Goal: Task Accomplishment & Management: Manage account settings

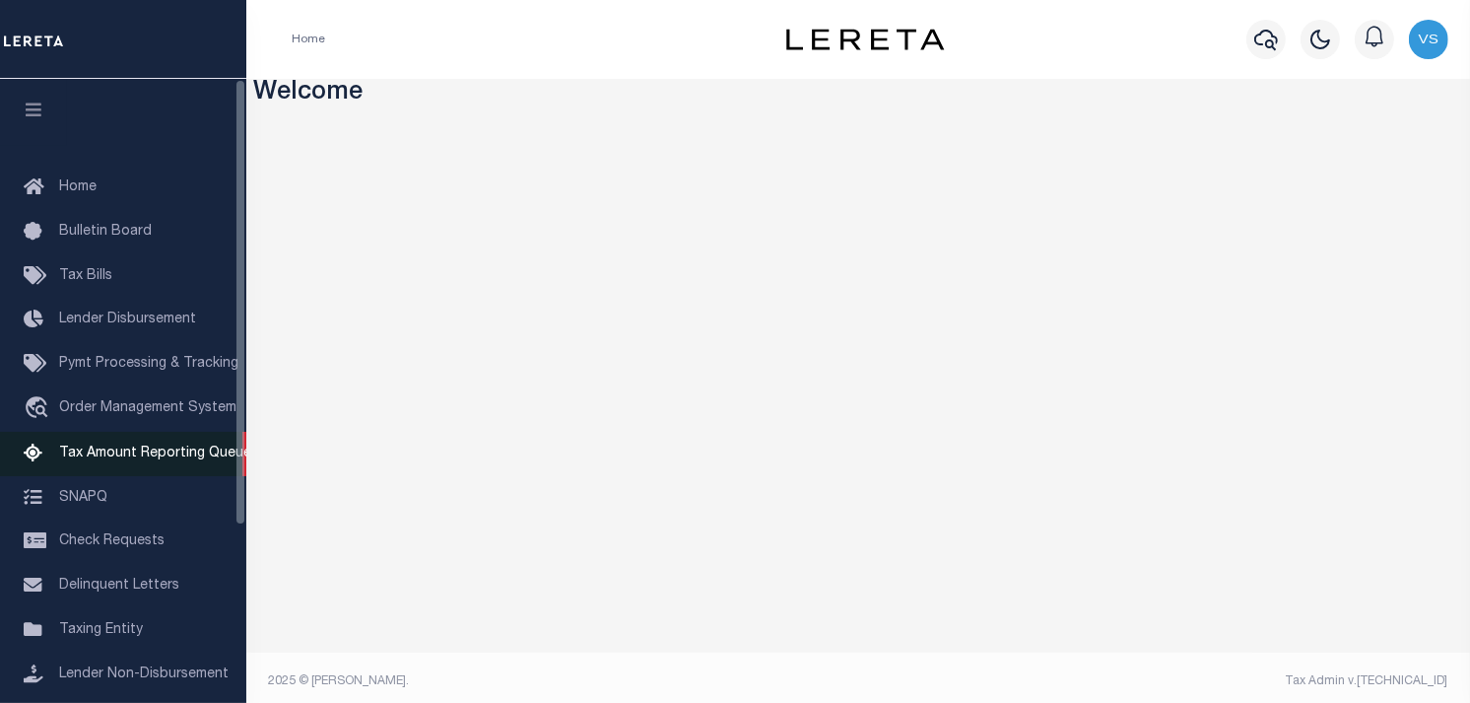
click at [145, 451] on span "Tax Amount Reporting Queue" at bounding box center [155, 453] width 192 height 14
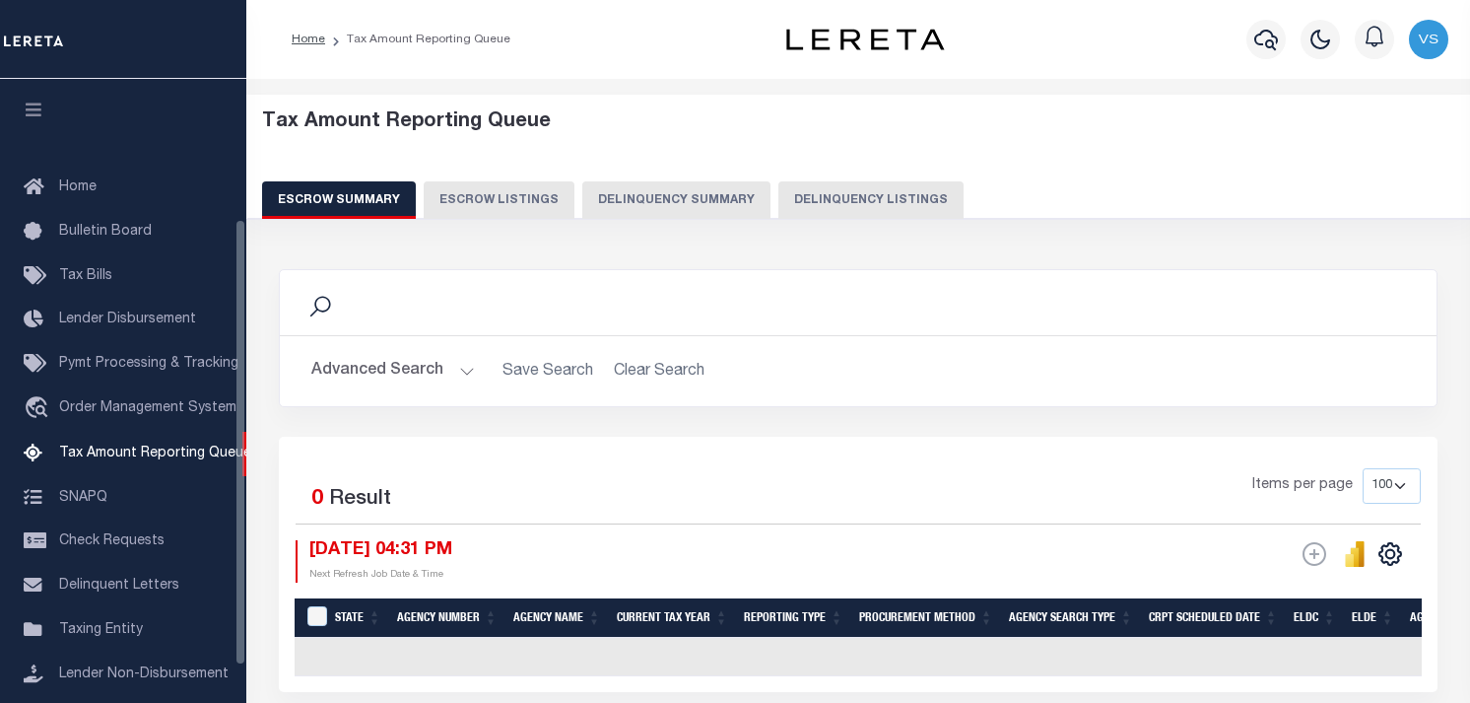
select select "100"
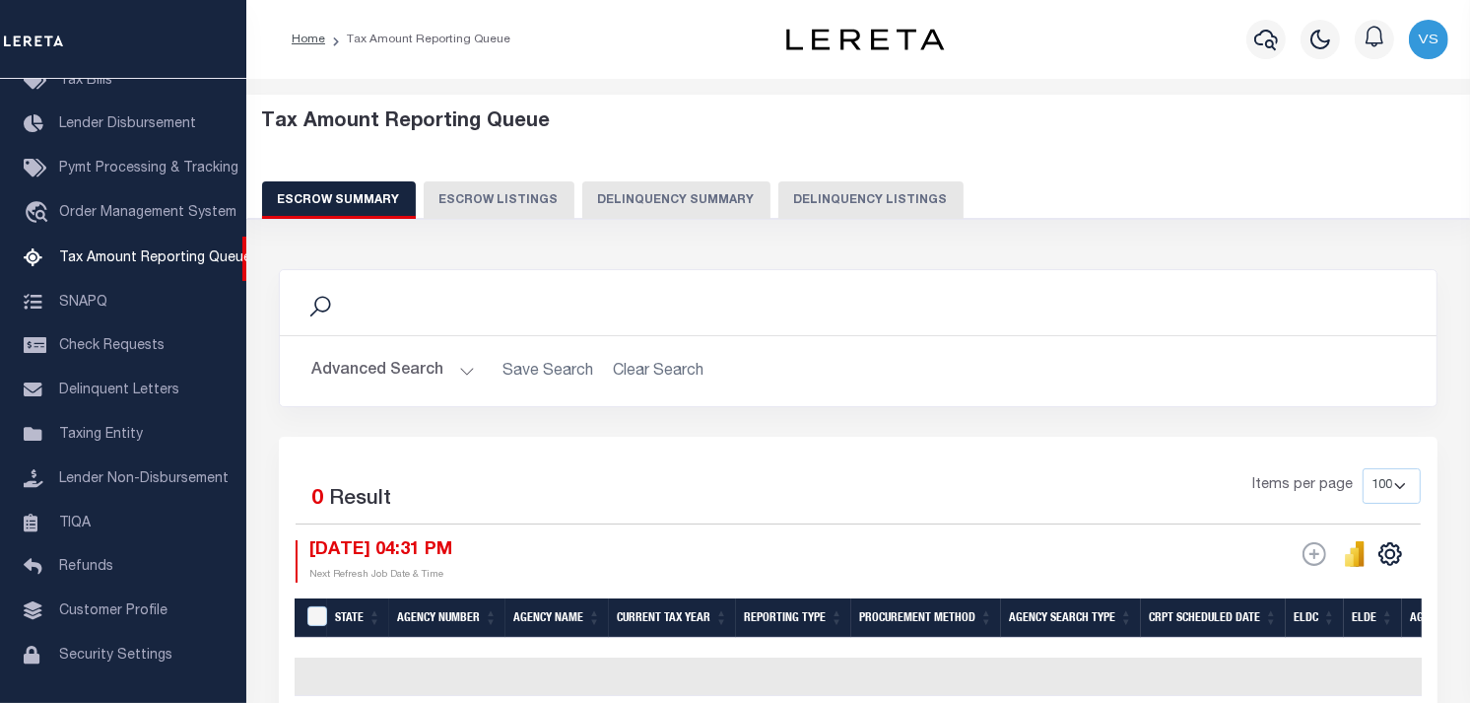
click at [851, 204] on button "Delinquency Listings" at bounding box center [871, 199] width 185 height 37
select select "100"
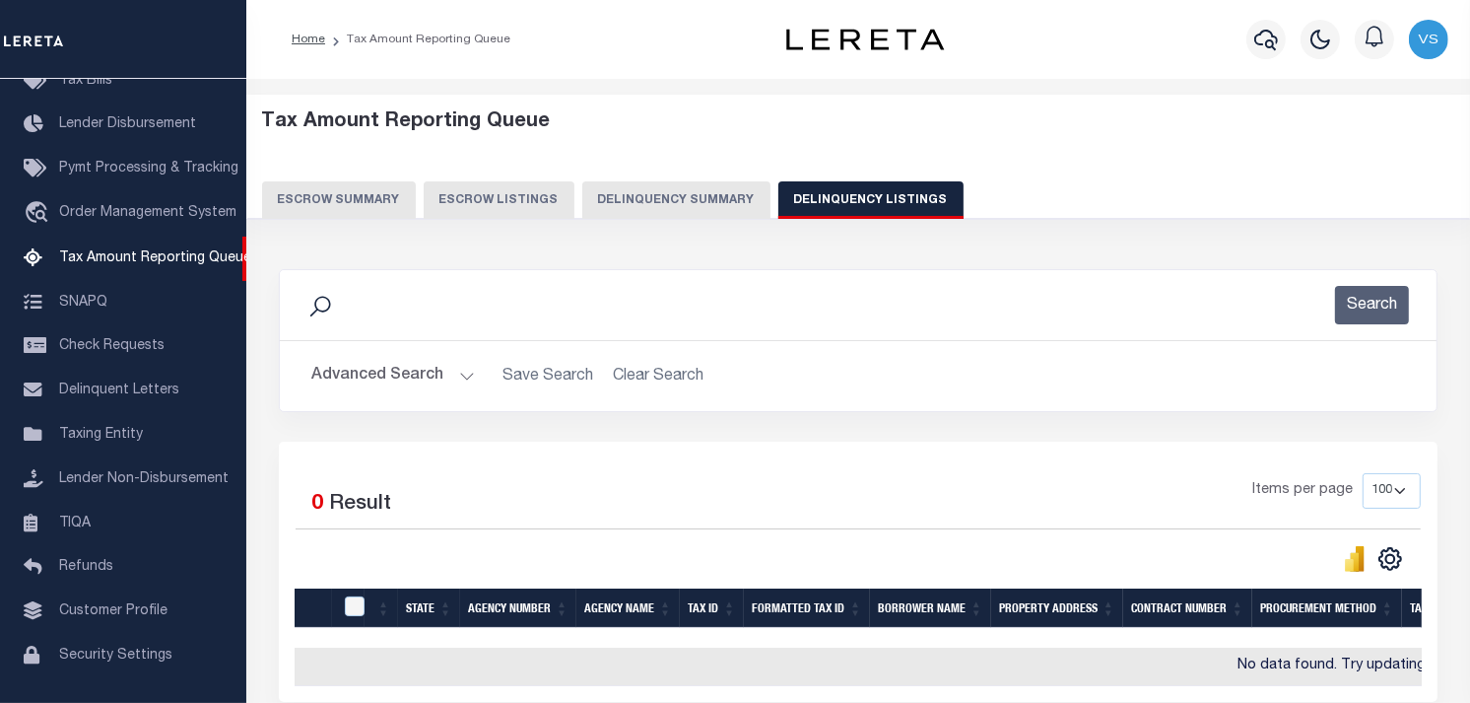
click at [341, 379] on button "Advanced Search" at bounding box center [393, 376] width 164 height 38
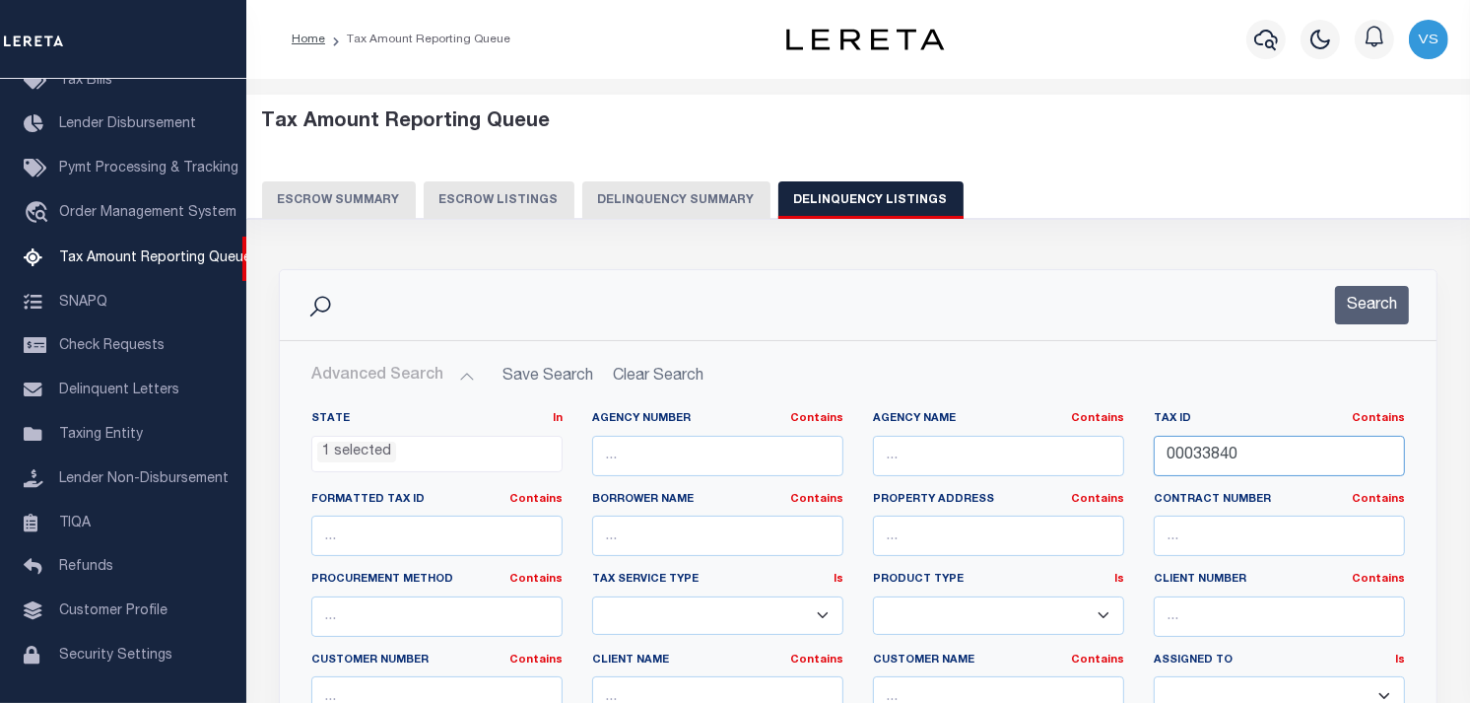
click at [1203, 459] on input "00033840" at bounding box center [1279, 456] width 251 height 40
paste input "1"
type input "00033841"
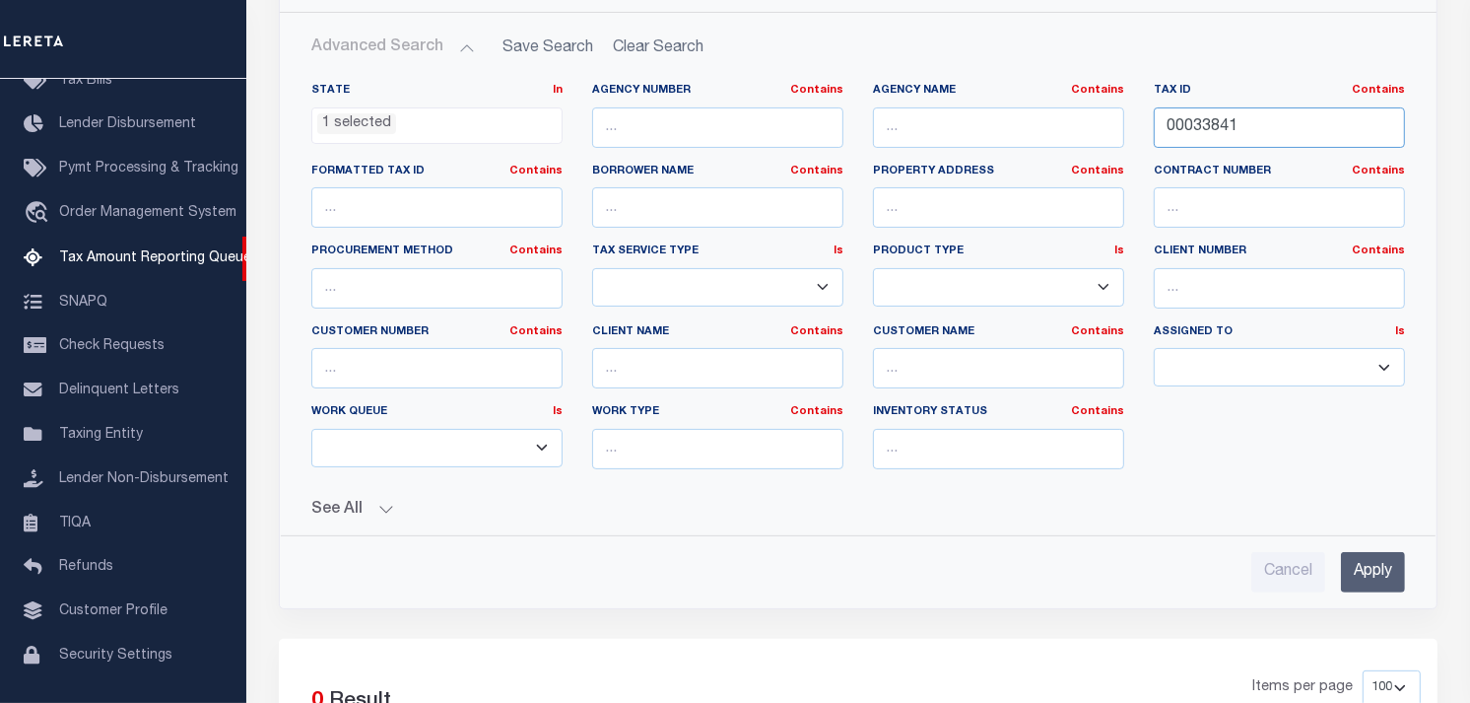
scroll to position [0, 0]
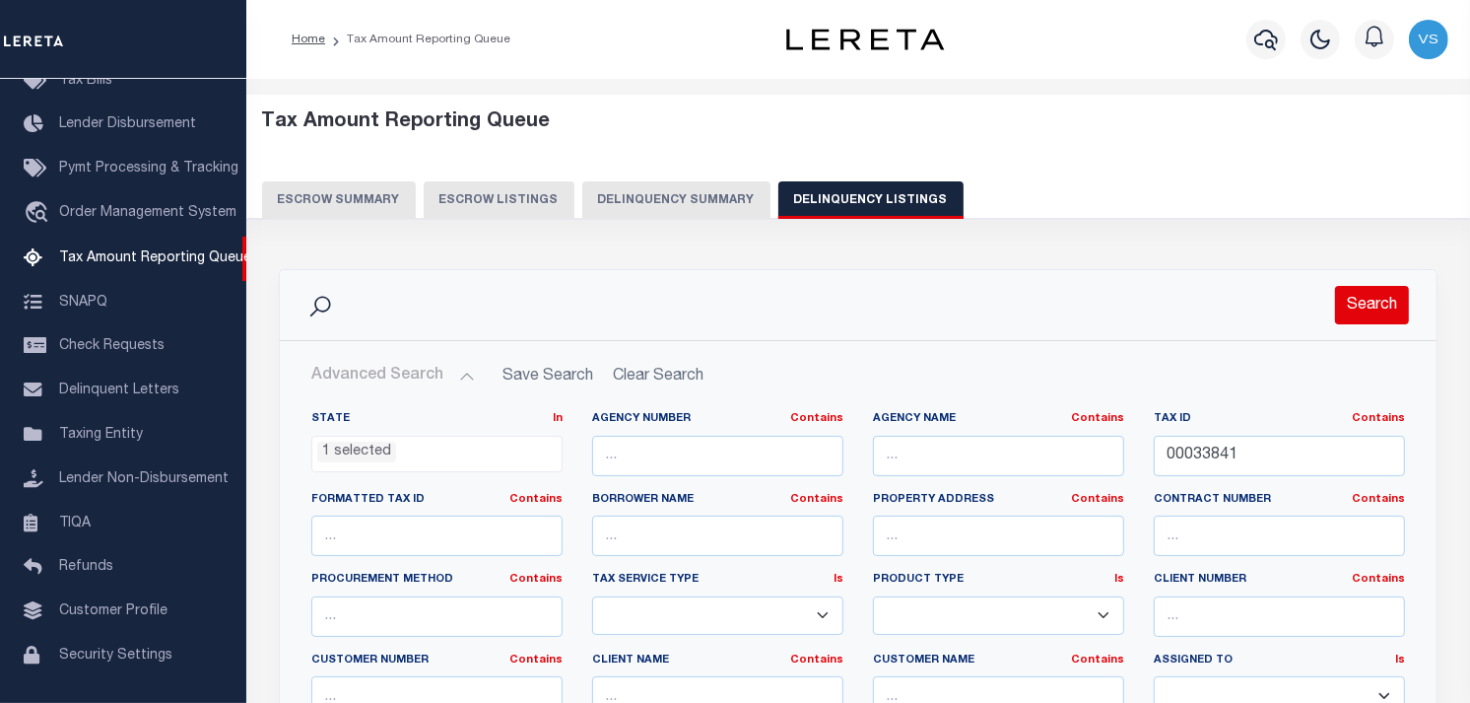
click at [1368, 297] on button "Search" at bounding box center [1372, 305] width 74 height 38
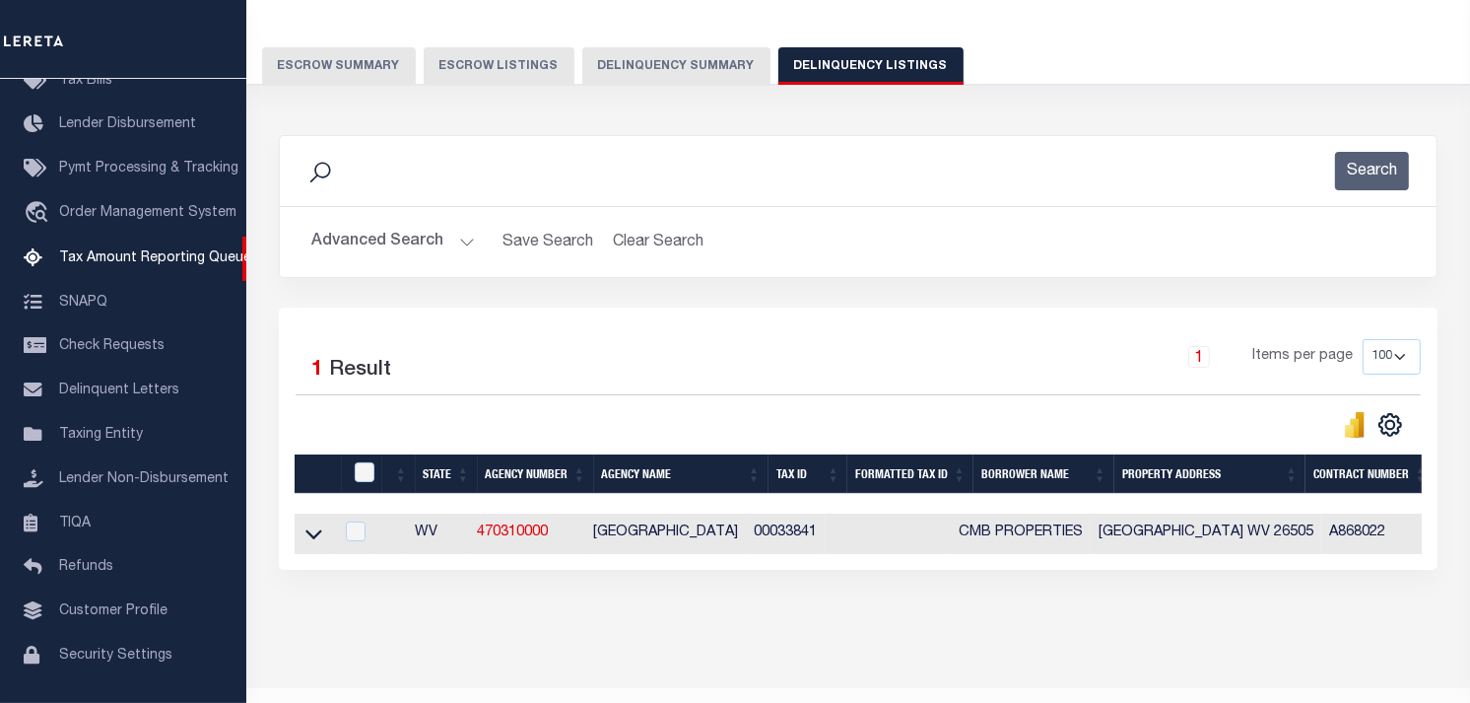
scroll to position [194, 0]
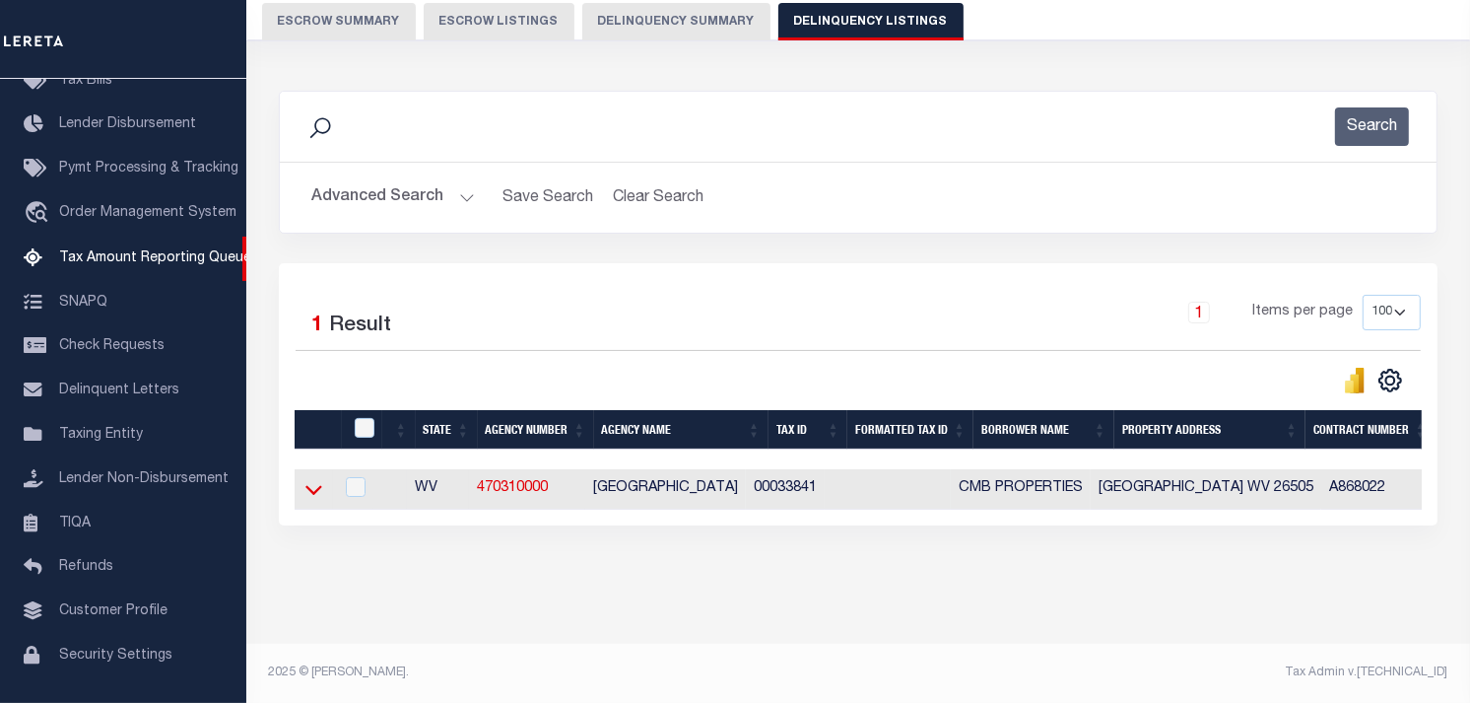
click at [306, 481] on icon at bounding box center [313, 489] width 17 height 21
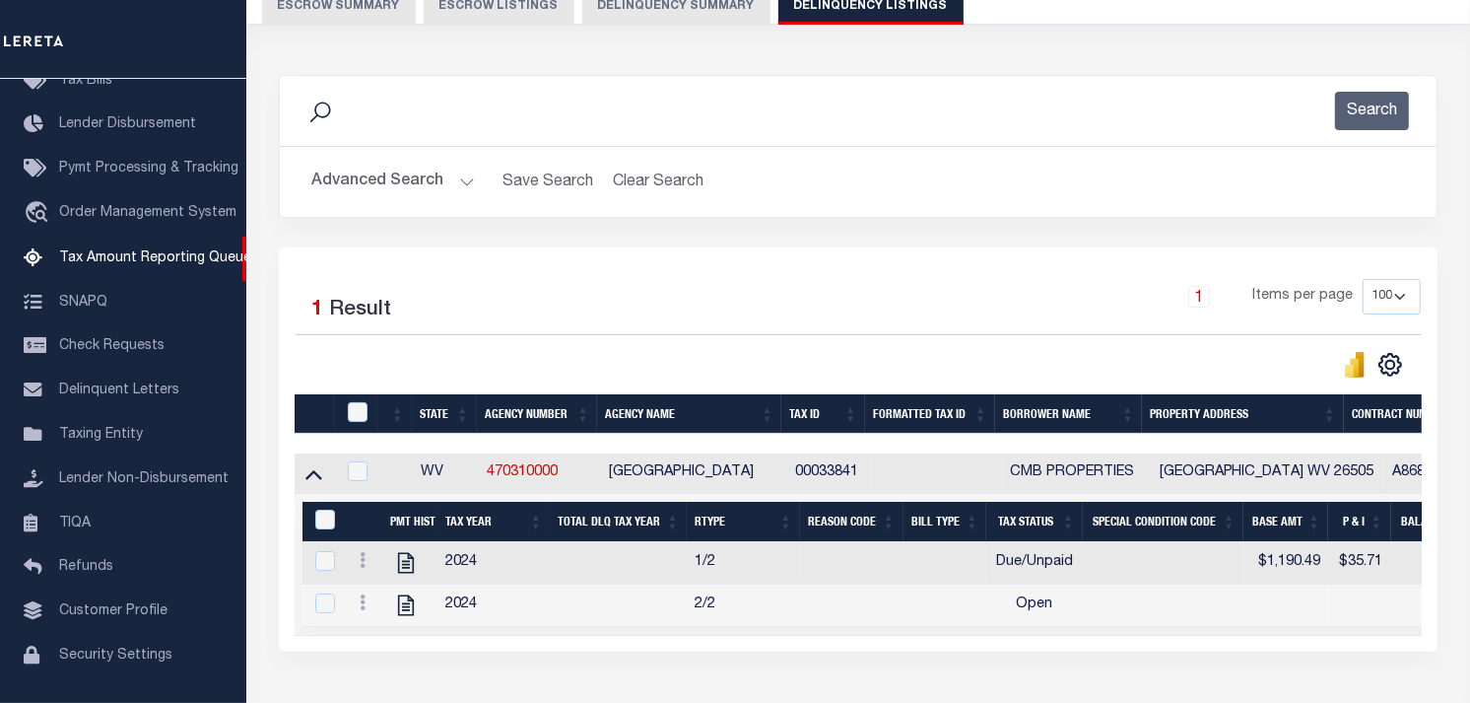
scroll to position [287, 0]
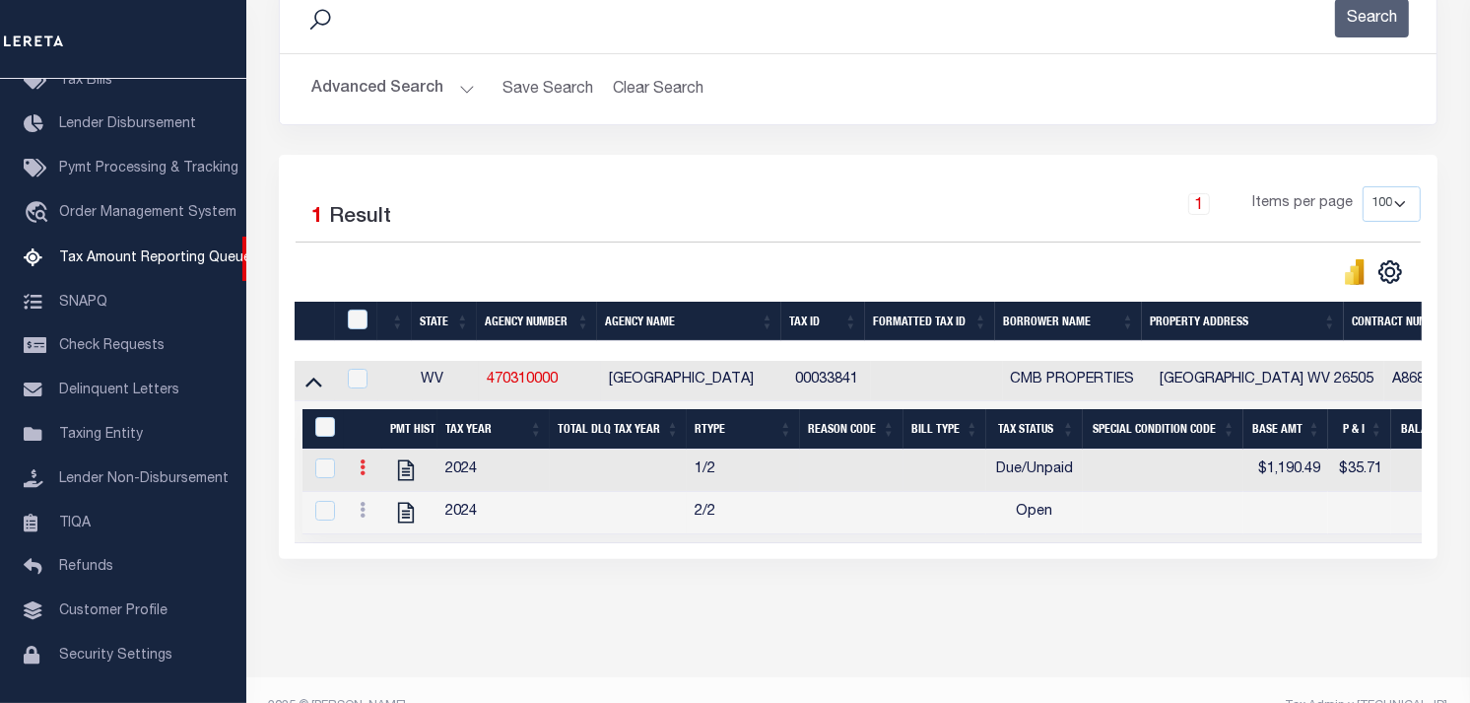
click at [367, 478] on link at bounding box center [363, 470] width 22 height 16
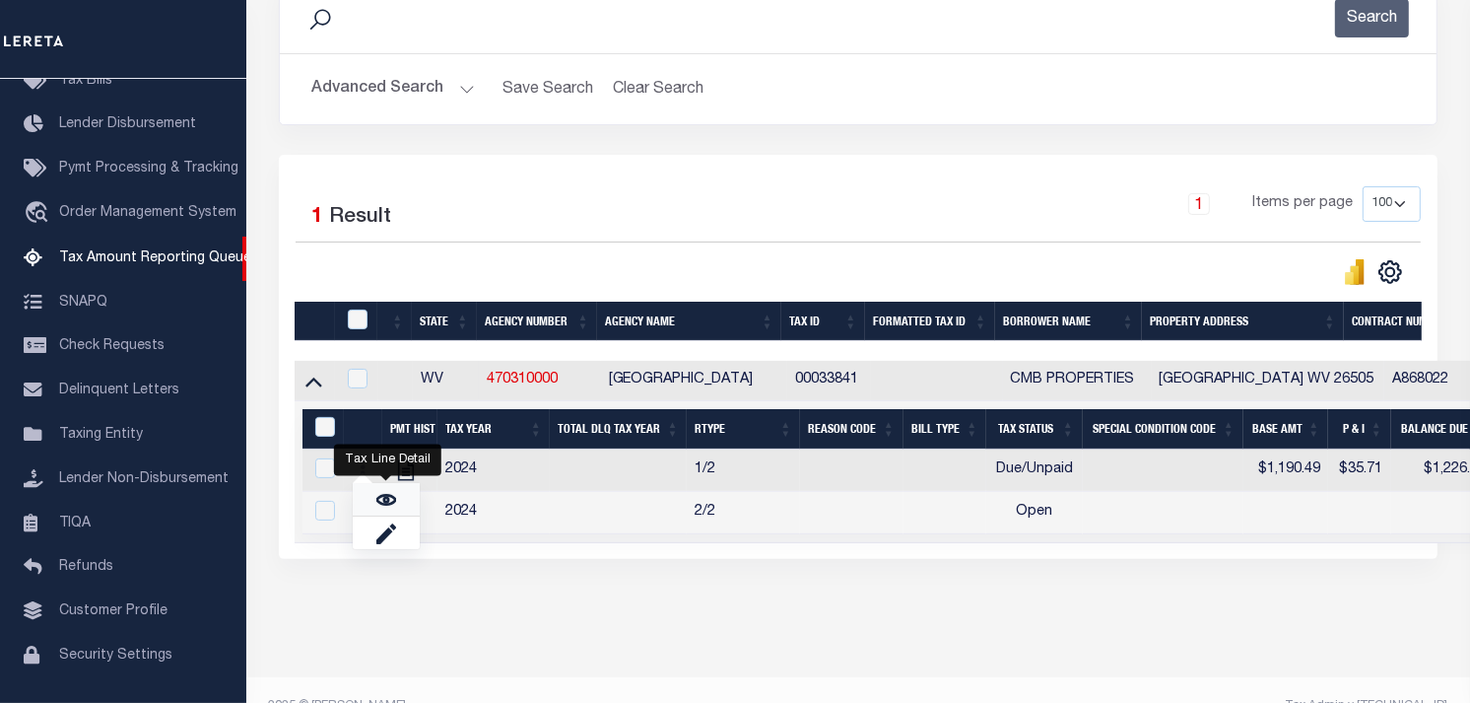
click at [398, 508] on link "" at bounding box center [386, 499] width 67 height 33
checkbox input "true"
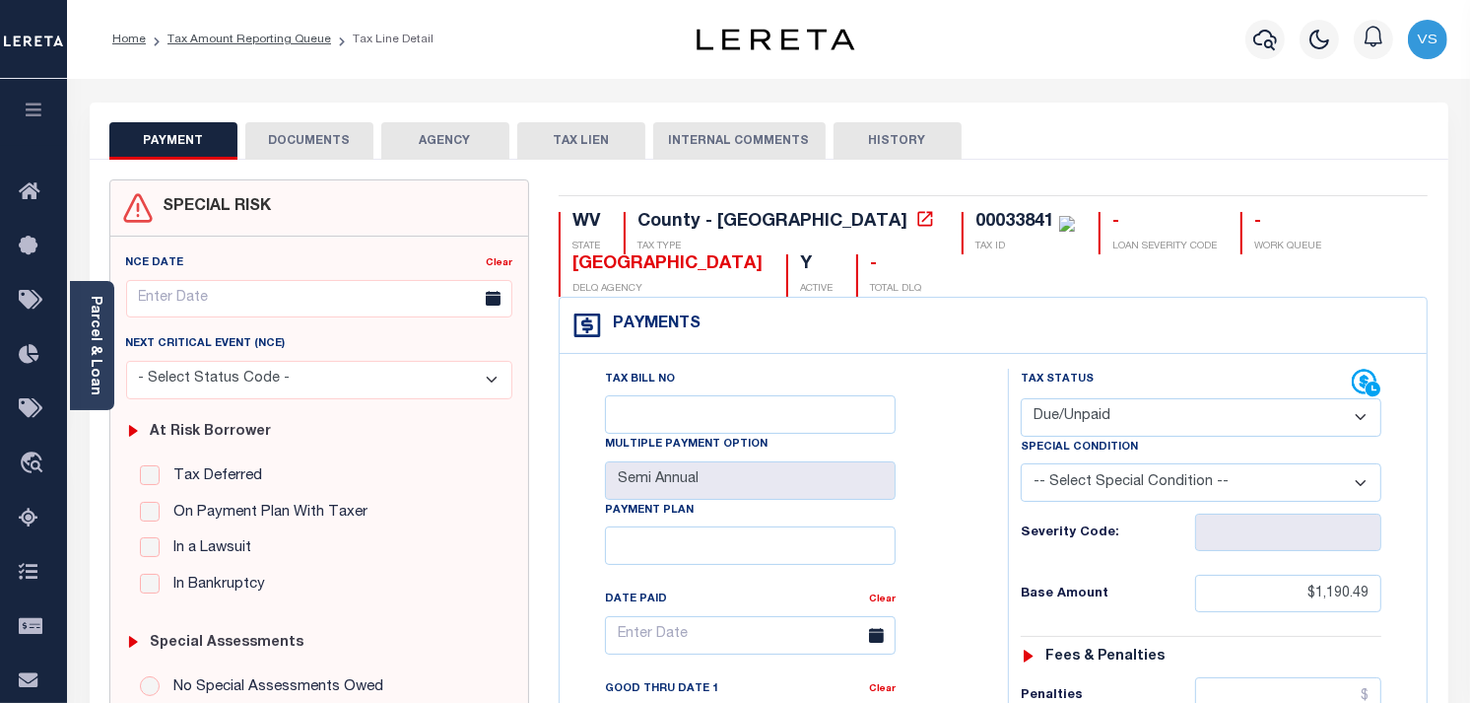
click at [1202, 419] on select "- Select Status Code - Open Due/Unpaid Paid Incomplete No Tax Due Internal Refu…" at bounding box center [1201, 417] width 361 height 38
select select "PYD"
click at [1021, 399] on select "- Select Status Code - Open Due/Unpaid Paid Incomplete No Tax Due Internal Refu…" at bounding box center [1201, 417] width 361 height 38
type input "[DATE]"
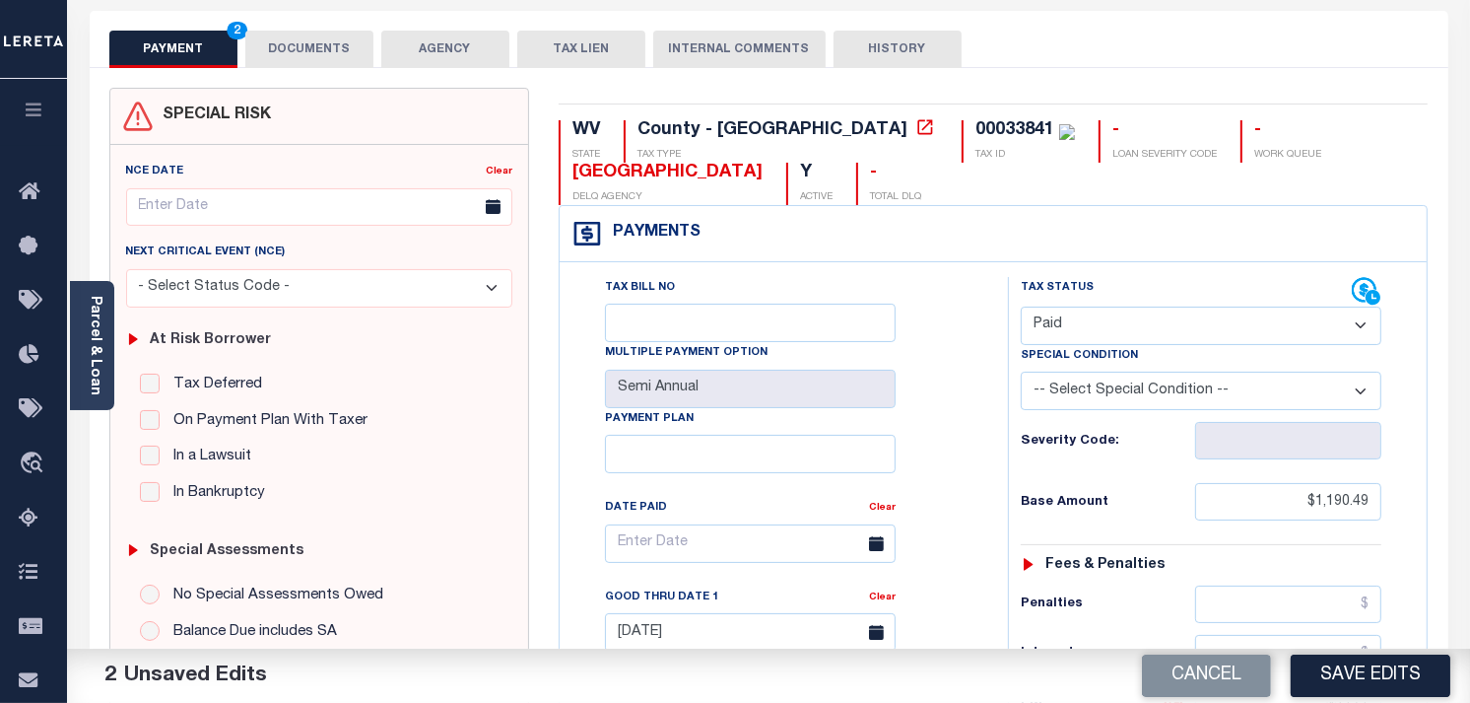
scroll to position [109, 0]
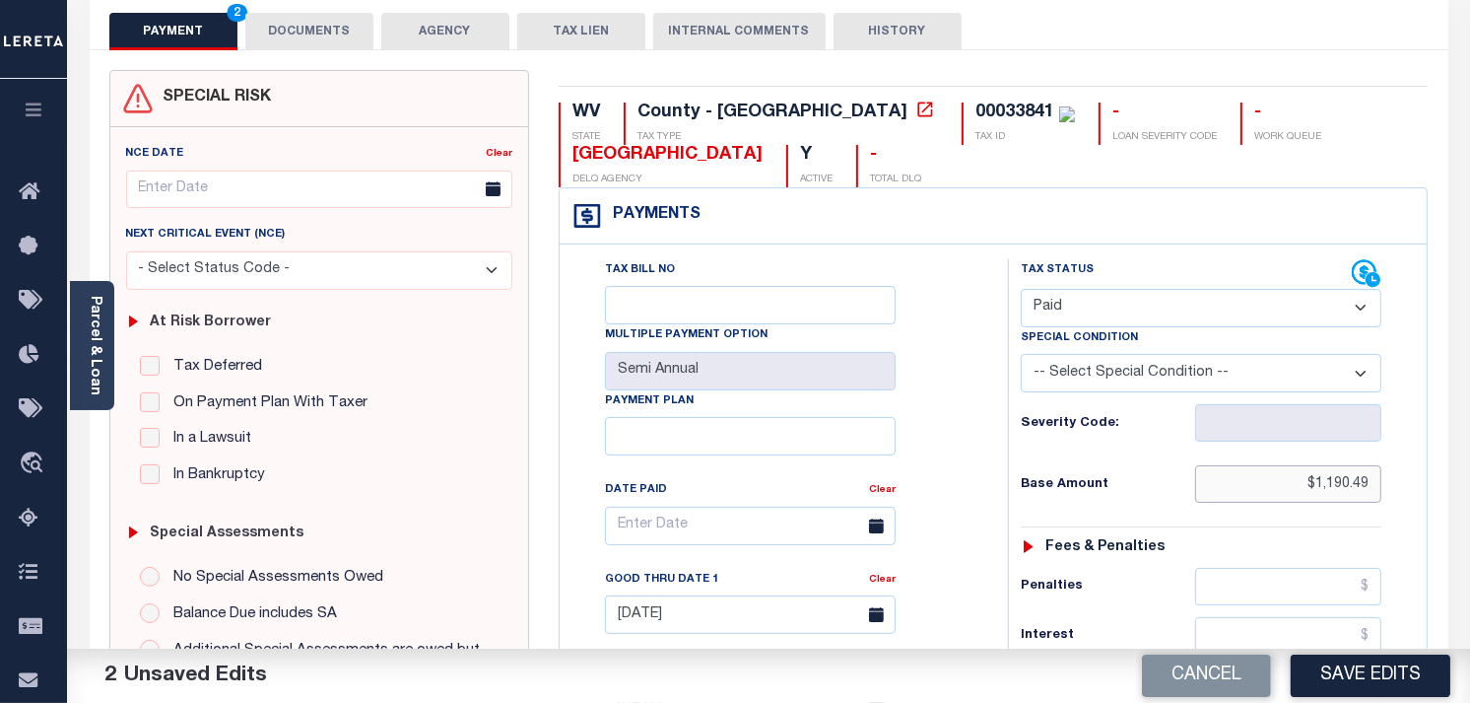
click at [1325, 484] on input "$1,190.49" at bounding box center [1288, 483] width 187 height 37
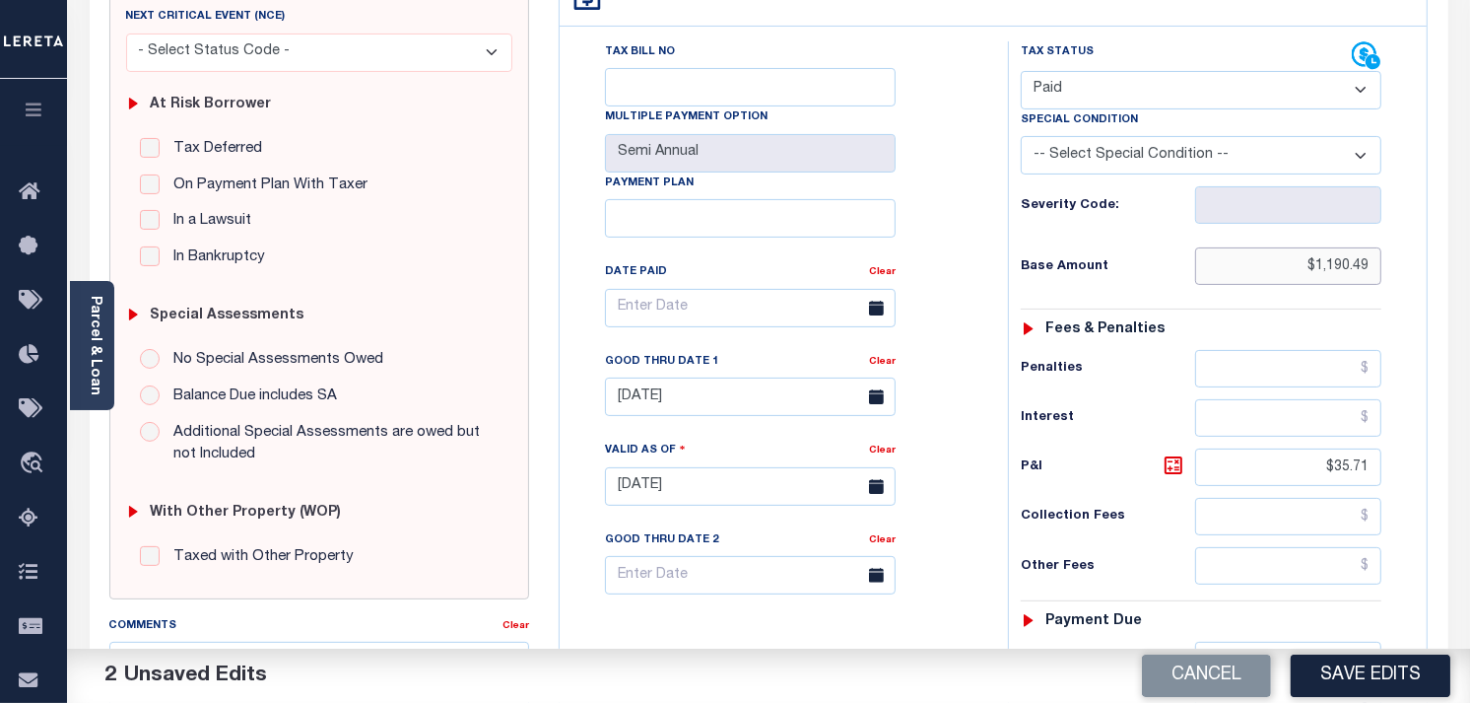
scroll to position [328, 0]
type input "$"
click at [1378, 469] on input "$35.71" at bounding box center [1288, 465] width 187 height 37
type input "$"
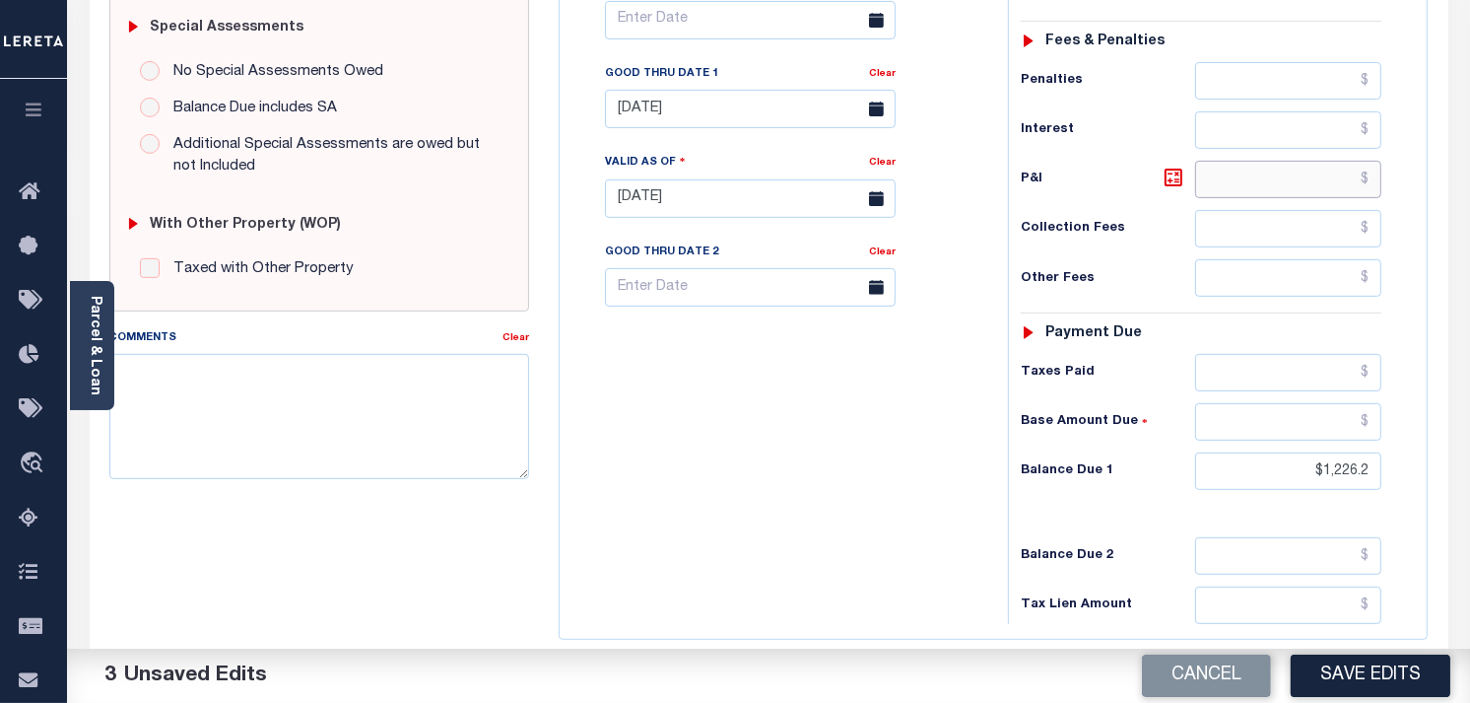
scroll to position [656, 0]
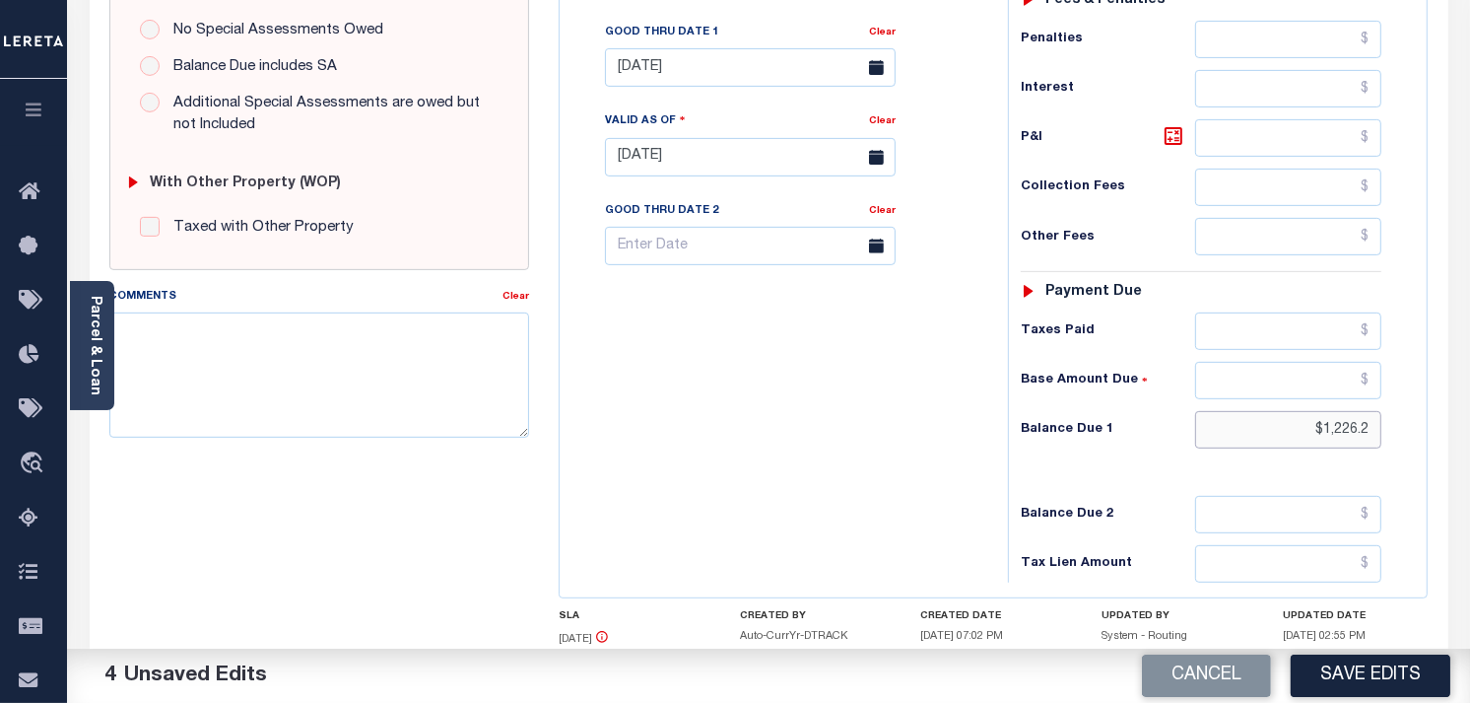
click at [1378, 428] on input "$1,226.2" at bounding box center [1288, 429] width 187 height 37
type input "$"
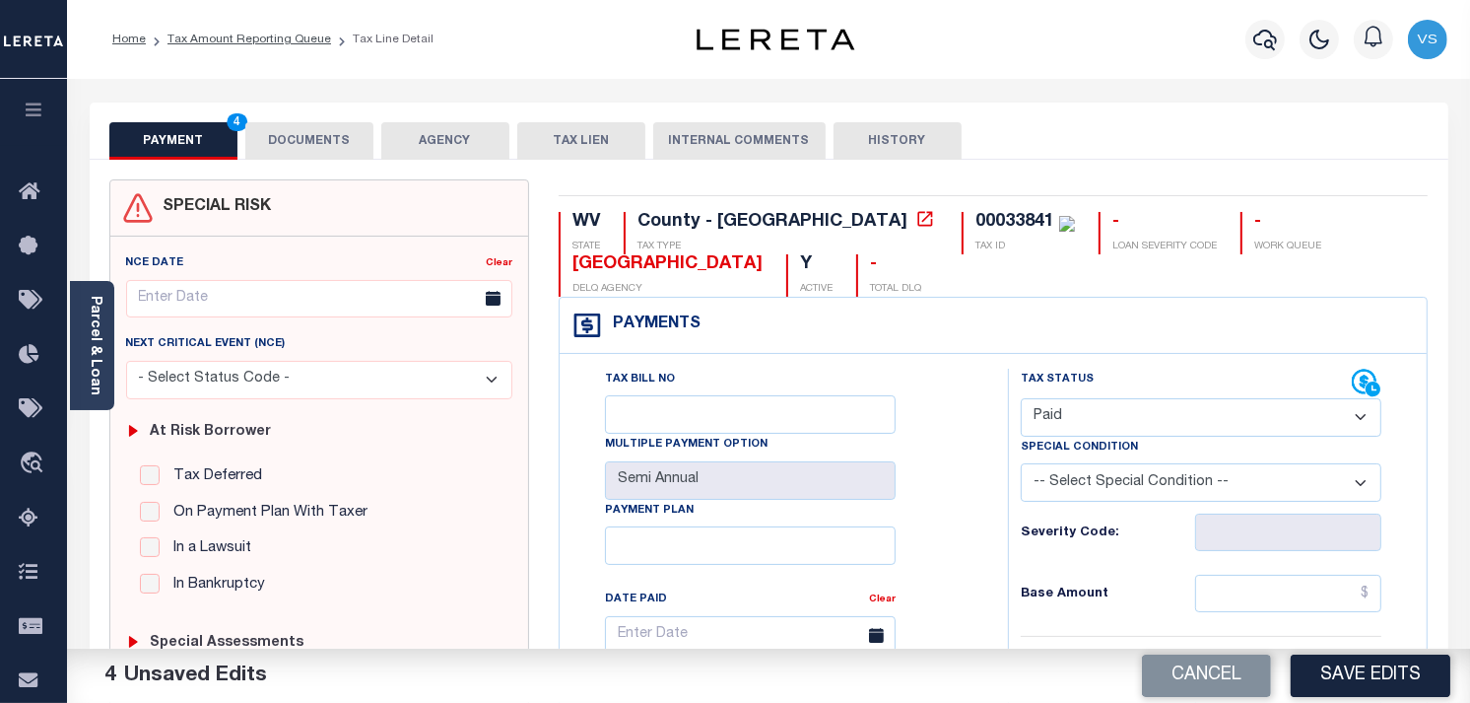
scroll to position [109, 0]
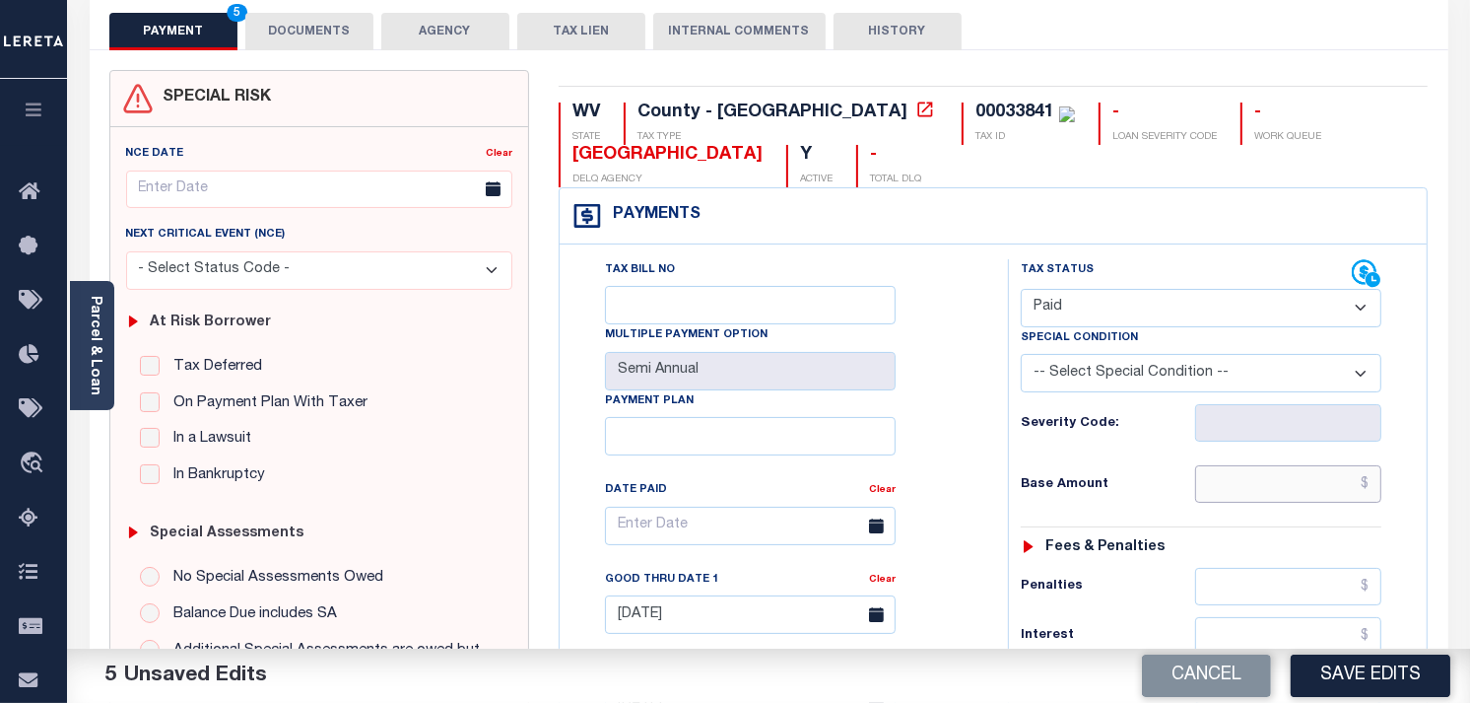
click at [1272, 488] on input "text" at bounding box center [1288, 483] width 187 height 37
type input "$0.00"
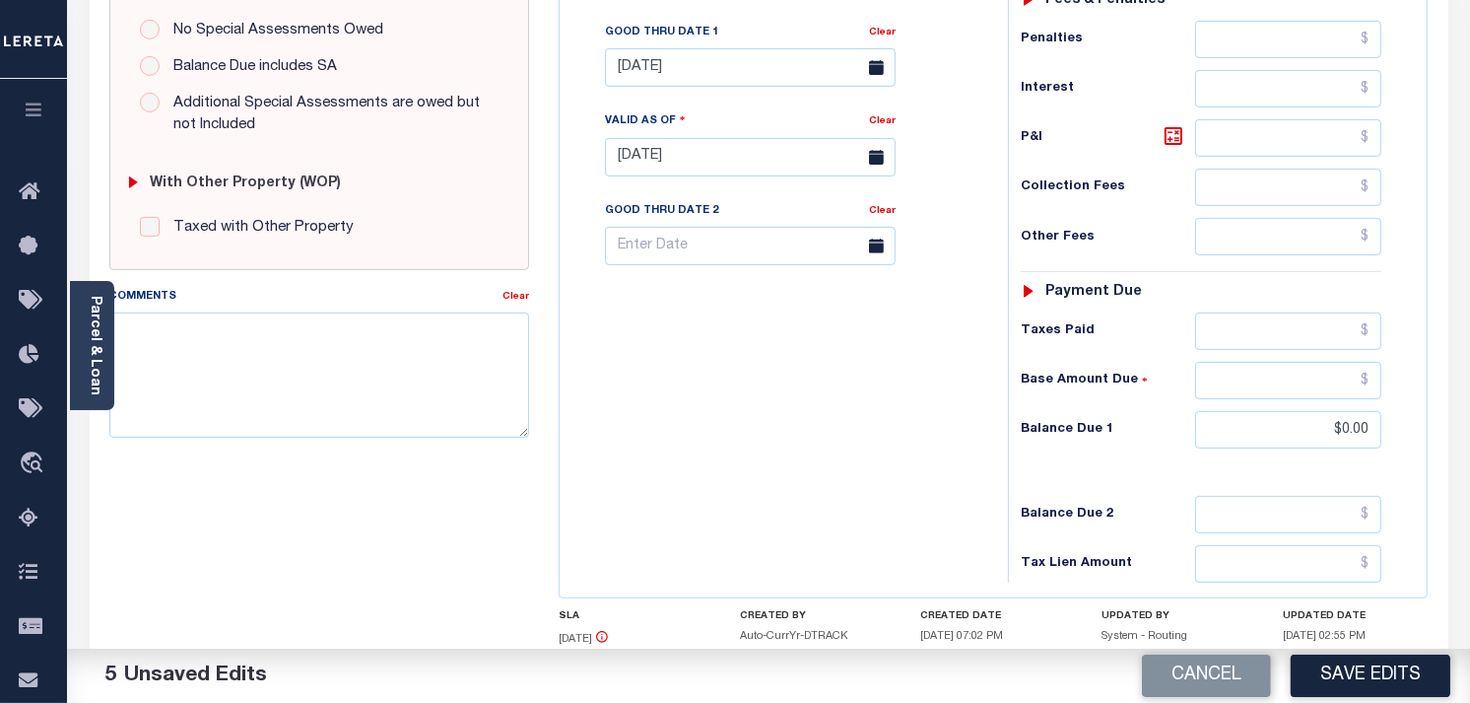
scroll to position [0, 0]
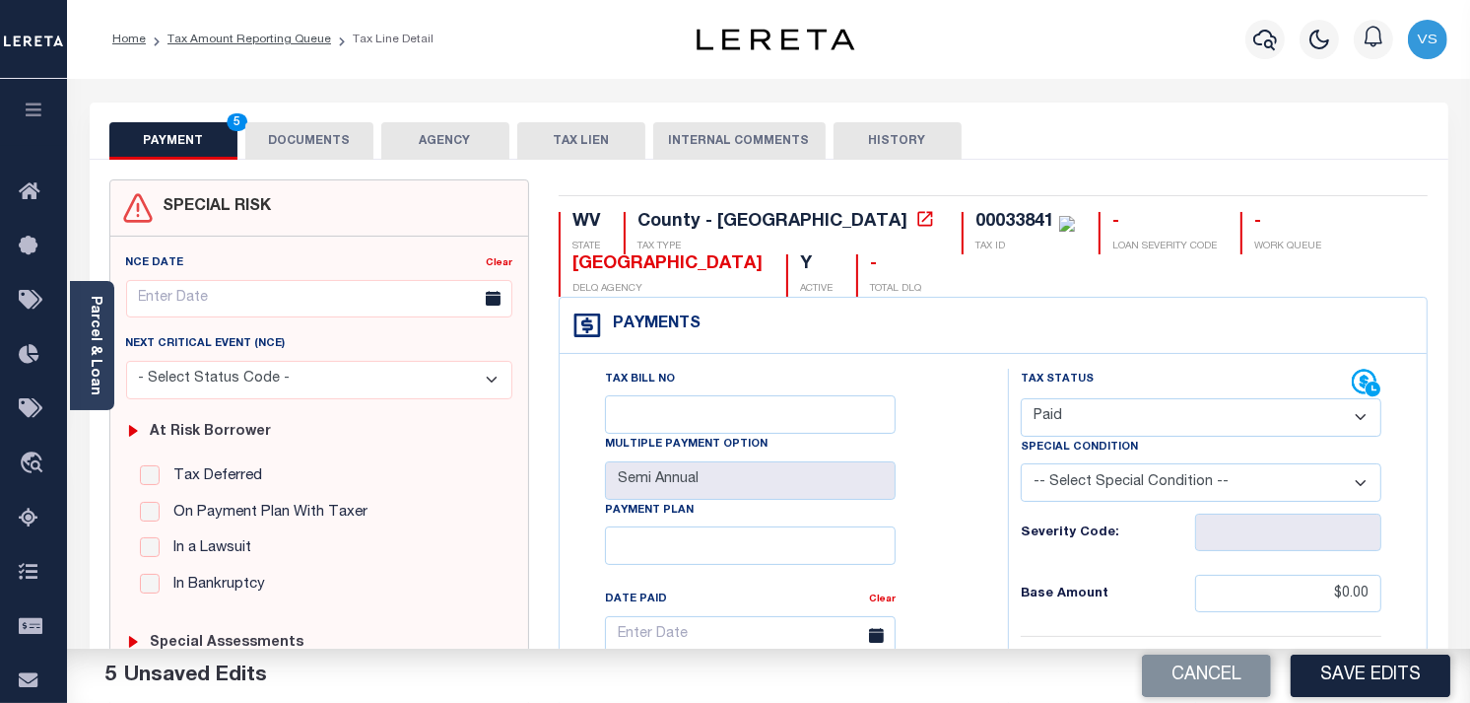
click at [330, 129] on button "DOCUMENTS" at bounding box center [309, 140] width 128 height 37
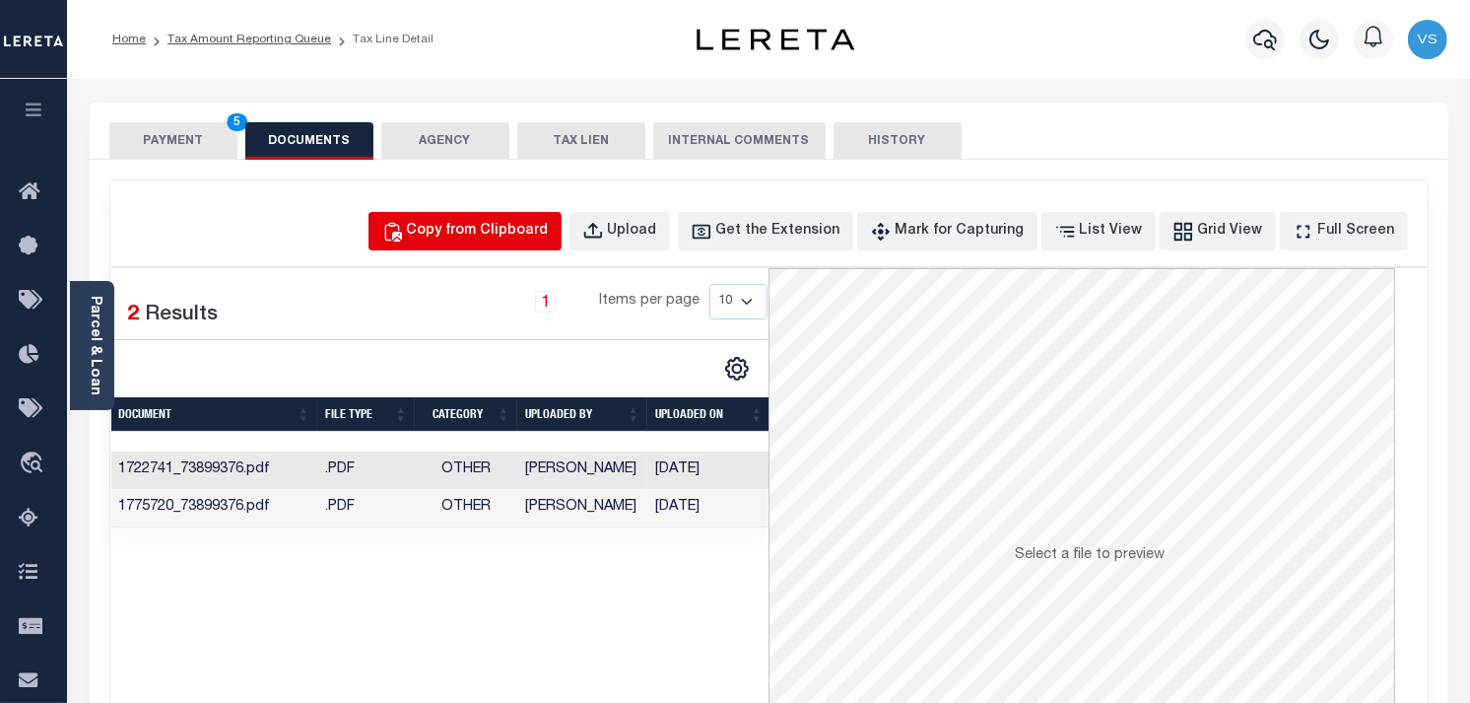
click at [486, 233] on div "Copy from Clipboard" at bounding box center [478, 232] width 142 height 22
select select "POP"
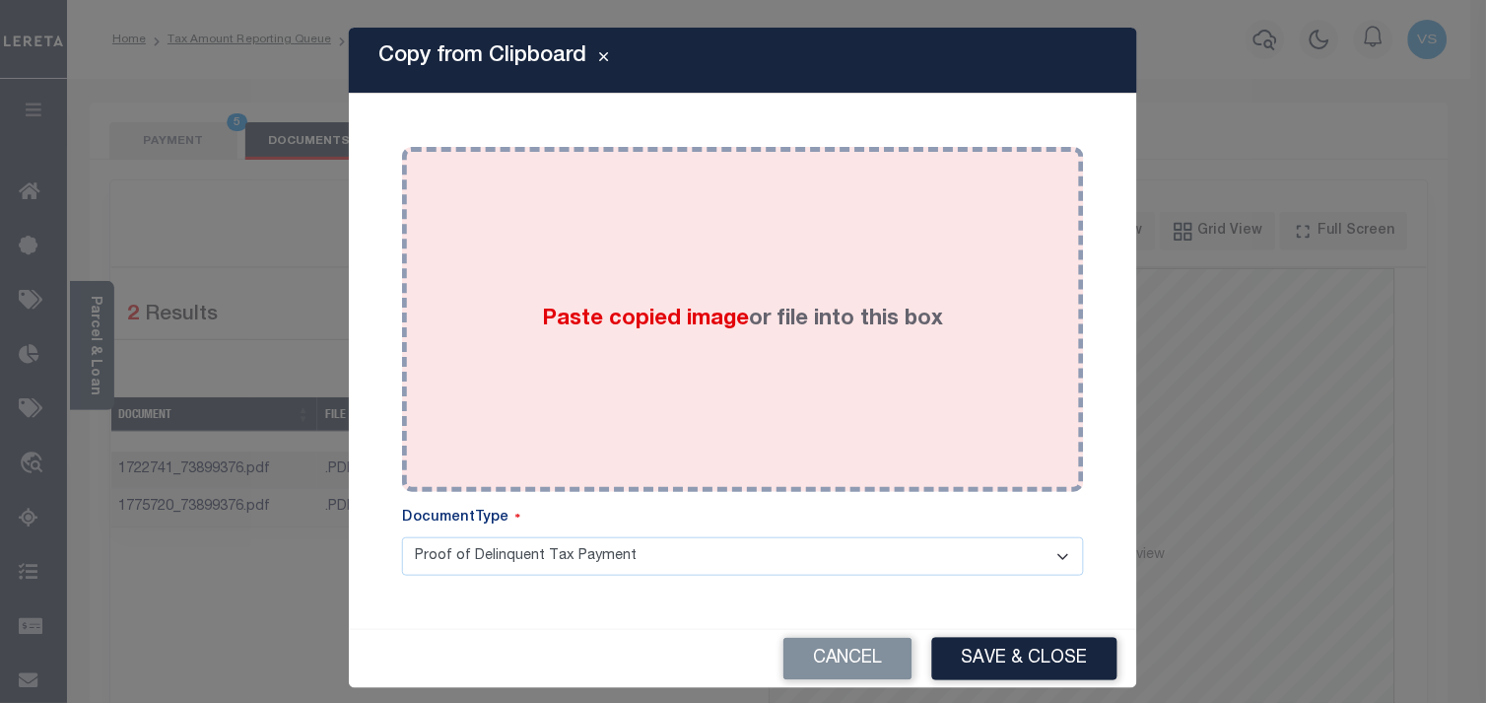
click at [603, 345] on div "Paste copied image or file into this box" at bounding box center [743, 319] width 652 height 315
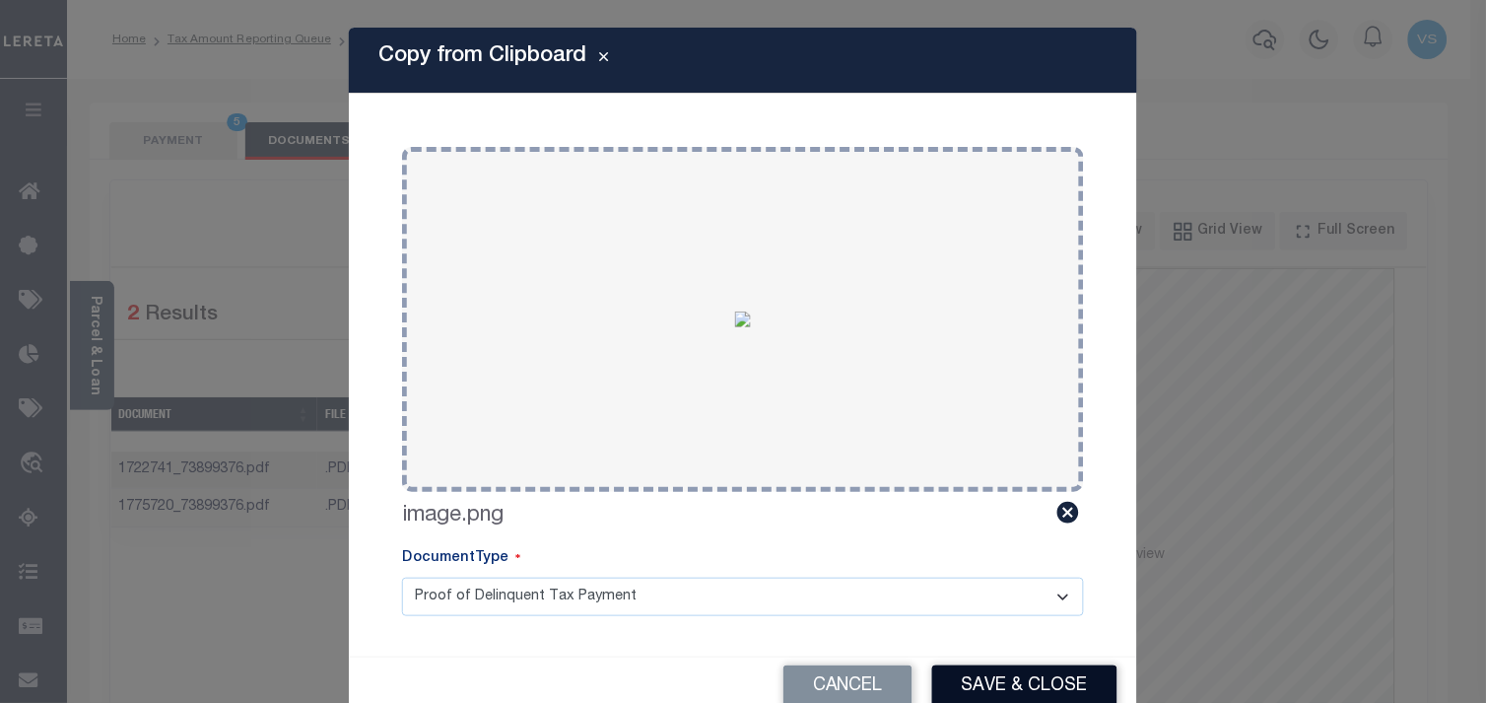
click at [979, 687] on button "Save & Close" at bounding box center [1024, 686] width 185 height 42
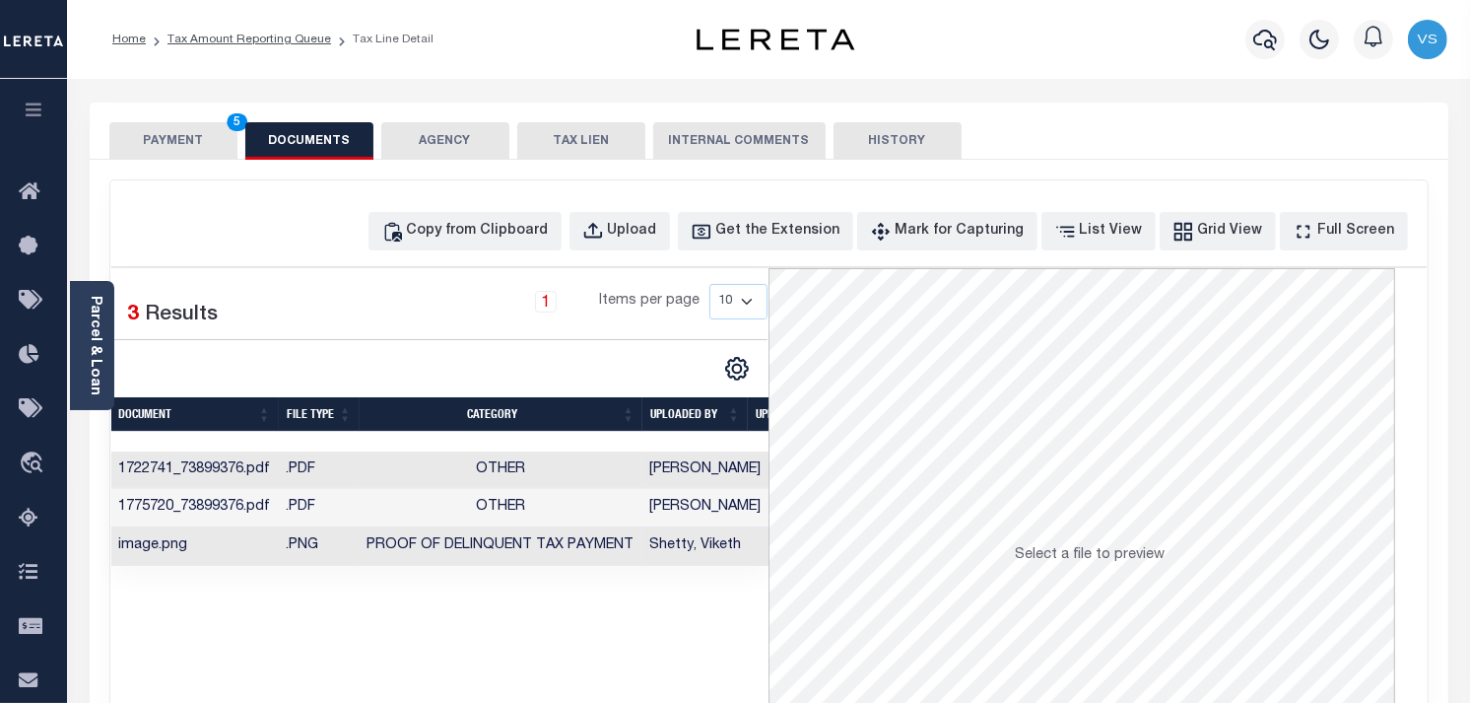
click at [149, 145] on button "PAYMENT 5" at bounding box center [173, 140] width 128 height 37
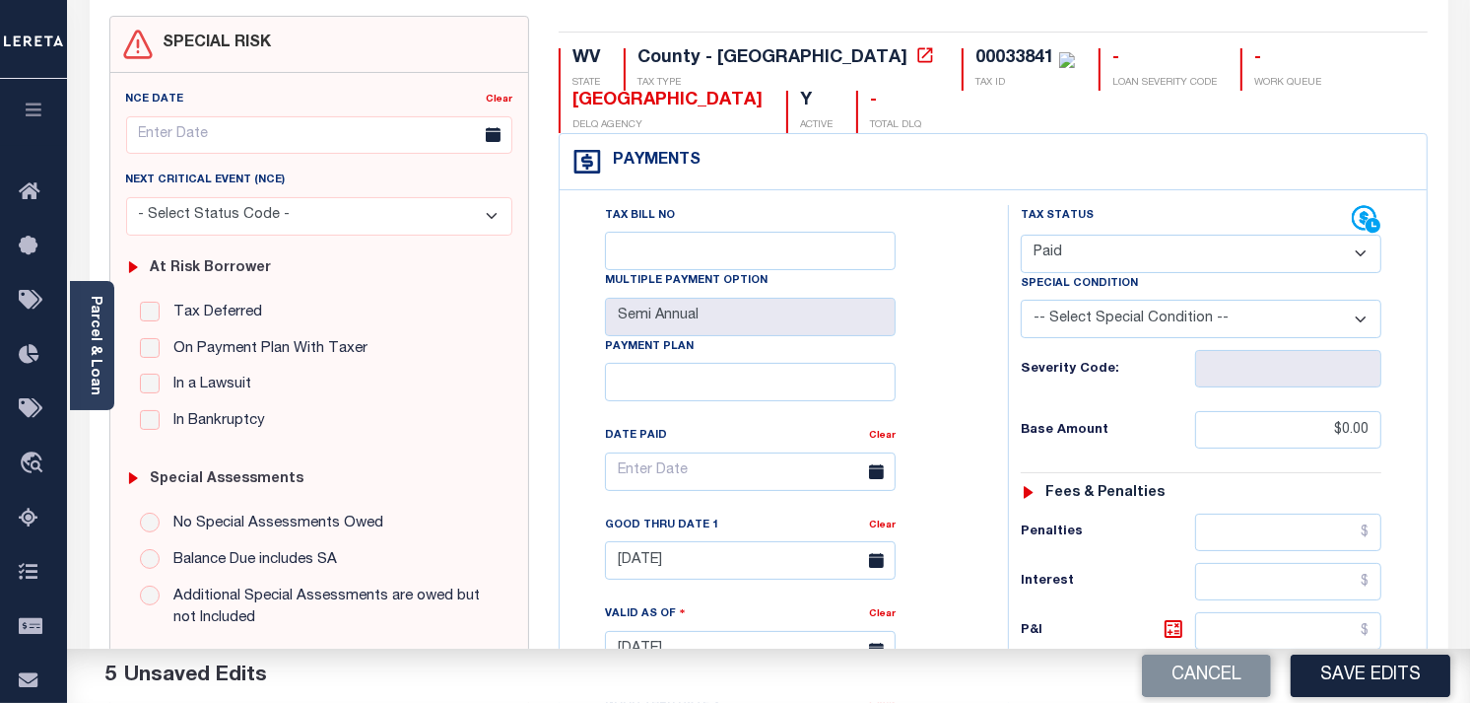
scroll to position [328, 0]
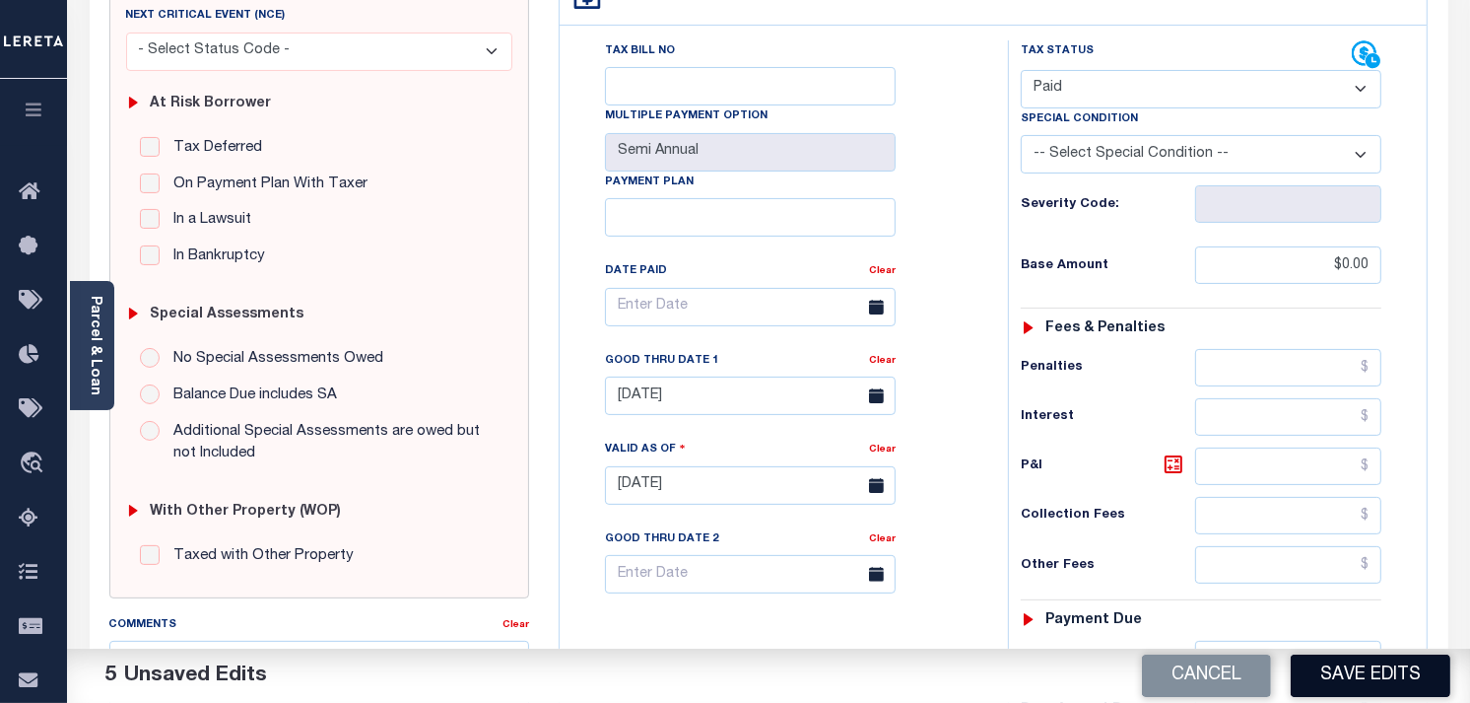
click at [1357, 686] on button "Save Edits" at bounding box center [1371, 675] width 160 height 42
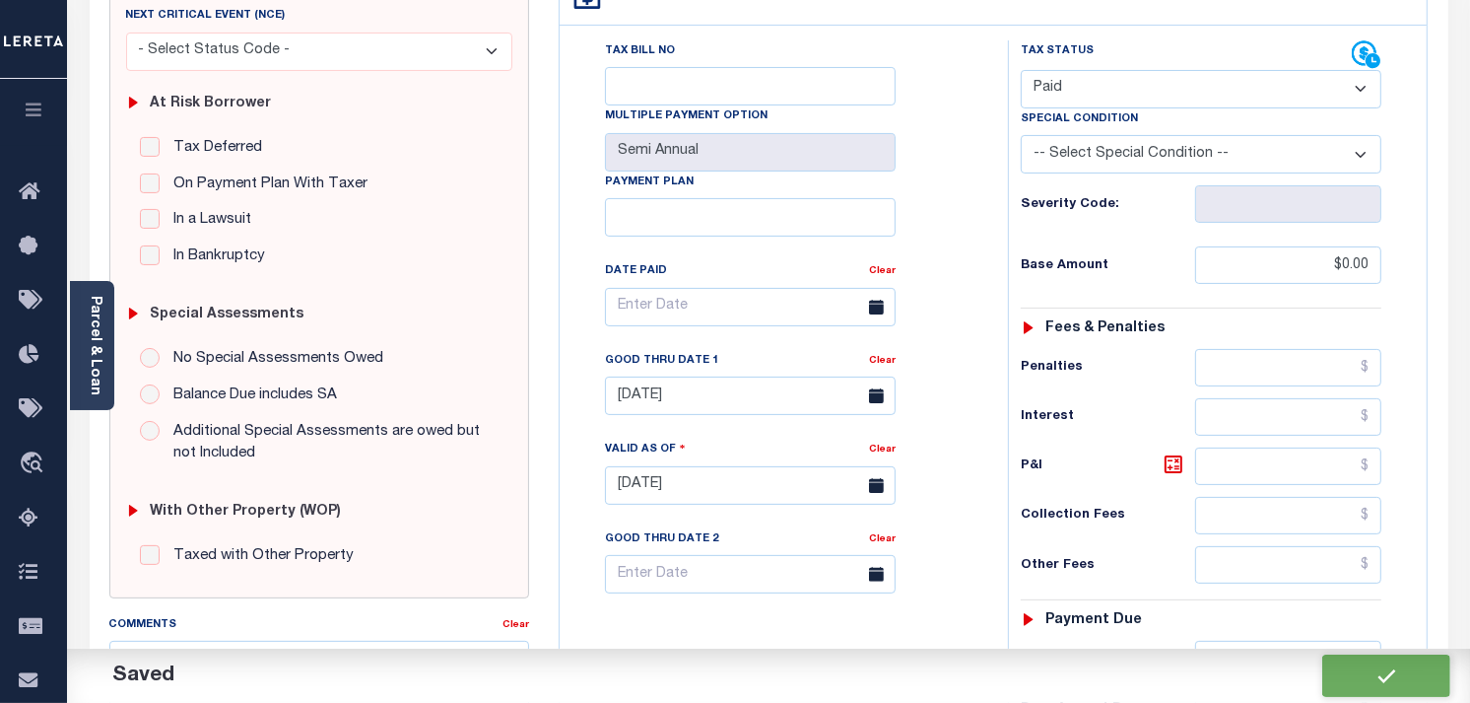
checkbox input "false"
type input "$0"
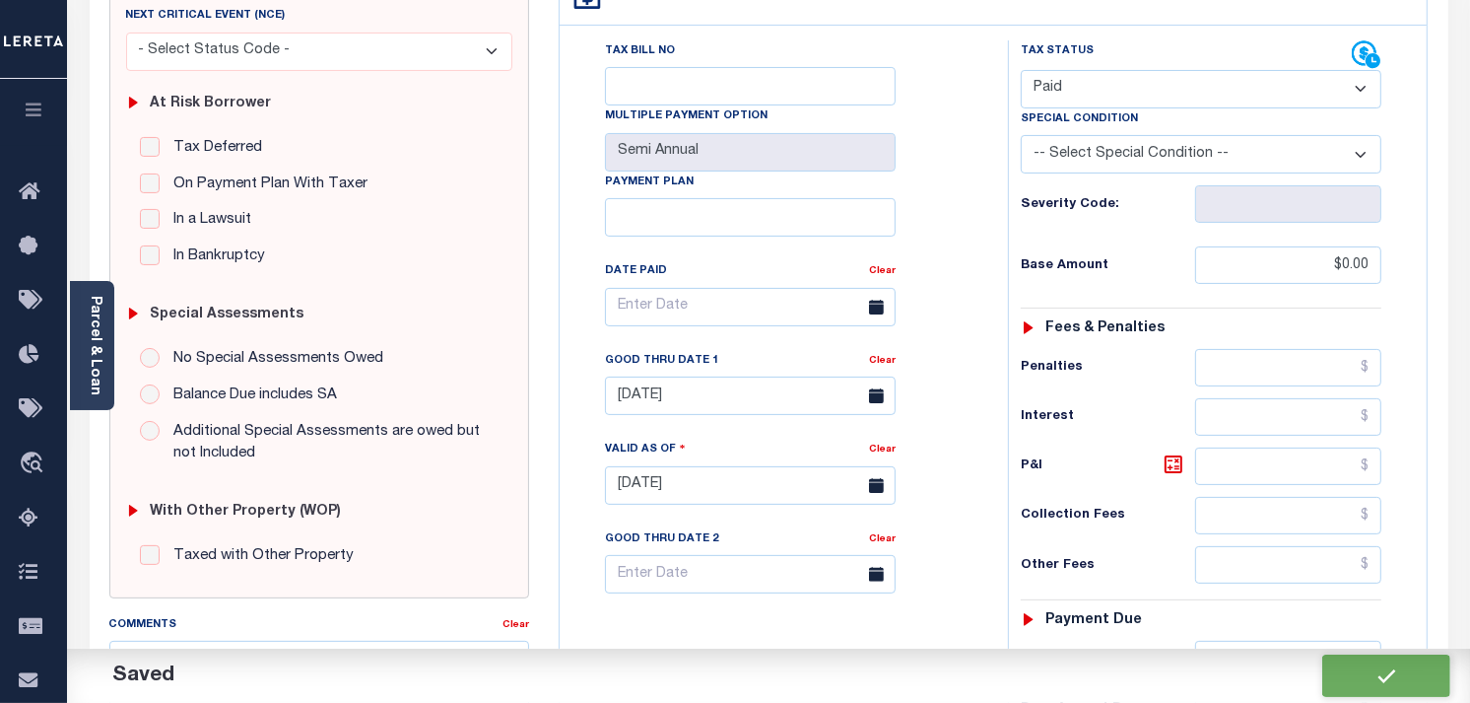
type input "$0"
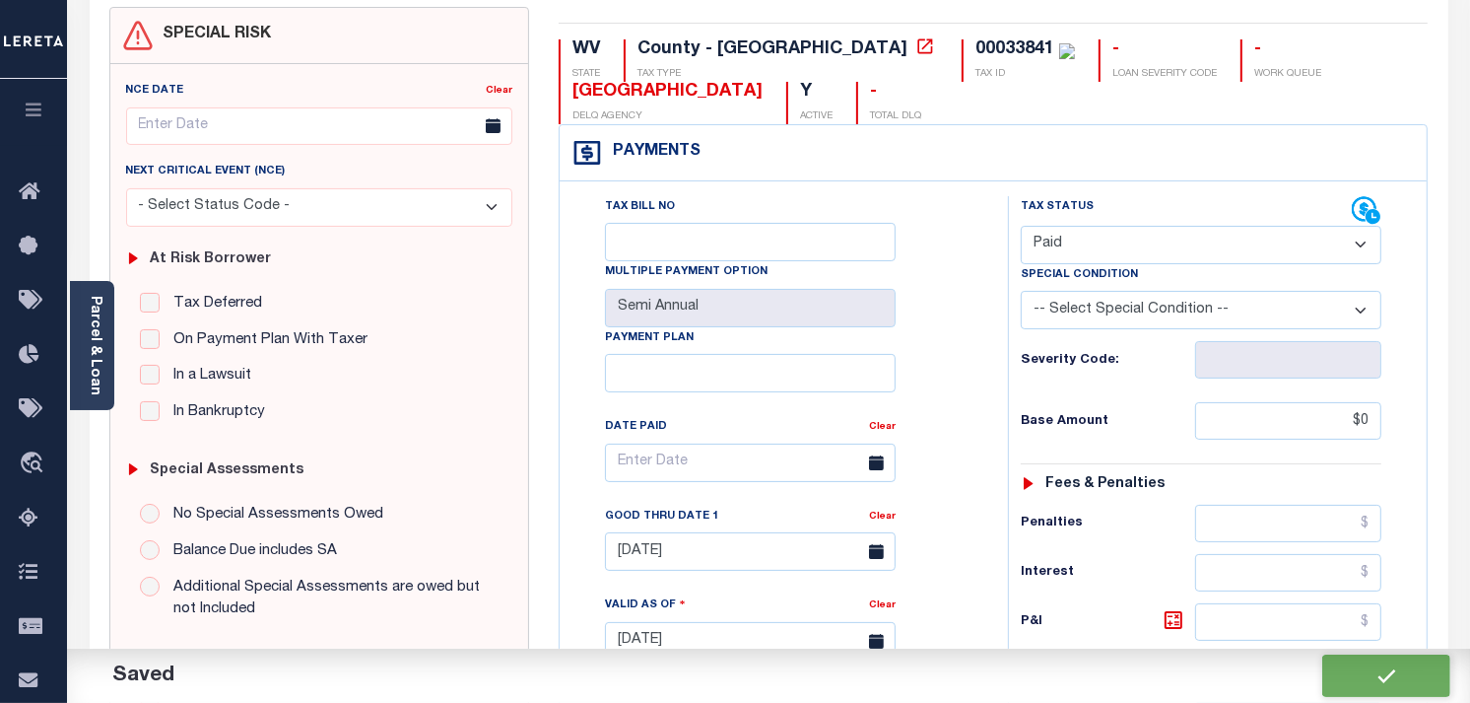
scroll to position [0, 0]
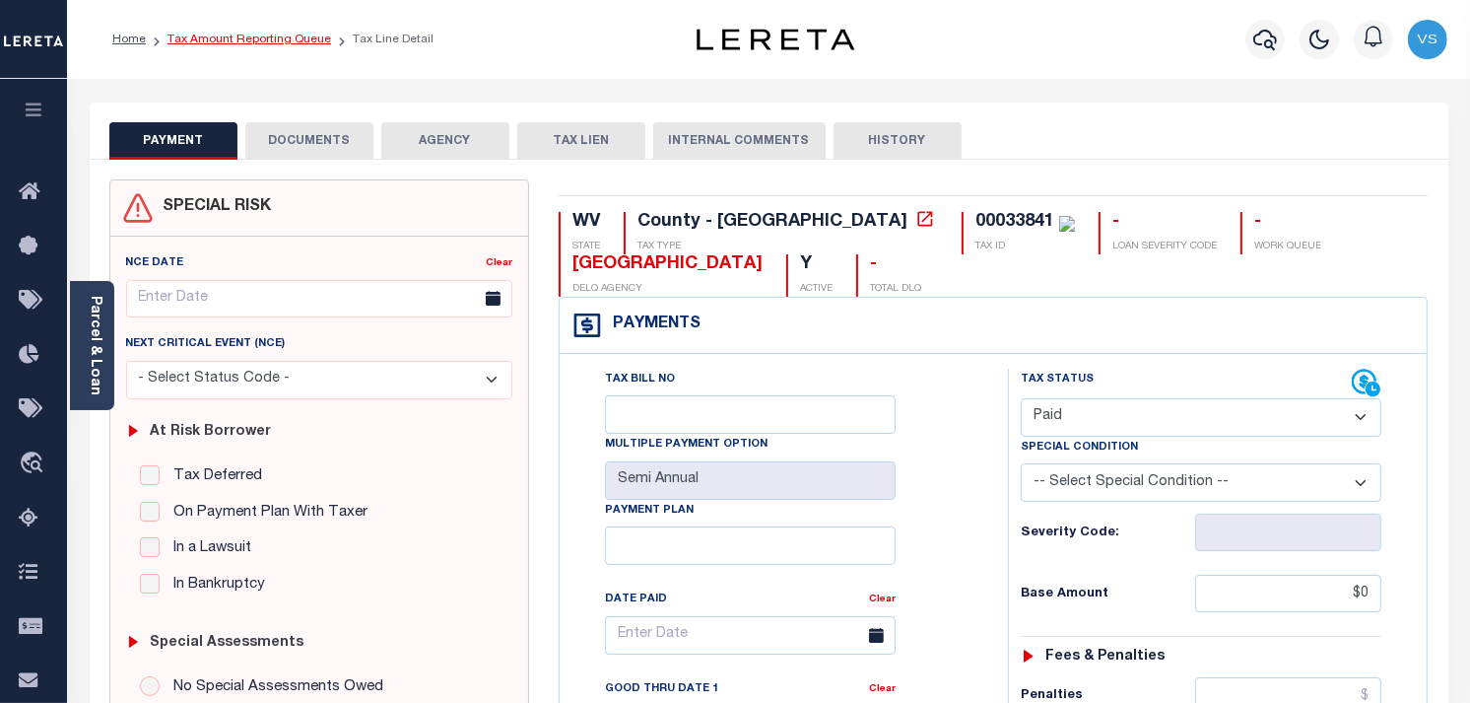
click at [212, 34] on link "Tax Amount Reporting Queue" at bounding box center [250, 40] width 164 height 12
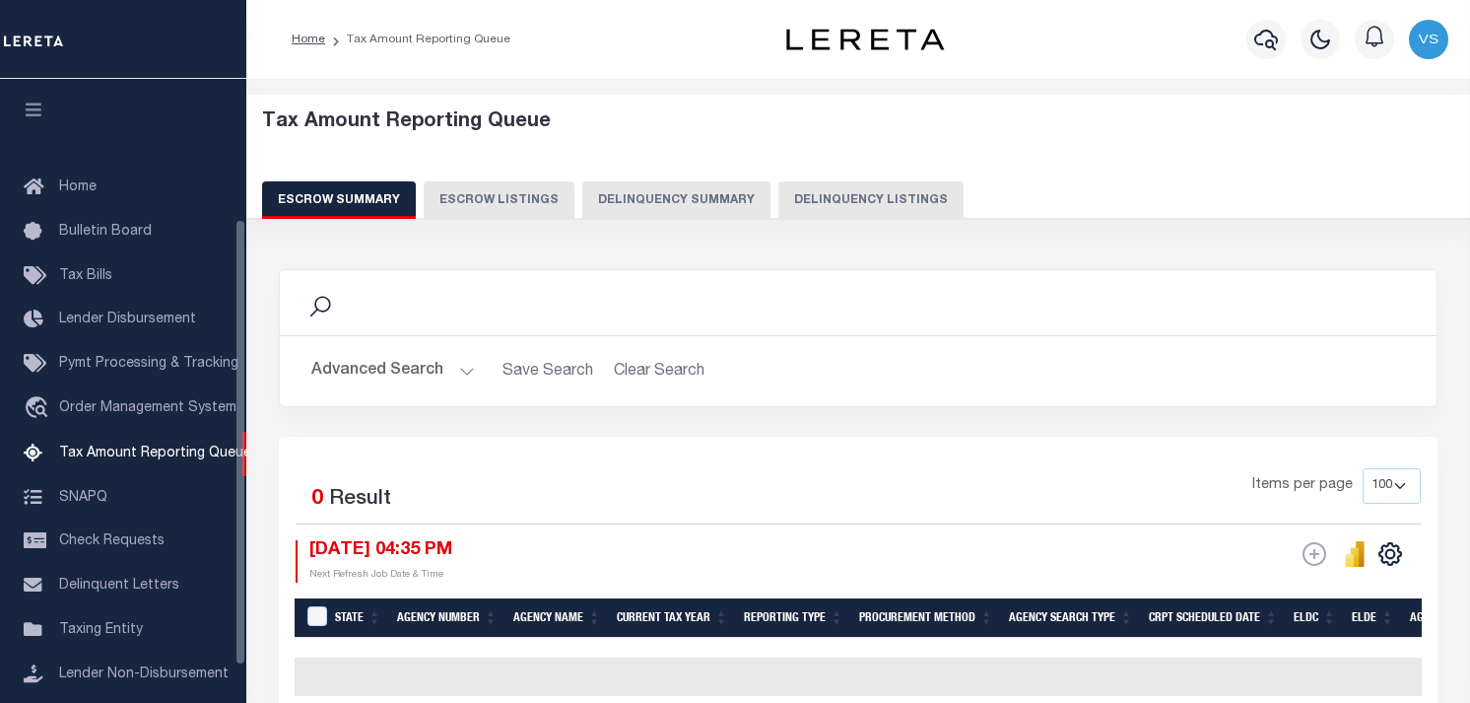
select select "100"
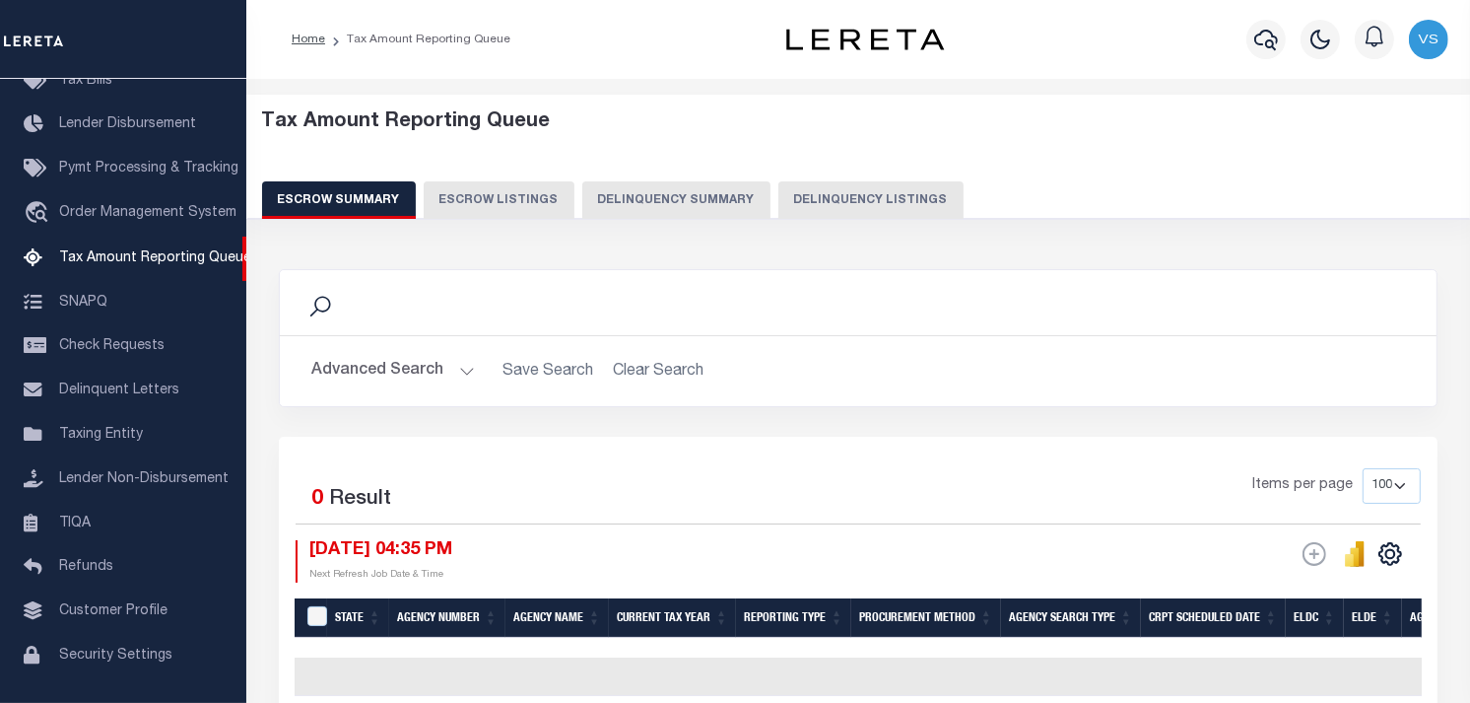
click at [865, 210] on button "Delinquency Listings" at bounding box center [871, 199] width 185 height 37
select select "100"
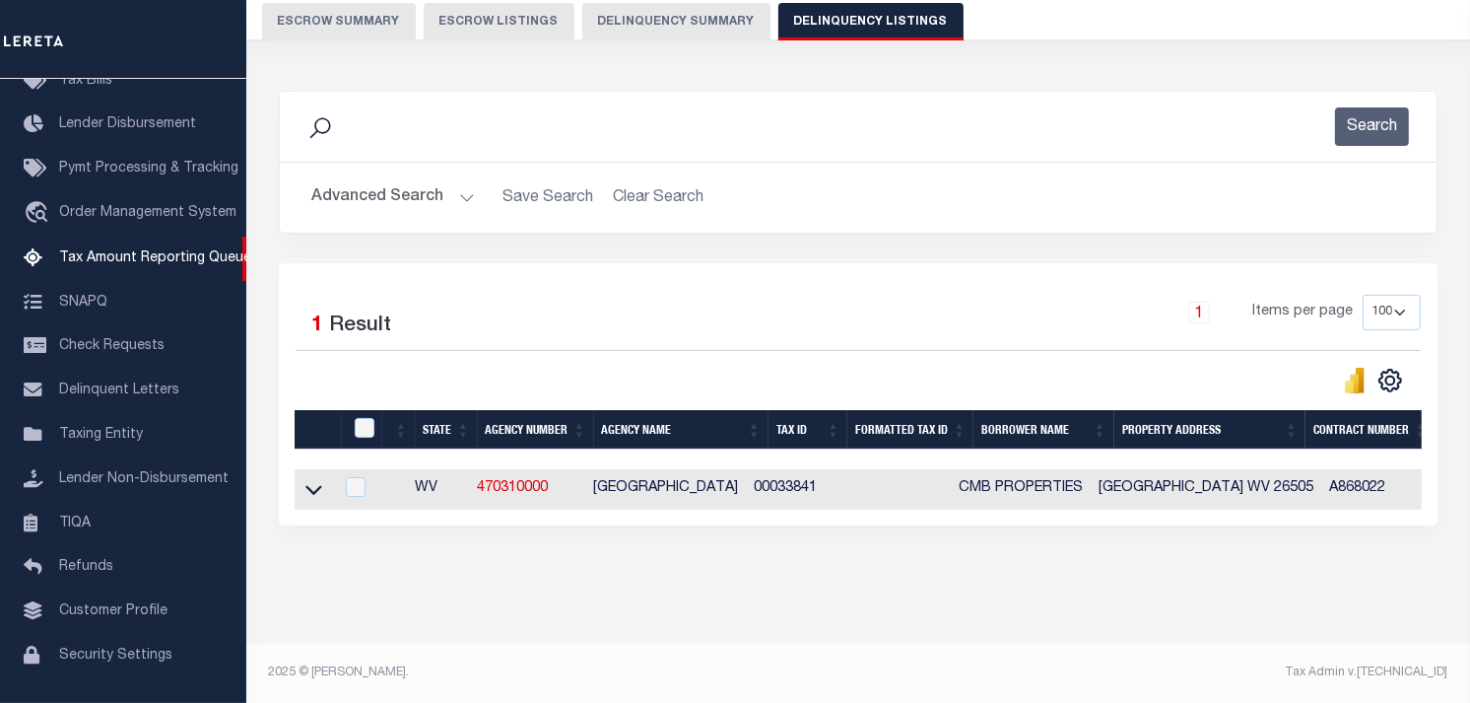
scroll to position [194, 0]
click at [317, 479] on icon at bounding box center [313, 489] width 17 height 21
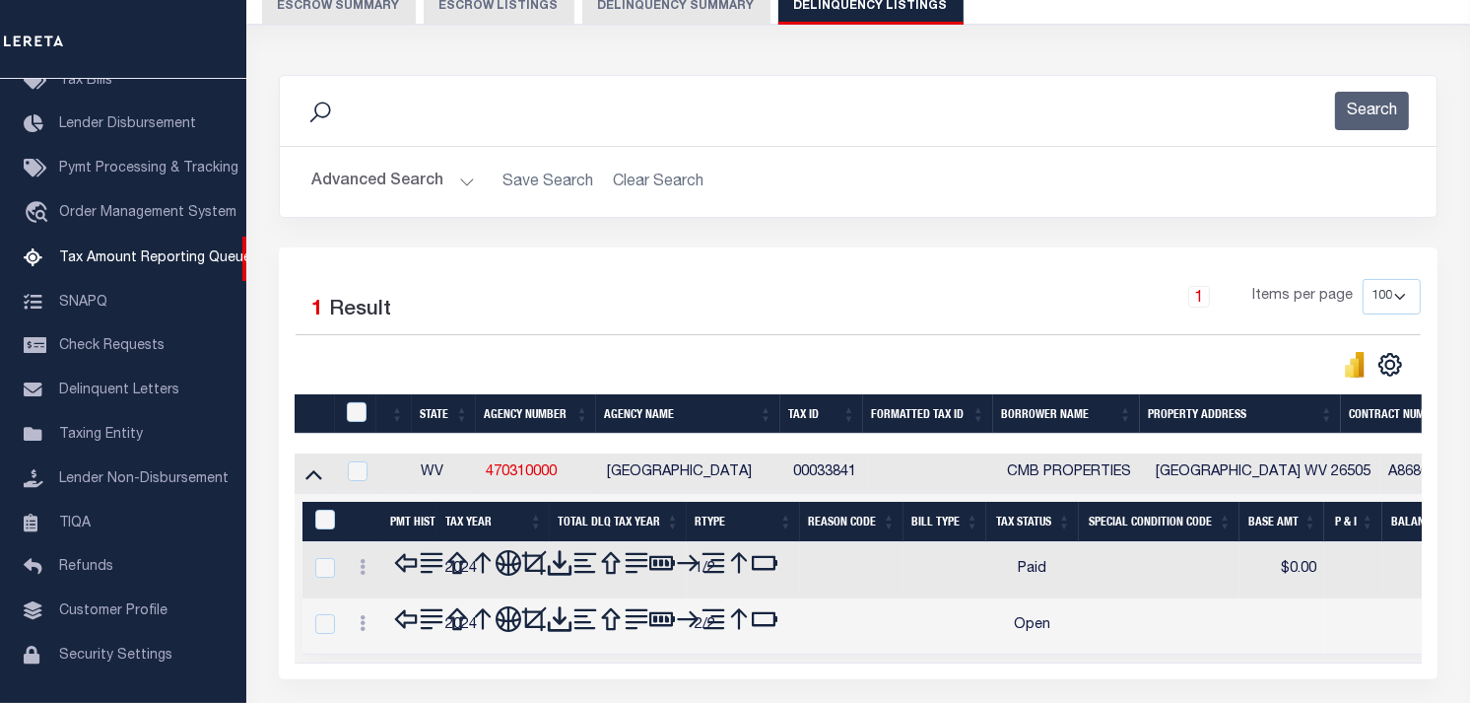
scroll to position [310, 0]
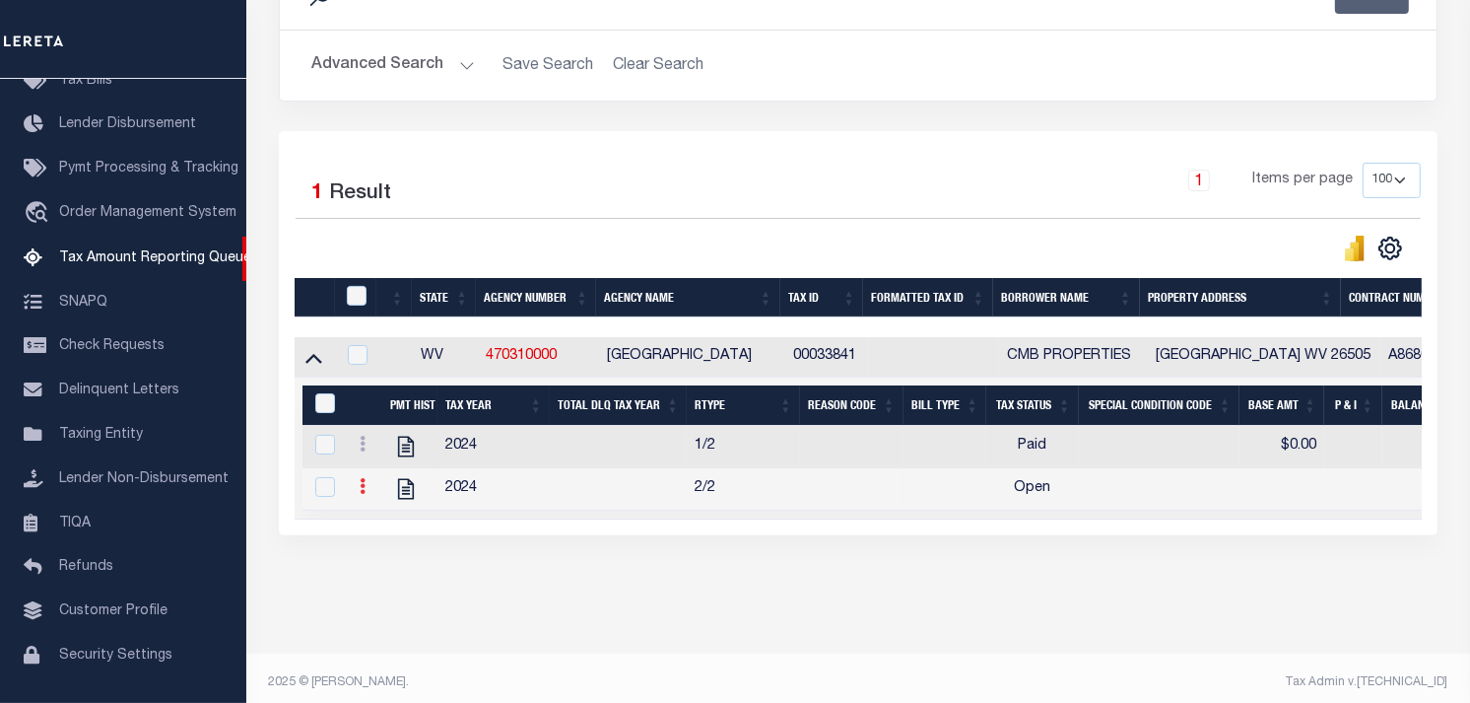
click at [367, 495] on link at bounding box center [363, 489] width 22 height 16
click at [382, 528] on img "" at bounding box center [386, 518] width 20 height 20
checkbox input "true"
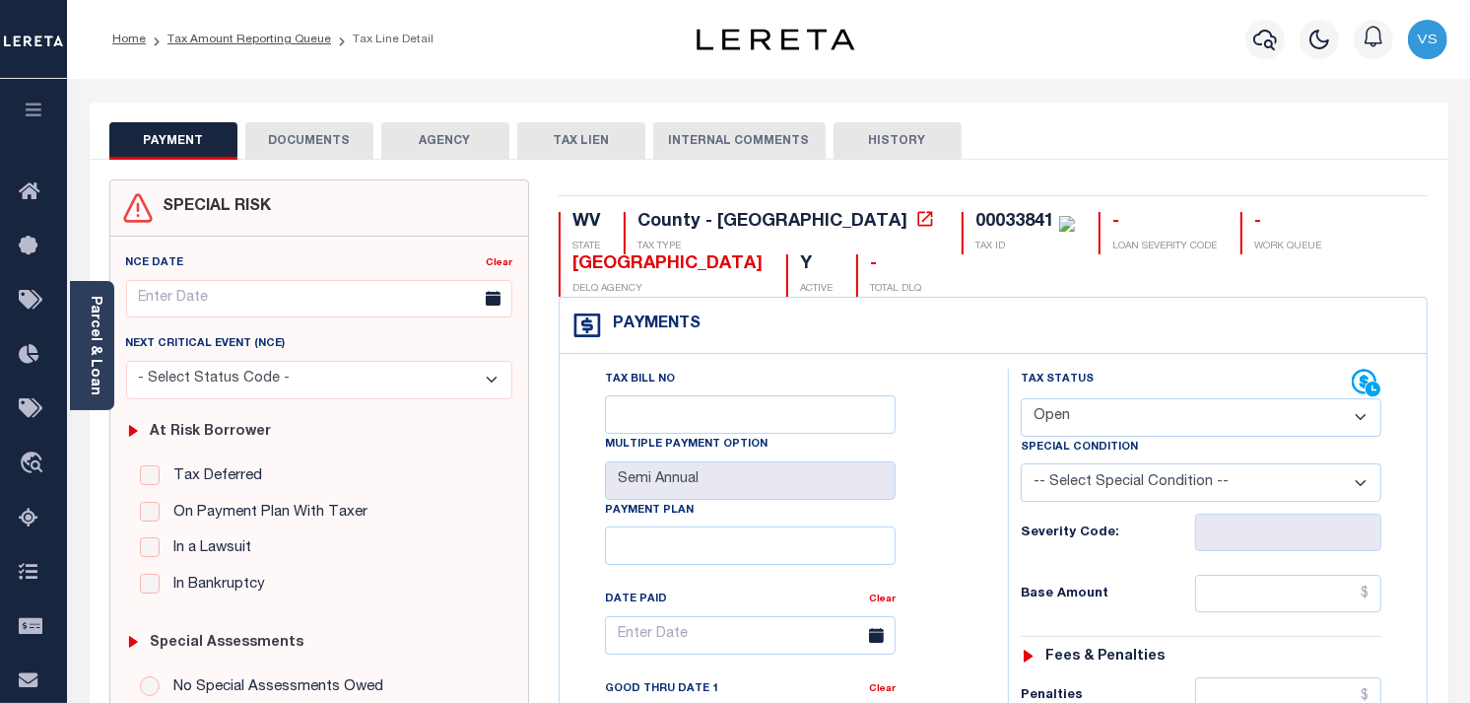
click at [1084, 418] on select "- Select Status Code - Open Due/Unpaid Paid Incomplete No Tax Due Internal Refu…" at bounding box center [1201, 417] width 361 height 38
select select "PYD"
click at [1021, 399] on select "- Select Status Code - Open Due/Unpaid Paid Incomplete No Tax Due Internal Refu…" at bounding box center [1201, 417] width 361 height 38
type input "[DATE]"
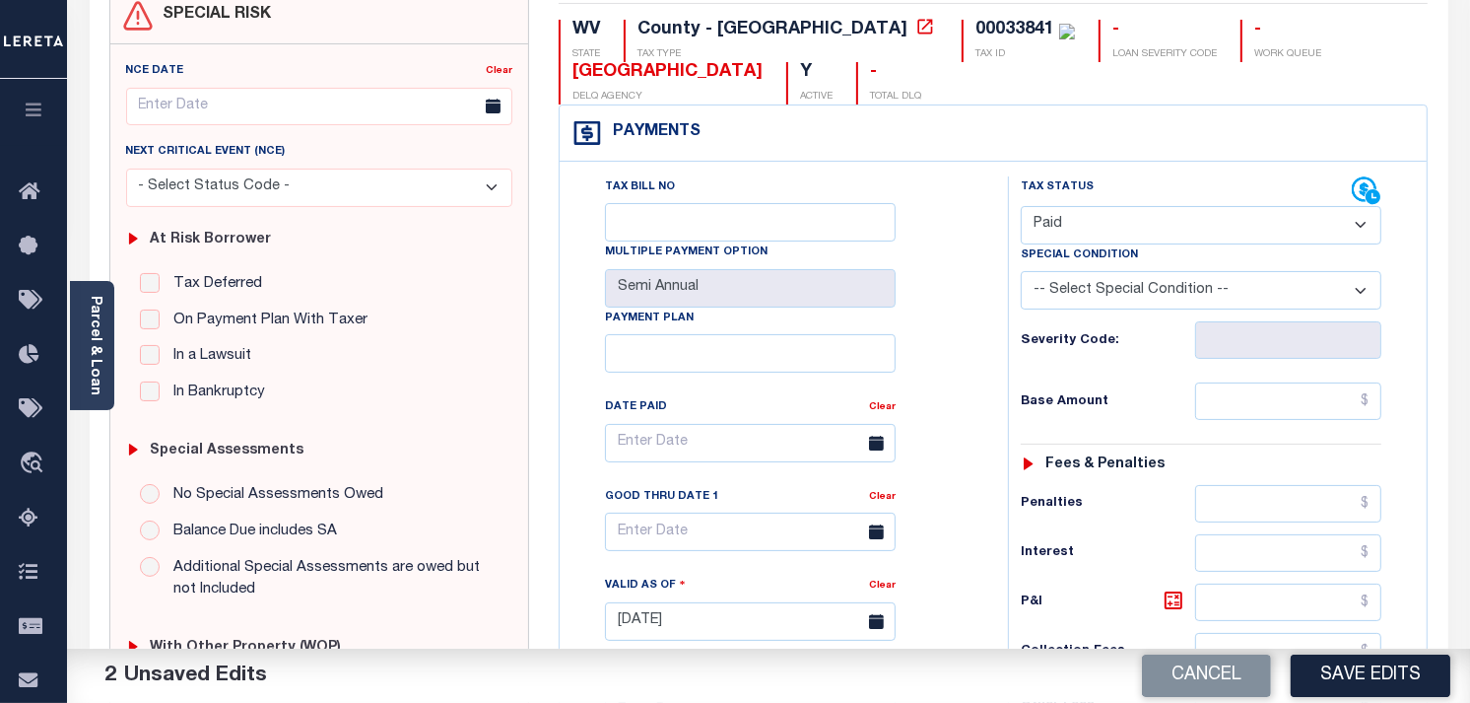
scroll to position [438, 0]
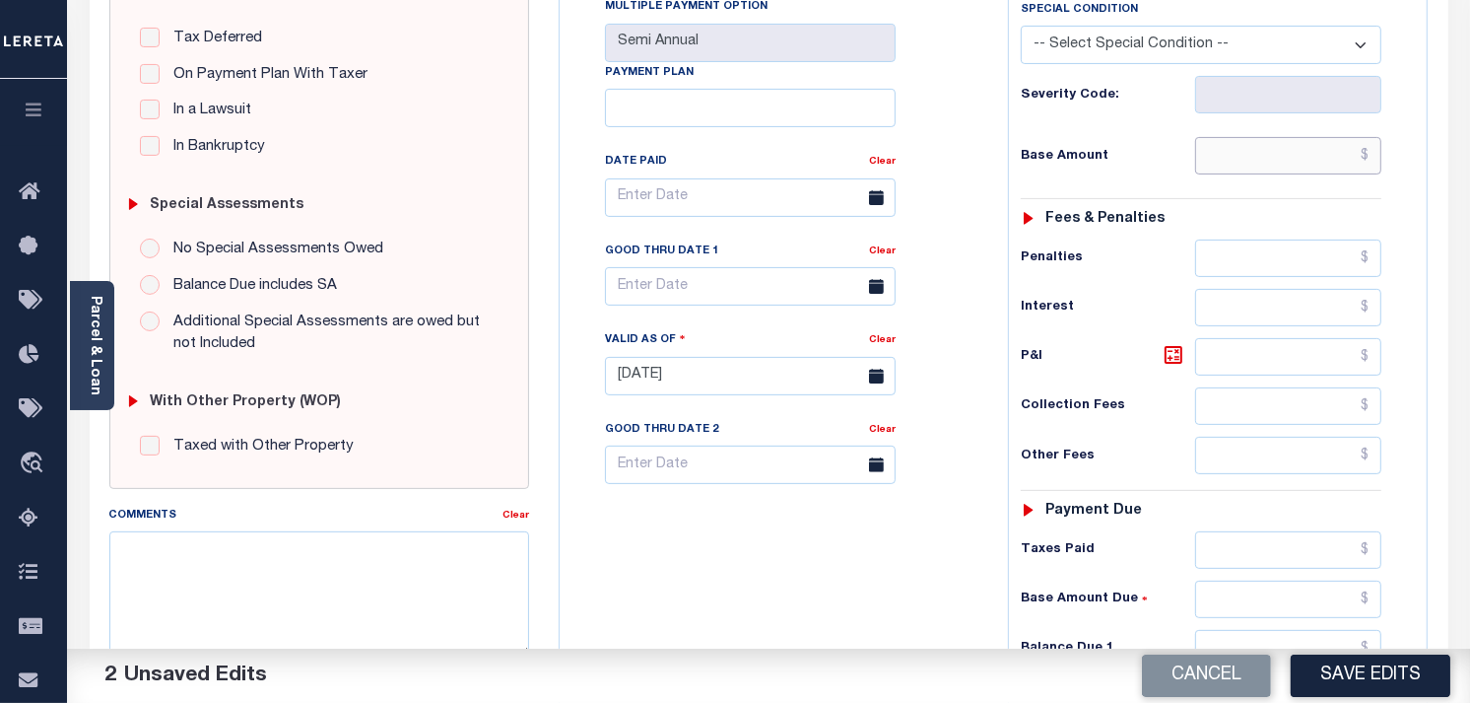
click at [1344, 144] on input "text" at bounding box center [1288, 155] width 187 height 37
type input "$0.00"
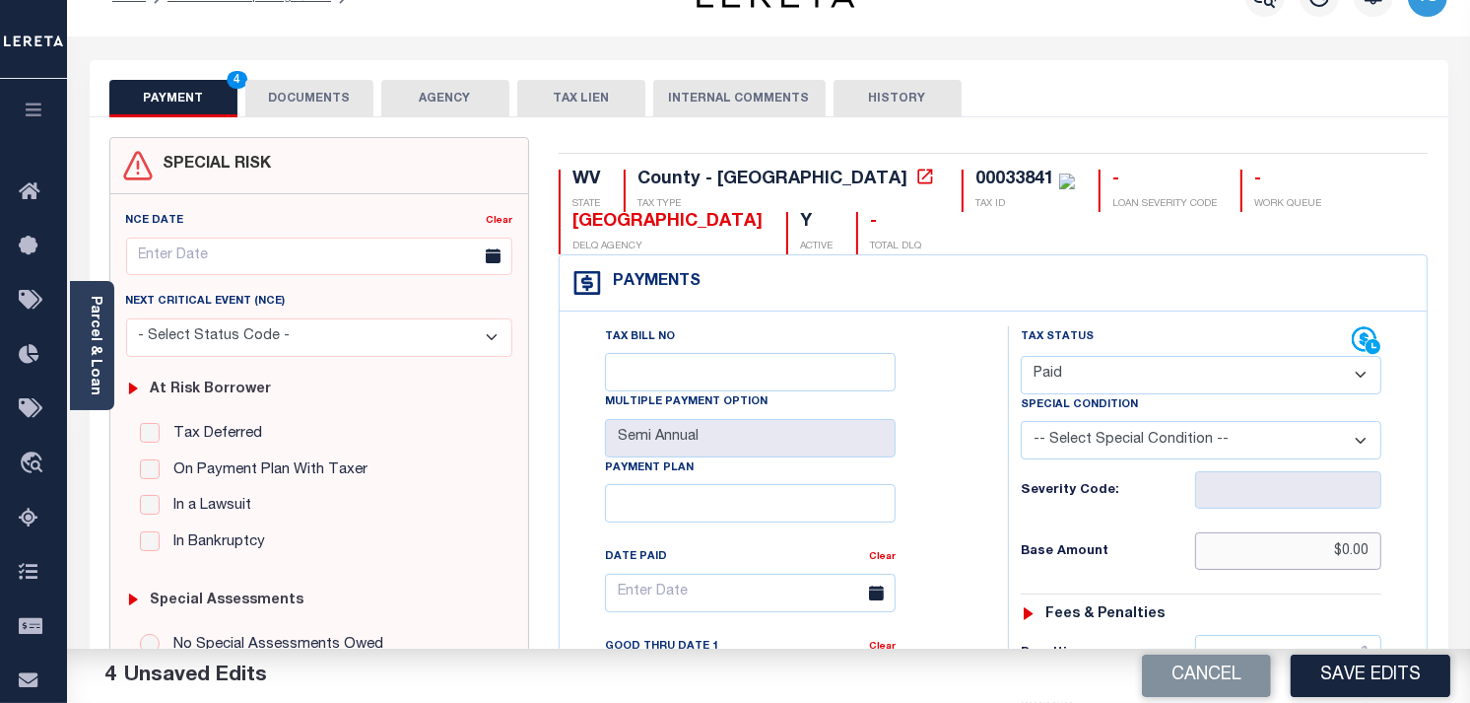
scroll to position [0, 0]
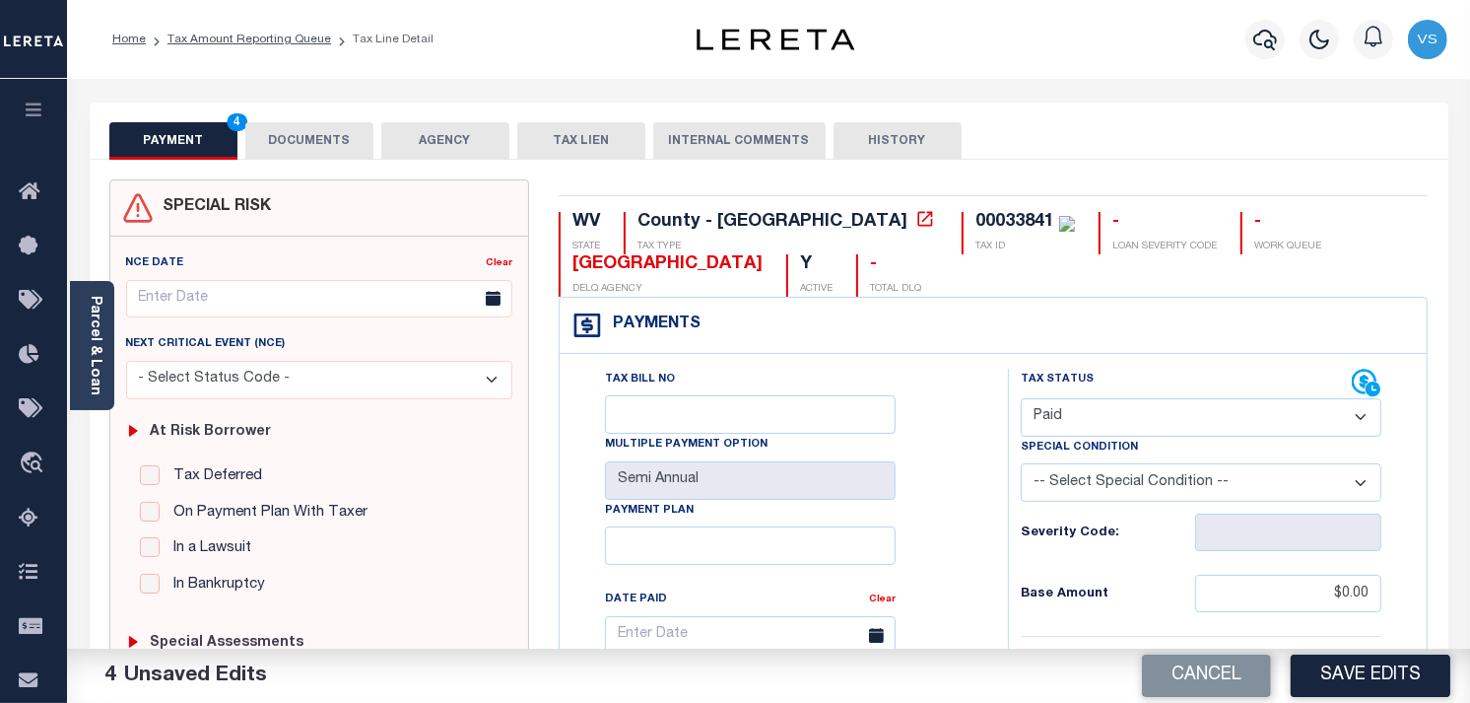
click at [320, 135] on button "DOCUMENTS" at bounding box center [309, 140] width 128 height 37
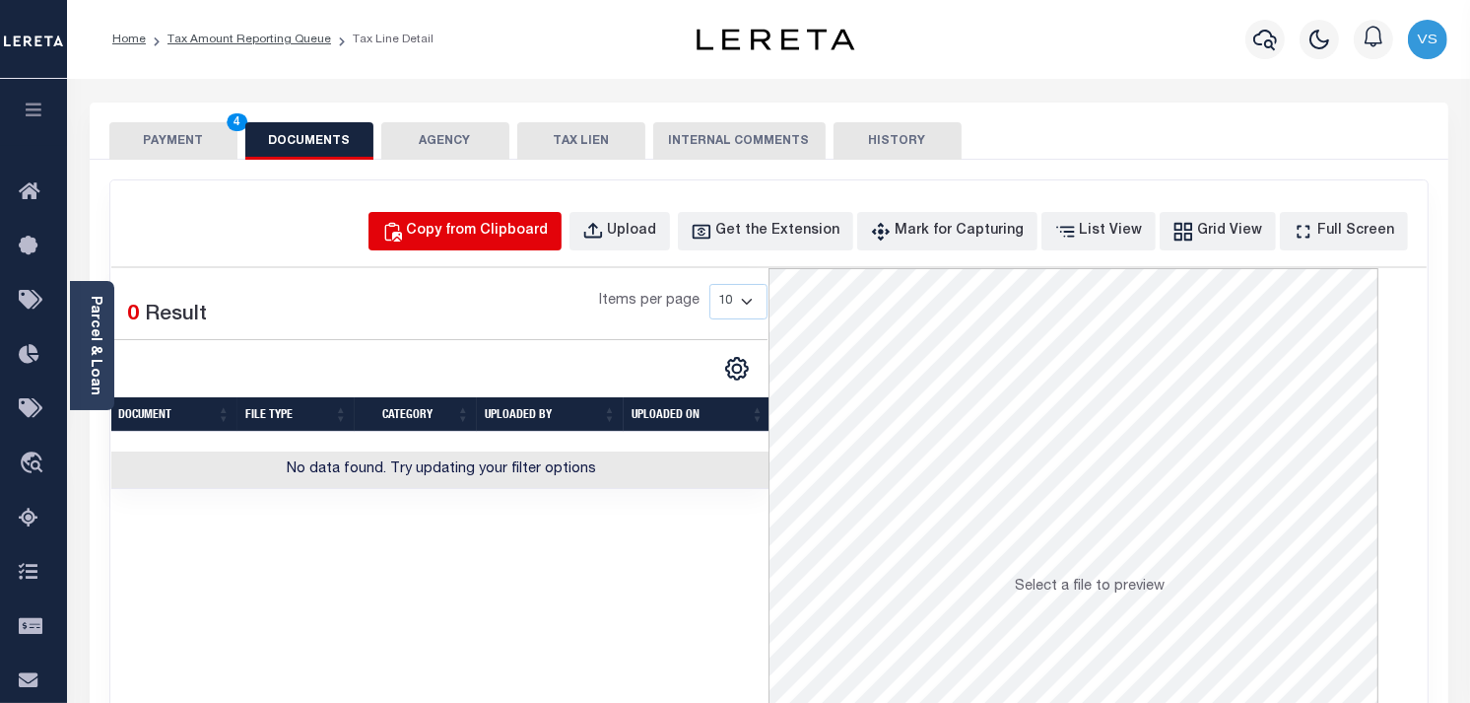
click at [451, 235] on button "Copy from Clipboard" at bounding box center [465, 231] width 193 height 38
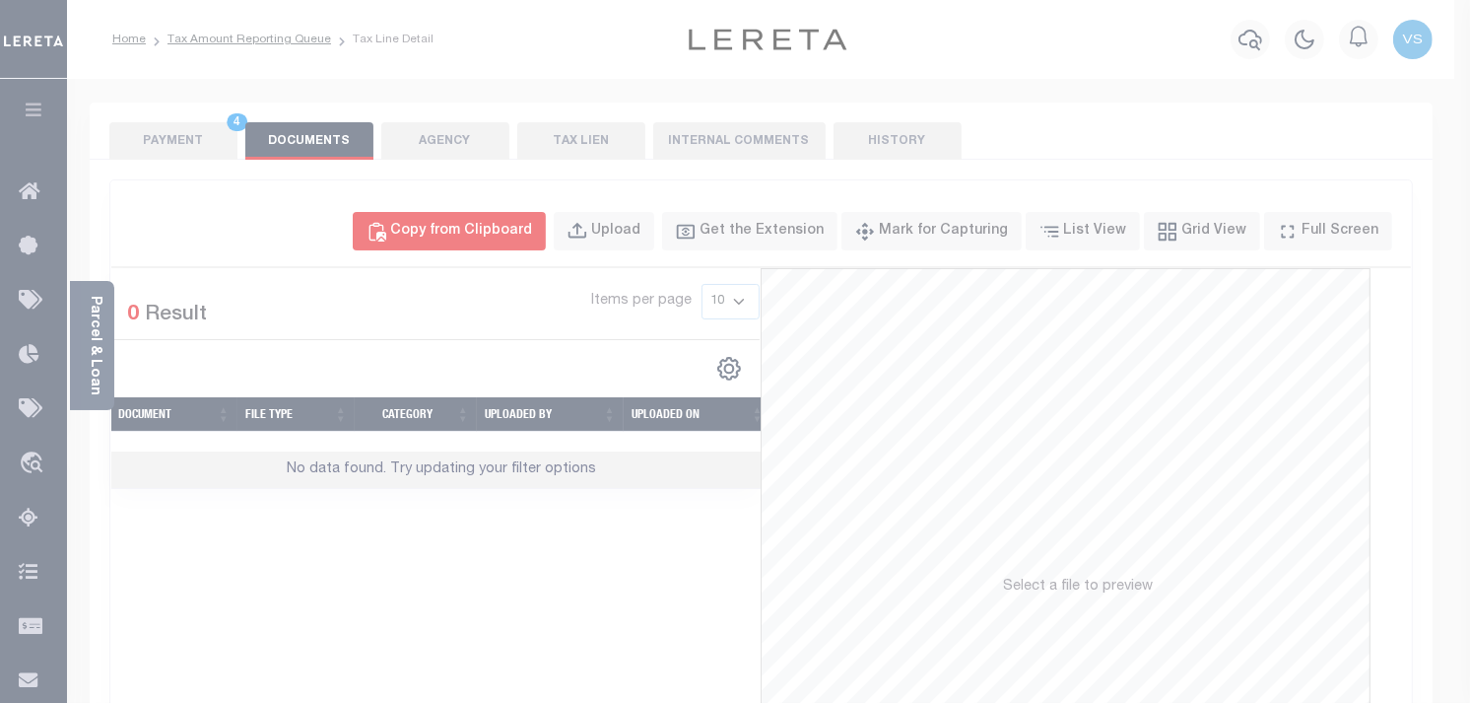
select select "POP"
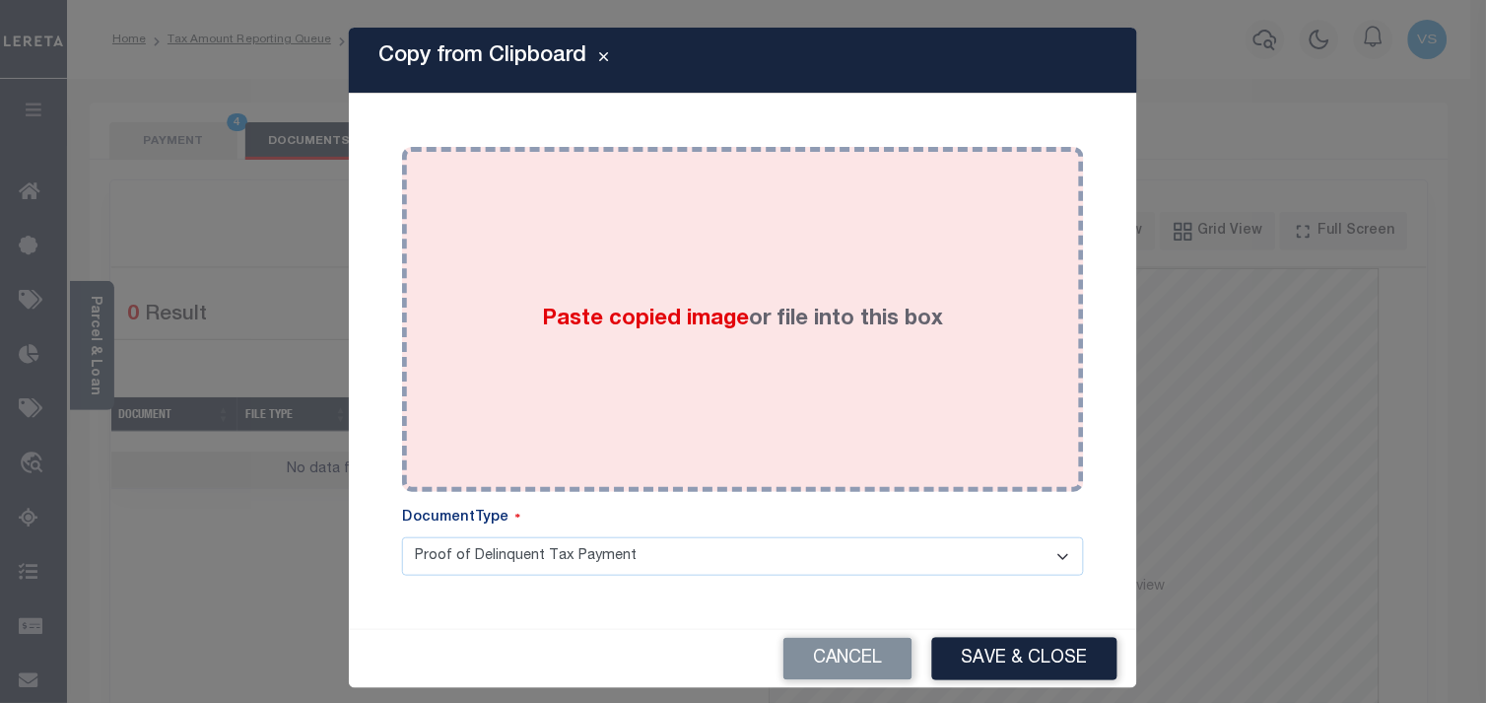
click at [556, 348] on div "Paste copied image or file into this box" at bounding box center [743, 319] width 652 height 315
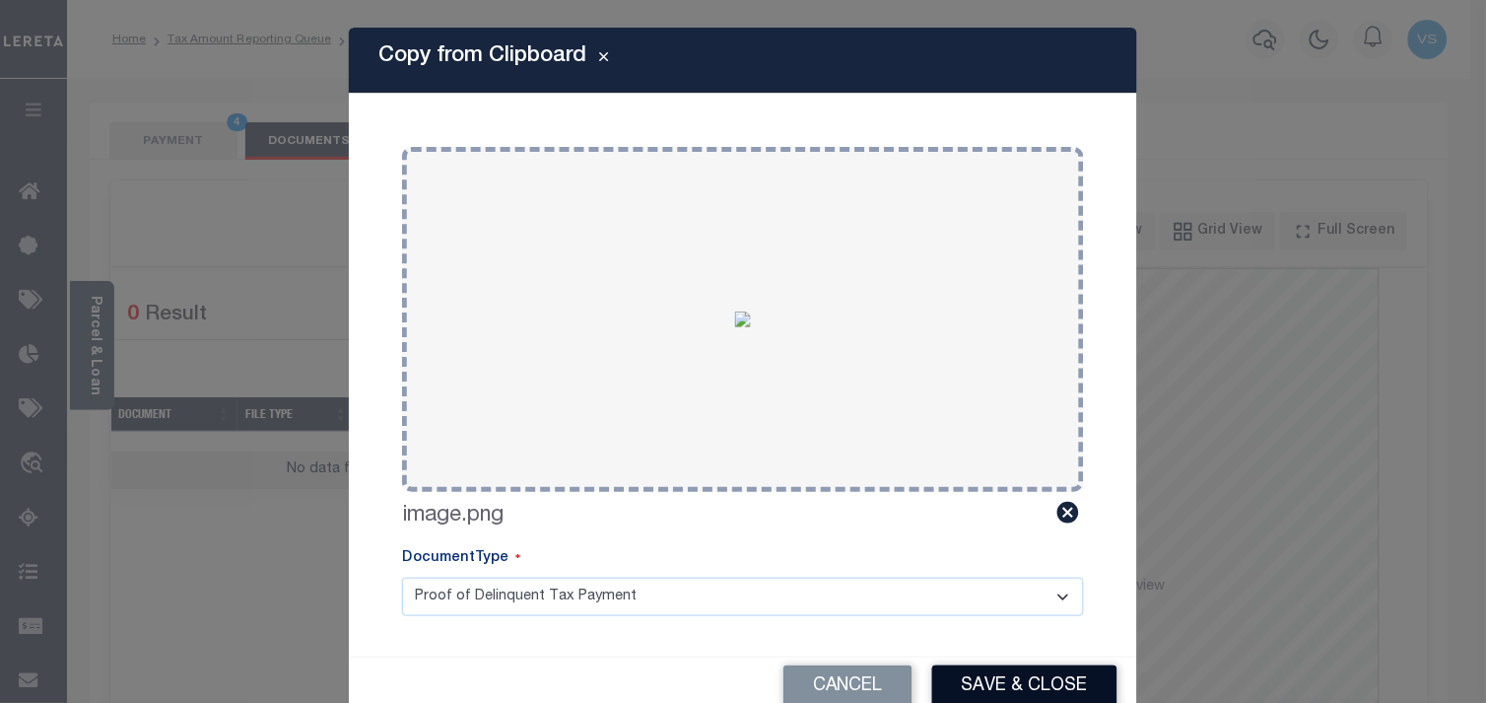
click at [1007, 700] on button "Save & Close" at bounding box center [1024, 686] width 185 height 42
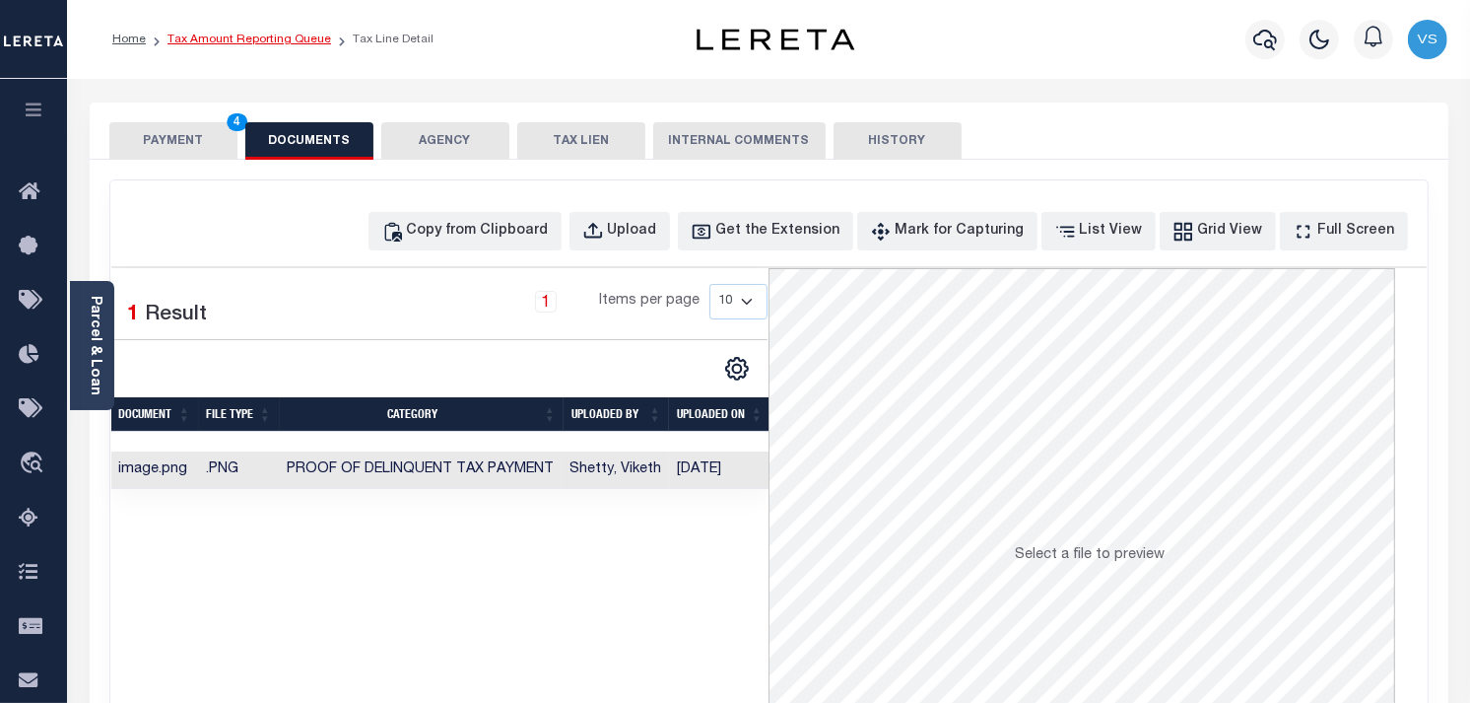
click at [214, 35] on link "Tax Amount Reporting Queue" at bounding box center [250, 40] width 164 height 12
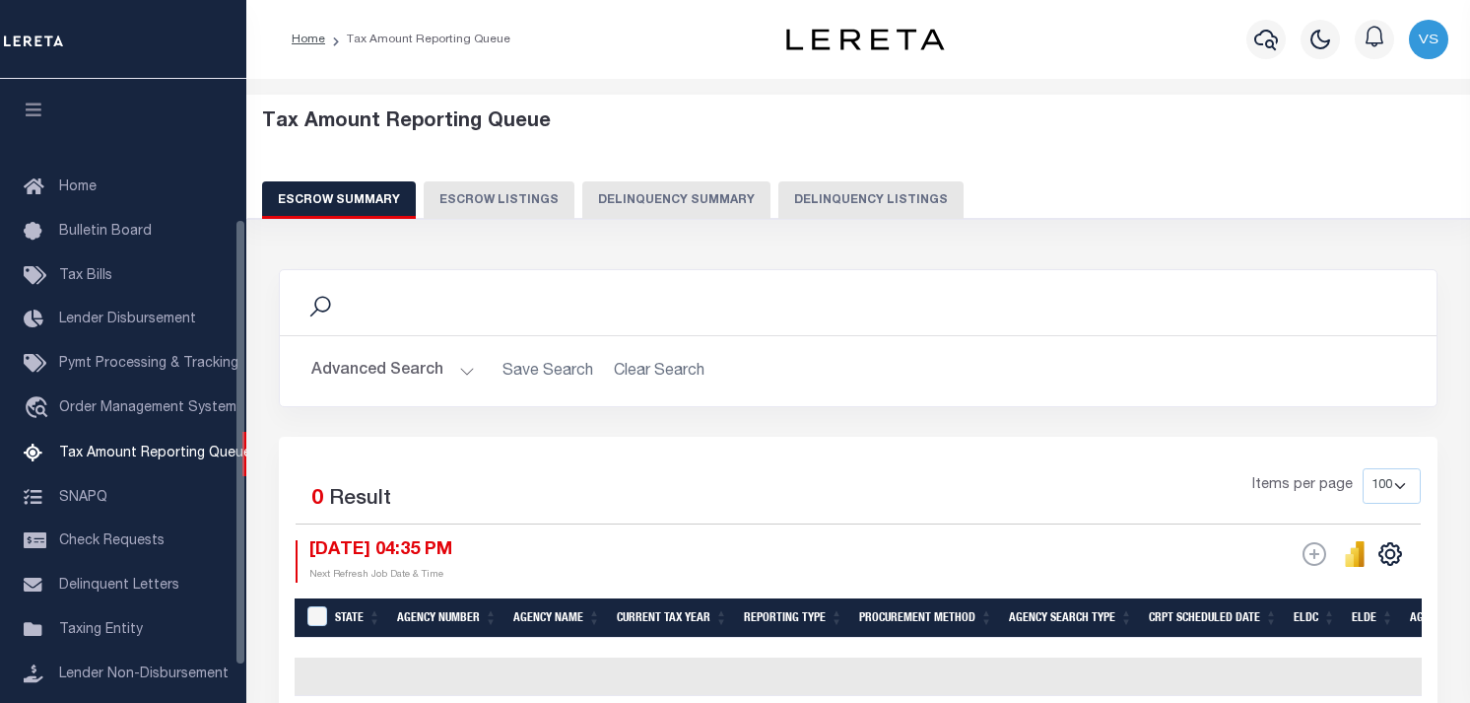
select select "100"
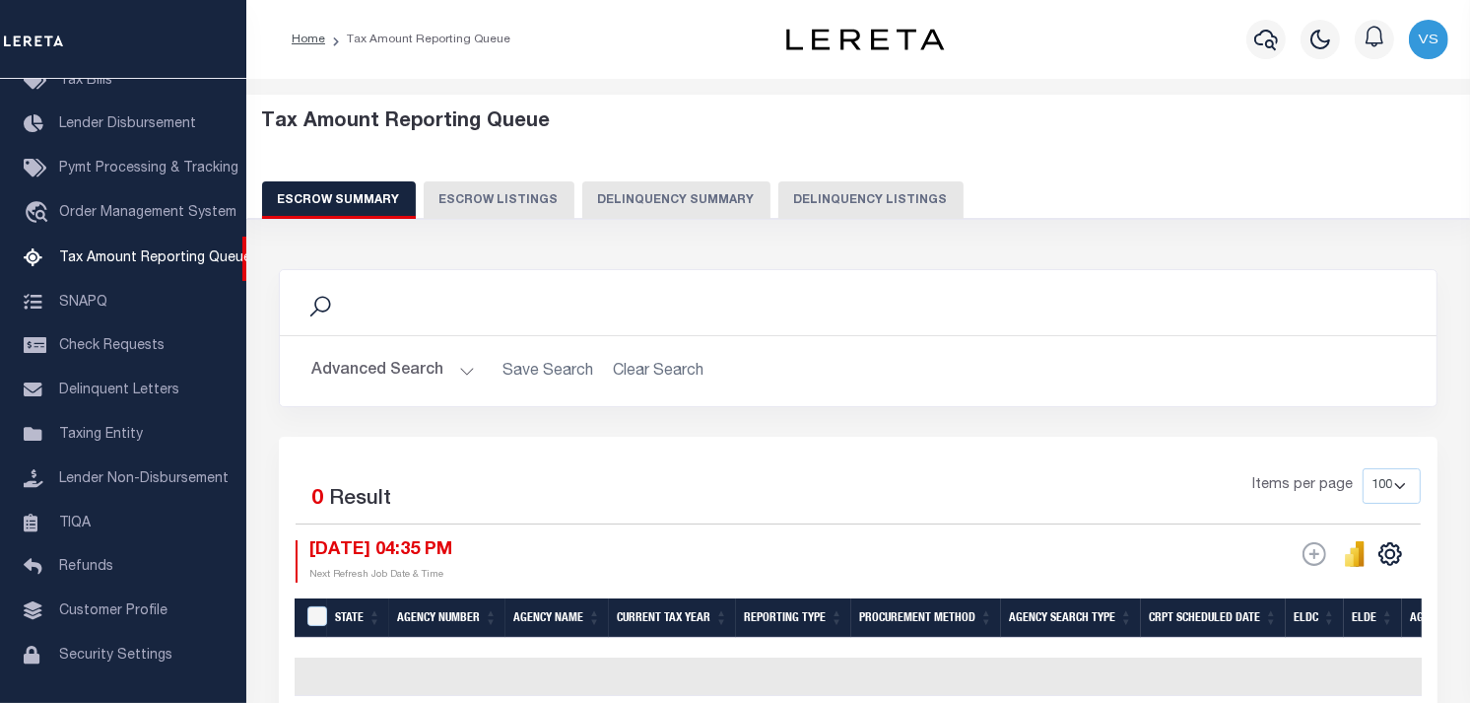
click at [822, 199] on button "Delinquency Listings" at bounding box center [871, 199] width 185 height 37
select select "100"
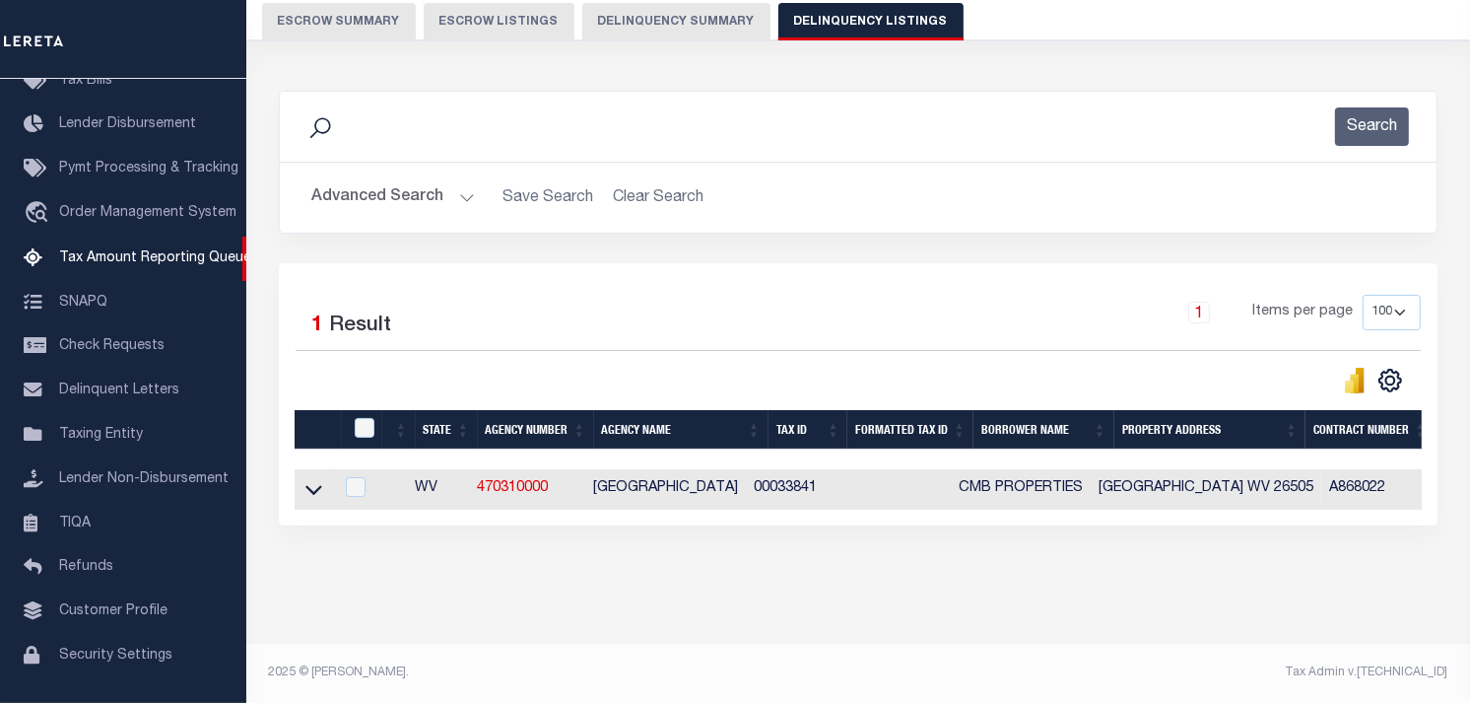
scroll to position [194, 0]
click at [309, 485] on icon at bounding box center [313, 489] width 17 height 21
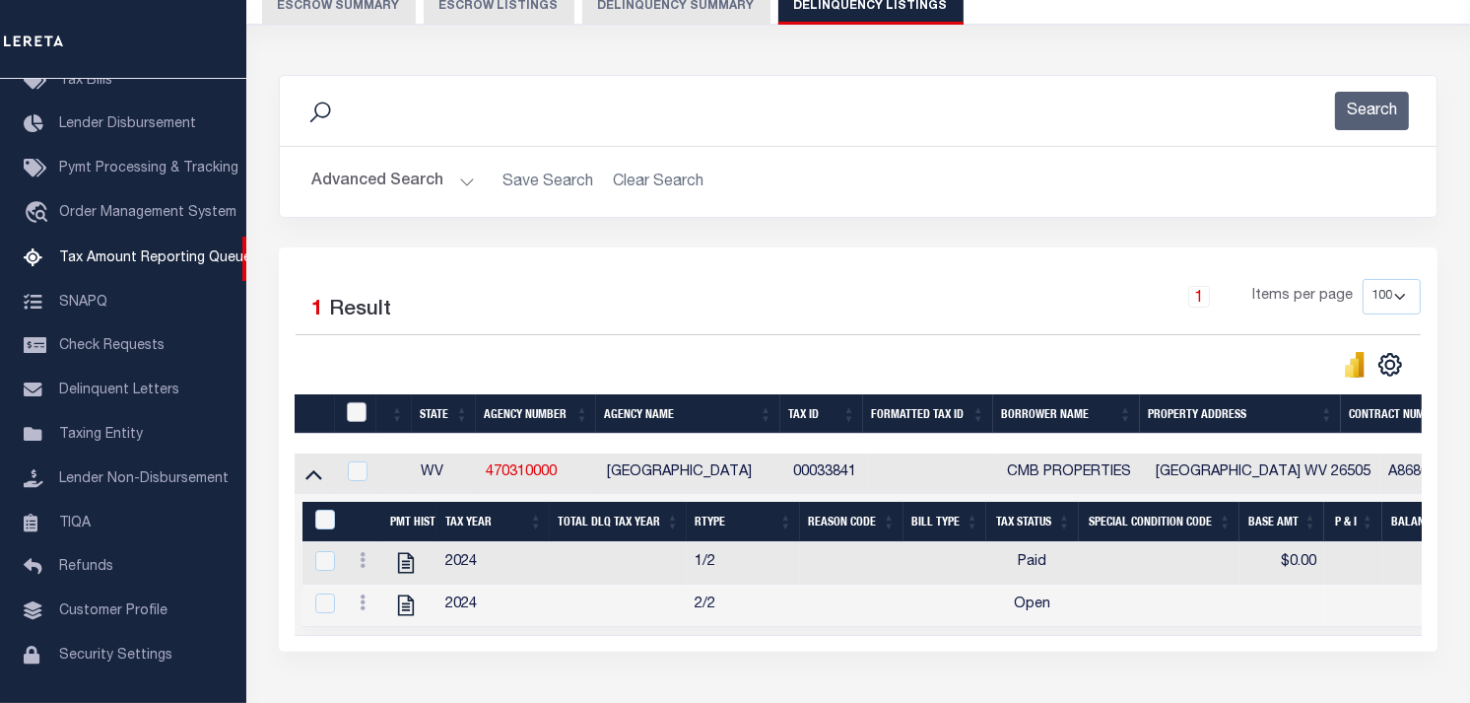
click at [363, 411] on input "checkbox" at bounding box center [357, 412] width 20 height 20
checkbox input "true"
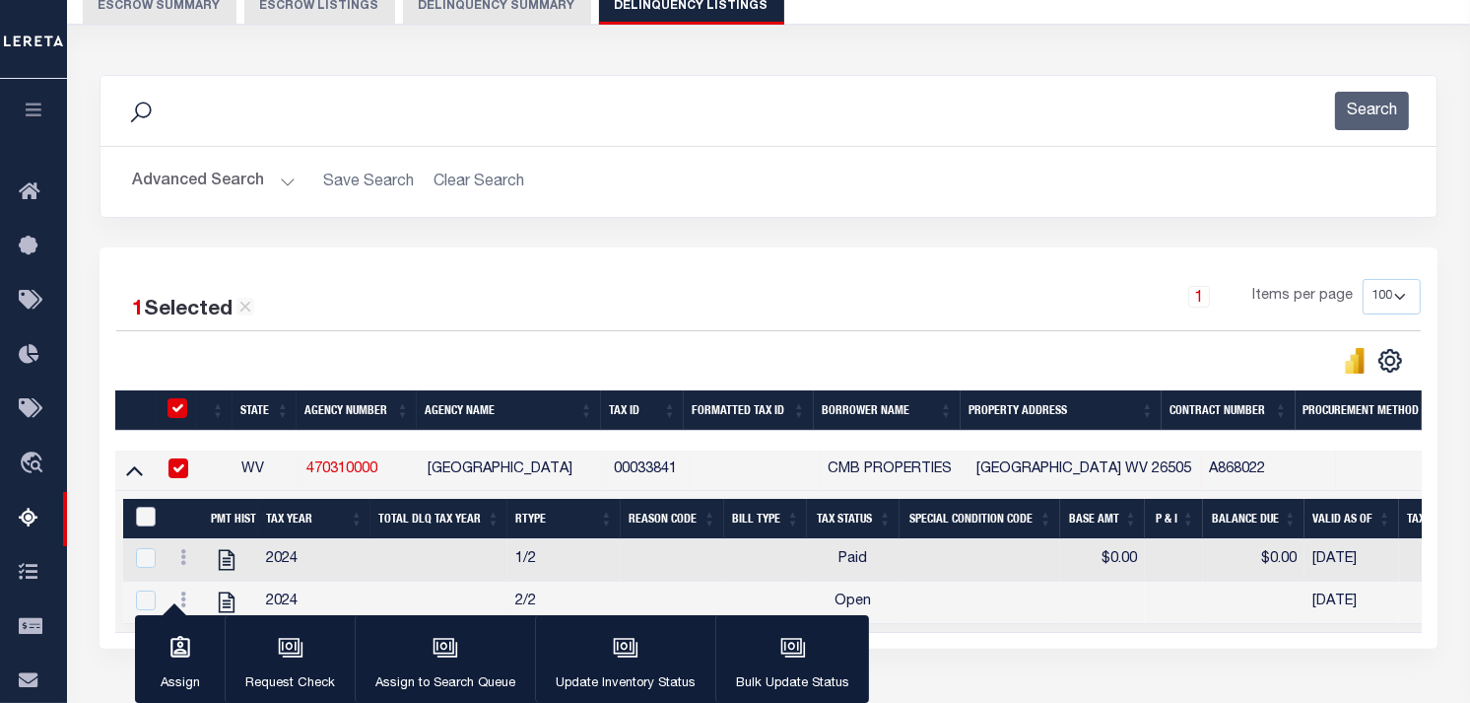
click at [142, 519] on input "&nbsp;" at bounding box center [146, 517] width 20 height 20
checkbox input "true"
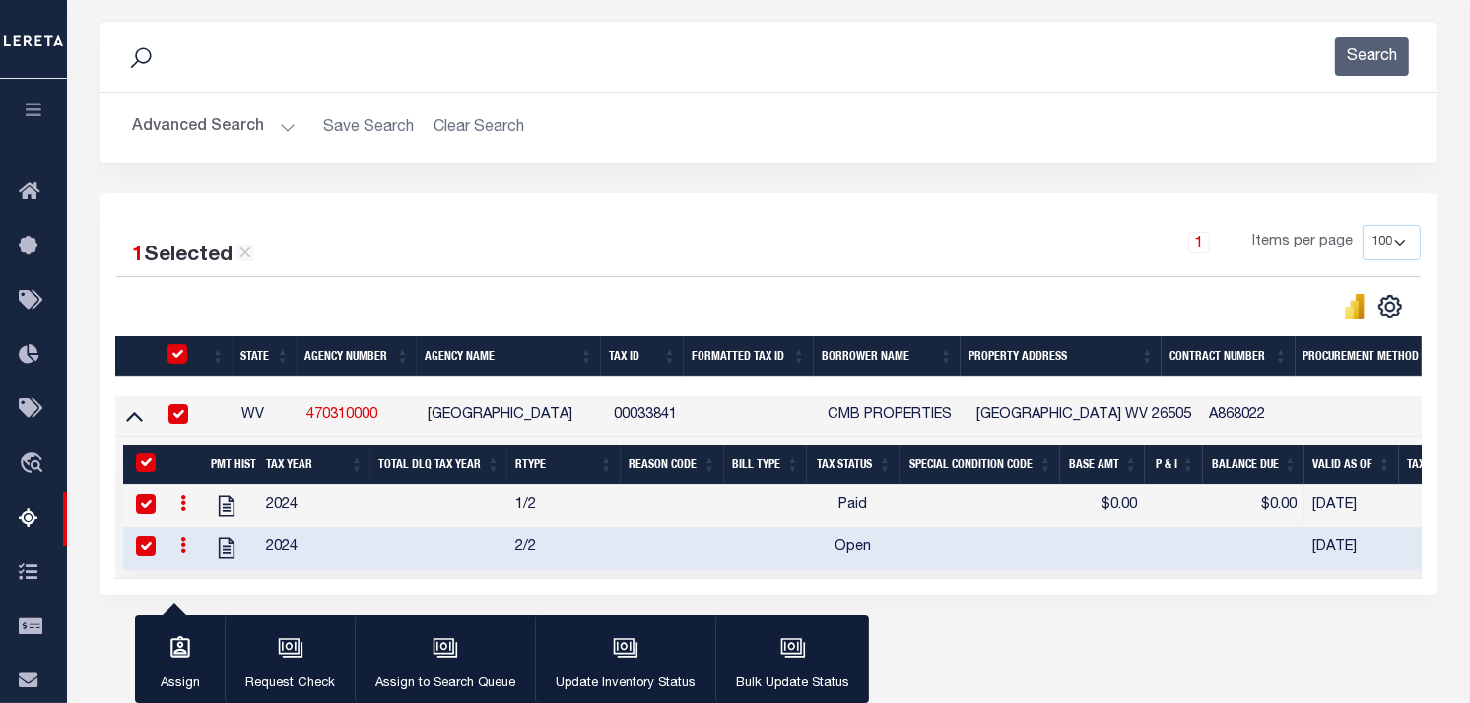
scroll to position [341, 0]
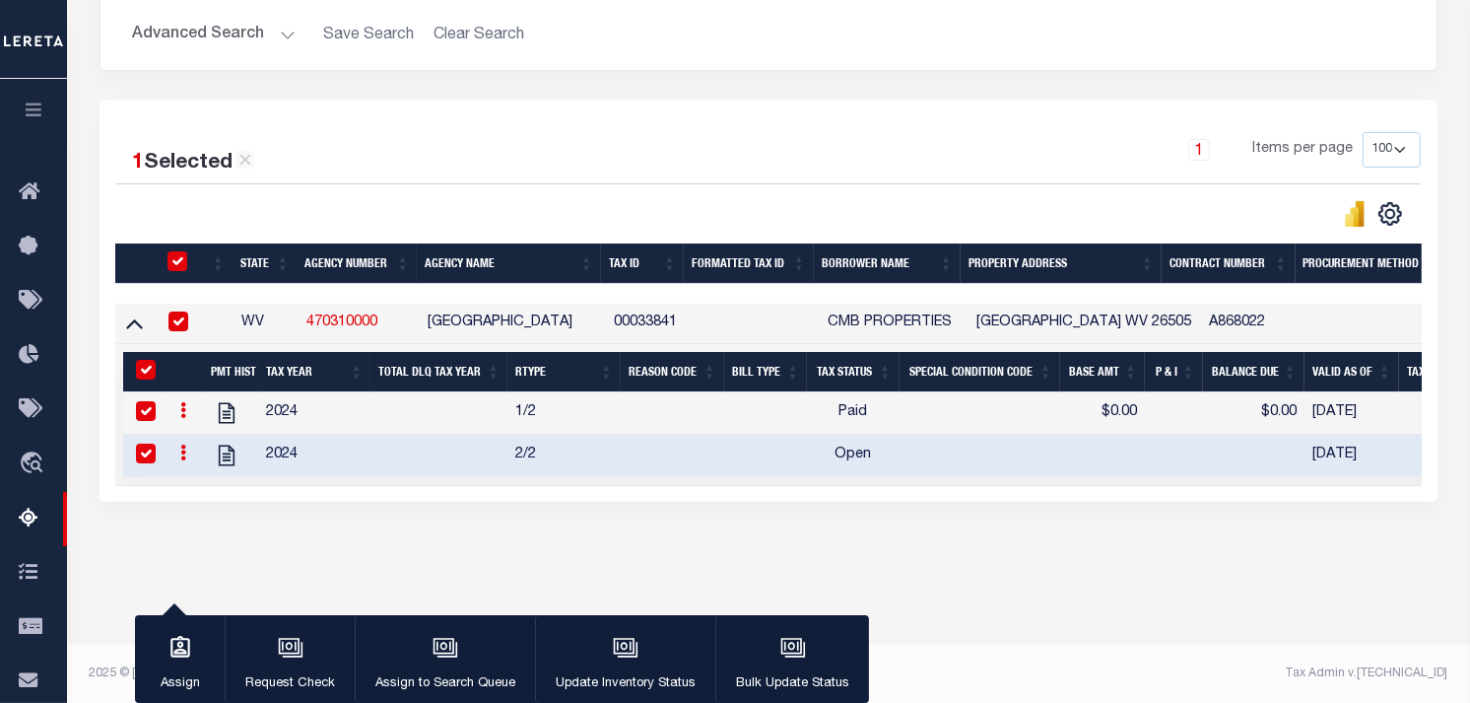
click at [184, 460] on icon at bounding box center [183, 452] width 6 height 16
click at [219, 493] on link "" at bounding box center [206, 484] width 67 height 33
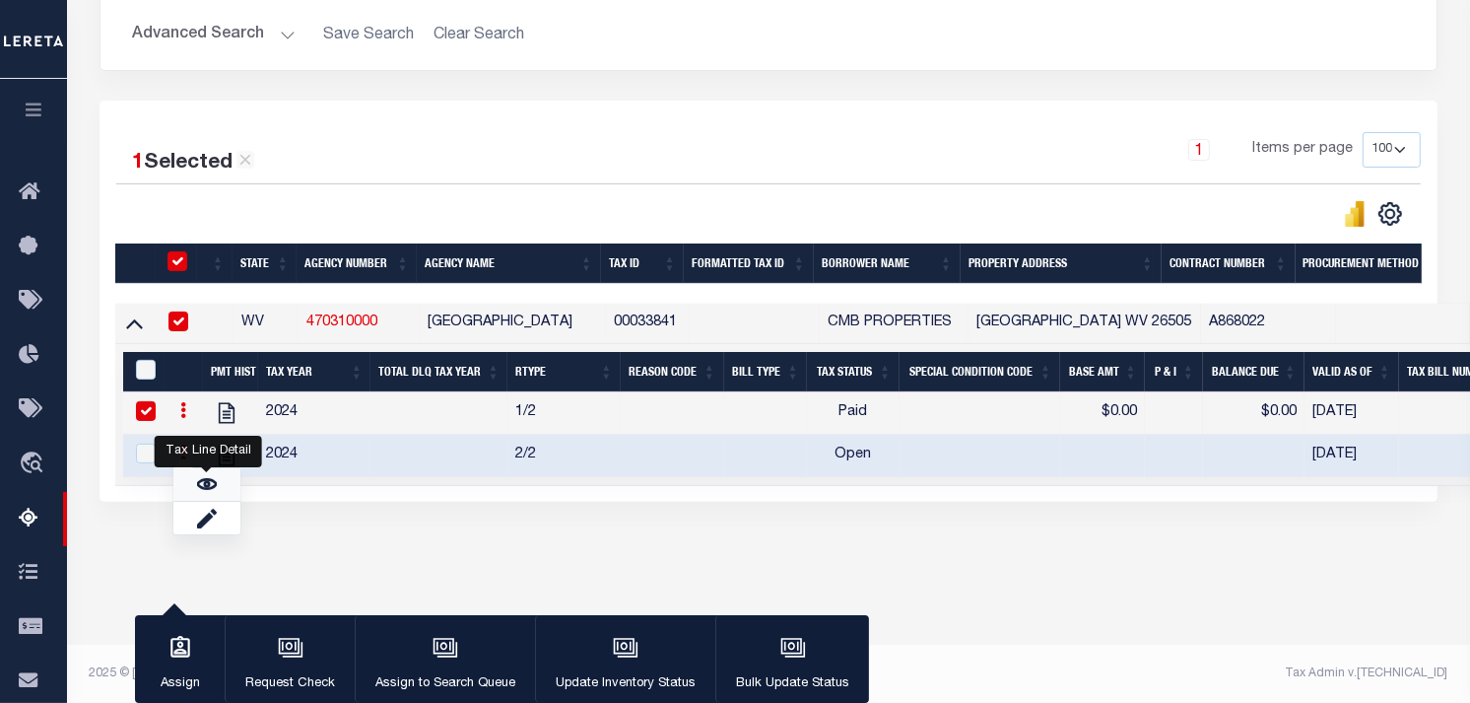
checkbox input "false"
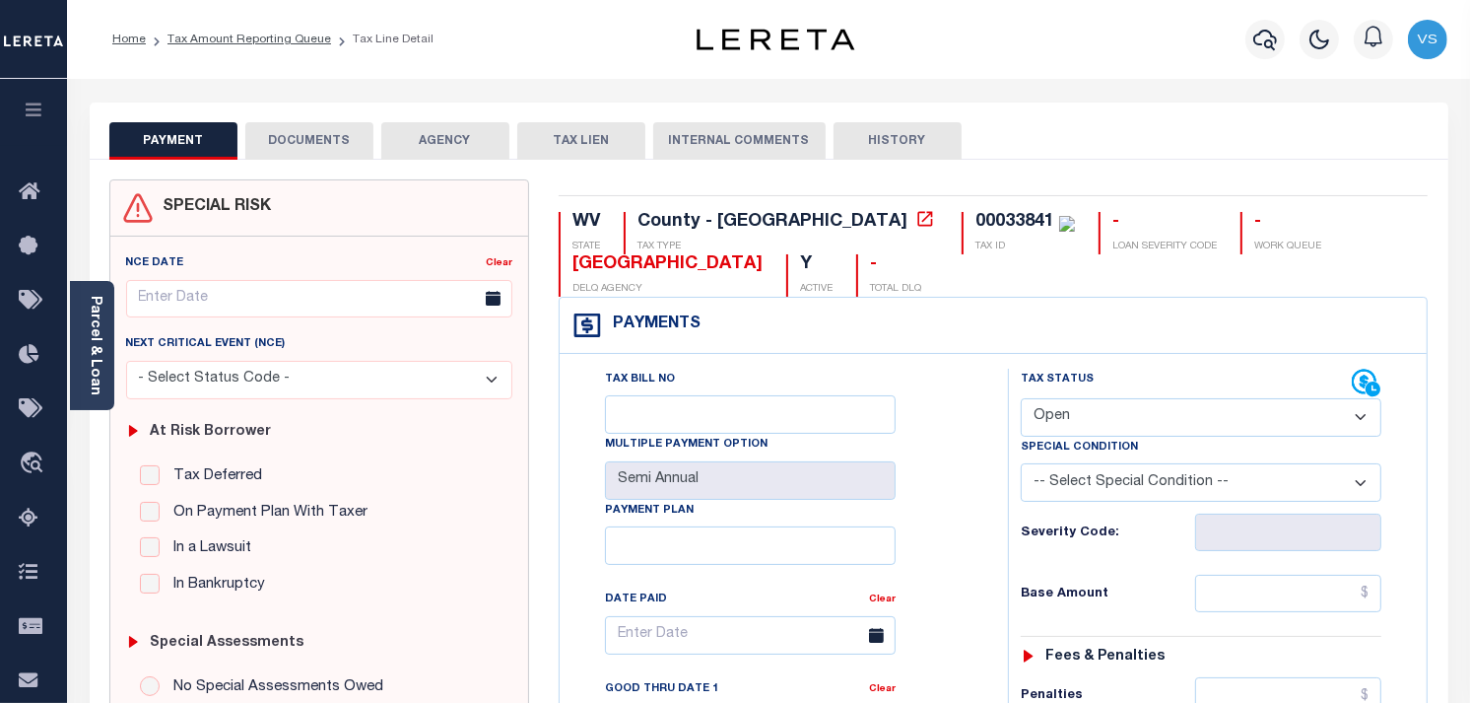
click at [1203, 421] on select "- Select Status Code - Open Due/Unpaid Paid Incomplete No Tax Due Internal Refu…" at bounding box center [1201, 417] width 361 height 38
select select "PYD"
click at [1021, 399] on select "- Select Status Code - Open Due/Unpaid Paid Incomplete No Tax Due Internal Refu…" at bounding box center [1201, 417] width 361 height 38
type input "[DATE]"
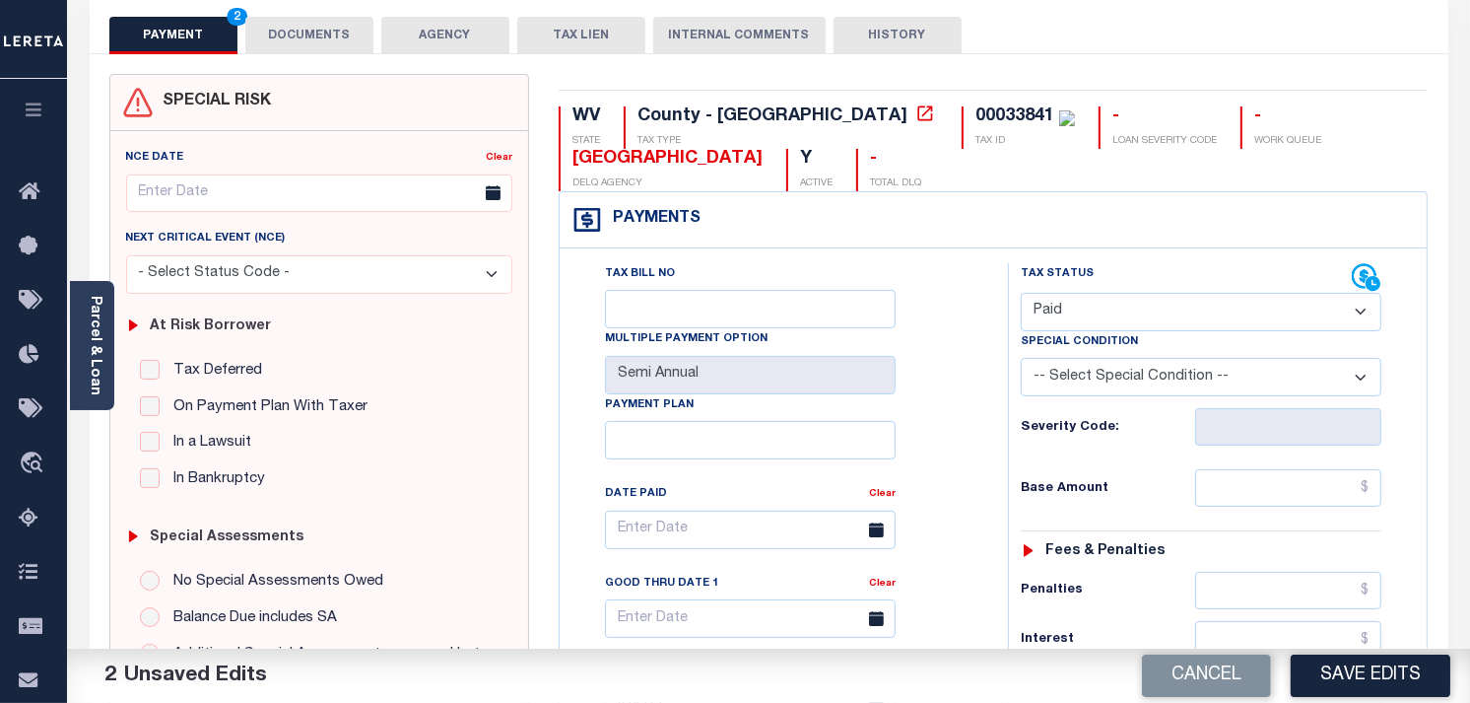
scroll to position [109, 0]
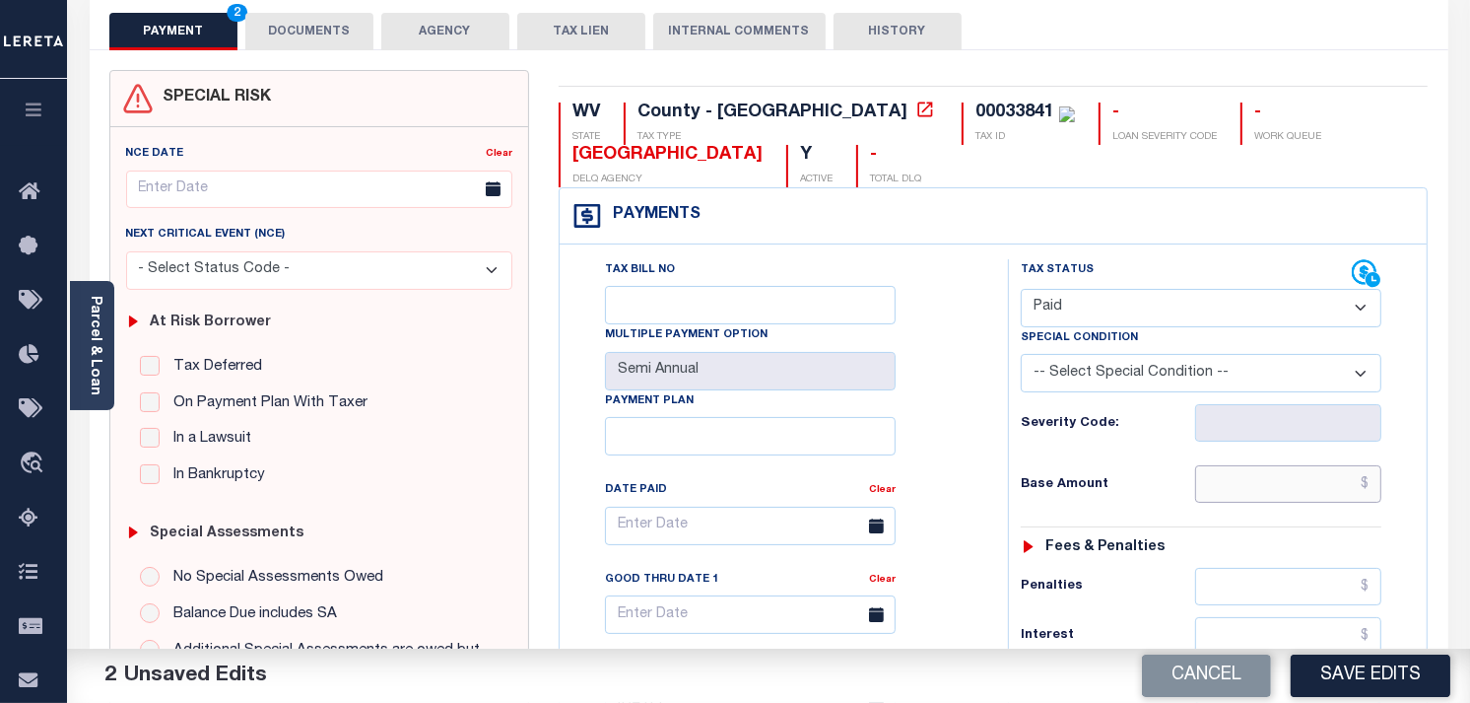
click at [1249, 494] on input "text" at bounding box center [1288, 483] width 187 height 37
type input "$0.00"
click at [1356, 673] on button "Save Edits" at bounding box center [1371, 675] width 160 height 42
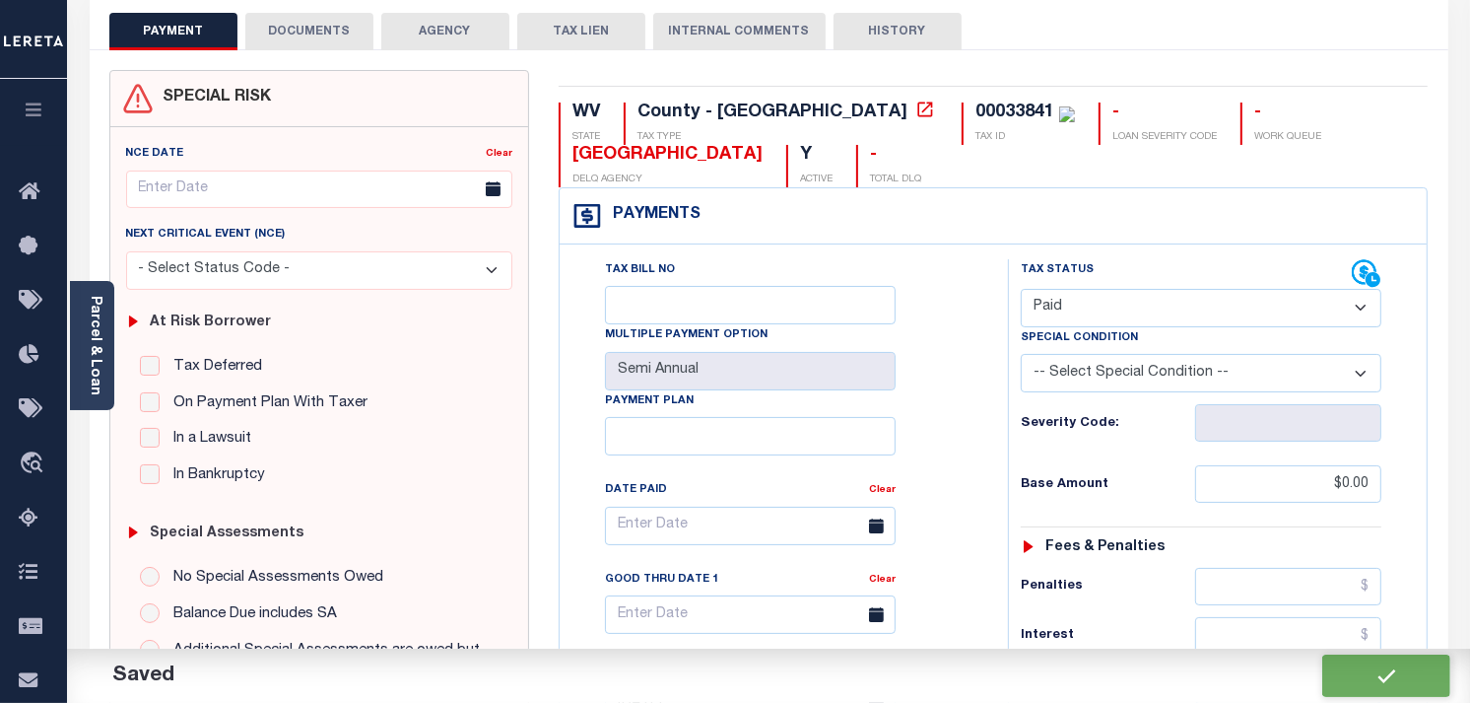
checkbox input "false"
type input "$0"
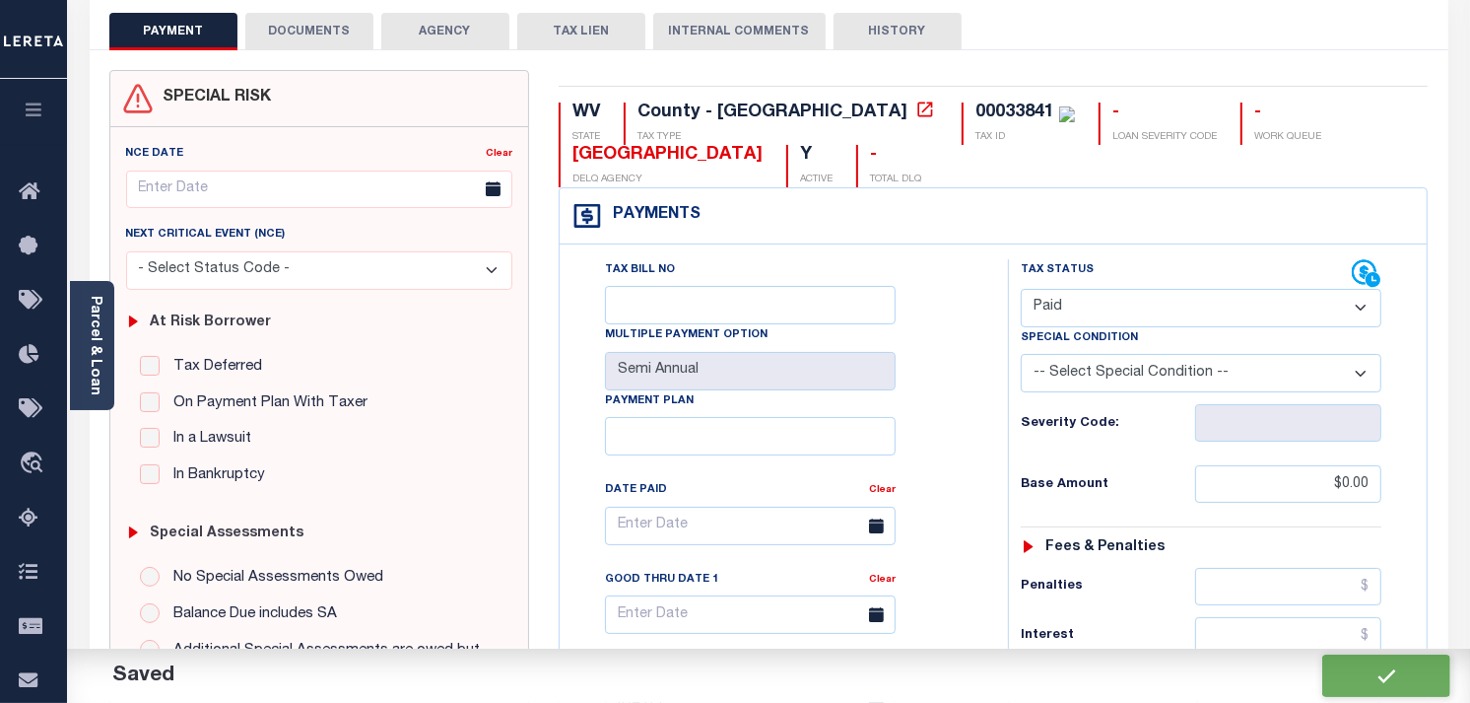
type input "$0"
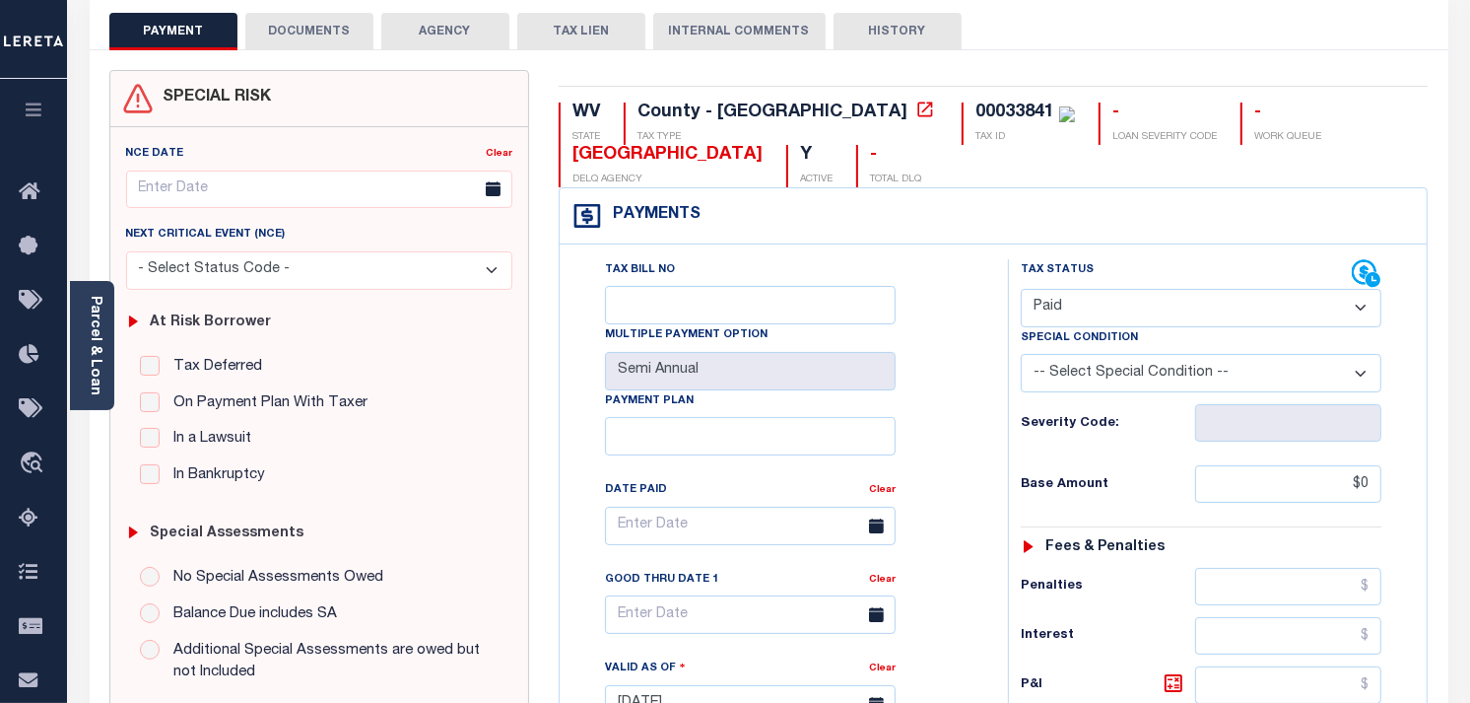
click at [313, 27] on button "DOCUMENTS" at bounding box center [309, 31] width 128 height 37
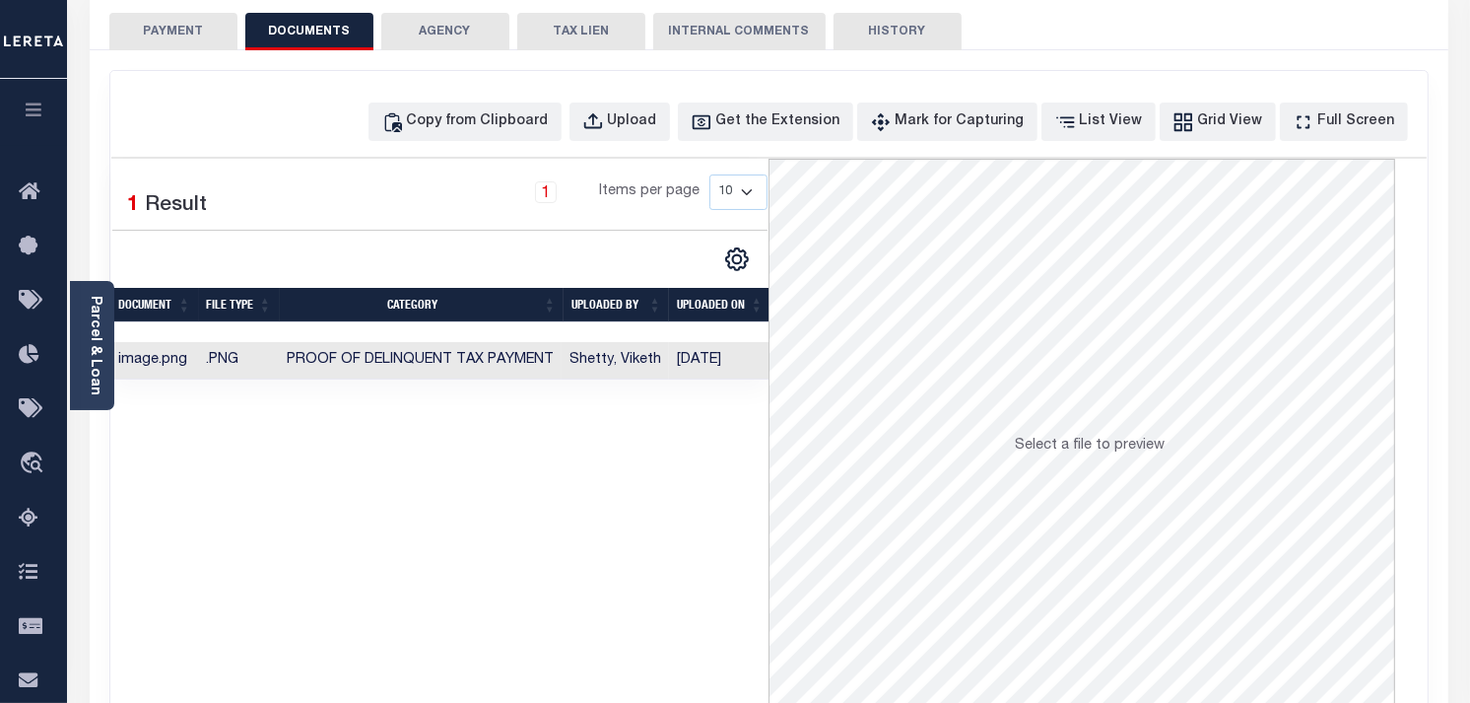
click at [198, 32] on button "PAYMENT" at bounding box center [173, 31] width 128 height 37
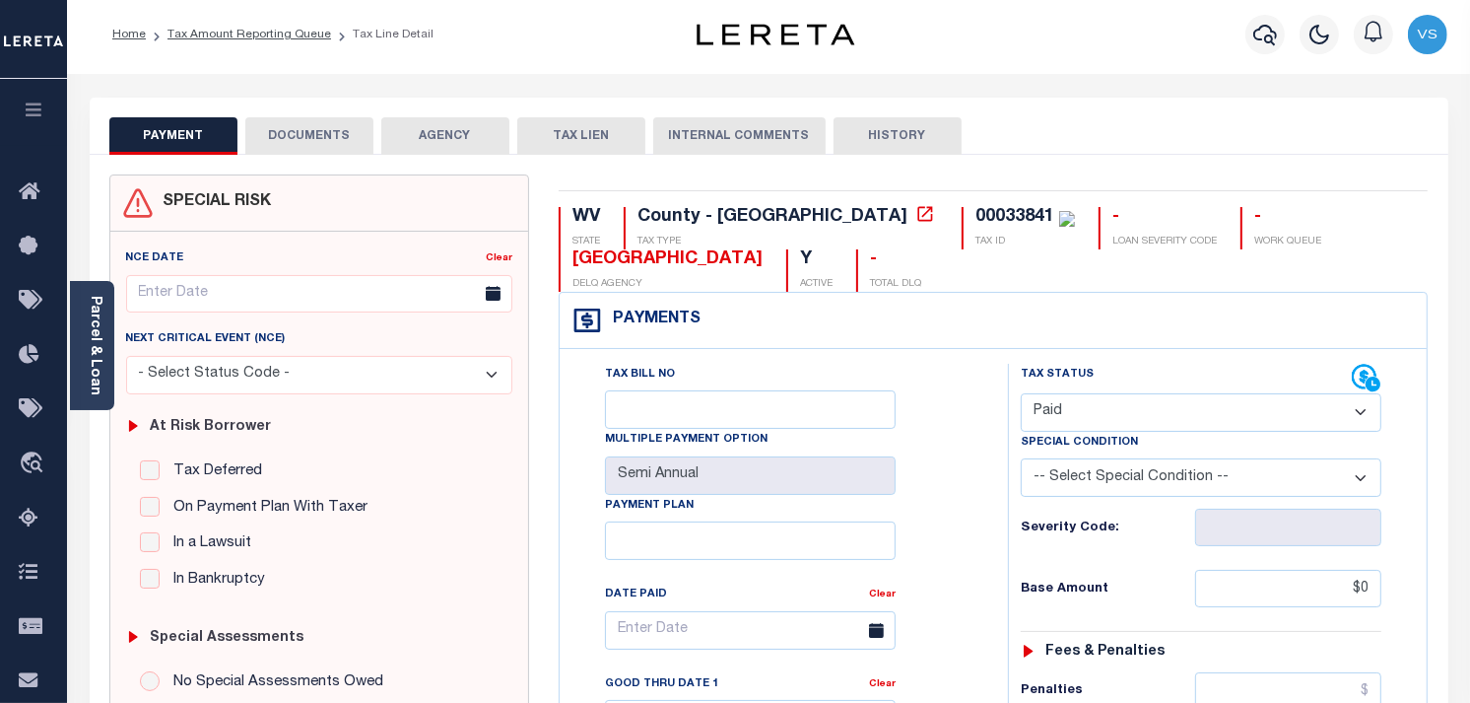
scroll to position [0, 0]
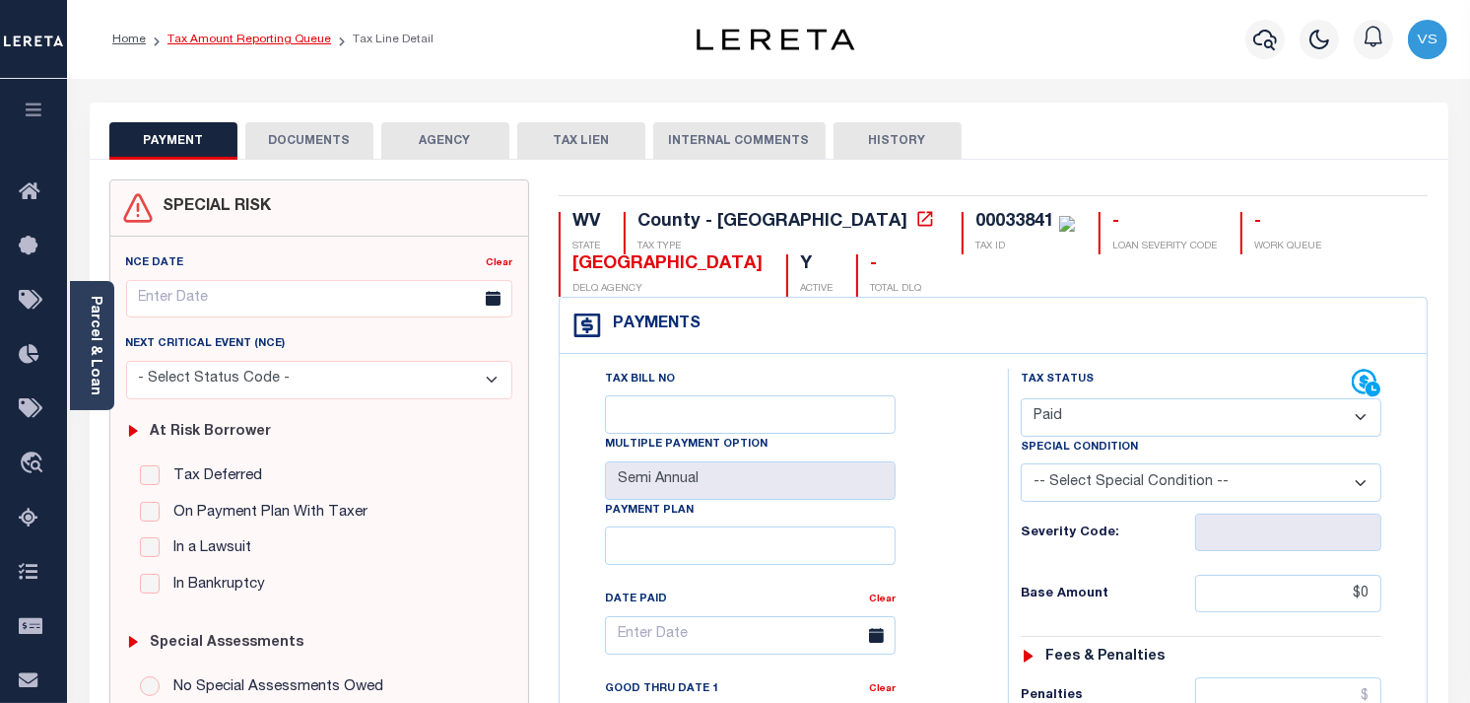
click at [217, 42] on link "Tax Amount Reporting Queue" at bounding box center [250, 40] width 164 height 12
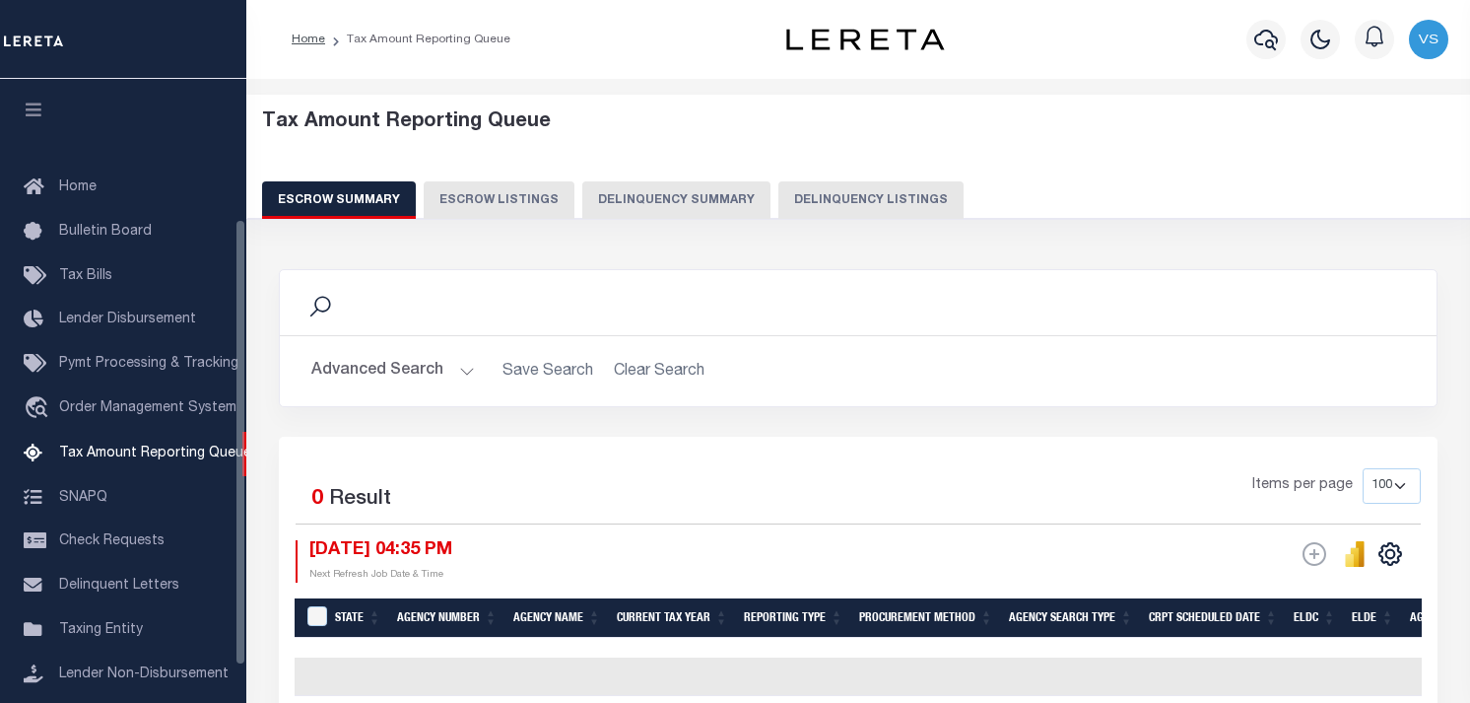
select select "100"
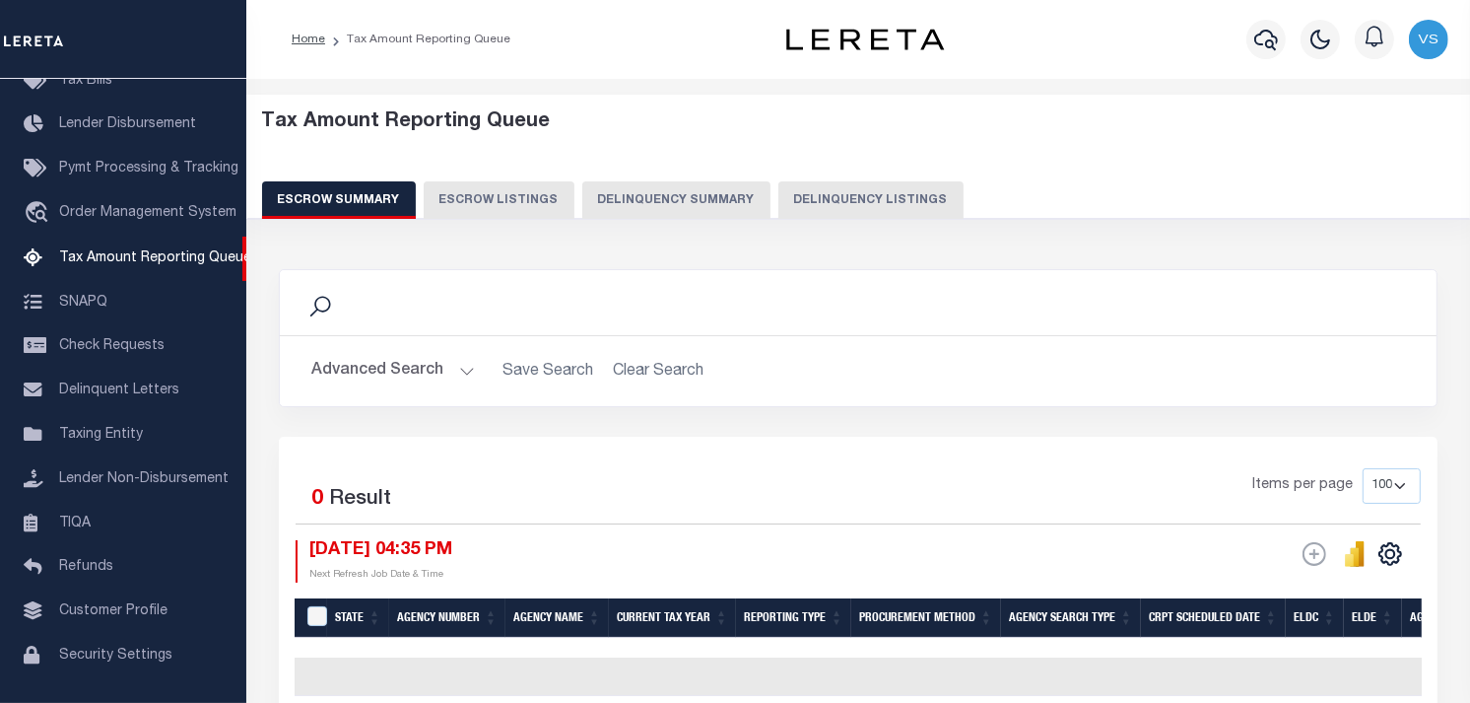
click at [842, 200] on button "Delinquency Listings" at bounding box center [871, 199] width 185 height 37
select select "100"
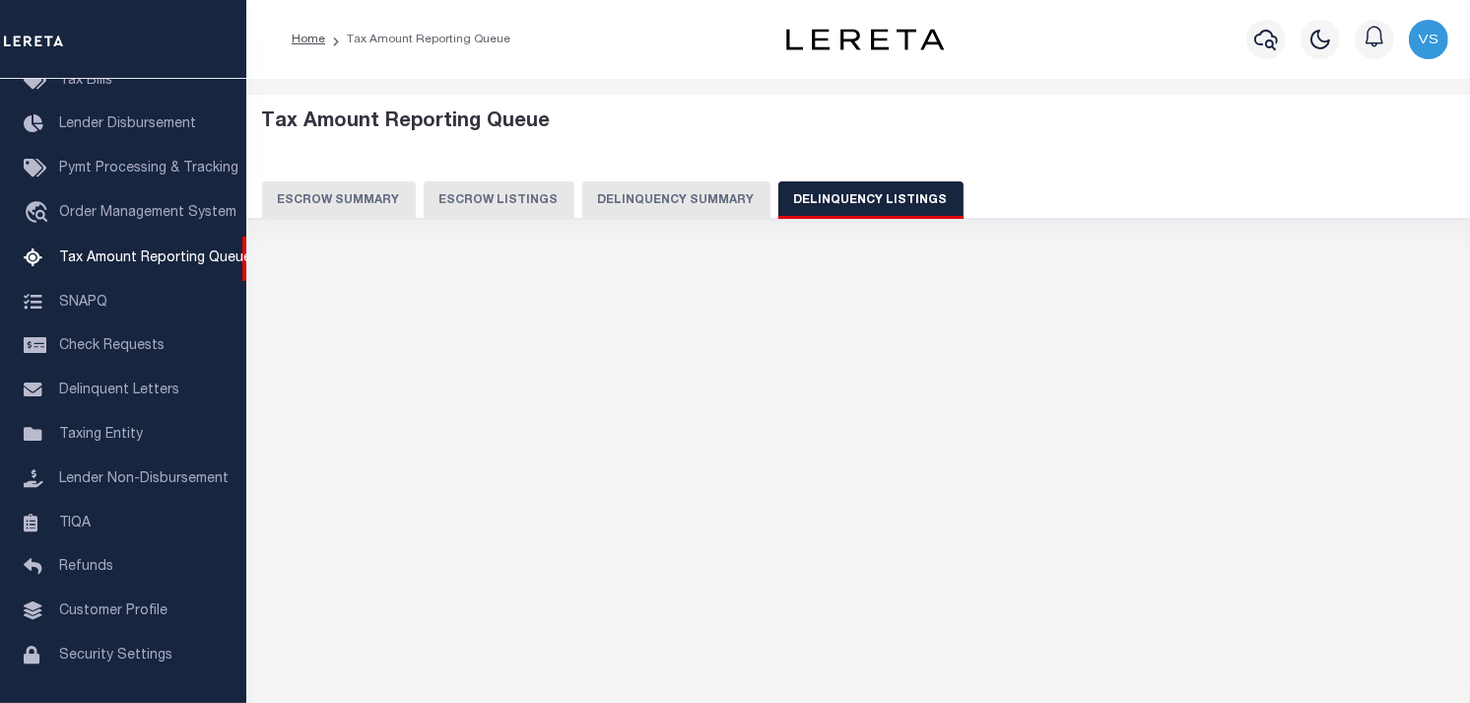
select select "100"
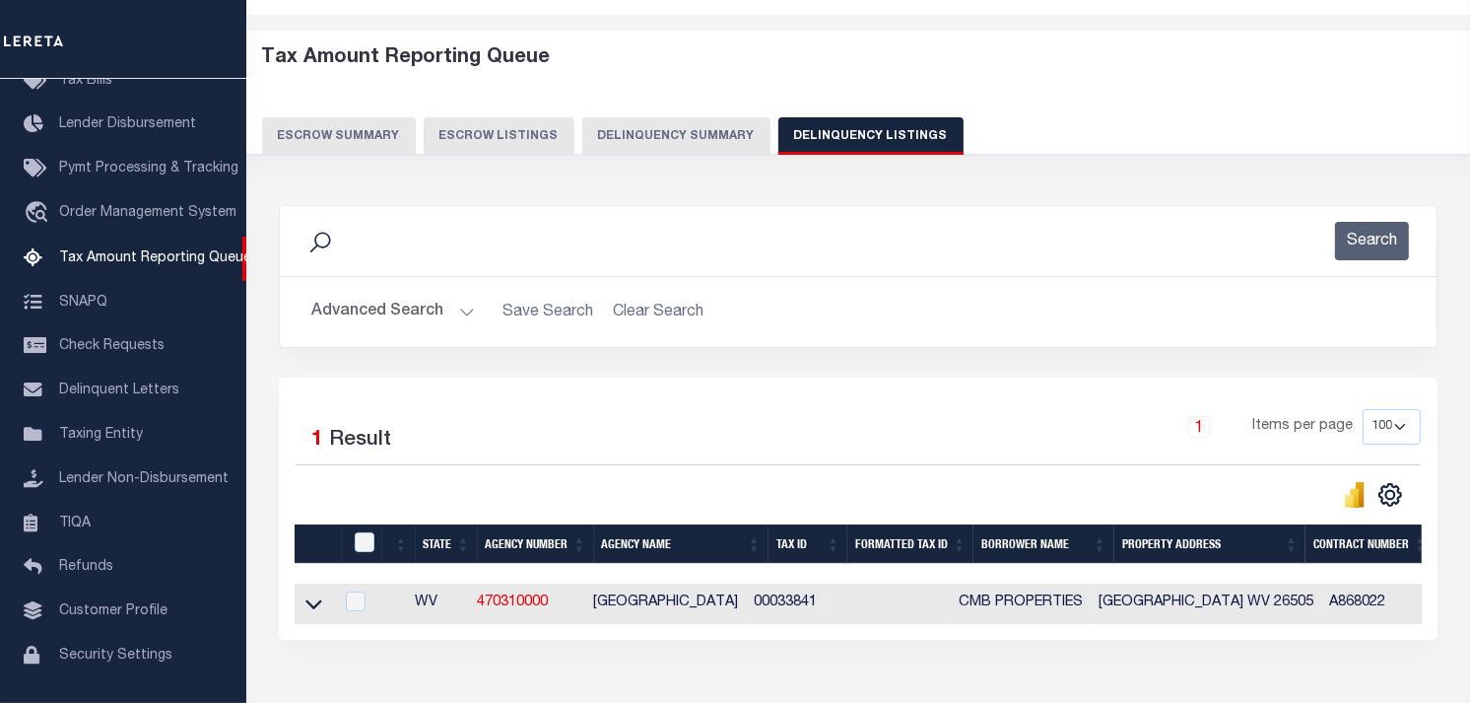
scroll to position [194, 0]
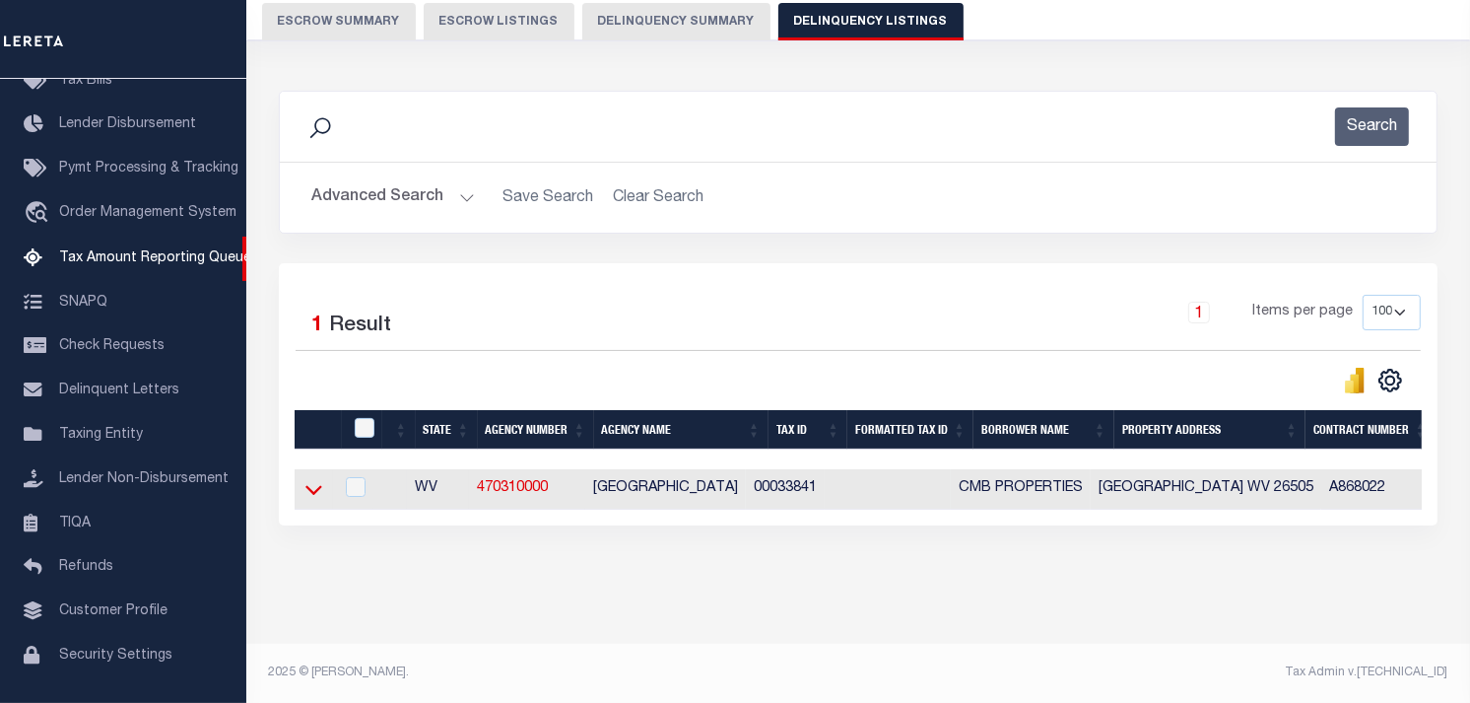
click at [310, 486] on icon at bounding box center [313, 491] width 17 height 10
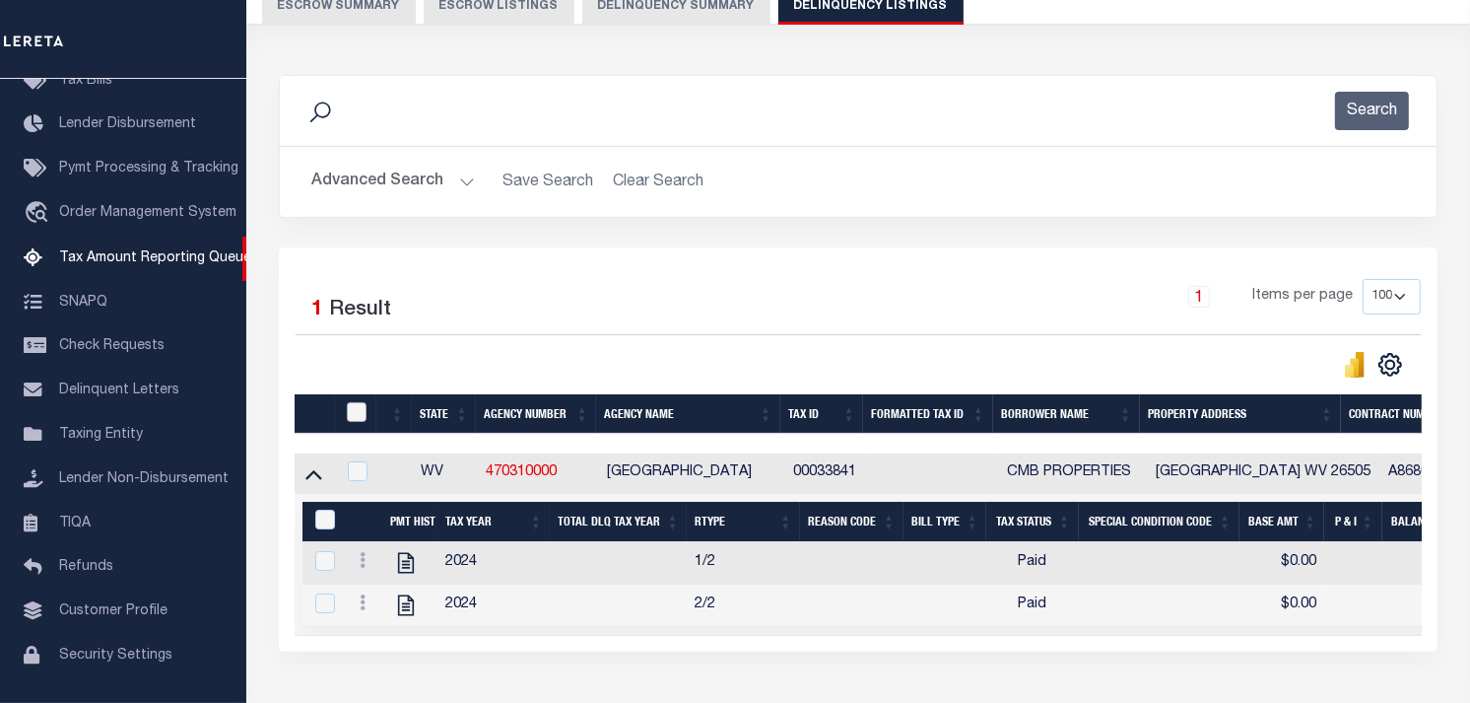
click at [349, 412] on input "checkbox" at bounding box center [357, 412] width 20 height 20
checkbox input "true"
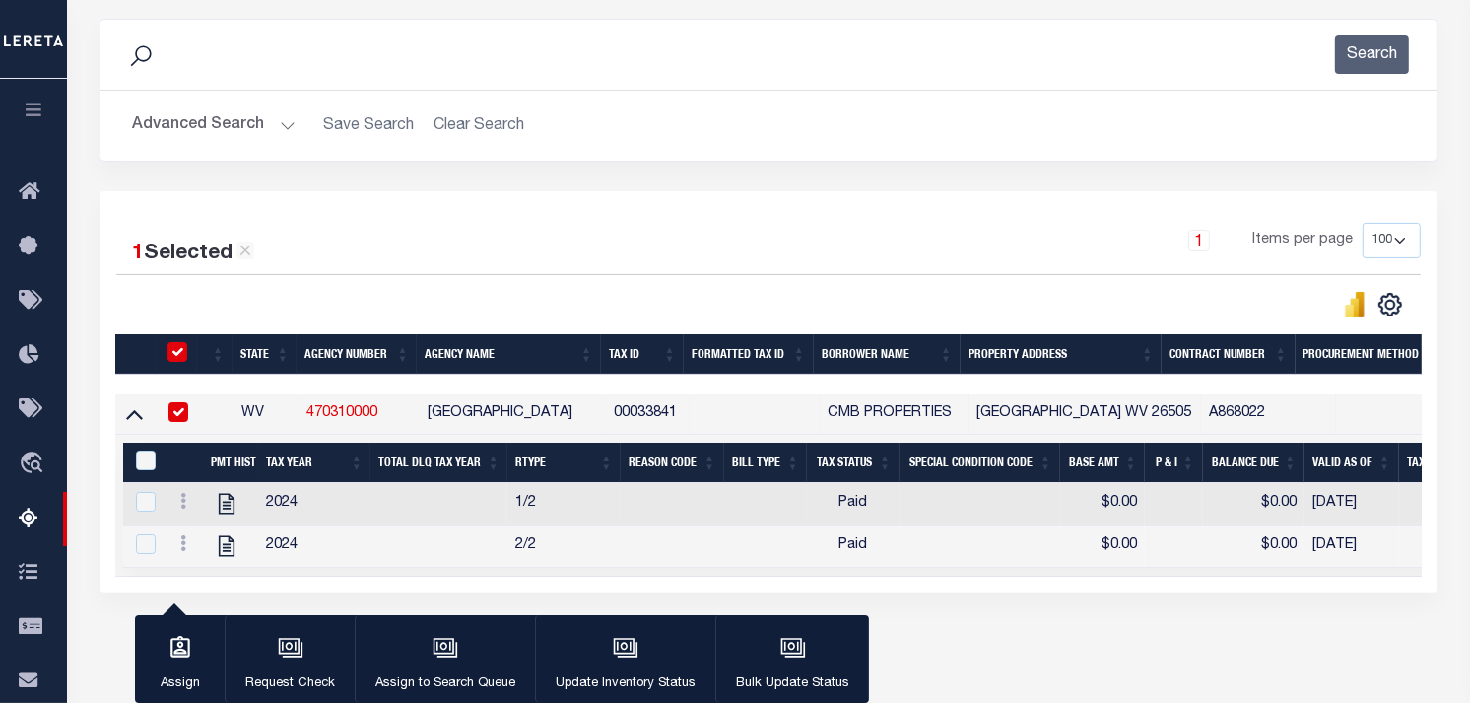
scroll to position [304, 0]
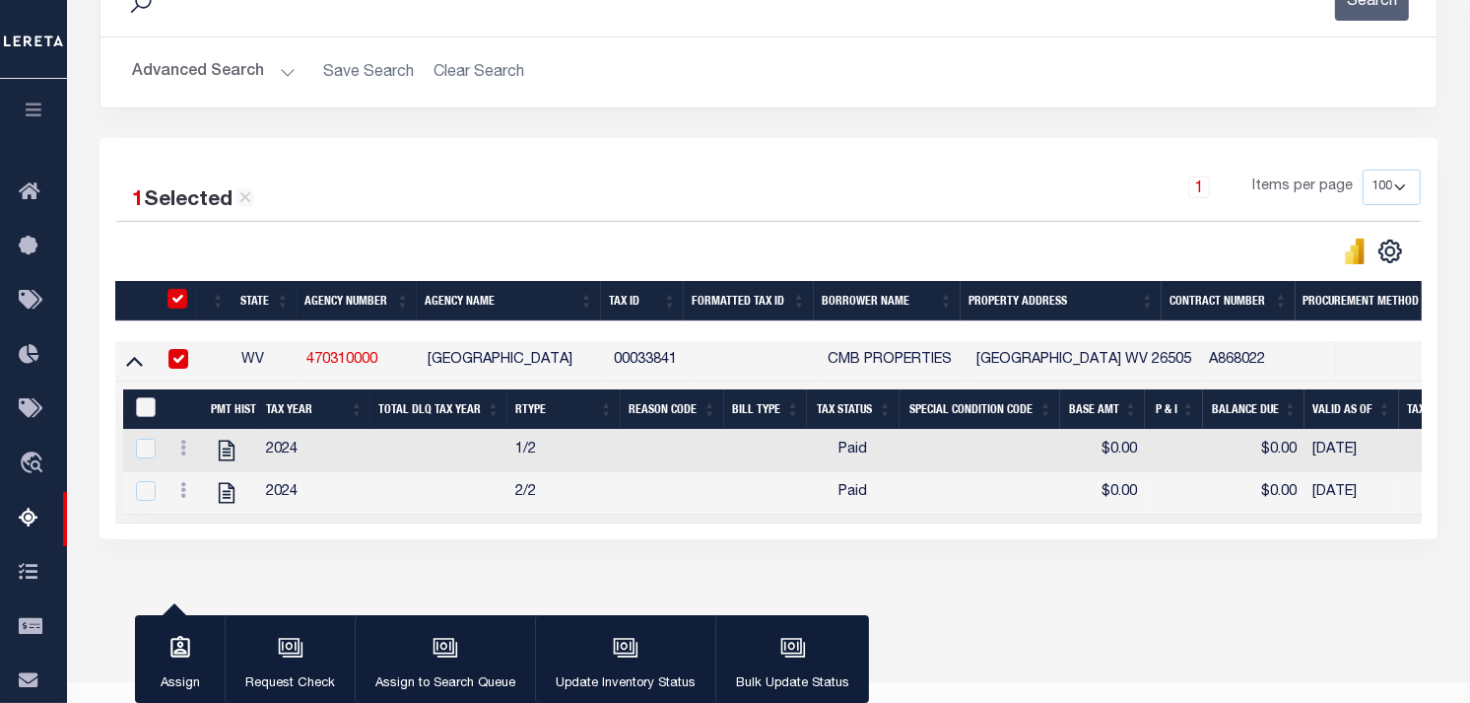
click at [140, 408] on input "&nbsp;" at bounding box center [146, 407] width 20 height 20
checkbox input "true"
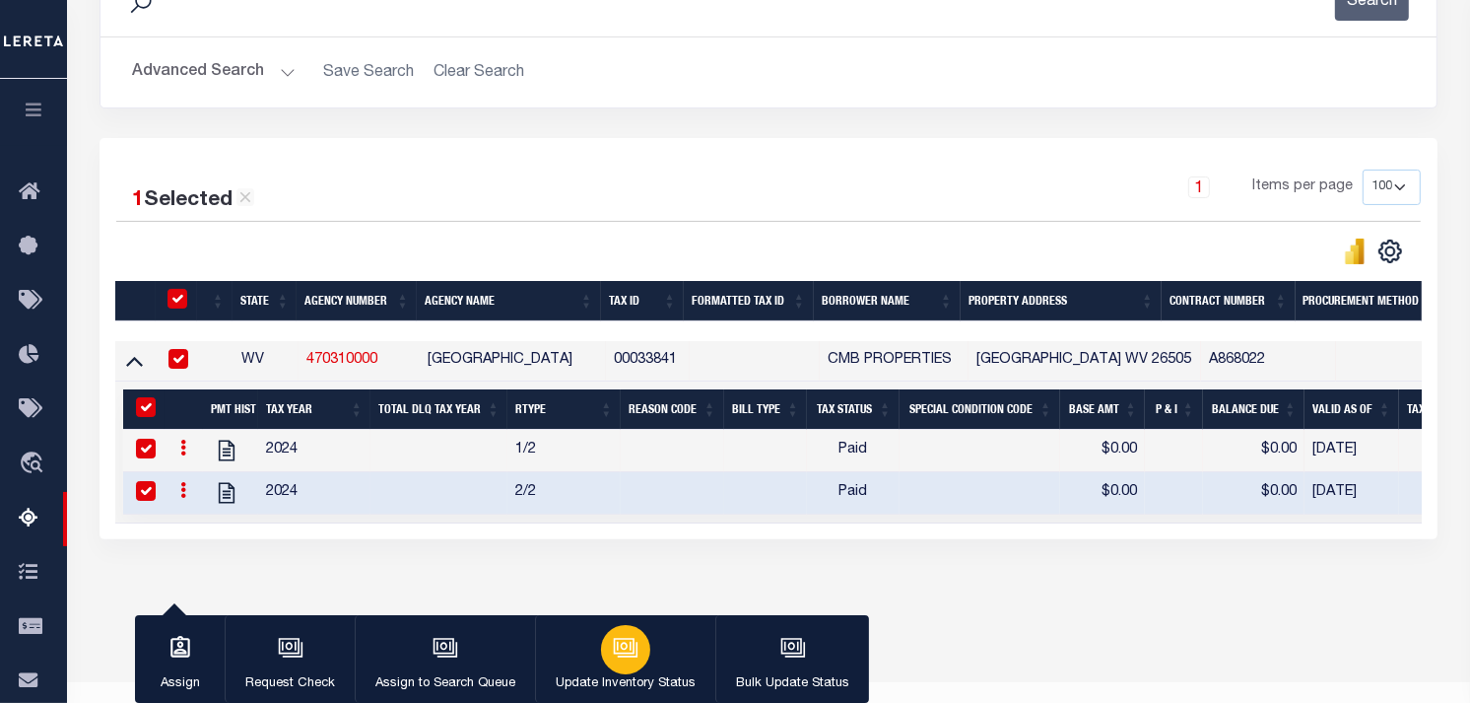
click at [616, 653] on icon "button" at bounding box center [626, 648] width 26 height 26
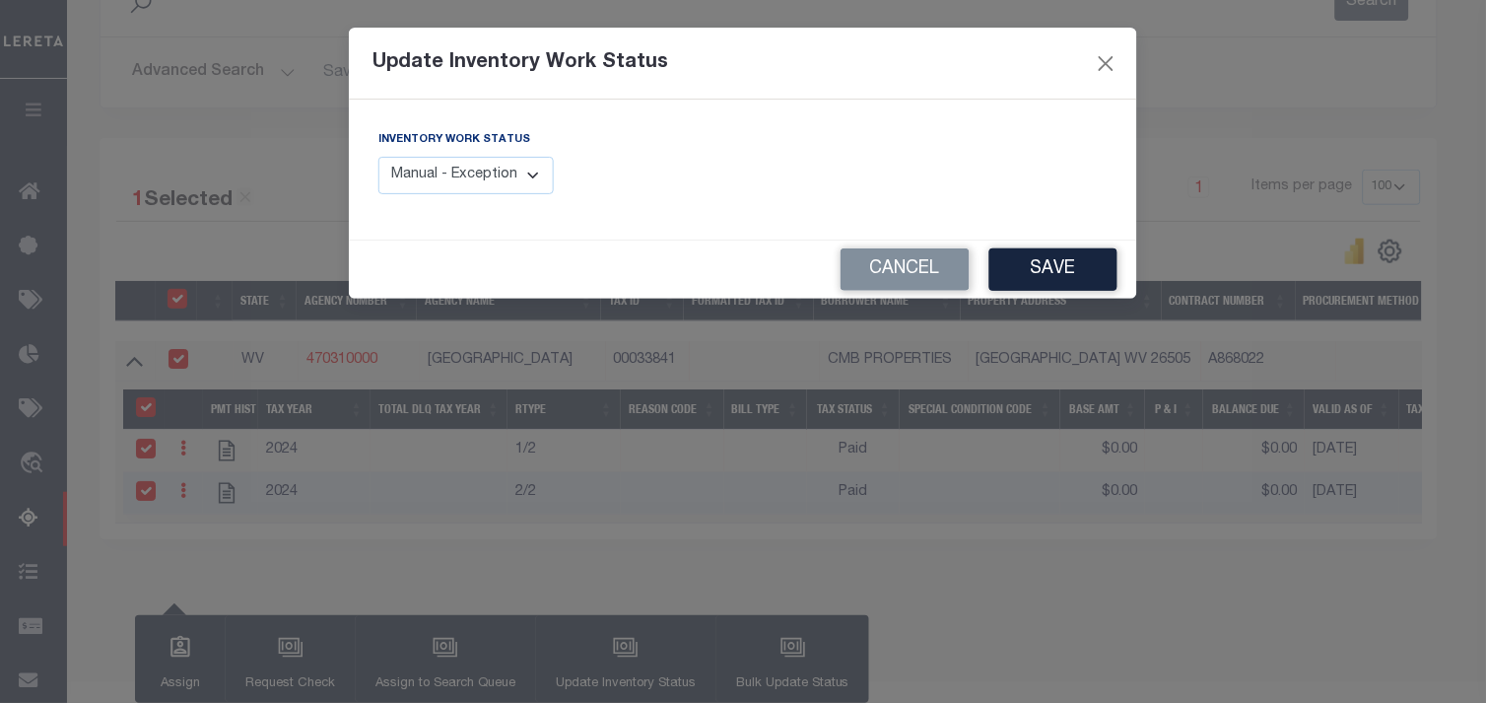
click at [508, 181] on select "Manual - Exception Pended - Awaiting Search Late Add Exception Completed" at bounding box center [465, 176] width 175 height 38
select select "4"
click at [378, 157] on select "Manual - Exception Pended - Awaiting Search Late Add Exception Completed" at bounding box center [465, 176] width 175 height 38
click at [1039, 276] on button "Save" at bounding box center [1053, 269] width 128 height 42
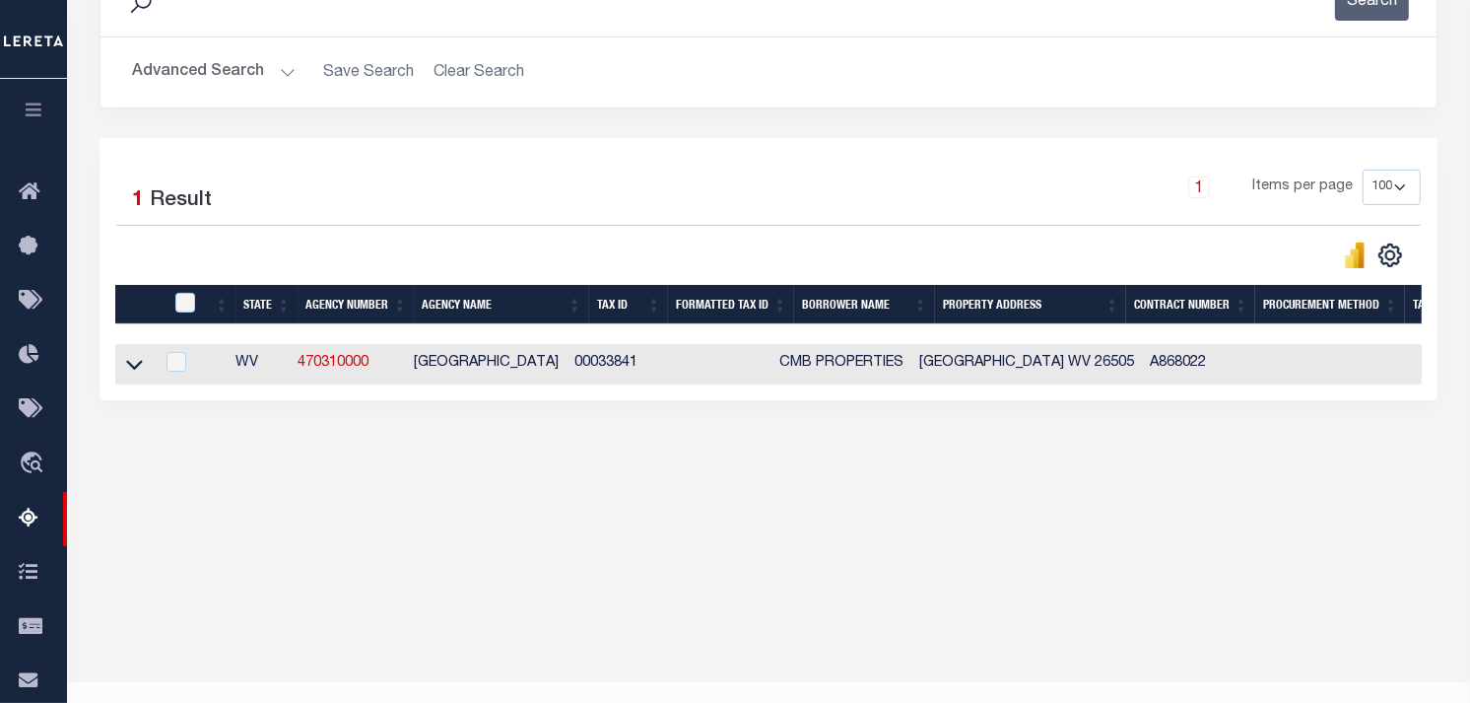
scroll to position [0, 0]
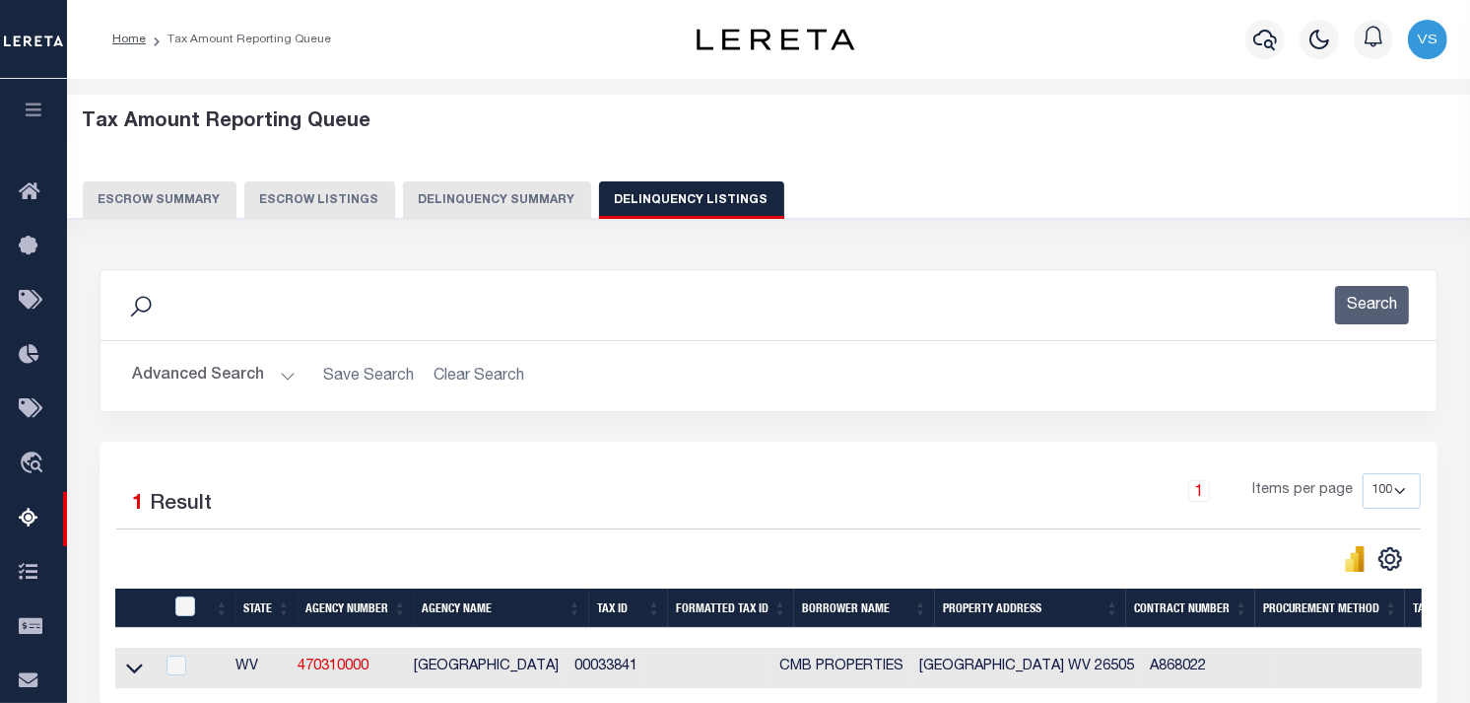
click at [203, 380] on button "Advanced Search" at bounding box center [214, 376] width 164 height 38
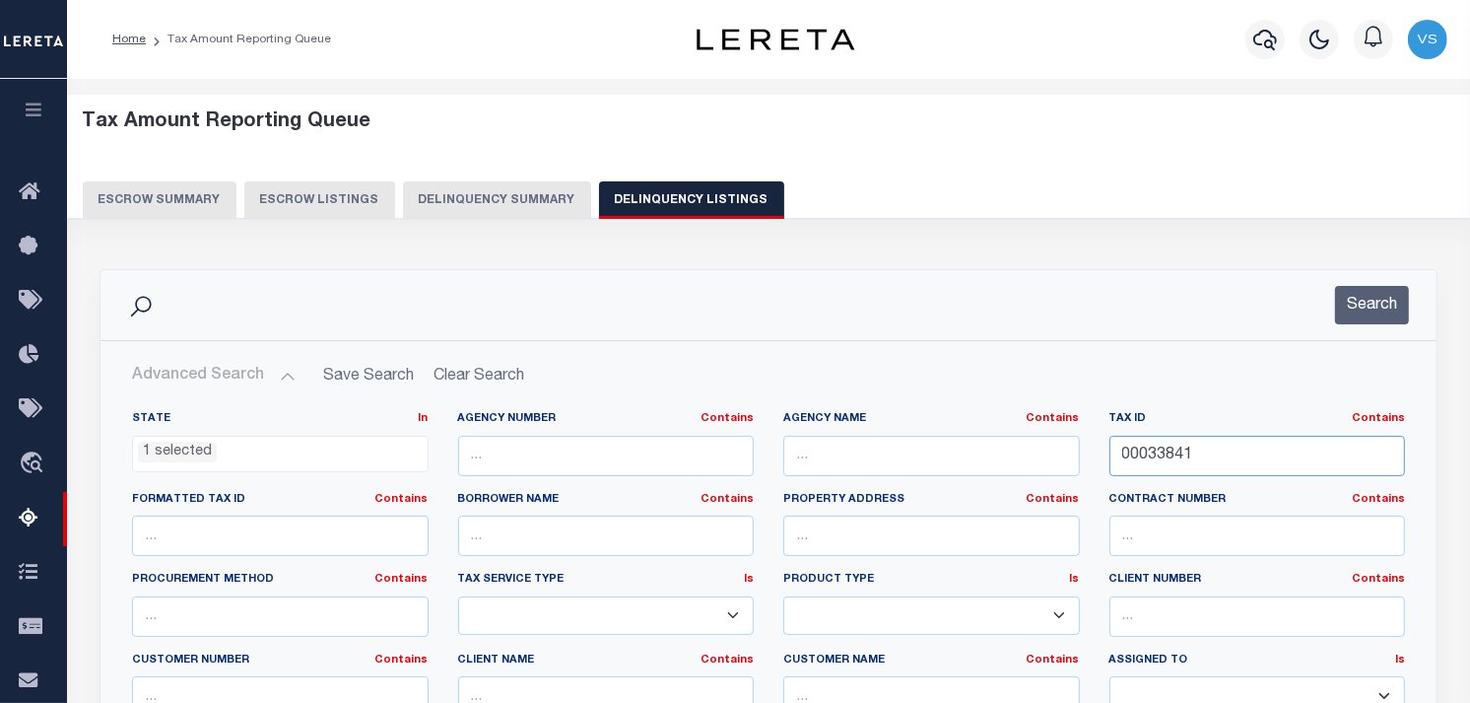
click at [1169, 461] on input "00033841" at bounding box center [1258, 456] width 297 height 40
paste input "9667"
type input "00039667"
click at [1375, 297] on button "Search" at bounding box center [1372, 305] width 74 height 38
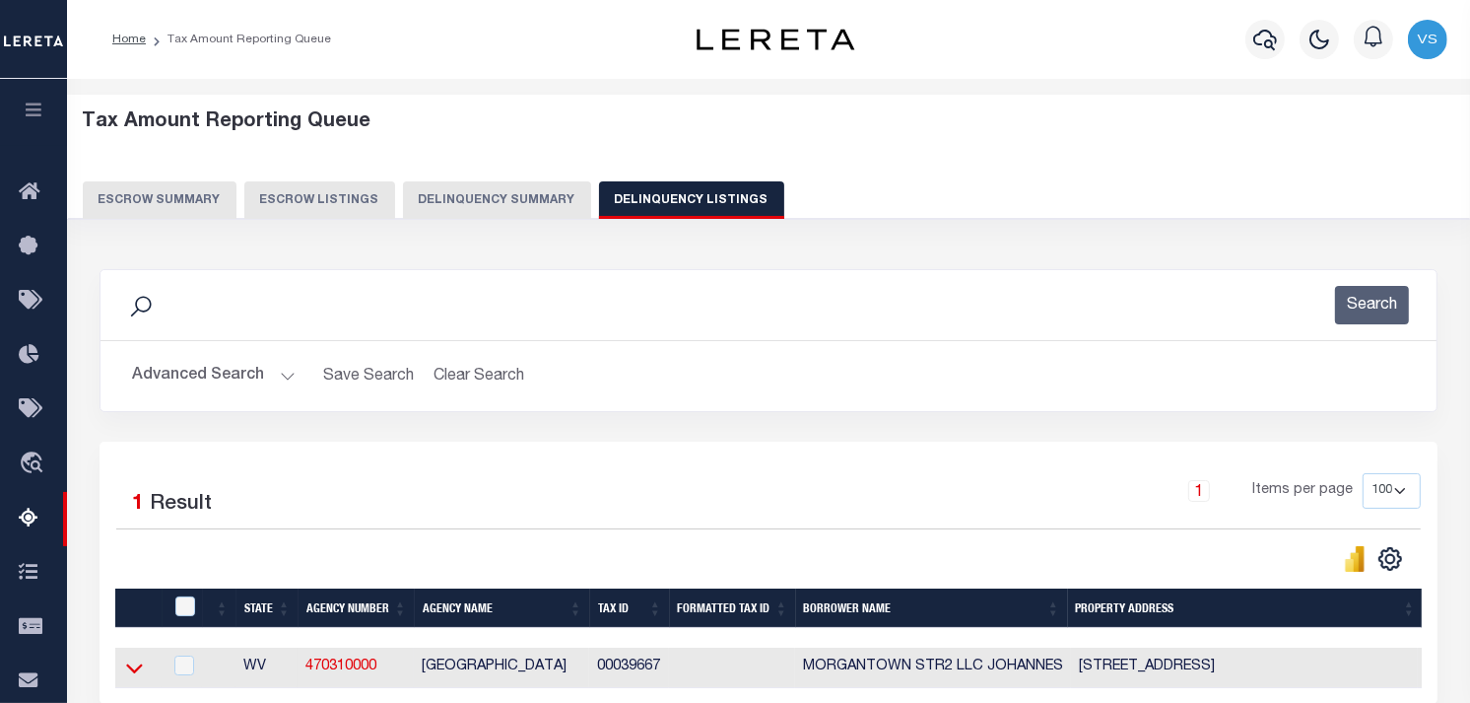
click at [126, 666] on icon at bounding box center [134, 667] width 17 height 21
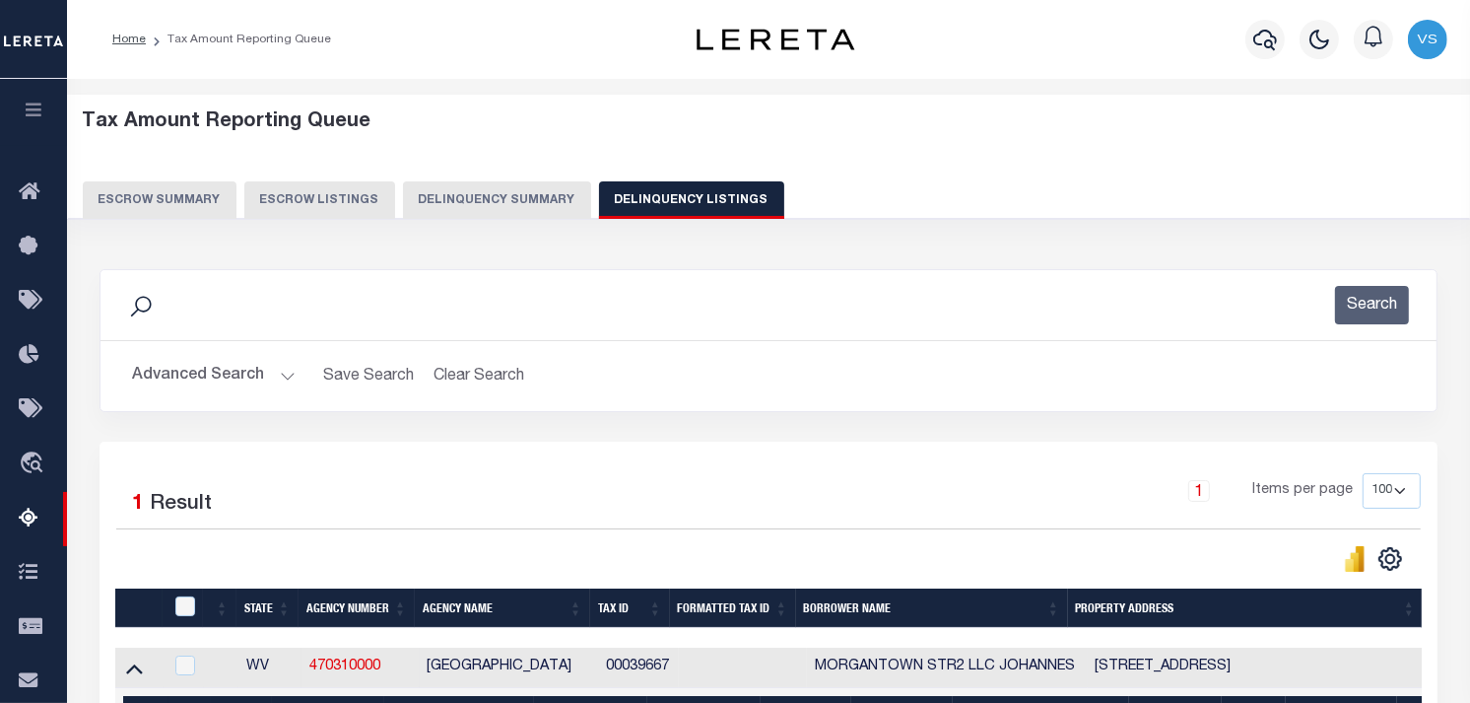
scroll to position [341, 0]
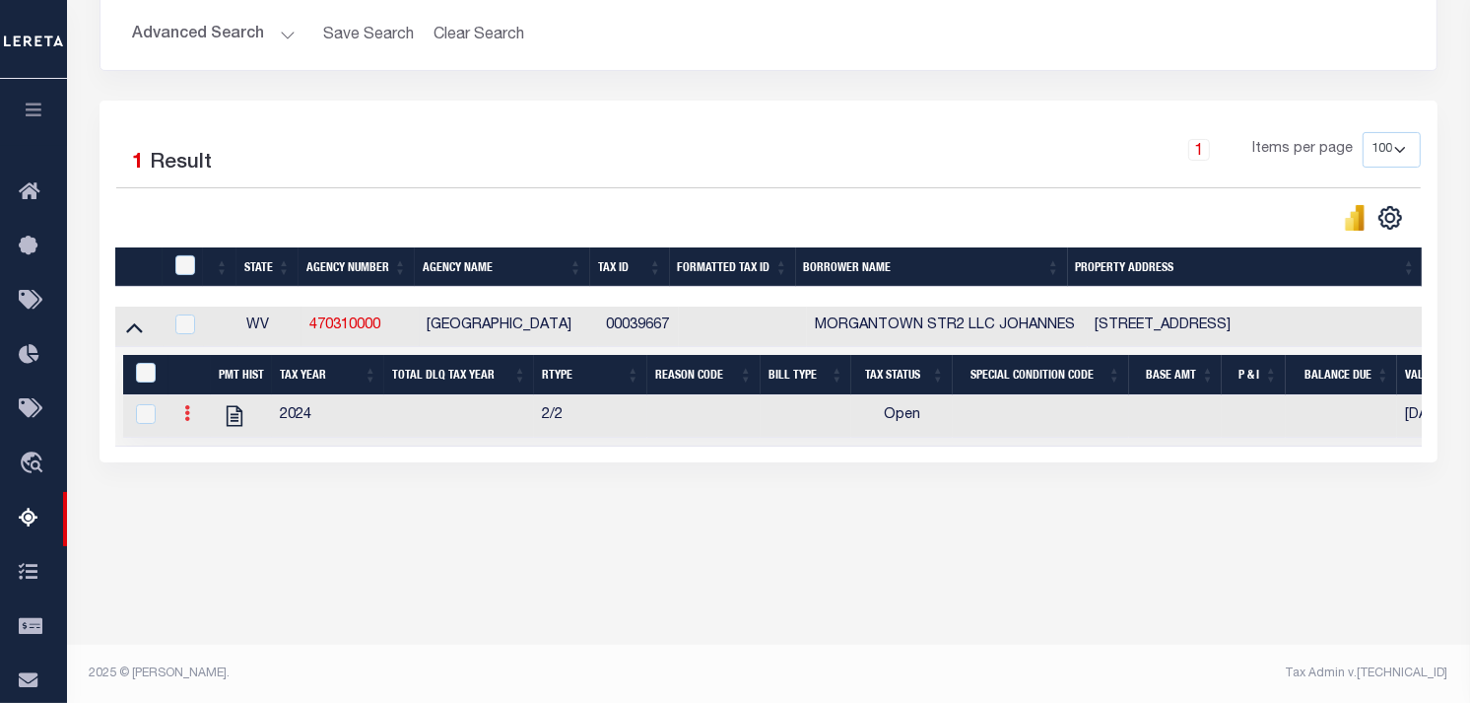
click at [187, 420] on icon at bounding box center [187, 413] width 6 height 16
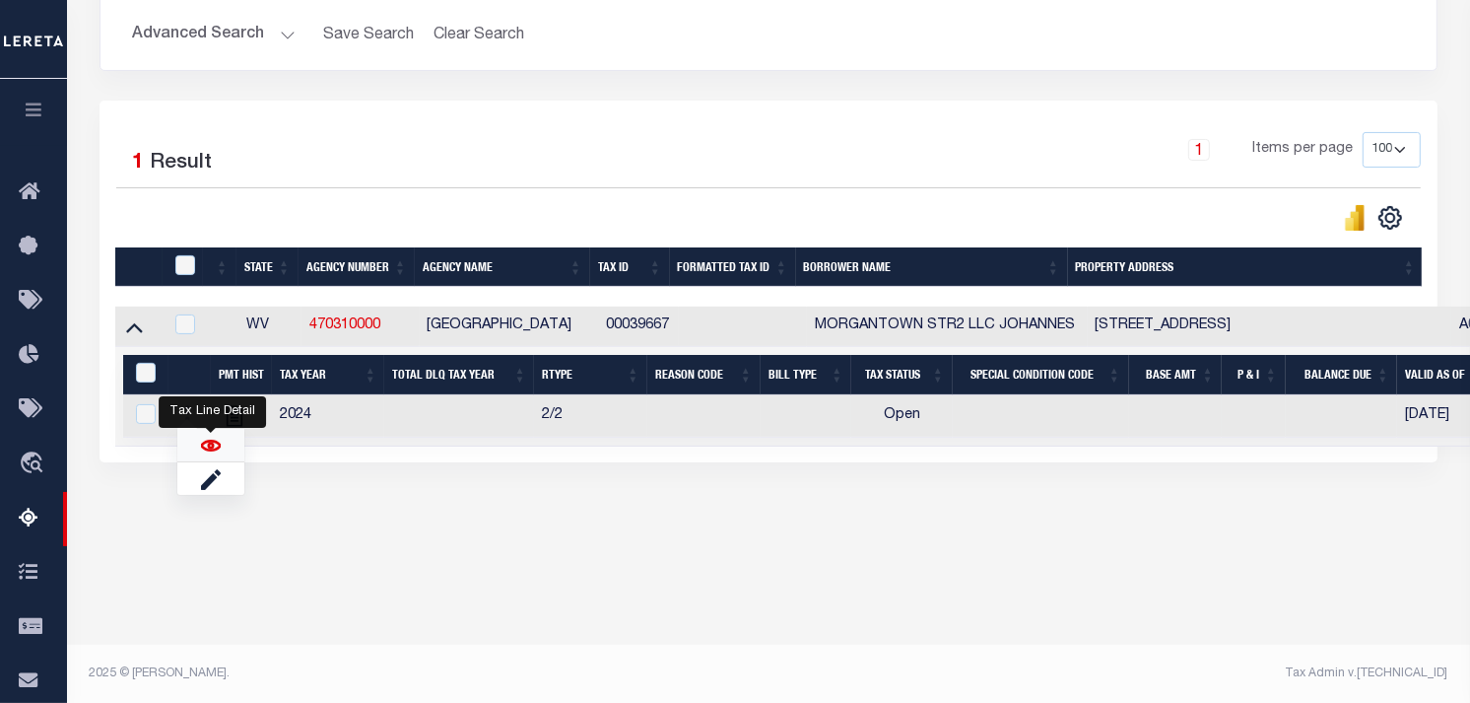
click at [211, 453] on img "" at bounding box center [211, 446] width 20 height 20
checkbox input "true"
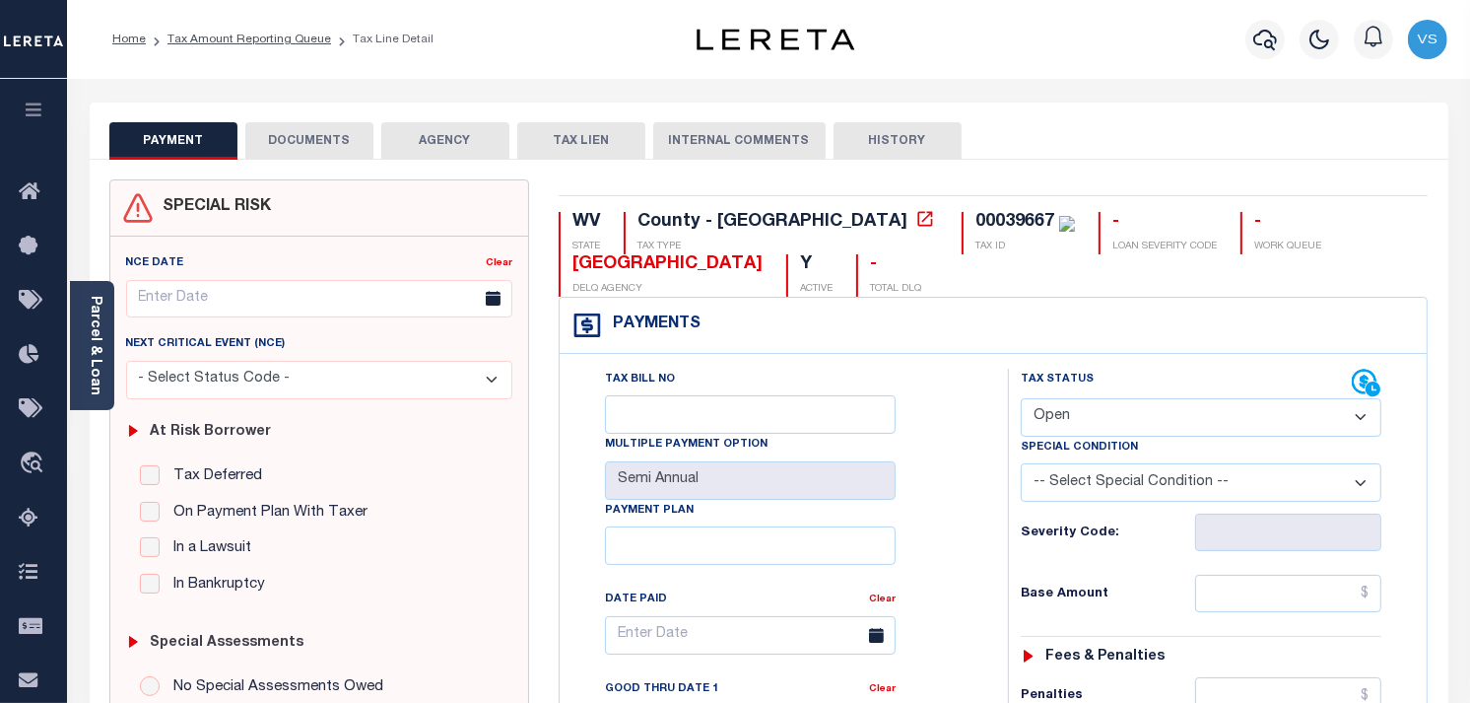
click at [1037, 410] on select "- Select Status Code - Open Due/Unpaid Paid Incomplete No Tax Due Internal Refu…" at bounding box center [1201, 417] width 361 height 38
select select "PYD"
click at [1021, 399] on select "- Select Status Code - Open Due/Unpaid Paid Incomplete No Tax Due Internal Refu…" at bounding box center [1201, 417] width 361 height 38
type input "[DATE]"
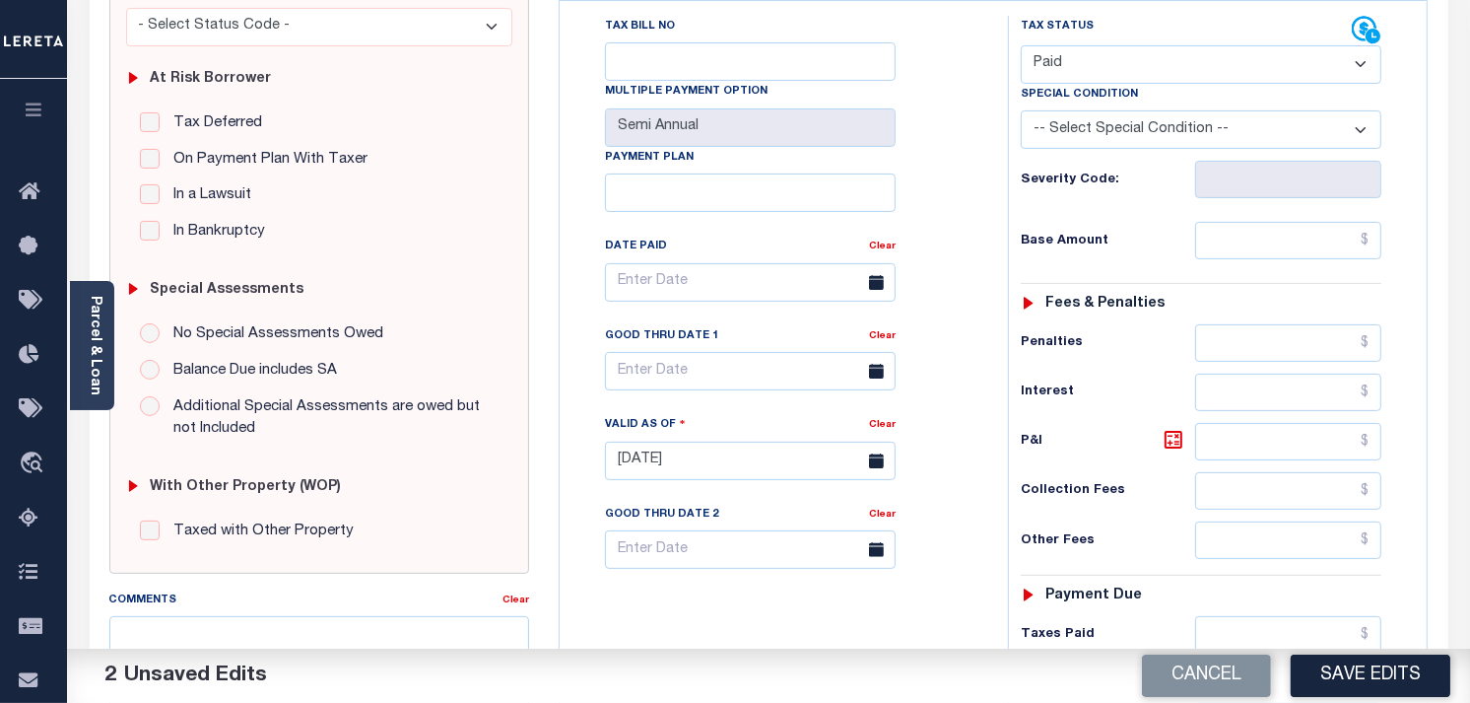
scroll to position [328, 0]
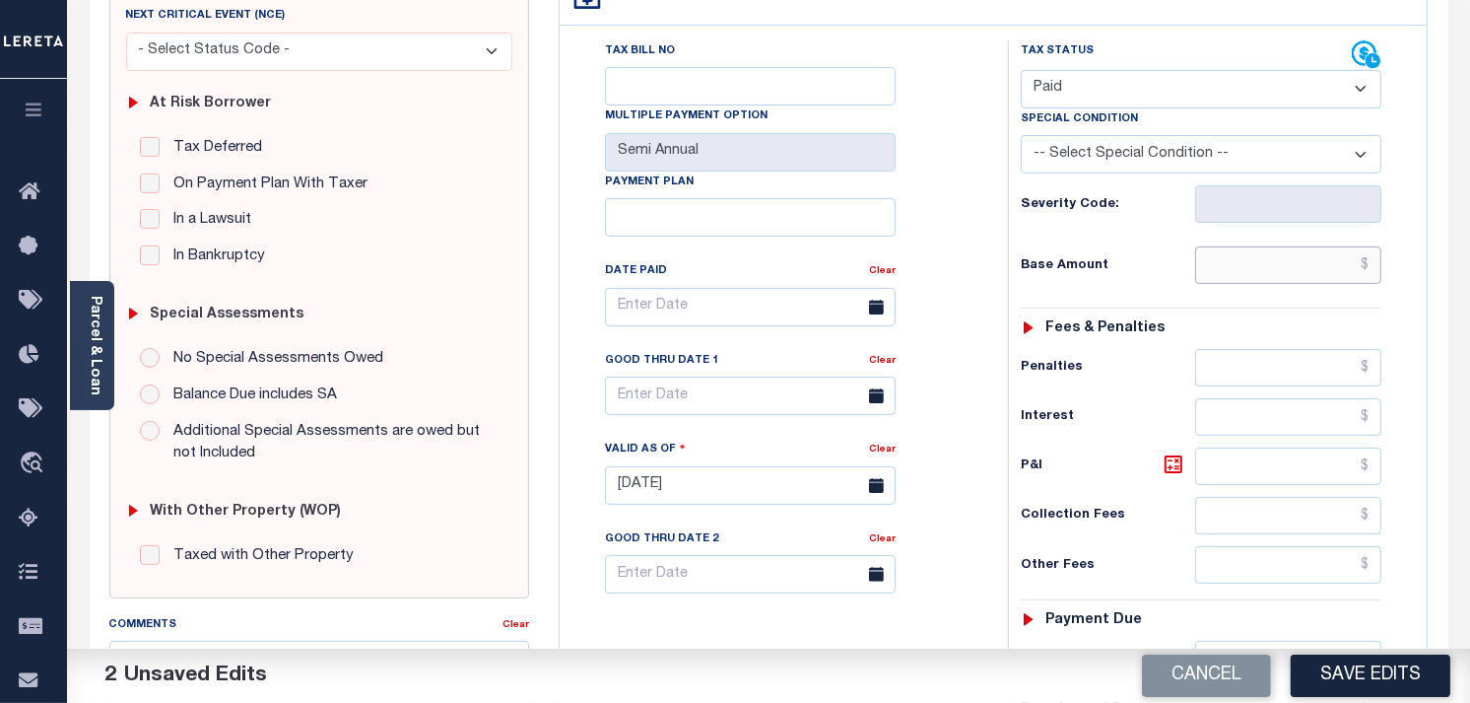
click at [1278, 272] on input "text" at bounding box center [1288, 264] width 187 height 37
type input "$0.00"
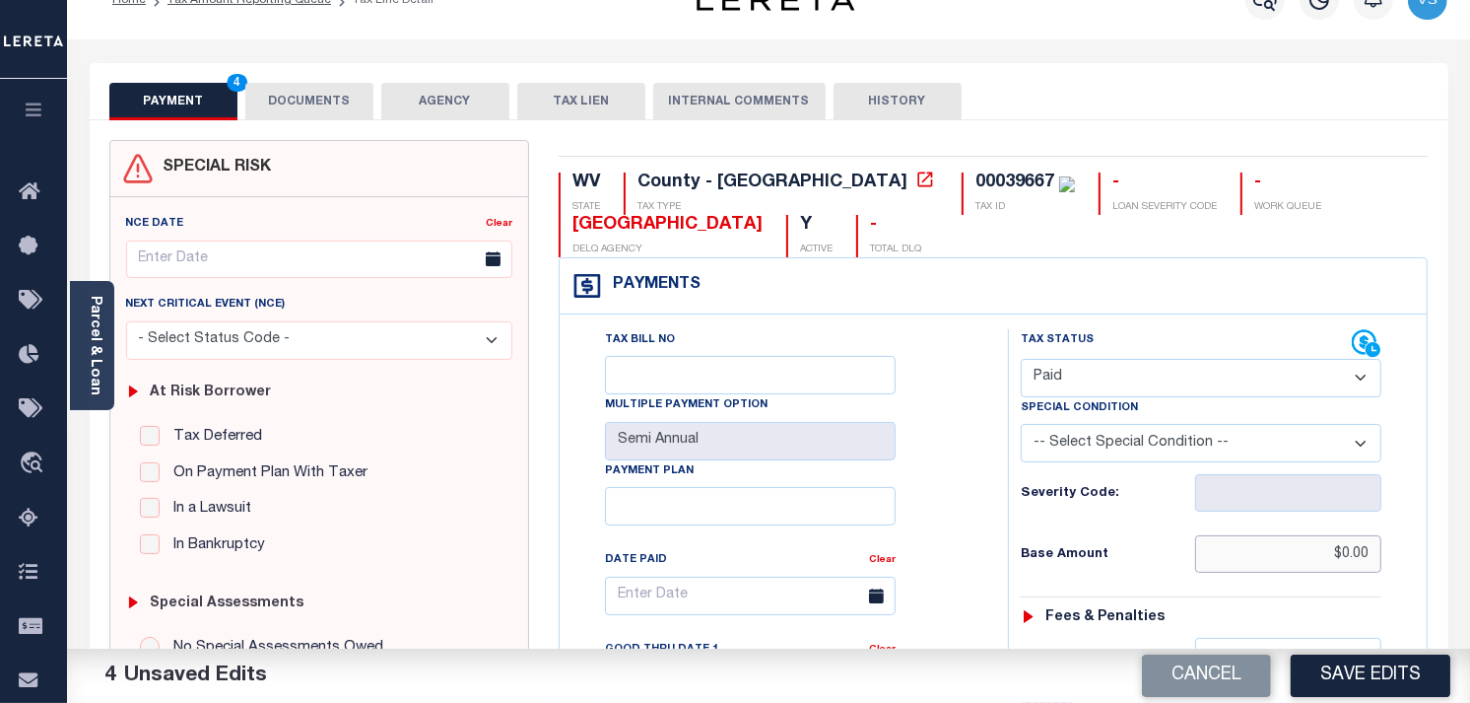
scroll to position [0, 0]
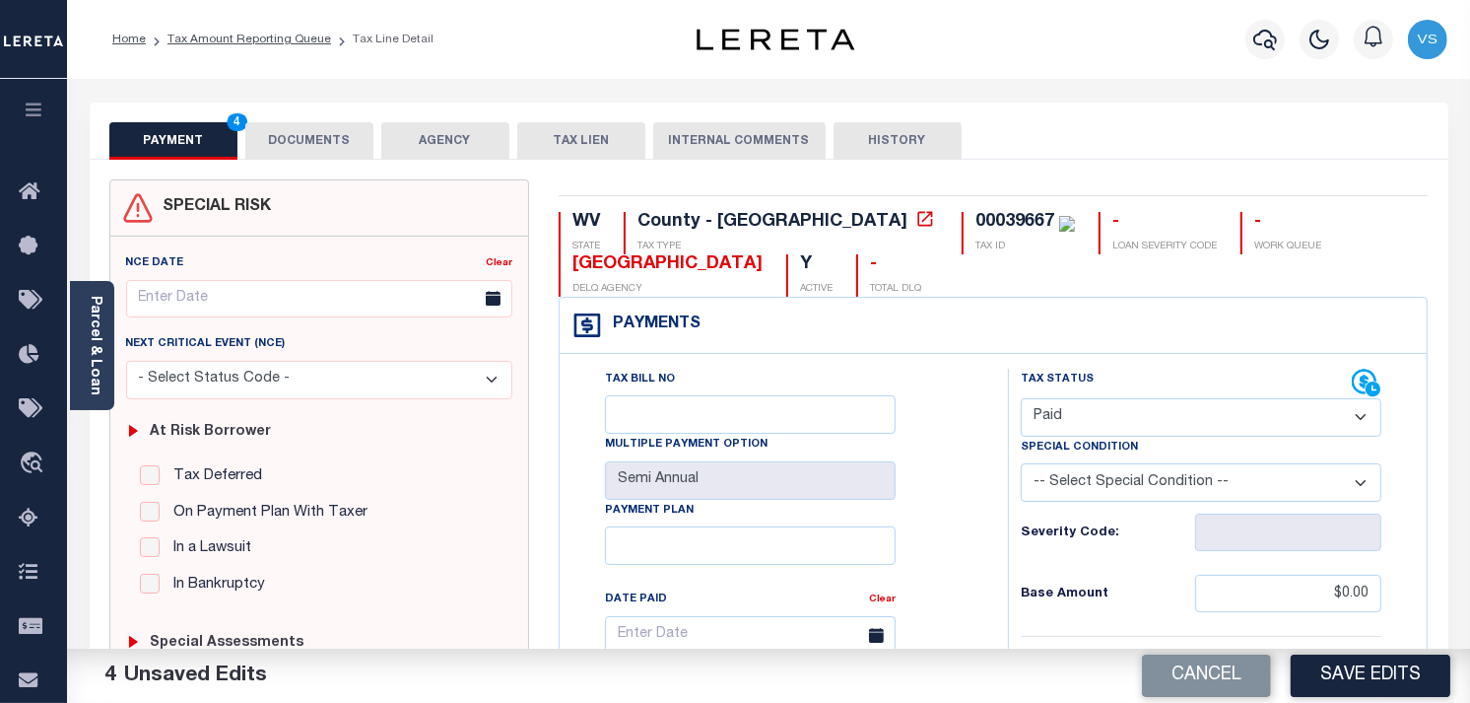
click at [318, 124] on button "DOCUMENTS" at bounding box center [309, 140] width 128 height 37
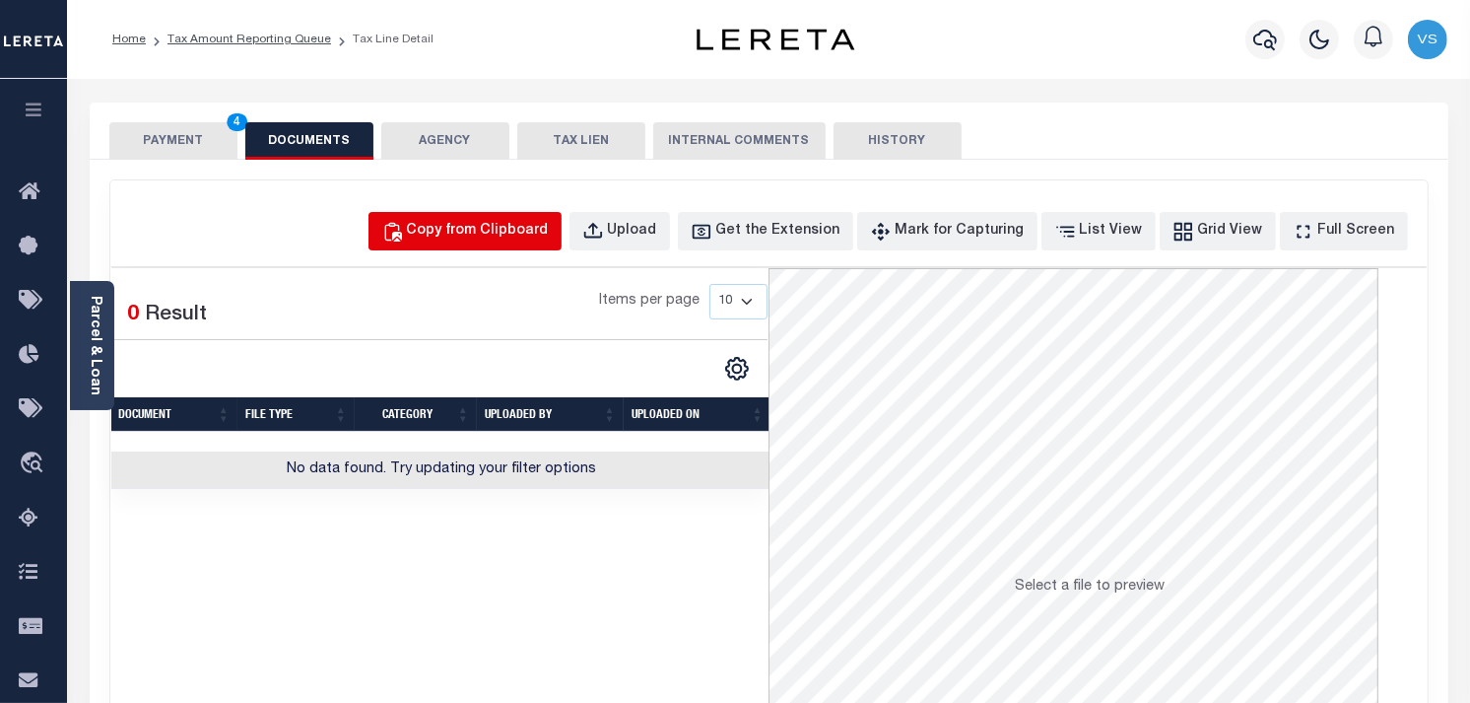
click at [490, 238] on div "Copy from Clipboard" at bounding box center [478, 232] width 142 height 22
select select "POP"
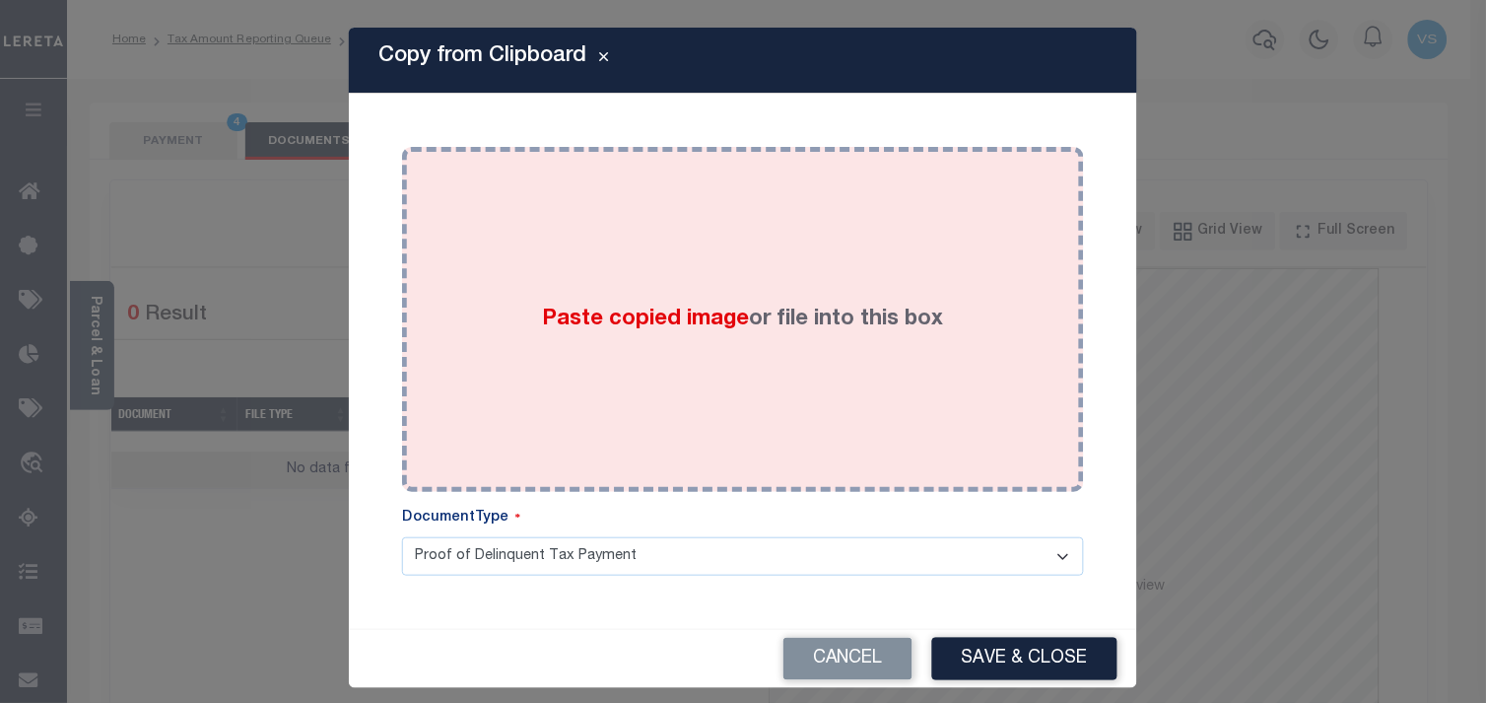
click at [601, 321] on span "Paste copied image" at bounding box center [646, 319] width 207 height 22
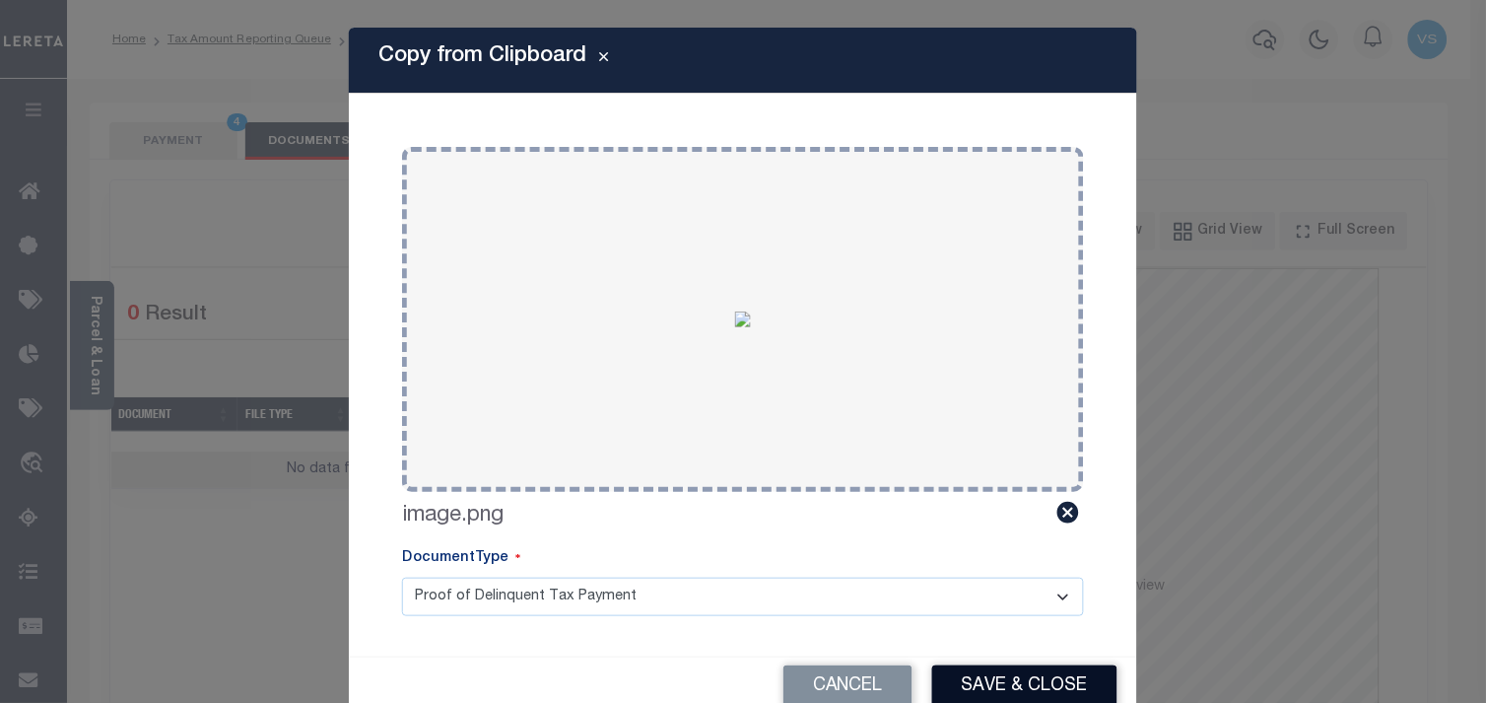
click at [1043, 690] on button "Save & Close" at bounding box center [1024, 686] width 185 height 42
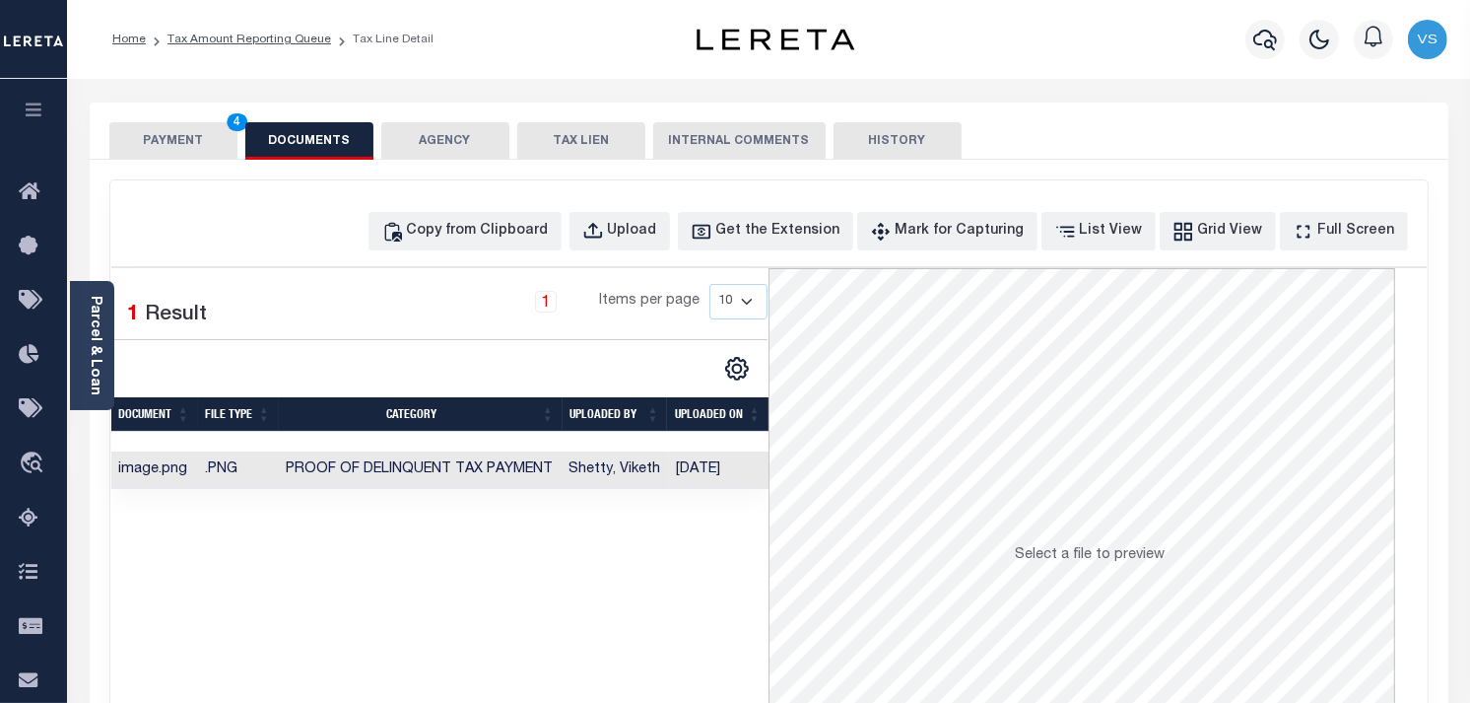
click at [177, 133] on button "PAYMENT 4" at bounding box center [173, 140] width 128 height 37
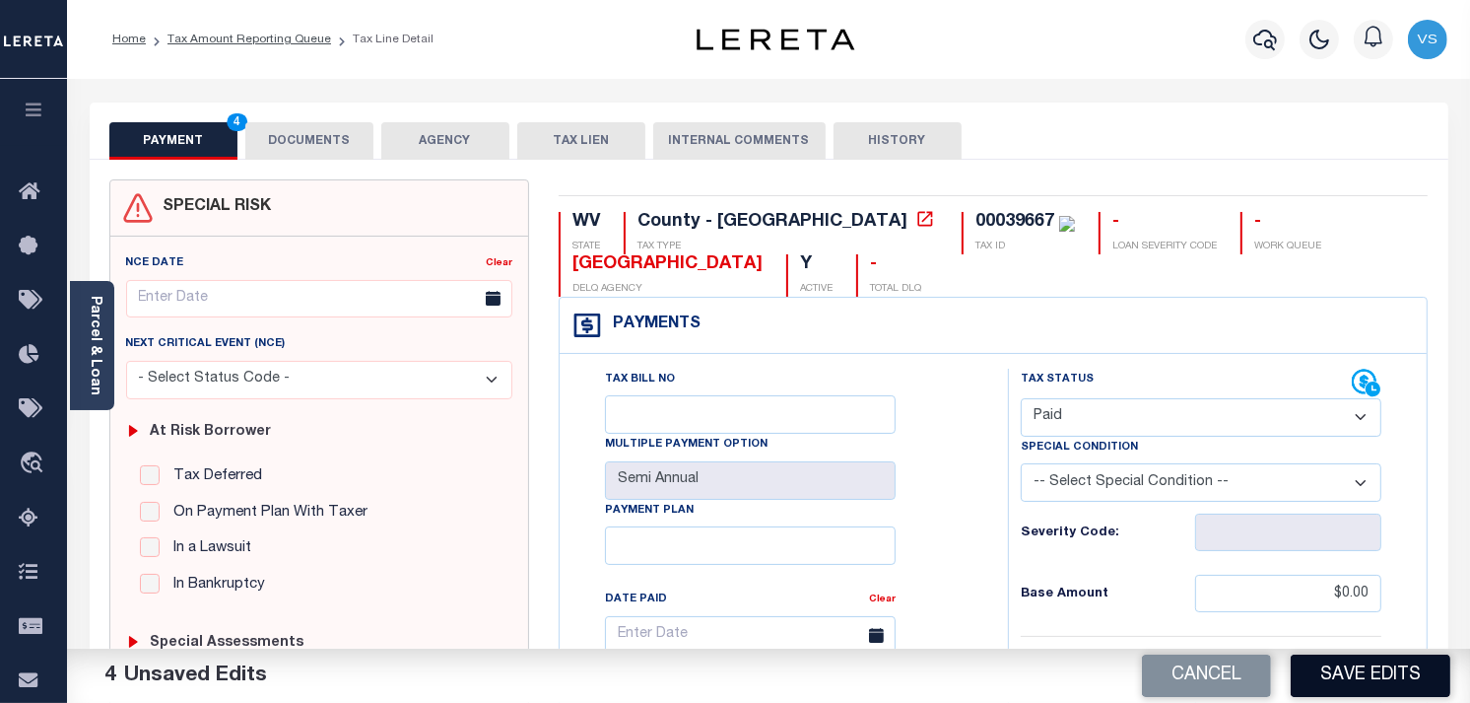
click at [1334, 670] on button "Save Edits" at bounding box center [1371, 675] width 160 height 42
checkbox input "false"
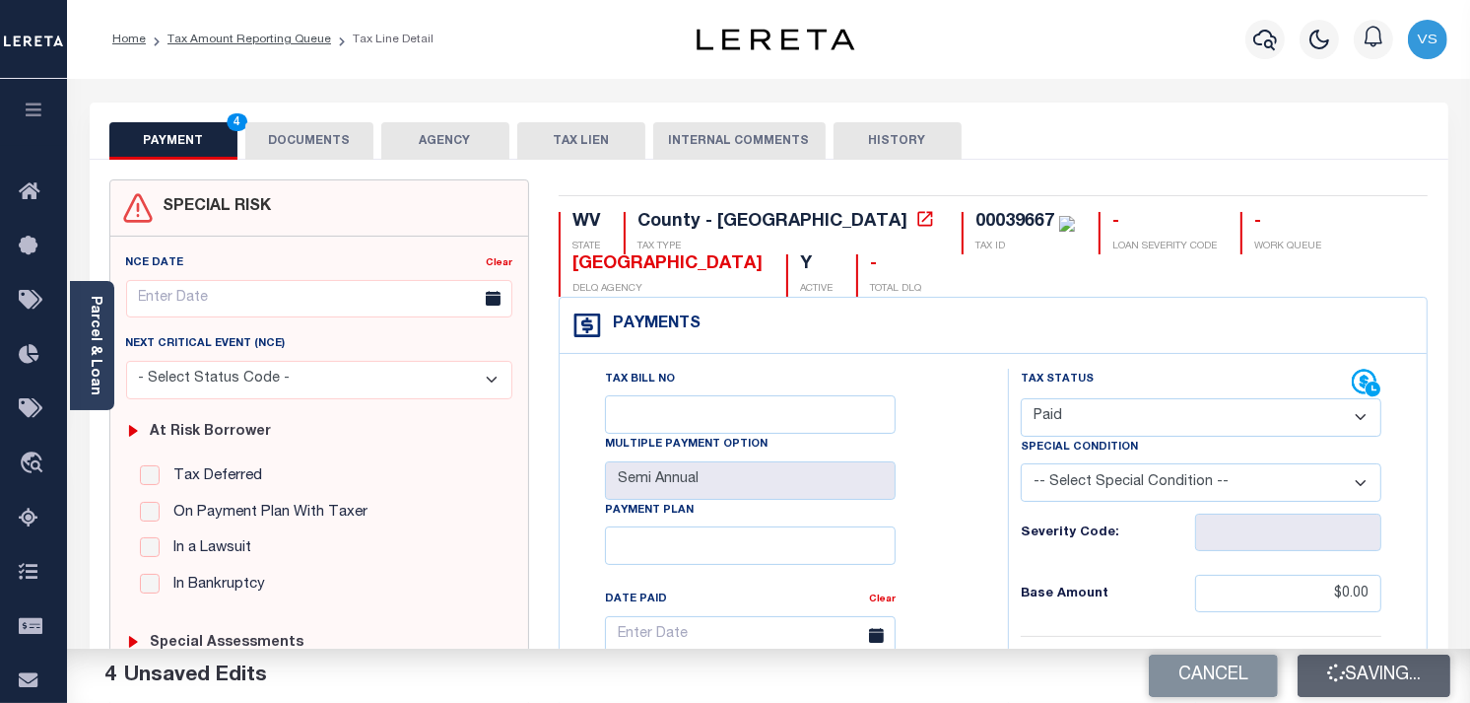
type input "$0"
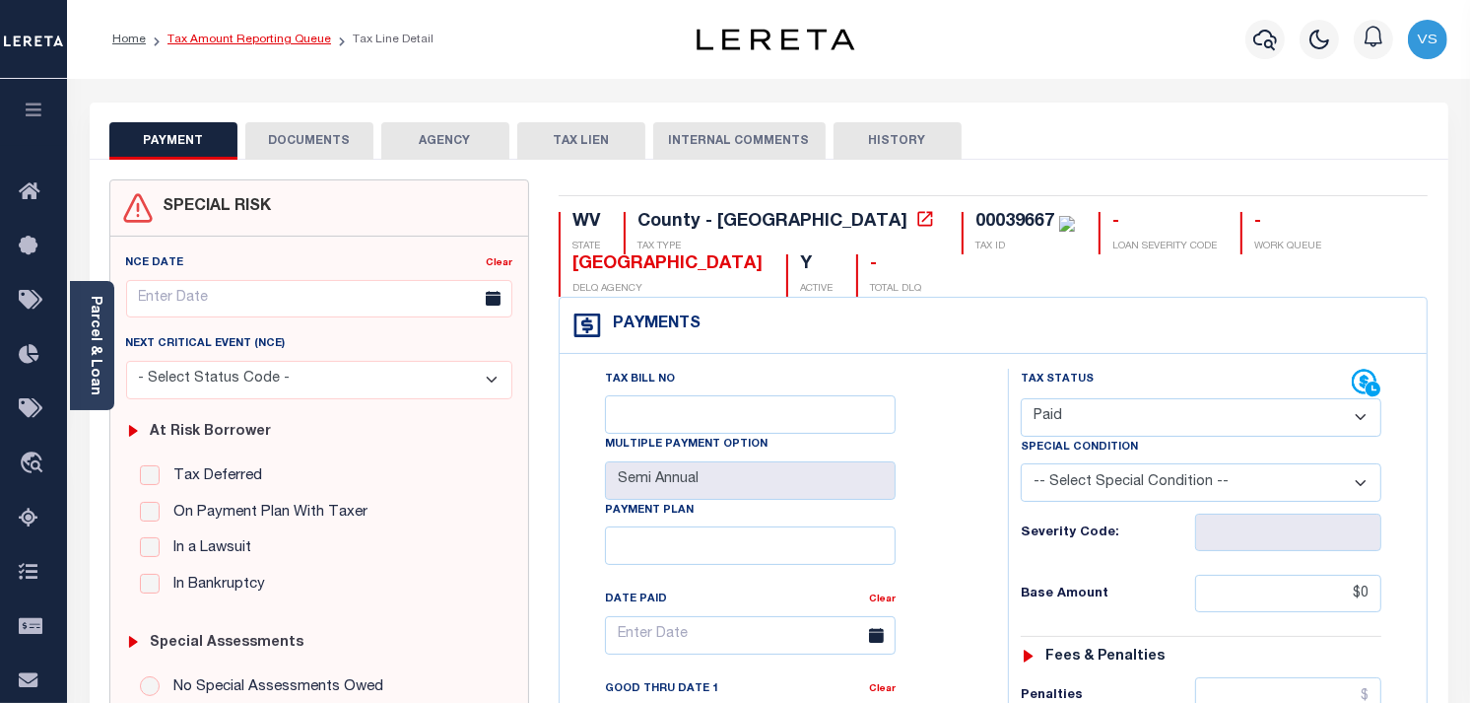
click at [213, 34] on link "Tax Amount Reporting Queue" at bounding box center [250, 40] width 164 height 12
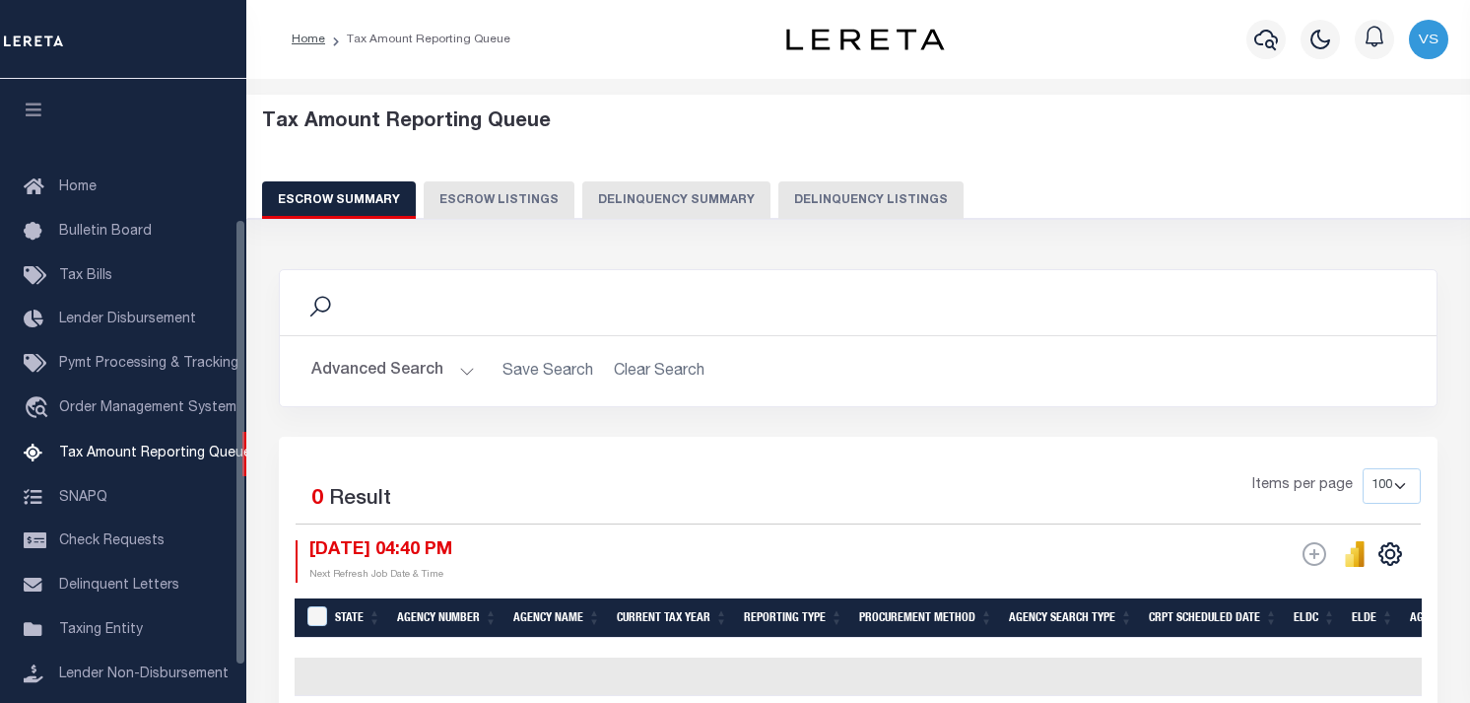
select select "100"
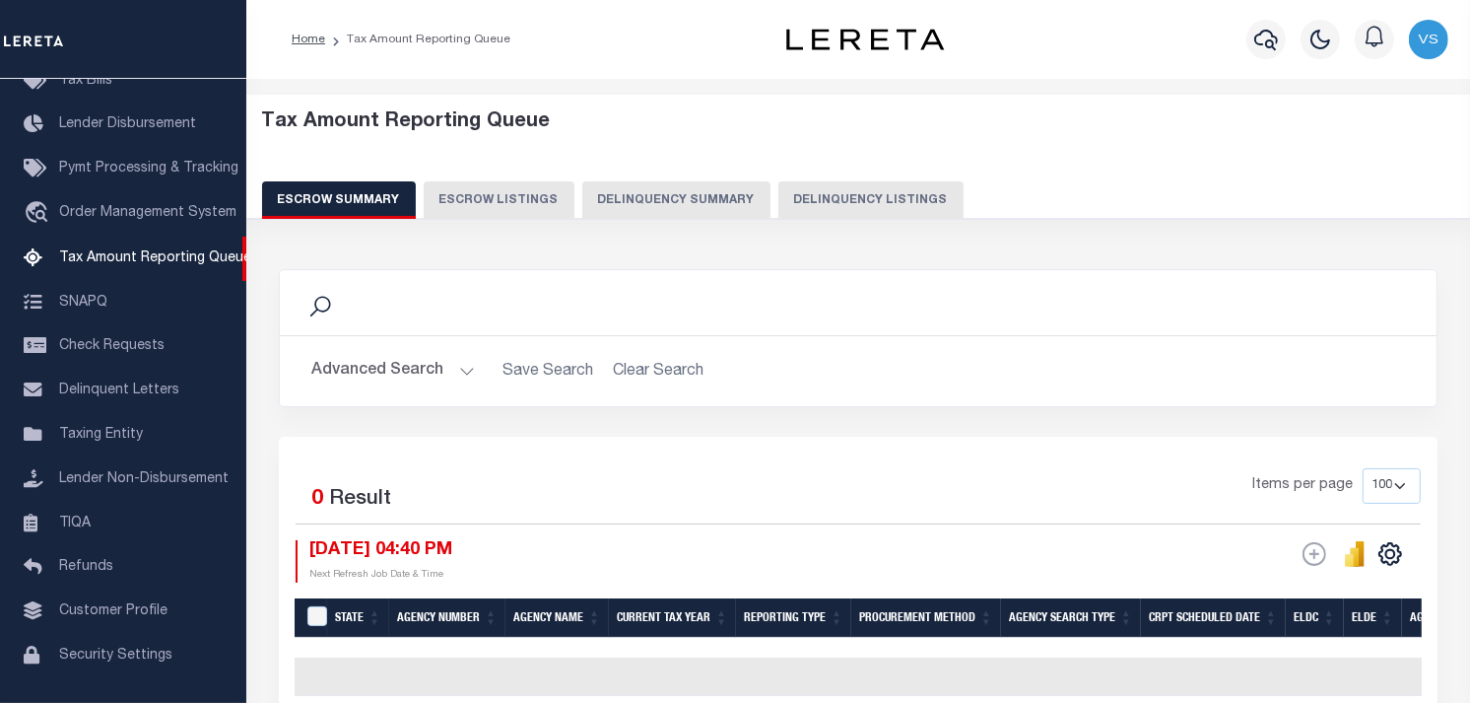
click at [864, 201] on button "Delinquency Listings" at bounding box center [871, 199] width 185 height 37
select select "100"
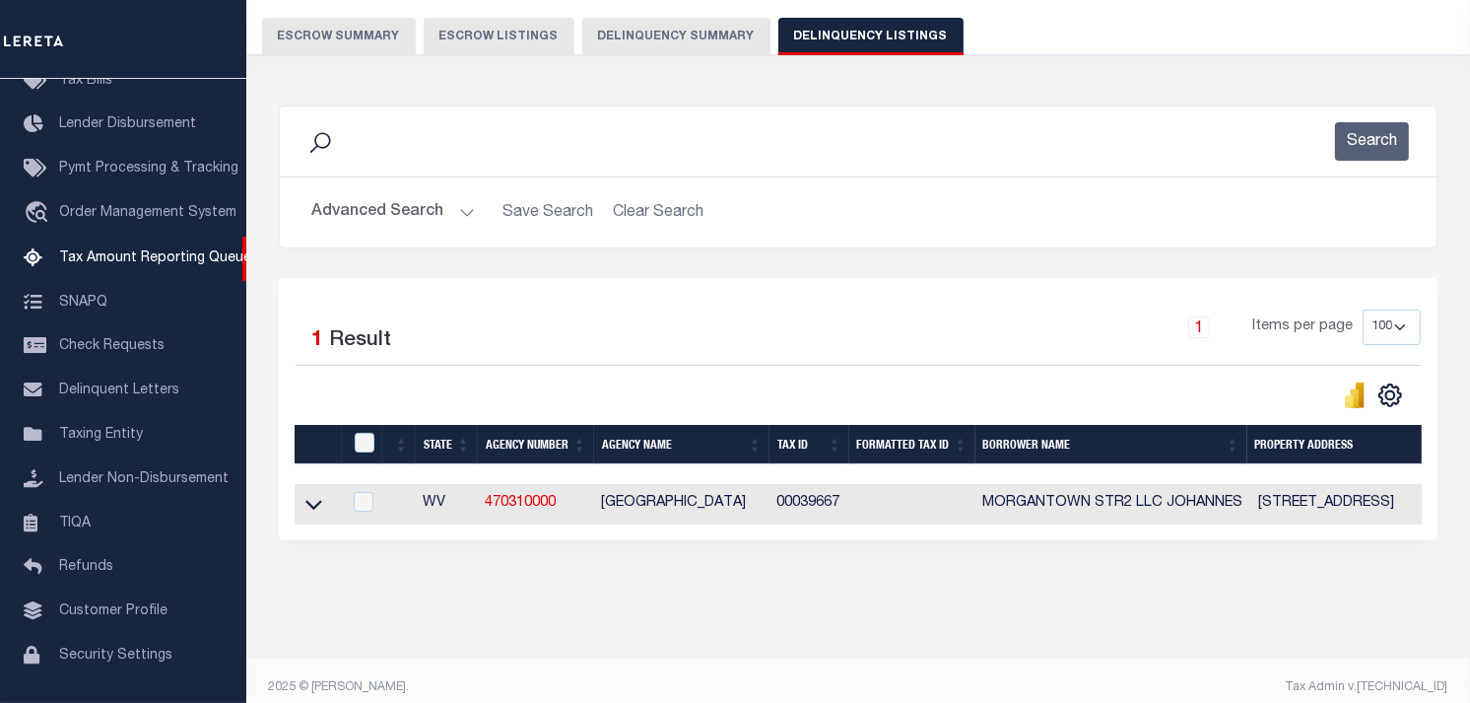
scroll to position [194, 0]
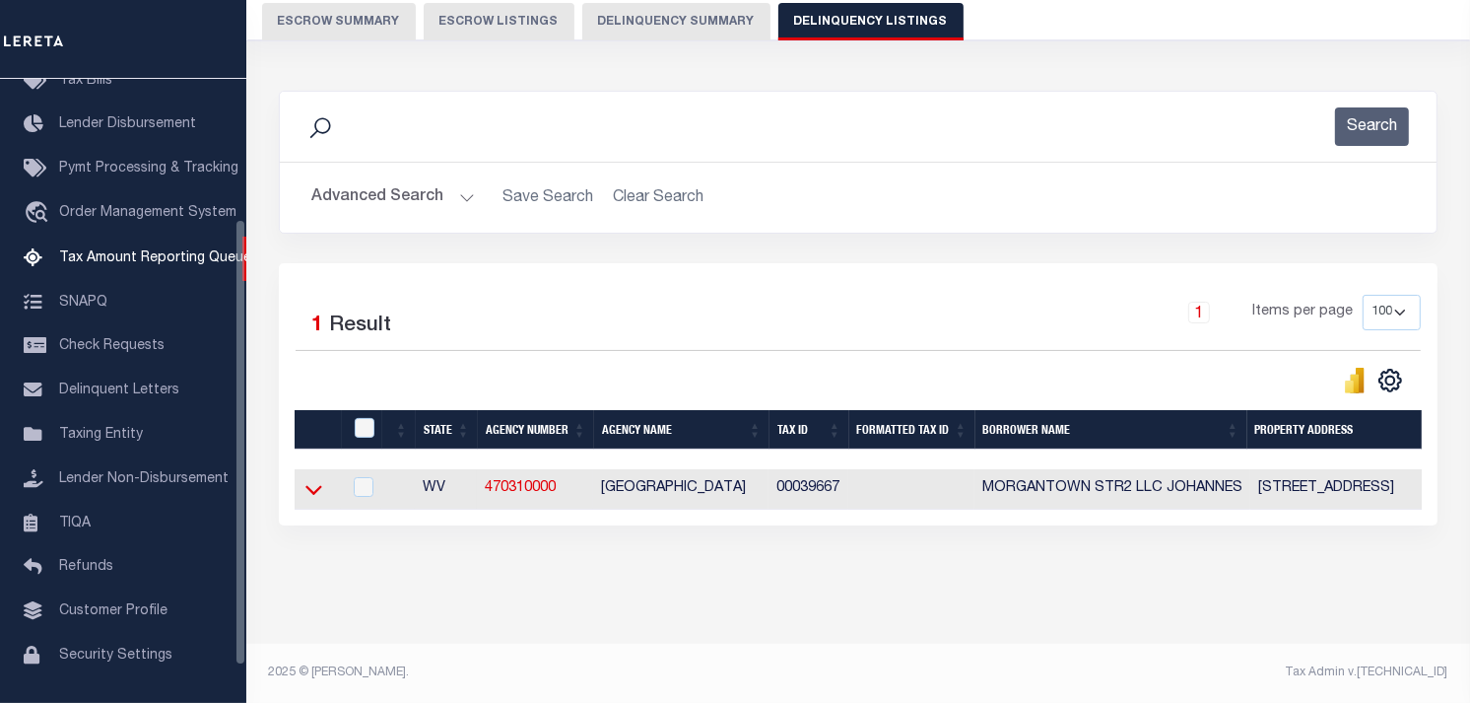
click at [317, 481] on icon at bounding box center [313, 489] width 17 height 21
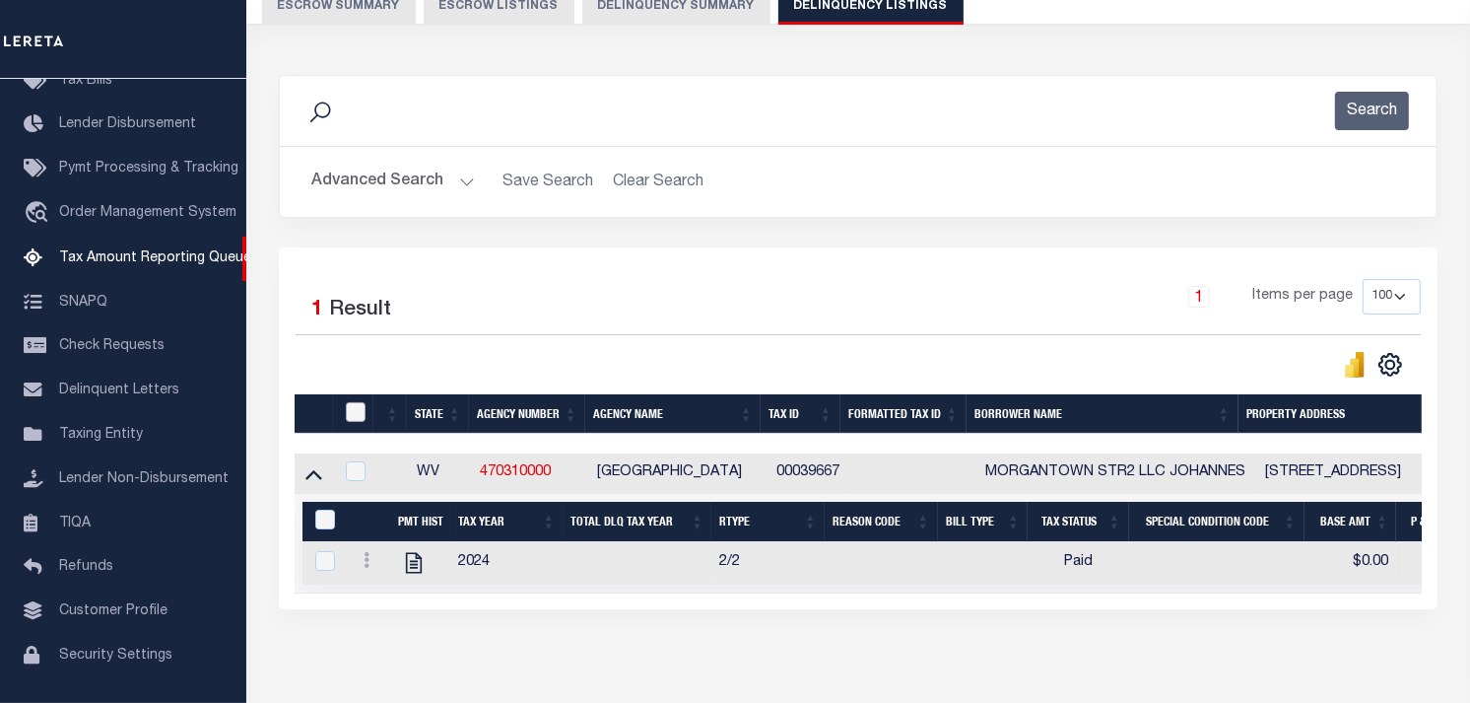
click at [363, 411] on input "checkbox" at bounding box center [356, 412] width 20 height 20
checkbox input "true"
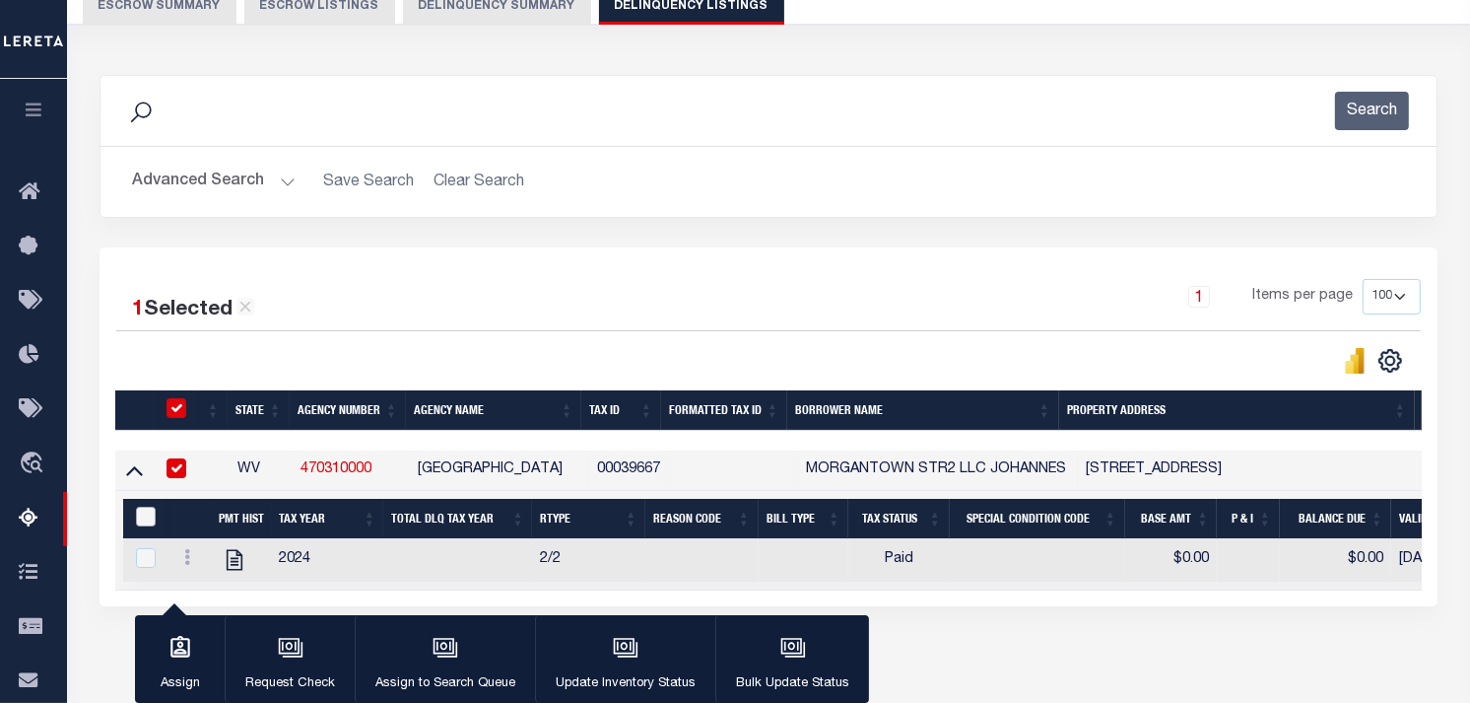
click at [144, 517] on input "&nbsp;" at bounding box center [146, 517] width 20 height 20
checkbox input "true"
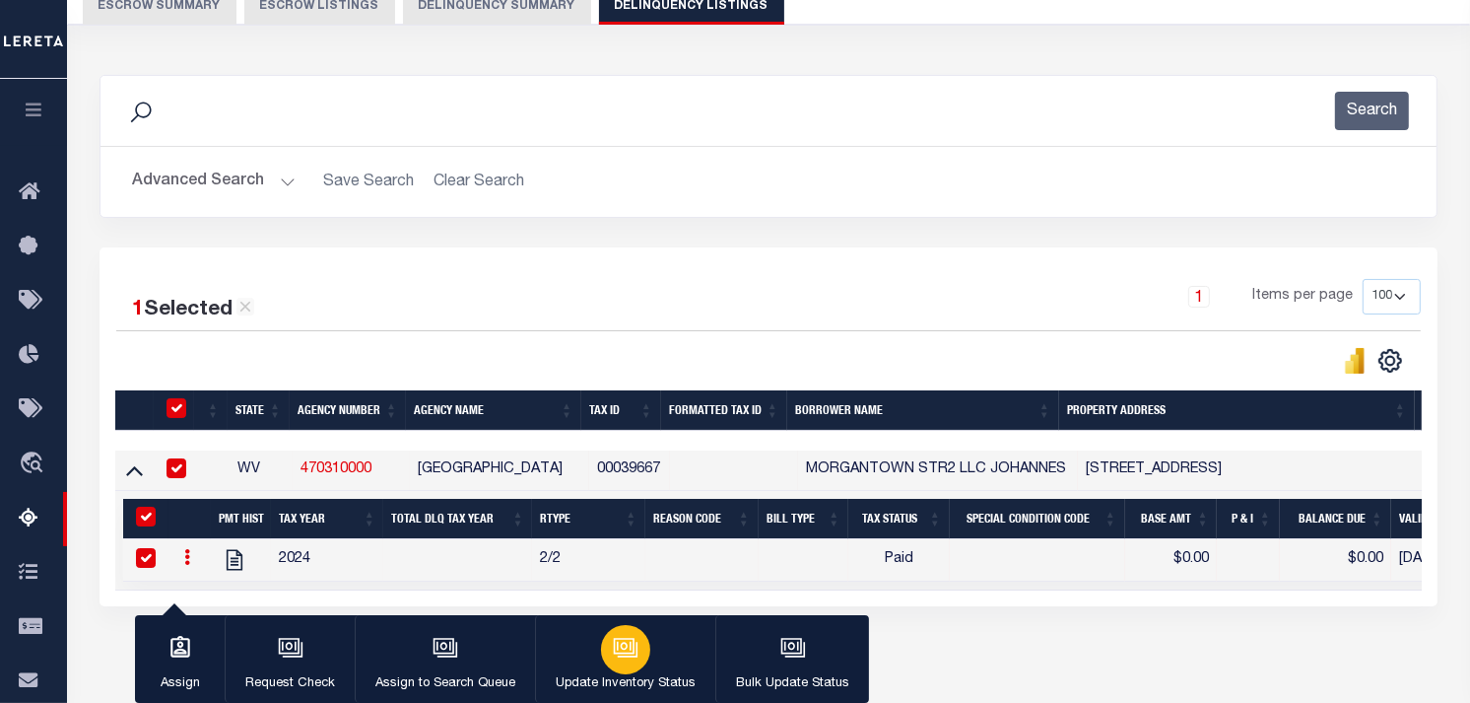
click at [629, 663] on div "button" at bounding box center [625, 649] width 49 height 49
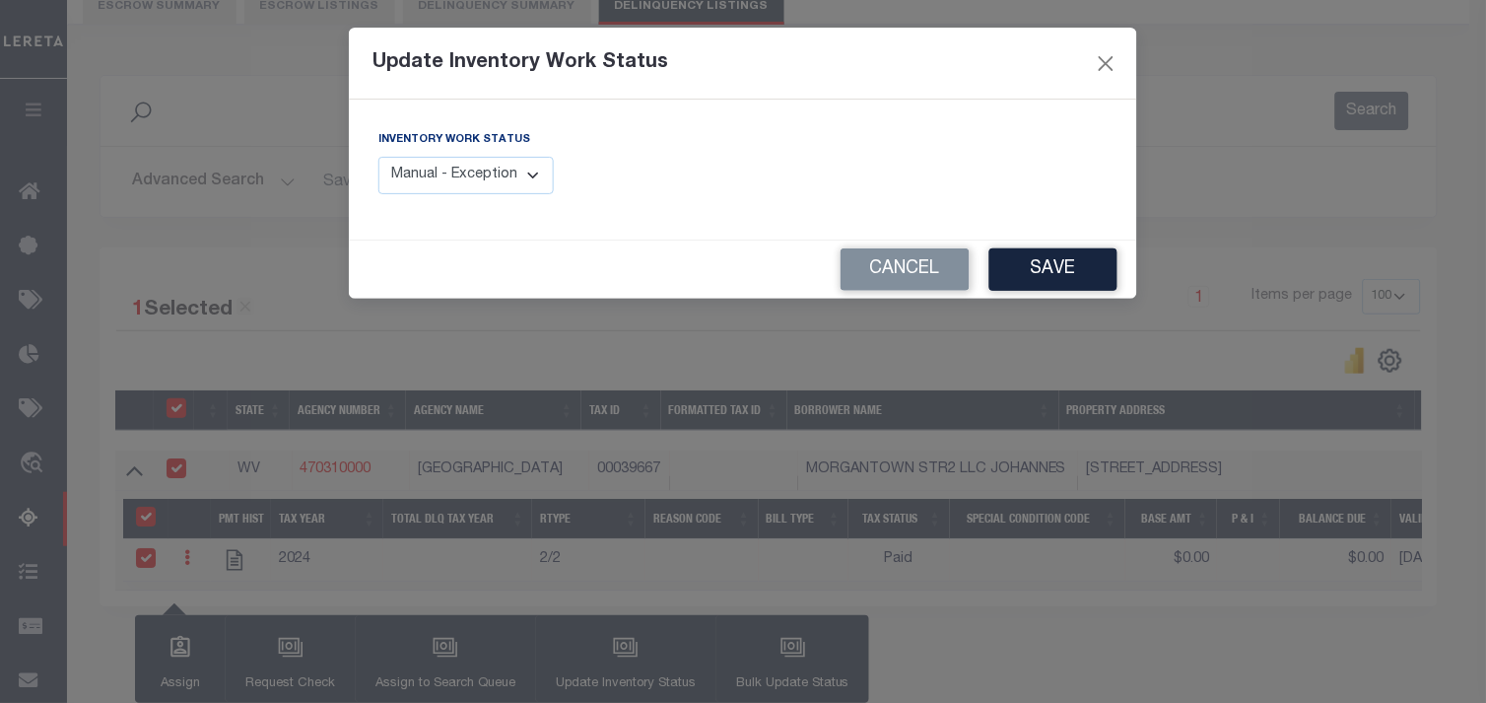
click at [499, 173] on select "Manual - Exception Pended - Awaiting Search Late Add Exception Completed" at bounding box center [465, 176] width 175 height 38
select select "4"
click at [378, 157] on select "Manual - Exception Pended - Awaiting Search Late Add Exception Completed" at bounding box center [465, 176] width 175 height 38
click at [1062, 278] on button "Save" at bounding box center [1053, 269] width 128 height 42
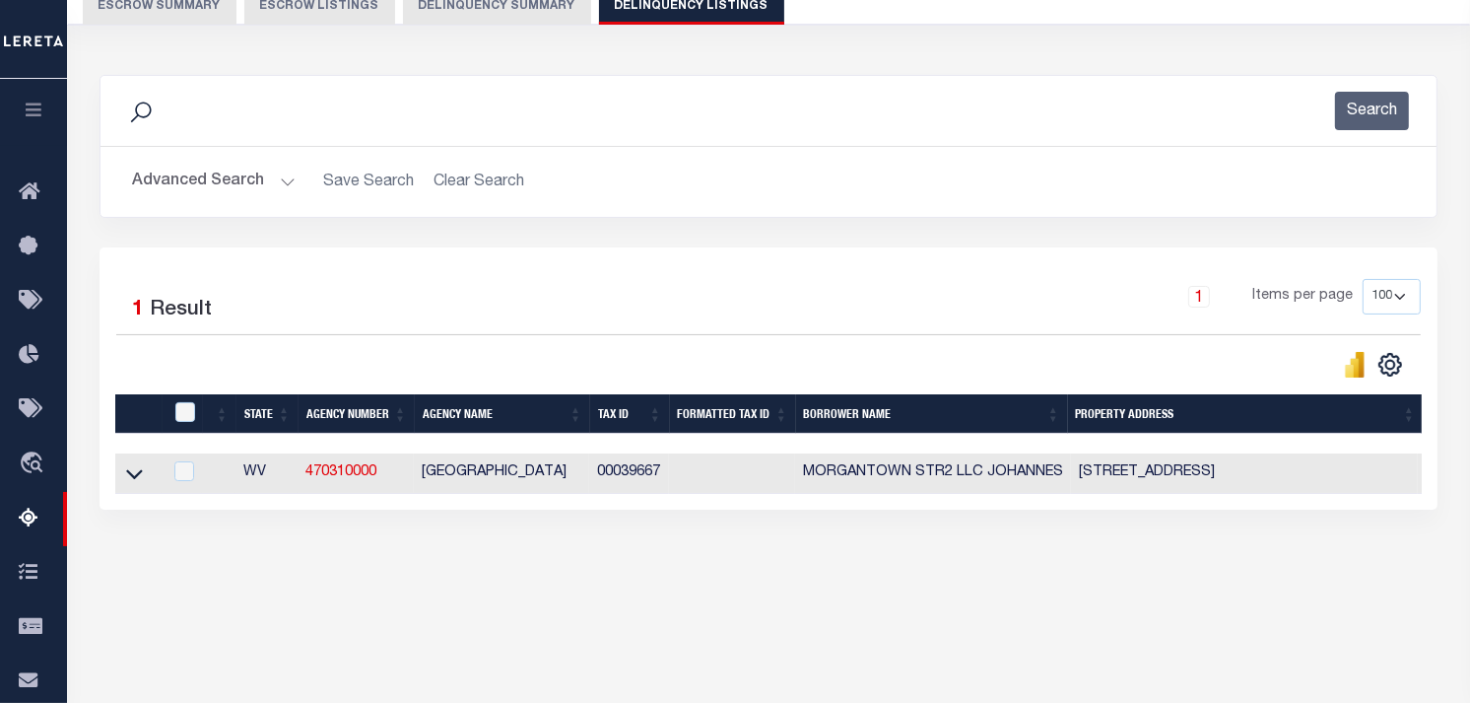
click at [210, 177] on button "Advanced Search" at bounding box center [214, 182] width 164 height 38
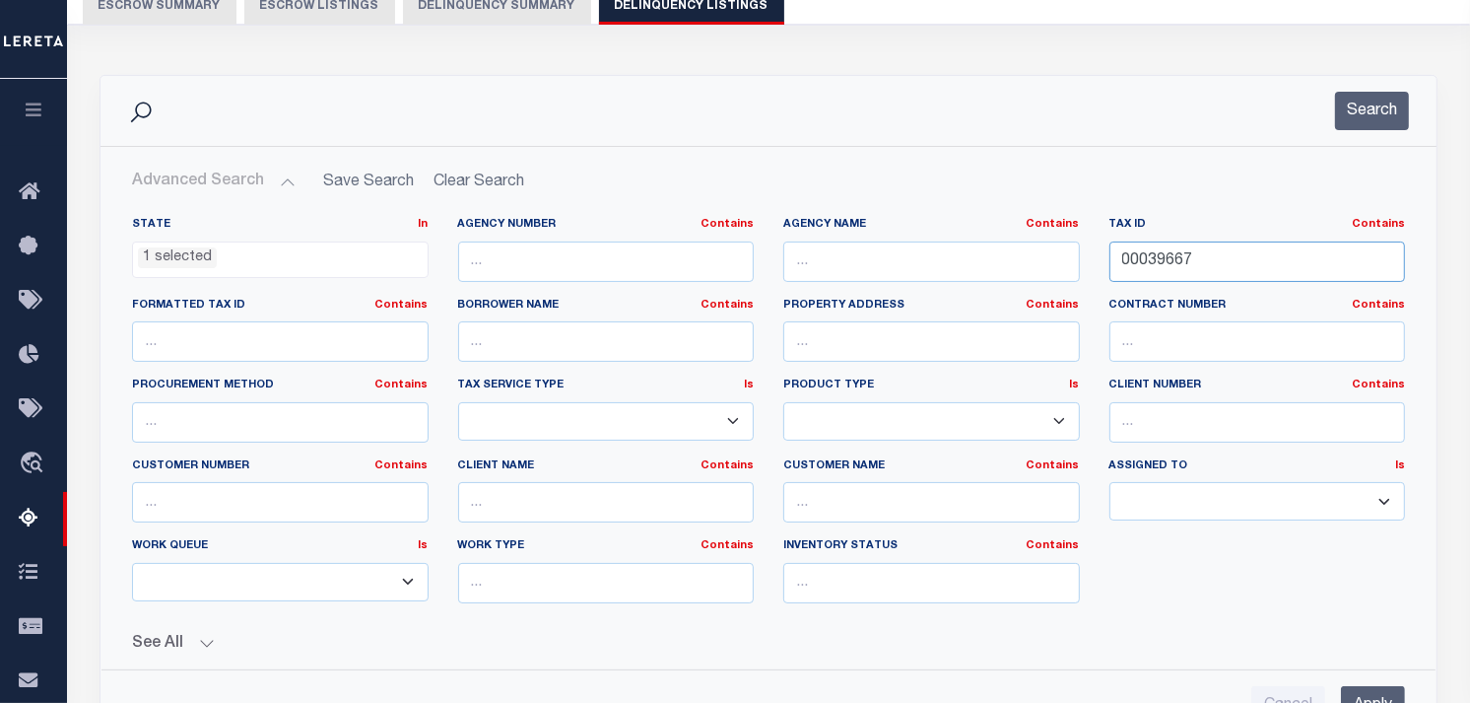
click at [1163, 267] on input "00039667" at bounding box center [1258, 261] width 297 height 40
paste input "43102"
type input "00043102"
click at [1364, 114] on button "Search" at bounding box center [1372, 111] width 74 height 38
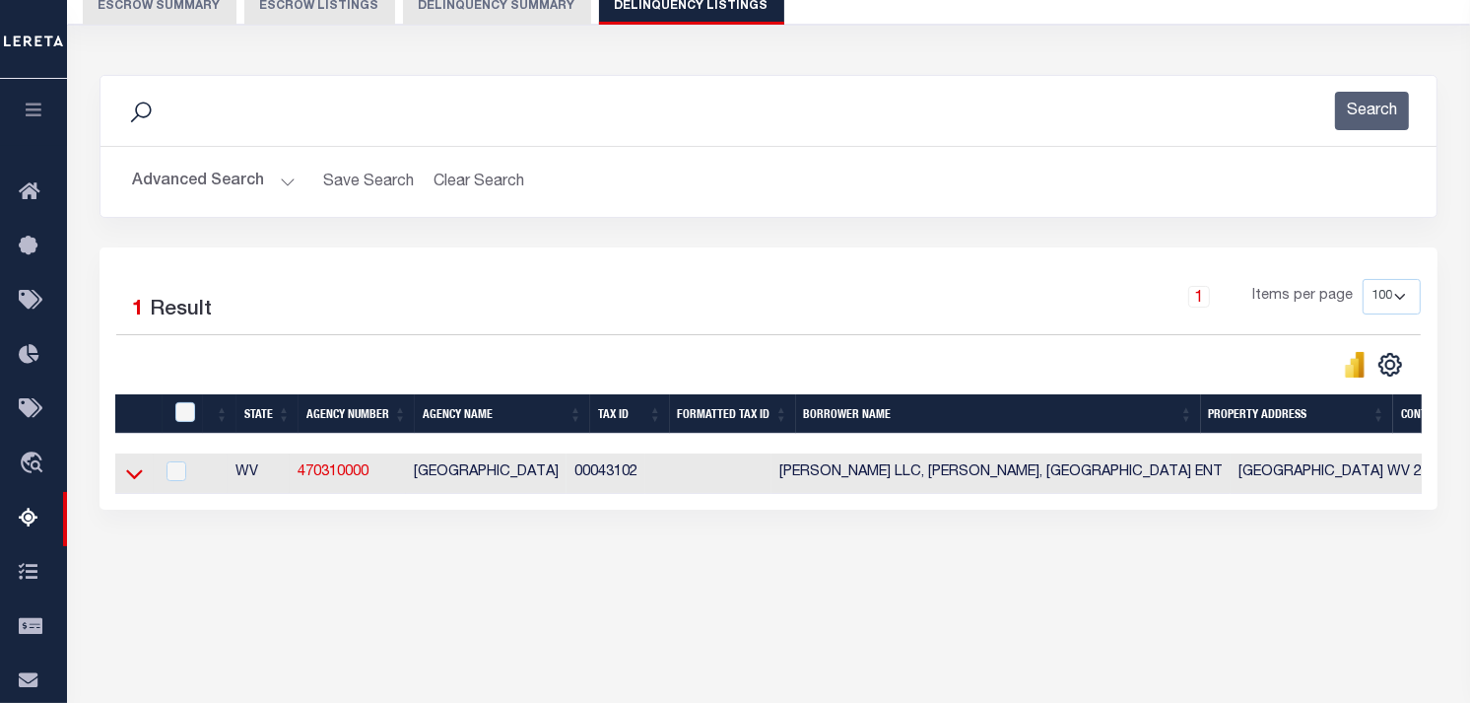
click at [132, 471] on icon at bounding box center [134, 473] width 17 height 21
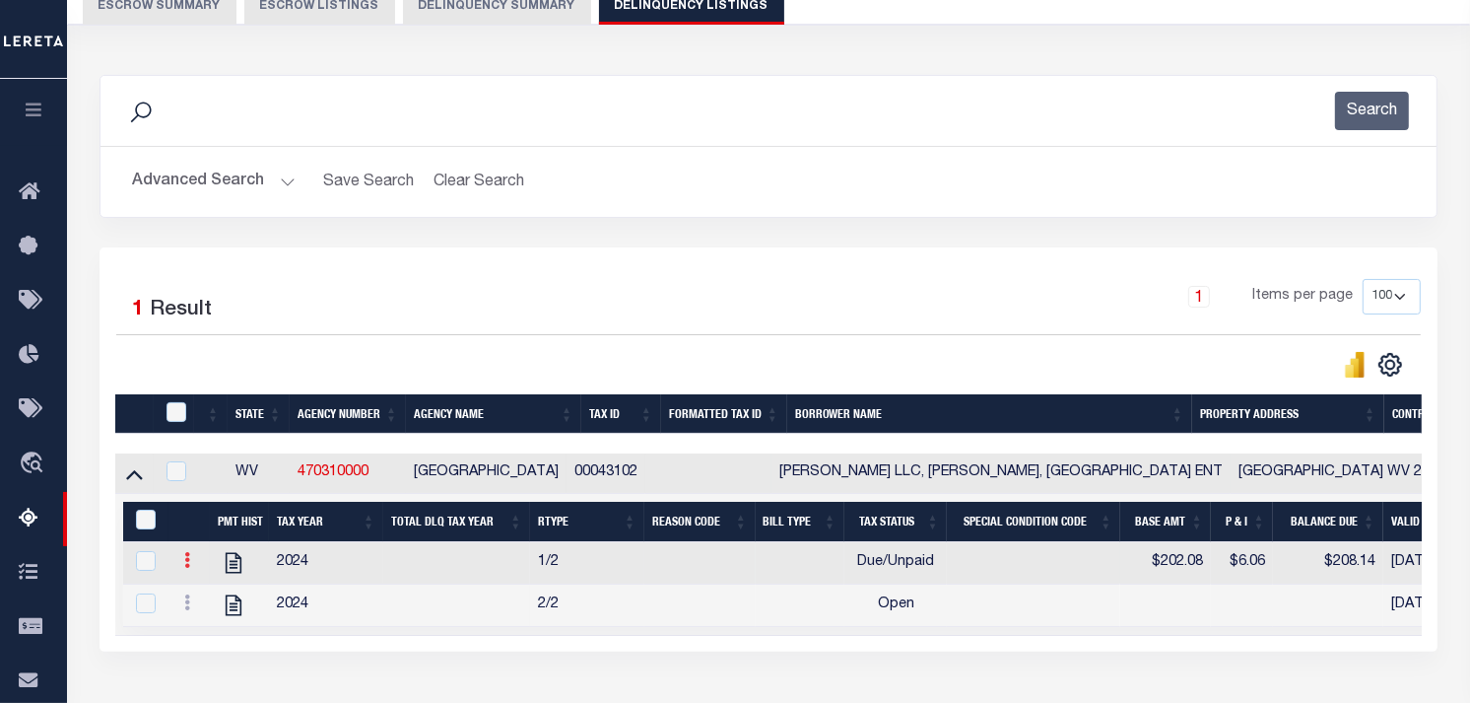
click at [187, 559] on icon at bounding box center [187, 560] width 6 height 16
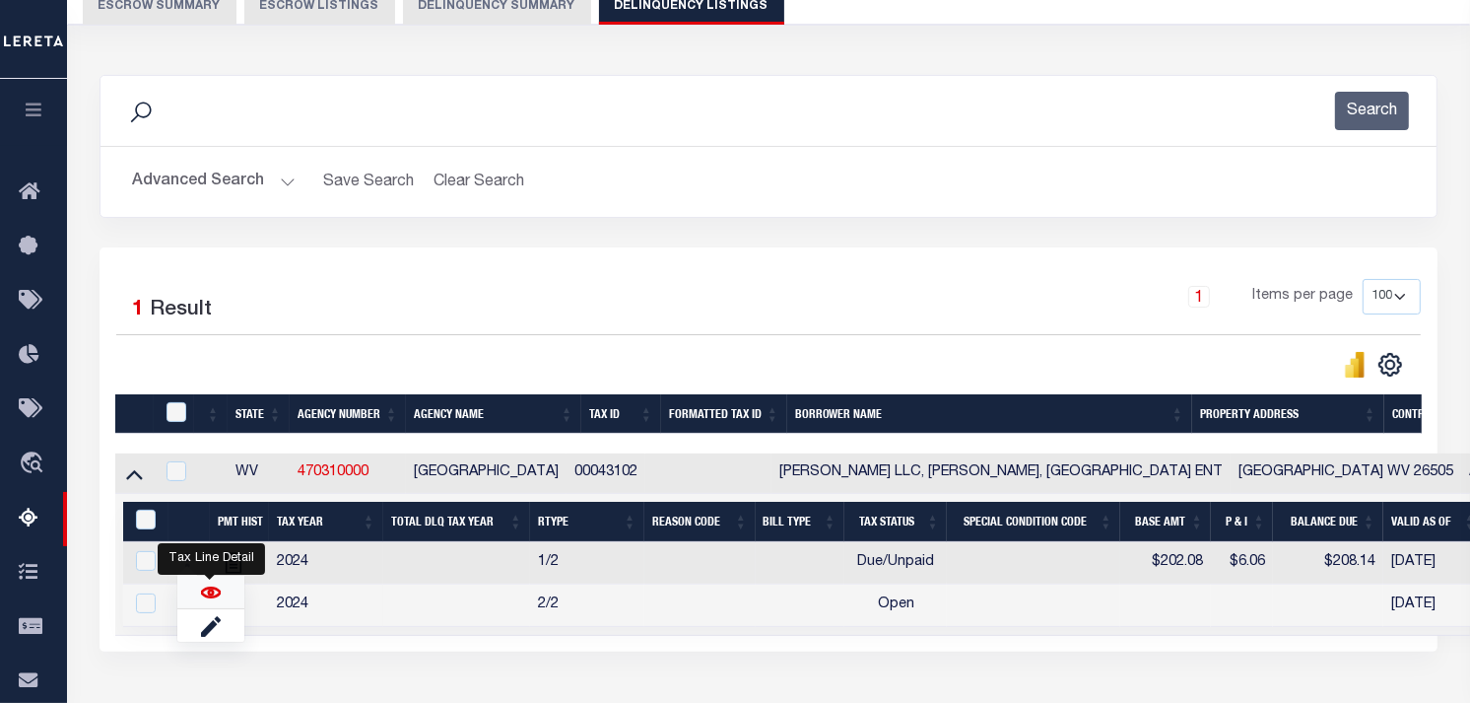
click at [208, 593] on img "" at bounding box center [211, 592] width 20 height 20
checkbox input "false"
checkbox input "true"
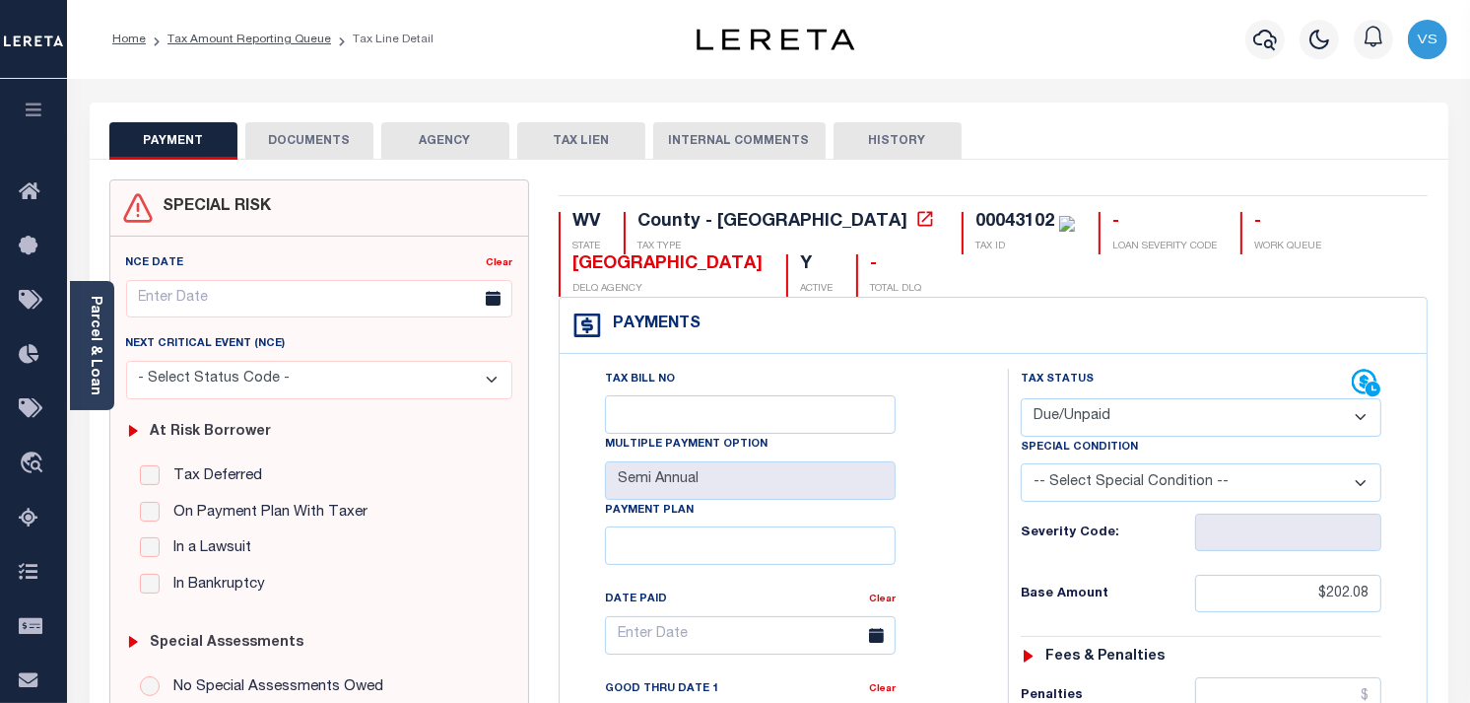
click at [1106, 401] on select "- Select Status Code - Open Due/Unpaid Paid Incomplete No Tax Due Internal Refu…" at bounding box center [1201, 417] width 361 height 38
select select "PYD"
click at [1021, 399] on select "- Select Status Code - Open Due/Unpaid Paid Incomplete No Tax Due Internal Refu…" at bounding box center [1201, 417] width 361 height 38
type input "[DATE]"
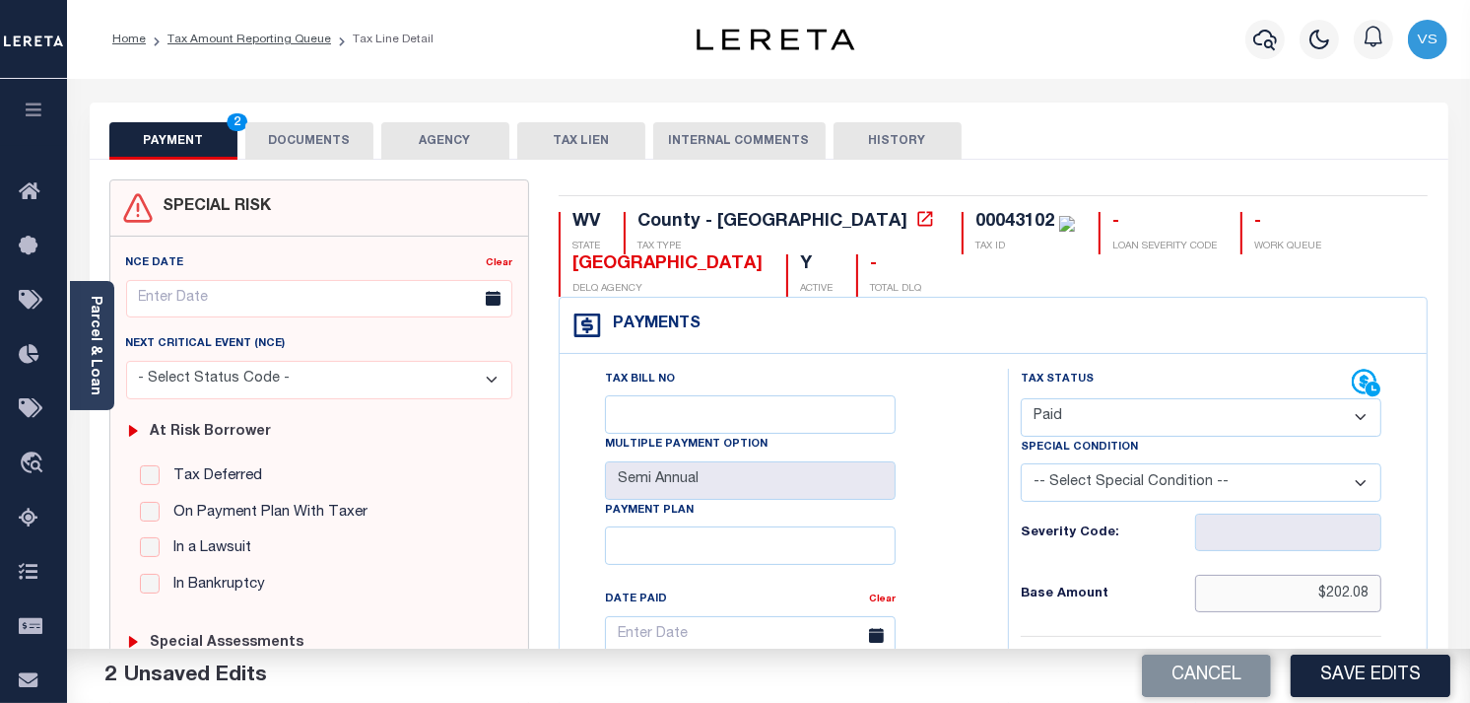
click at [1345, 593] on input "$202.08" at bounding box center [1288, 593] width 187 height 37
type input "$0.00"
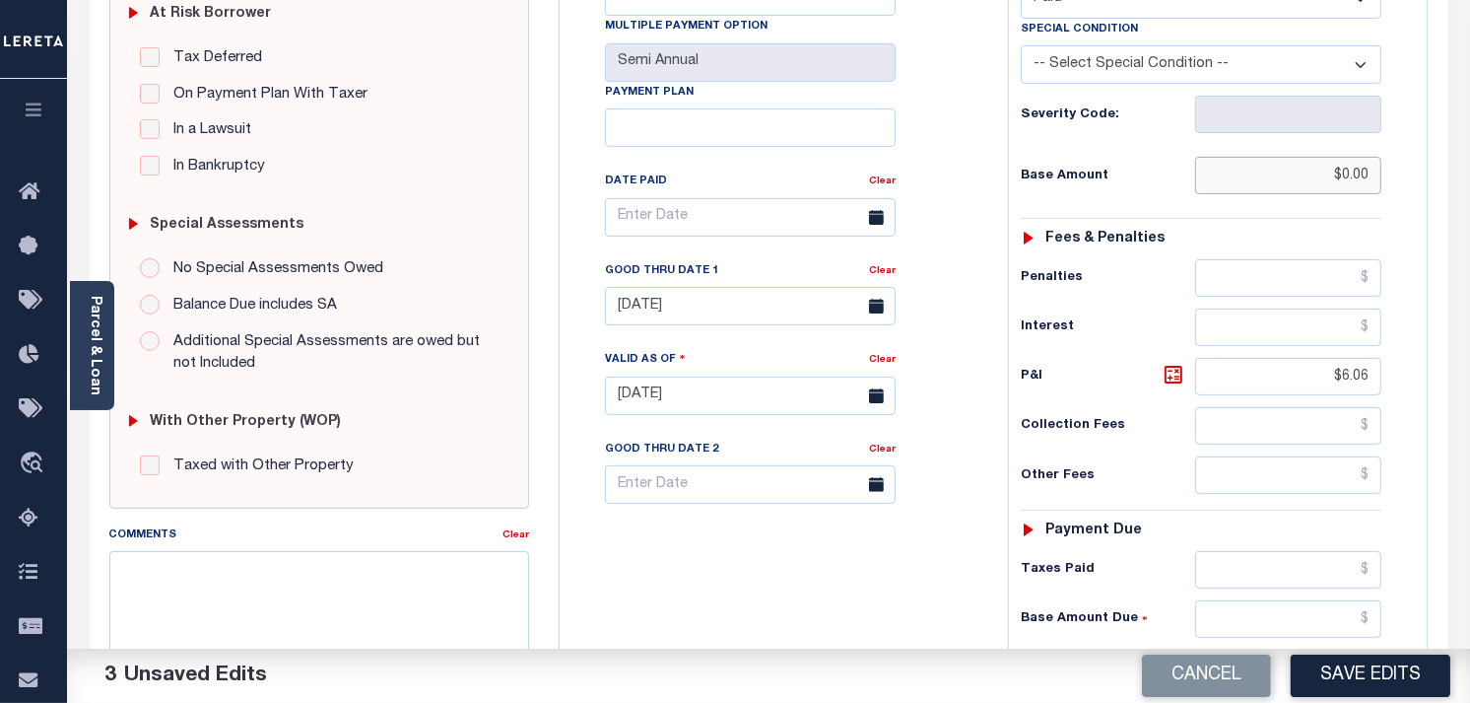
scroll to position [438, 0]
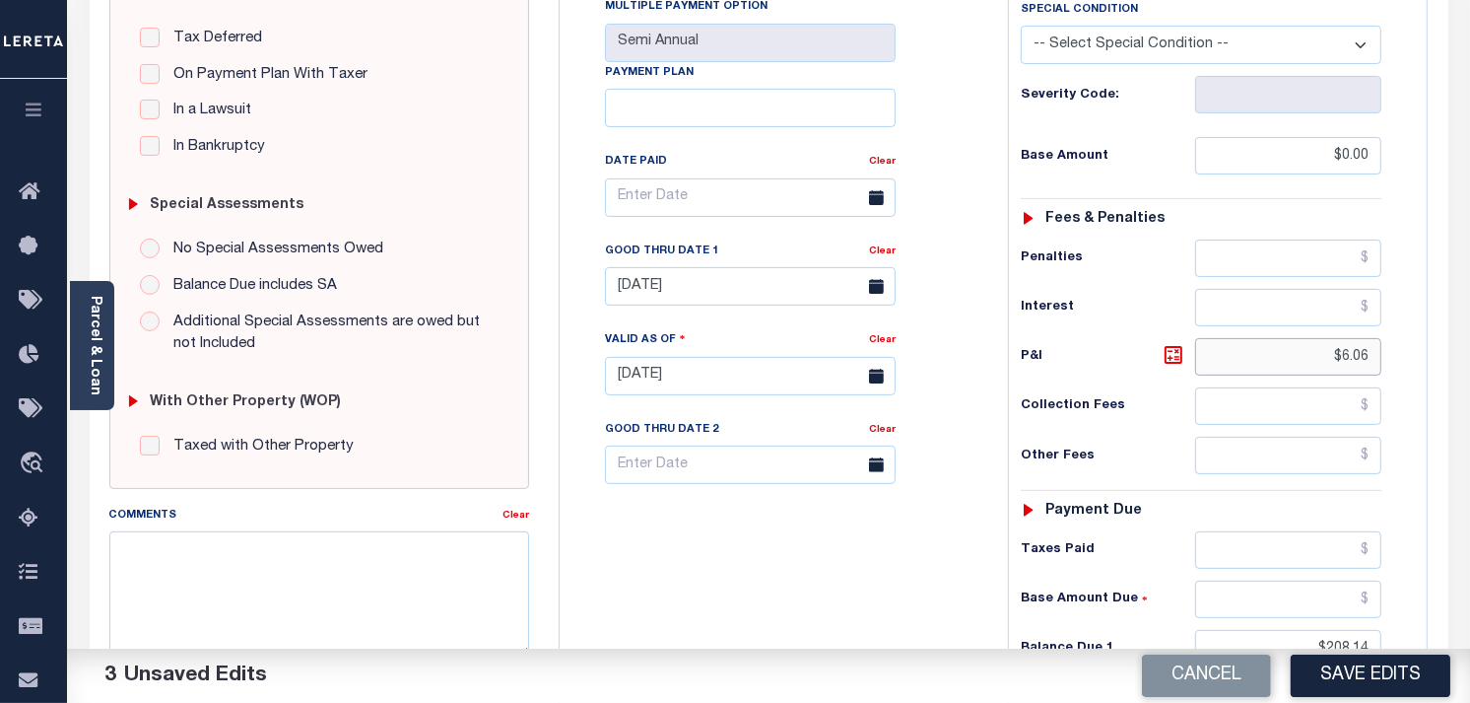
click at [1351, 351] on input "$6.06" at bounding box center [1288, 356] width 187 height 37
drag, startPoint x: 1351, startPoint y: 351, endPoint x: 1351, endPoint y: 330, distance: 20.7
click at [1351, 330] on div "Tax Status Status - Select Status Code -" at bounding box center [1207, 366] width 399 height 870
type input "$"
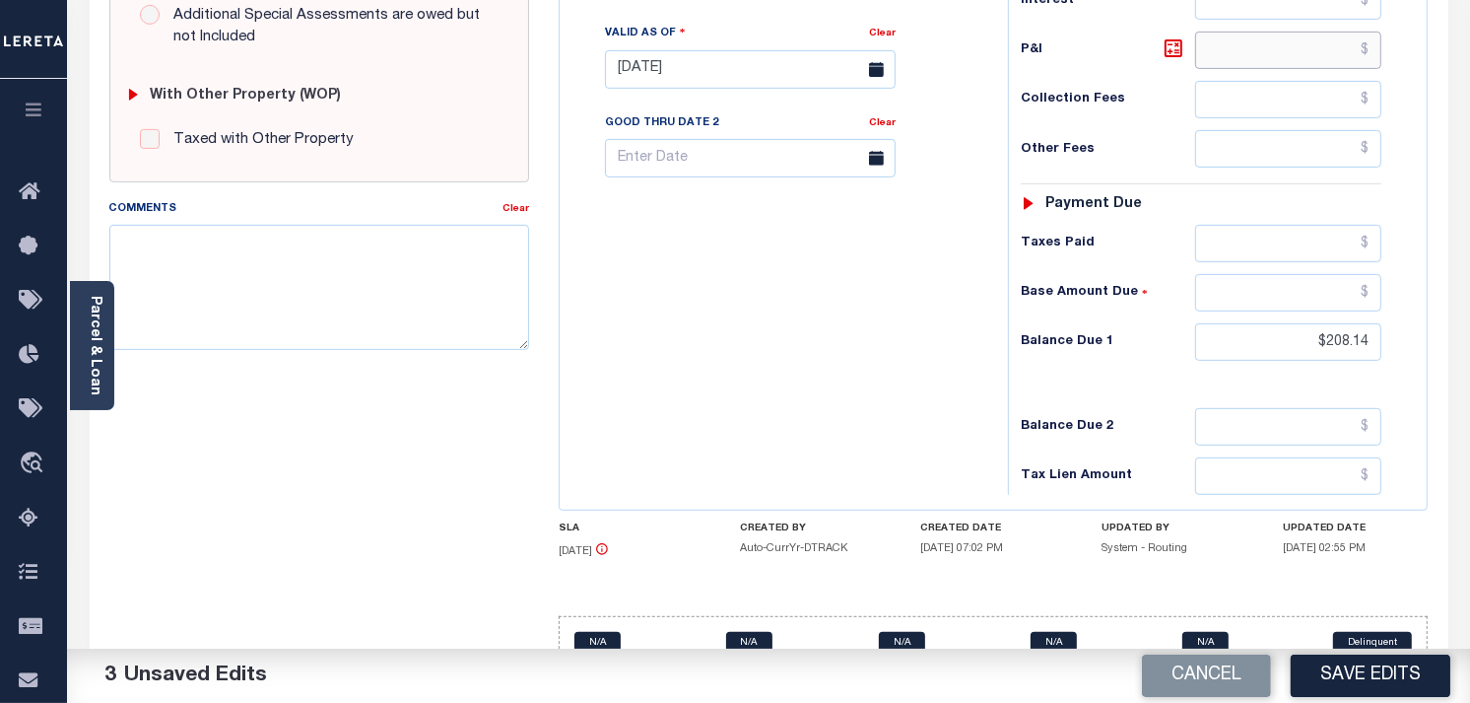
scroll to position [794, 0]
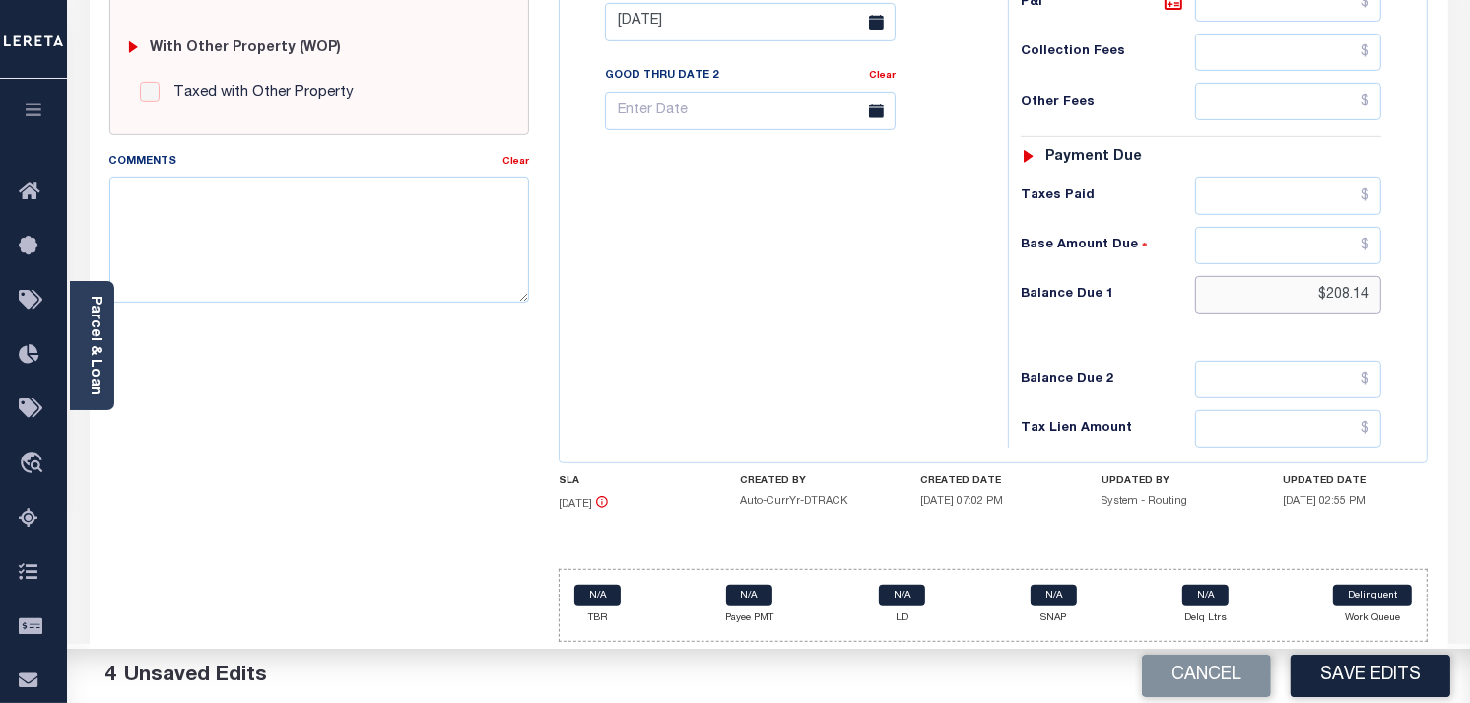
click at [1353, 294] on input "$208.14" at bounding box center [1288, 294] width 187 height 37
click at [1353, 294] on input "text" at bounding box center [1288, 294] width 187 height 37
type input "$0.00"
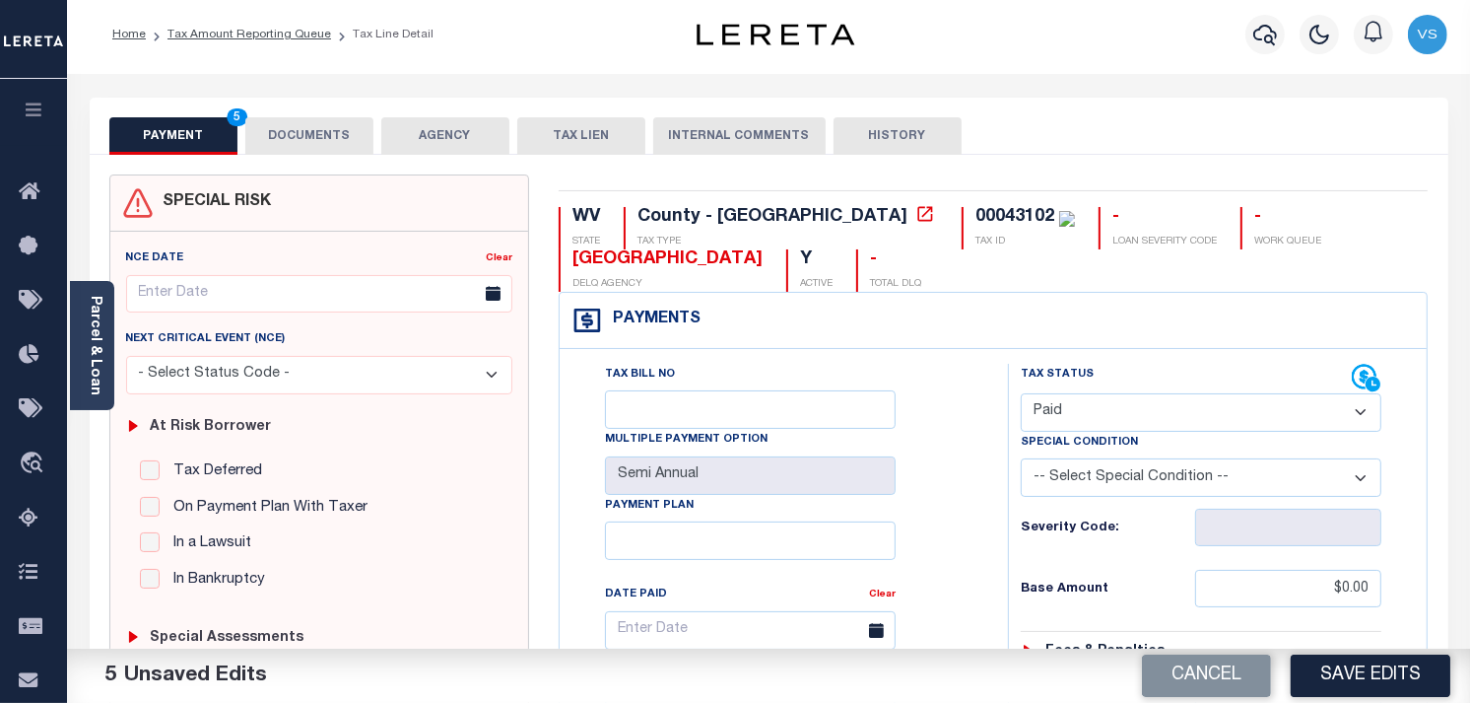
scroll to position [0, 0]
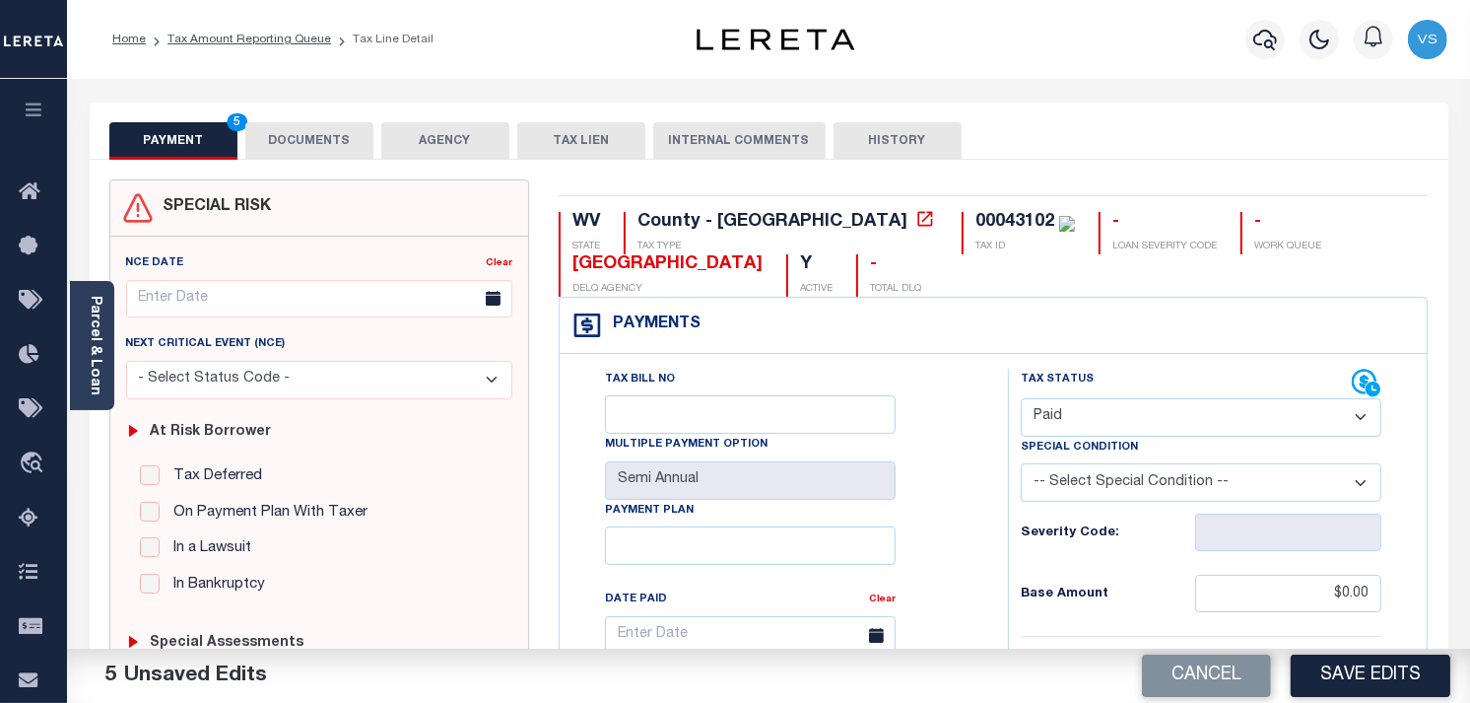
click at [316, 129] on button "DOCUMENTS" at bounding box center [309, 140] width 128 height 37
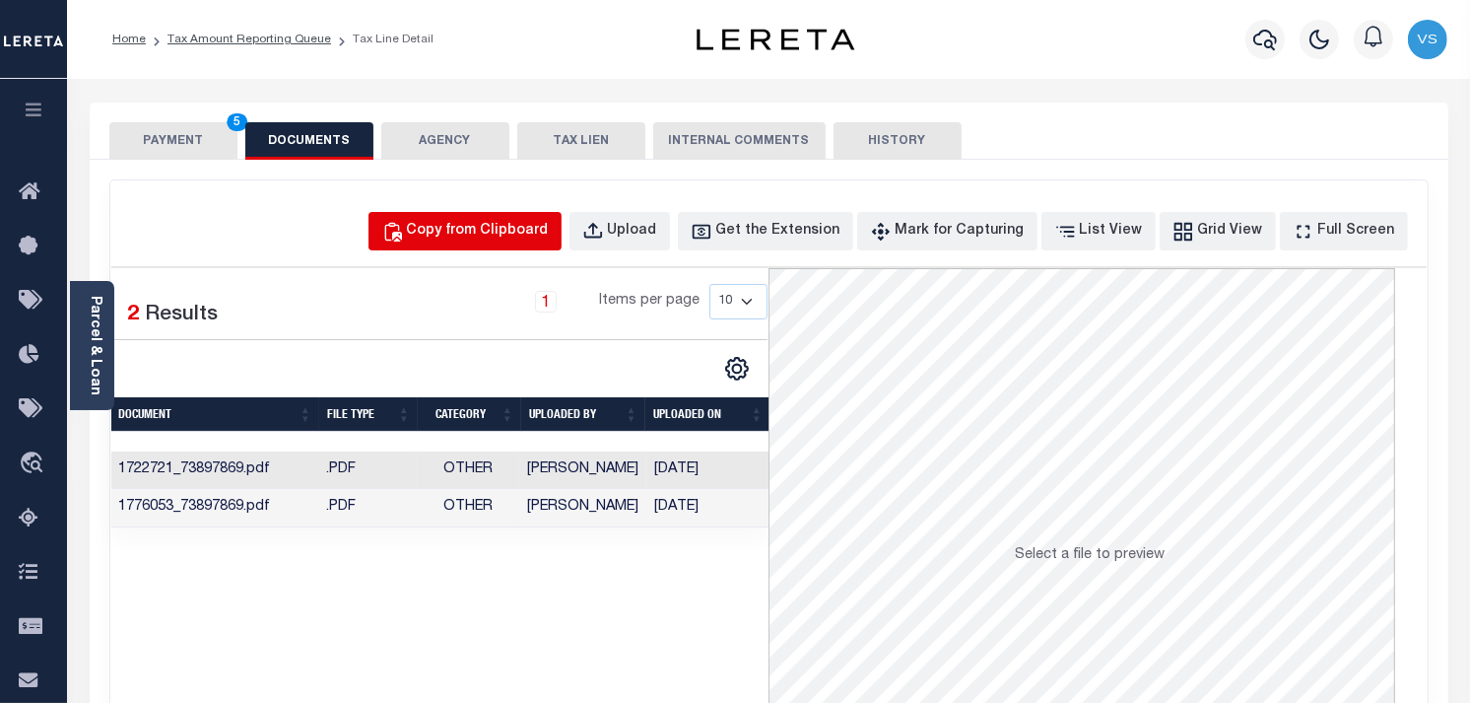
click at [504, 223] on div "Copy from Clipboard" at bounding box center [478, 232] width 142 height 22
select select "POP"
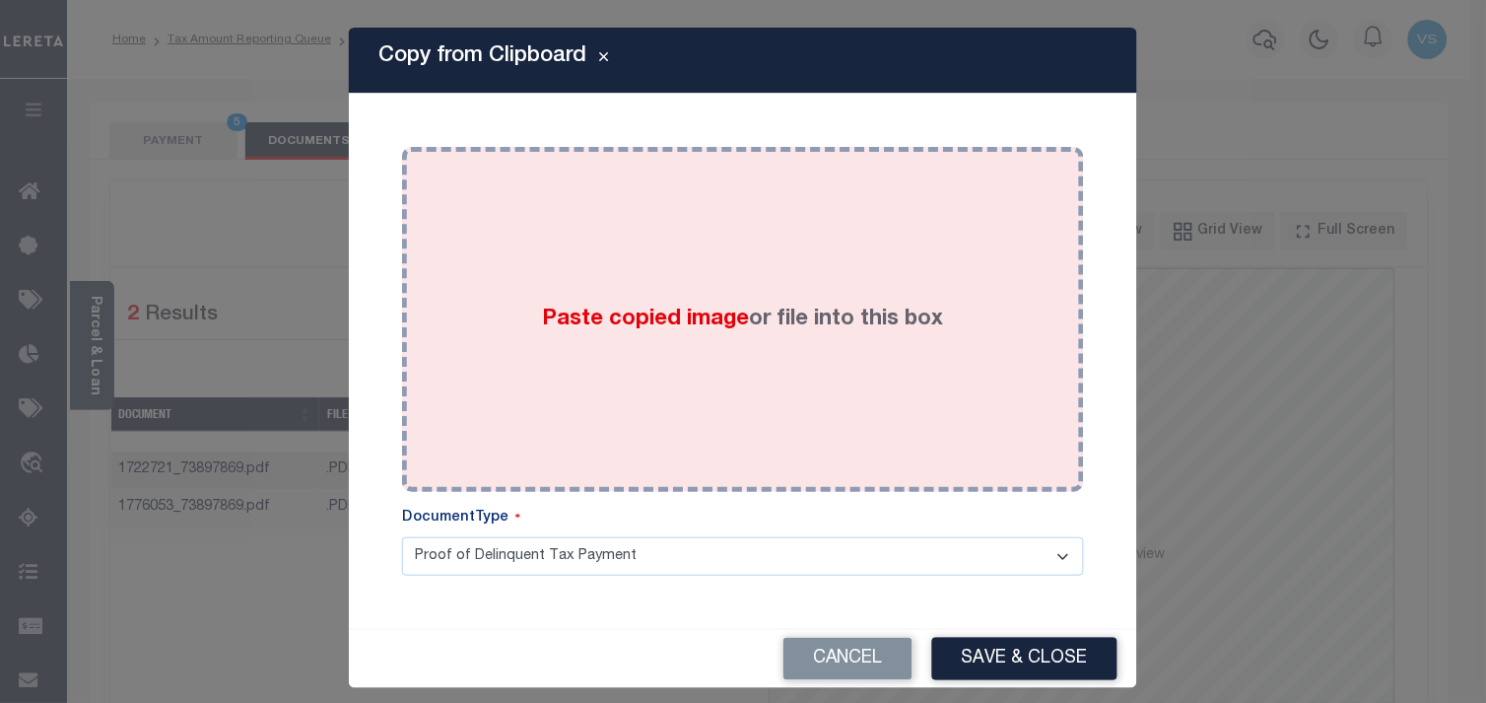
click at [636, 309] on span "Paste copied image" at bounding box center [646, 319] width 207 height 22
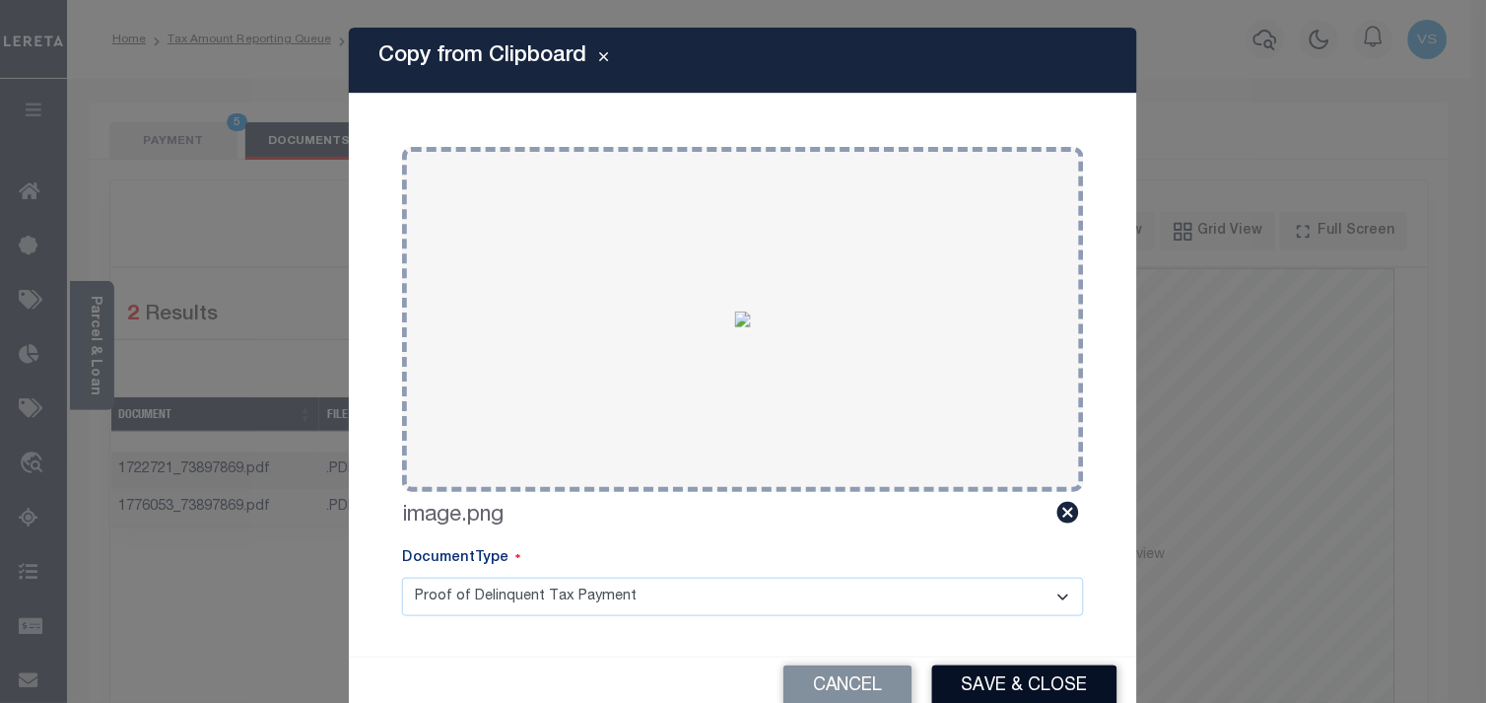
click at [1033, 687] on button "Save & Close" at bounding box center [1024, 686] width 185 height 42
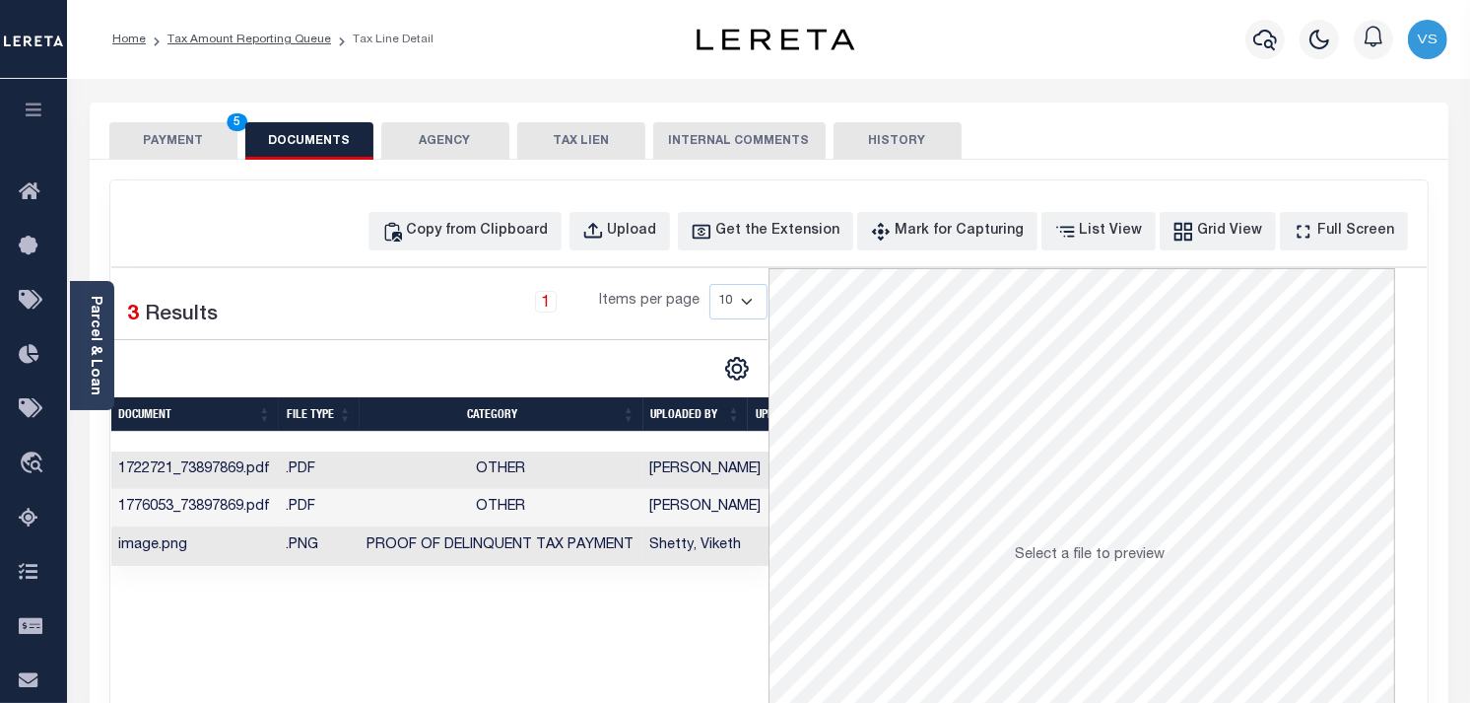
click at [159, 133] on button "PAYMENT 5" at bounding box center [173, 140] width 128 height 37
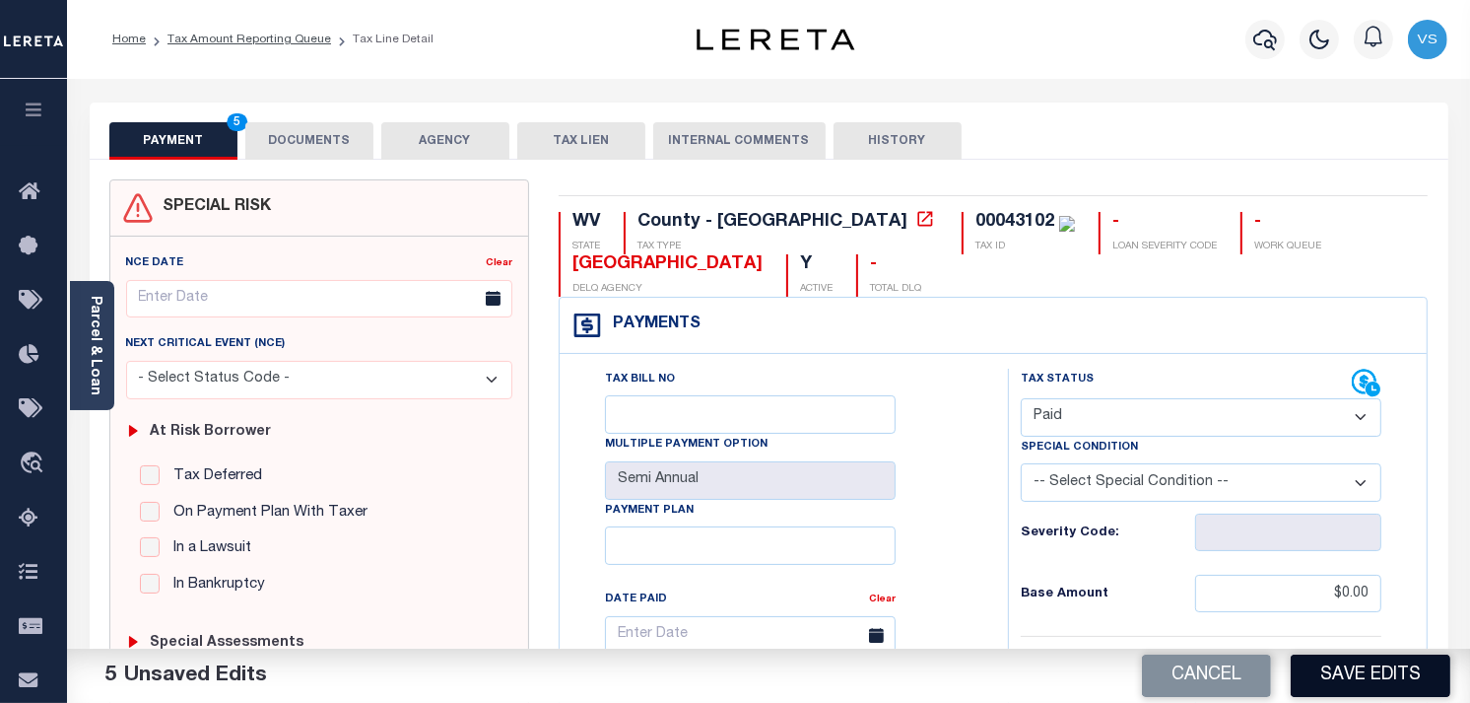
click at [1355, 682] on button "Save Edits" at bounding box center [1371, 675] width 160 height 42
checkbox input "false"
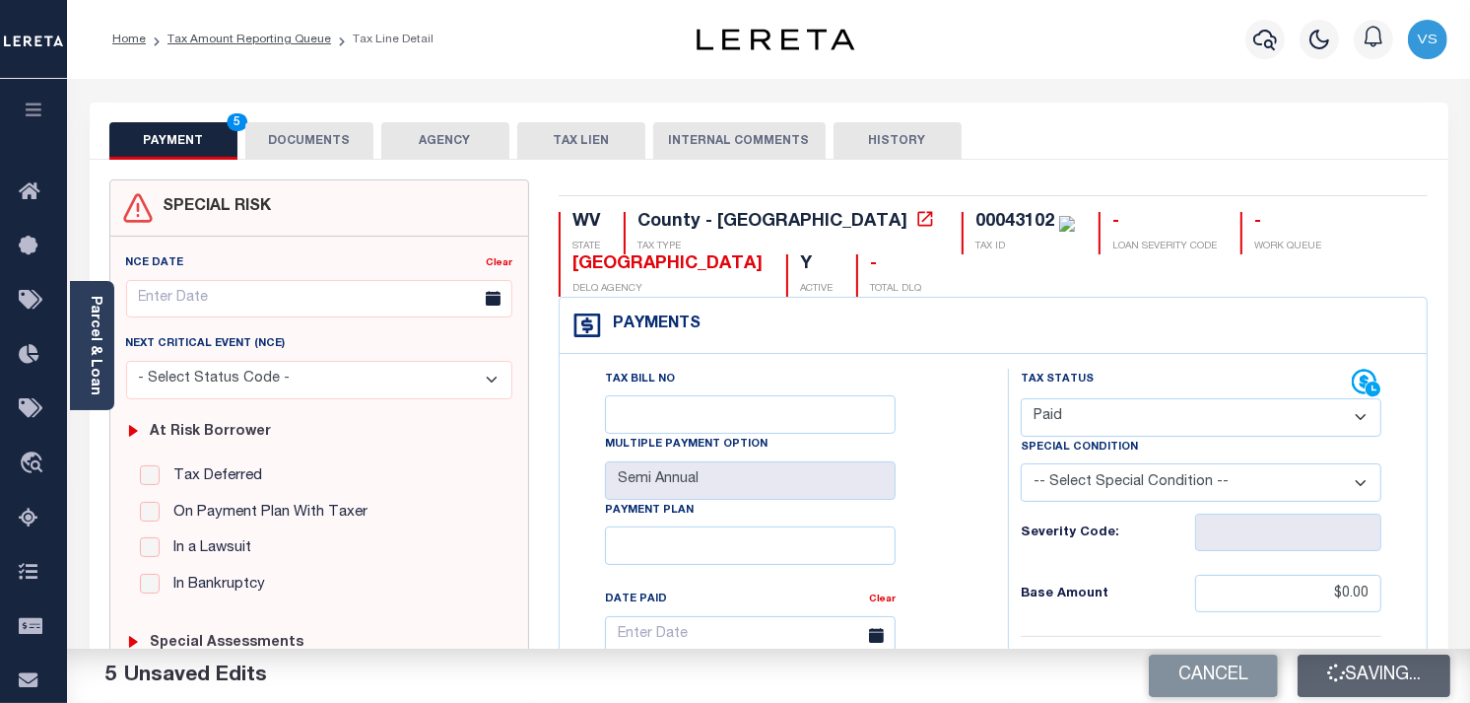
type input "$0"
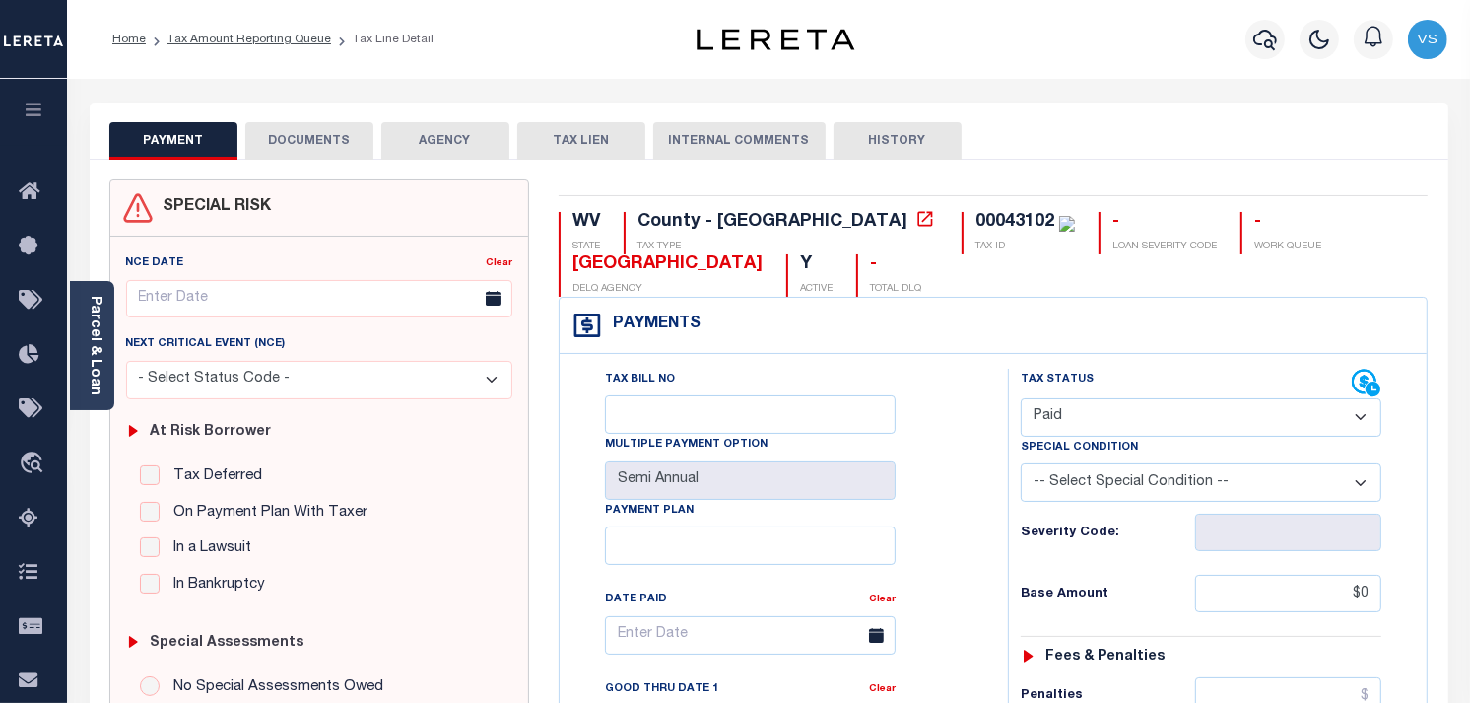
click at [307, 148] on button "DOCUMENTS" at bounding box center [309, 140] width 128 height 37
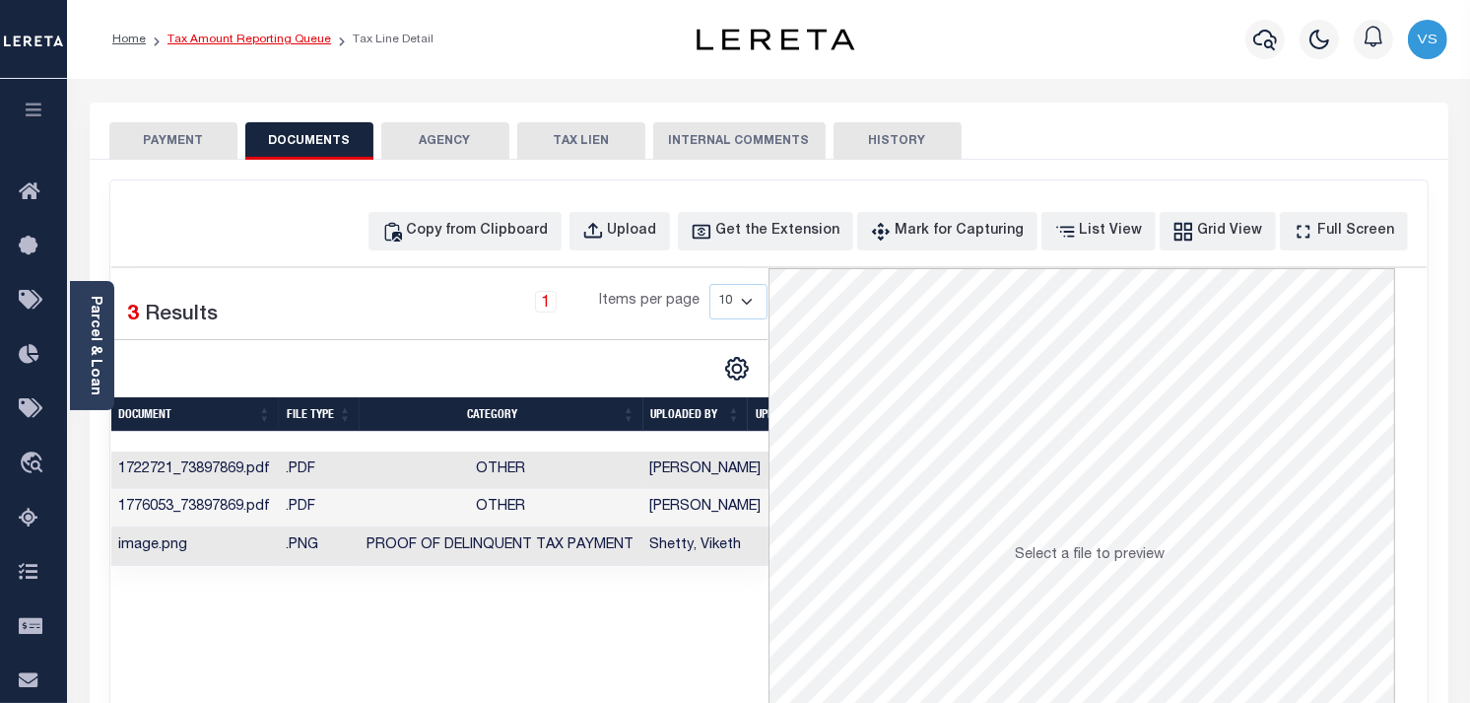
click at [223, 39] on link "Tax Amount Reporting Queue" at bounding box center [250, 40] width 164 height 12
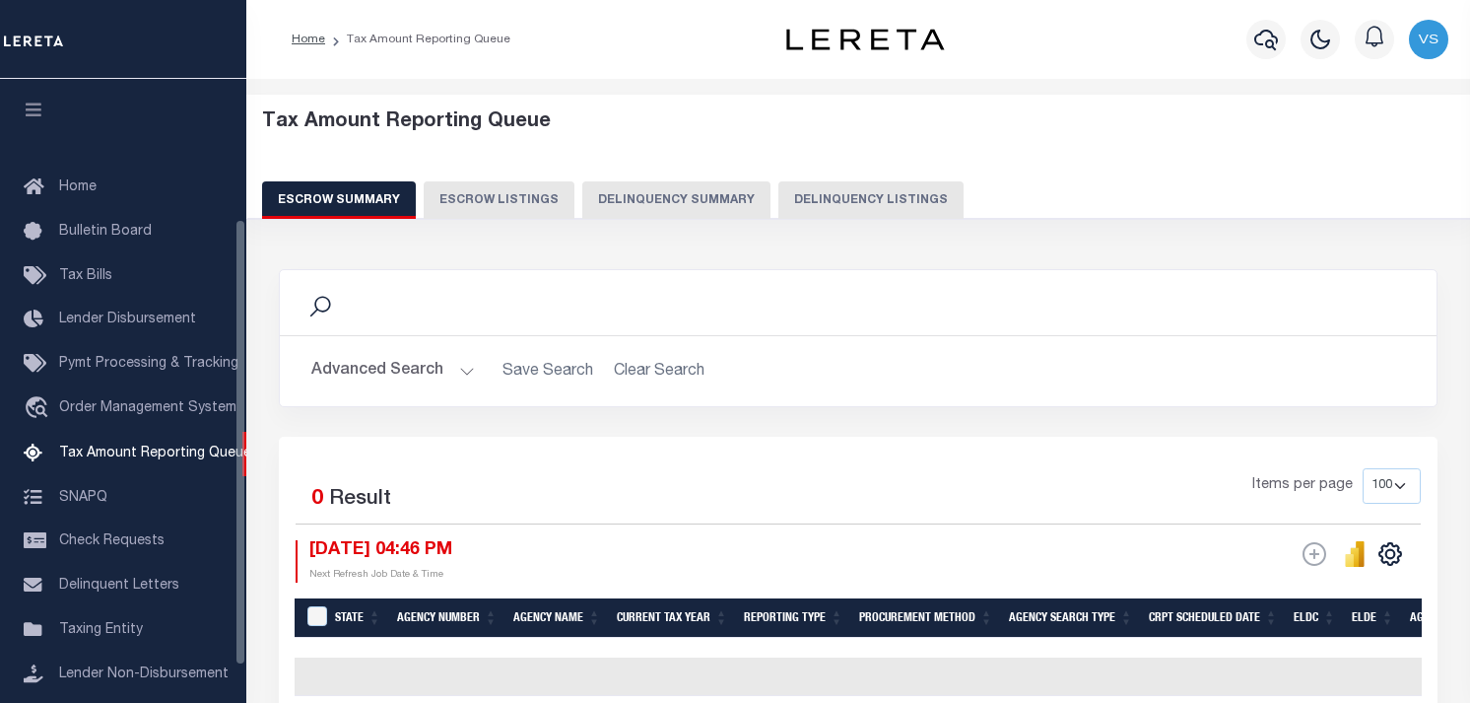
select select "100"
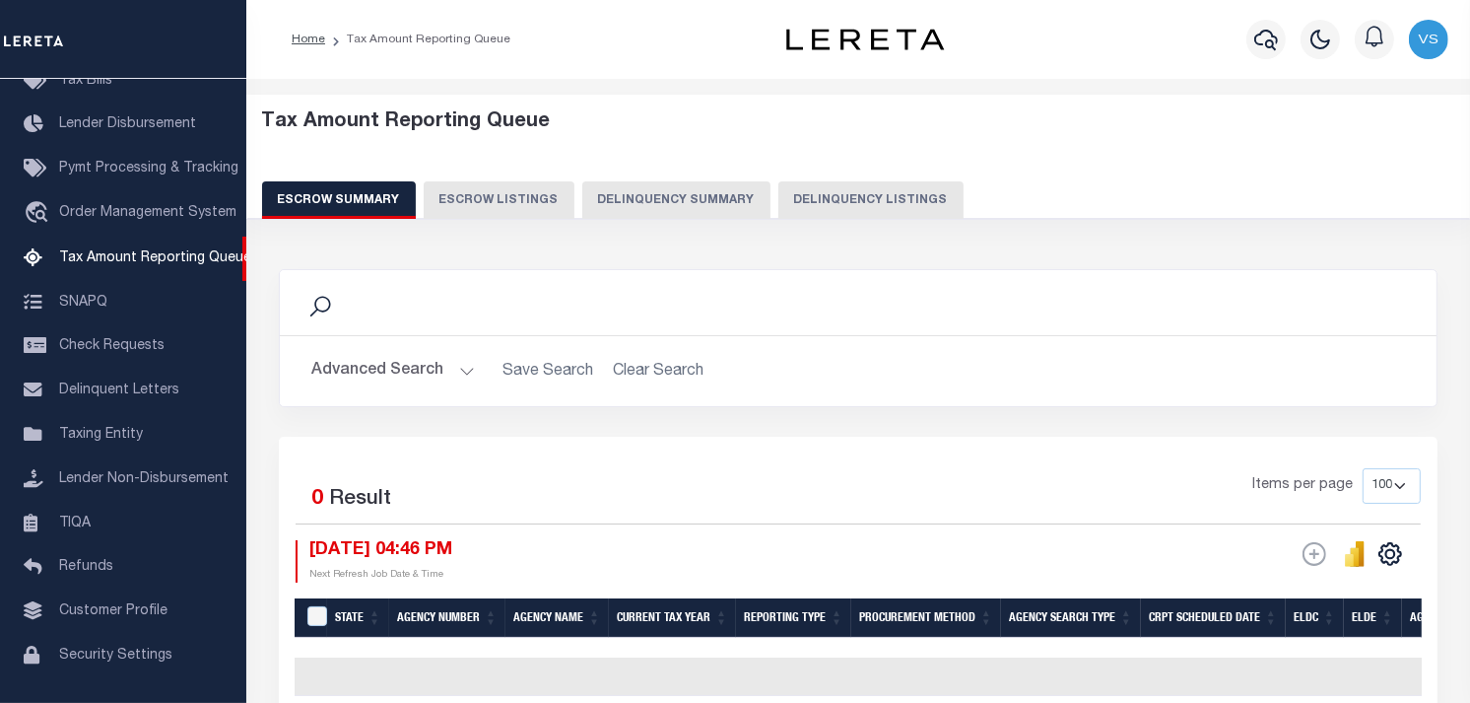
click at [808, 191] on button "Delinquency Listings" at bounding box center [871, 199] width 185 height 37
select select "100"
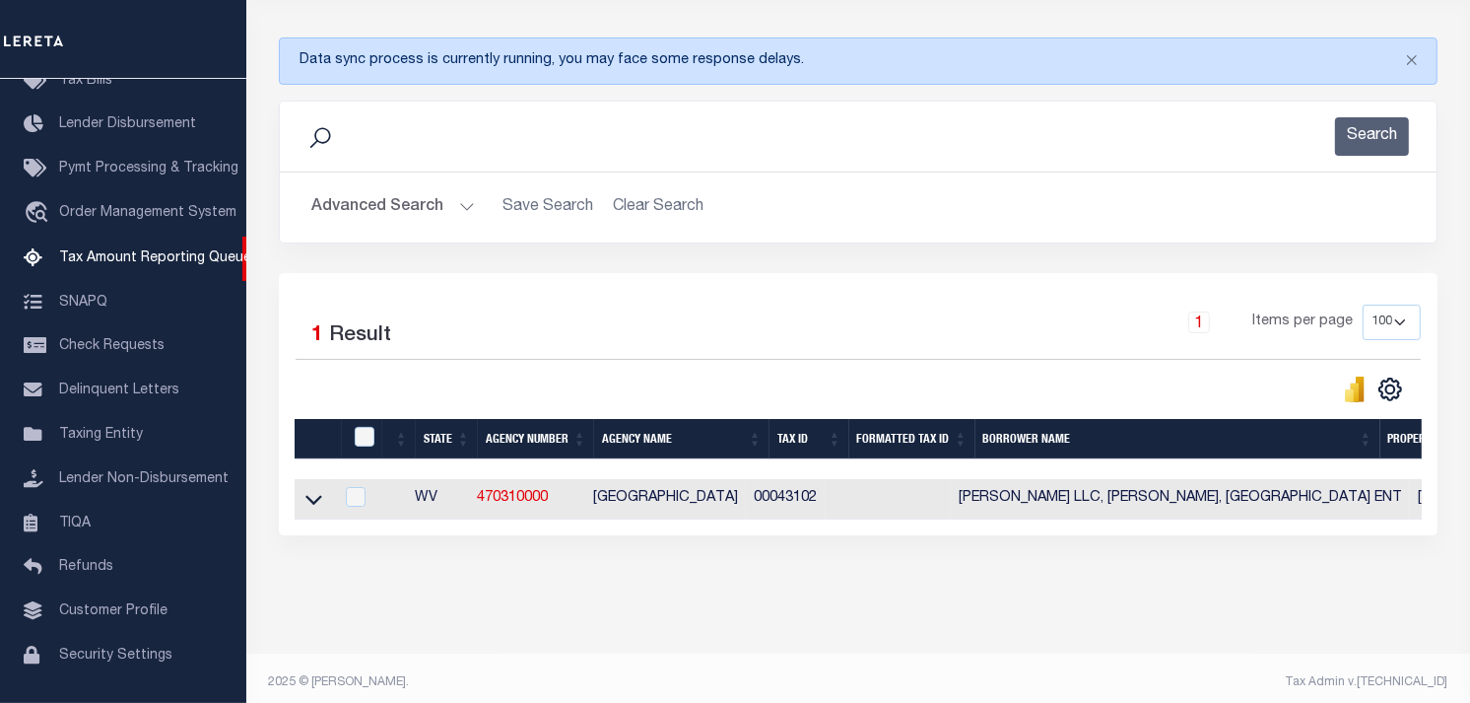
scroll to position [257, 0]
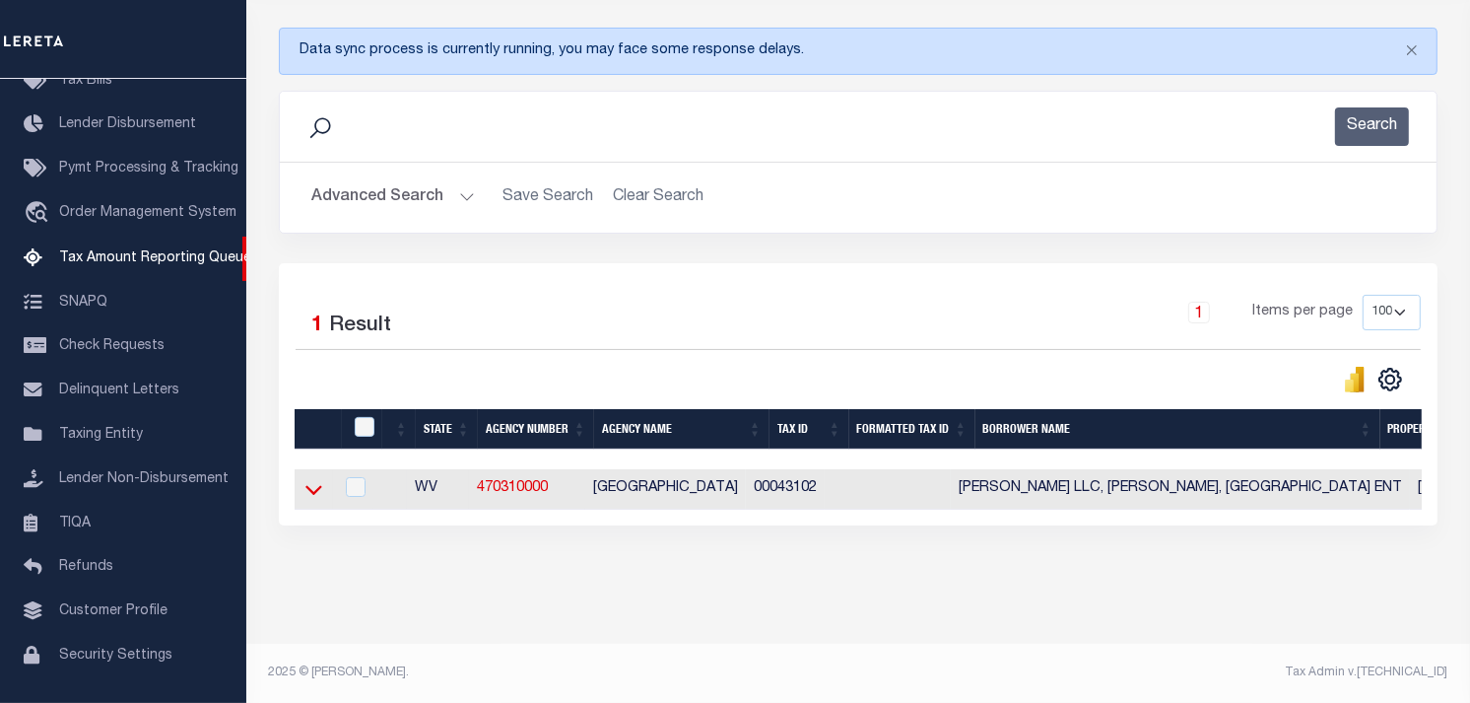
click at [309, 485] on icon at bounding box center [313, 490] width 17 height 10
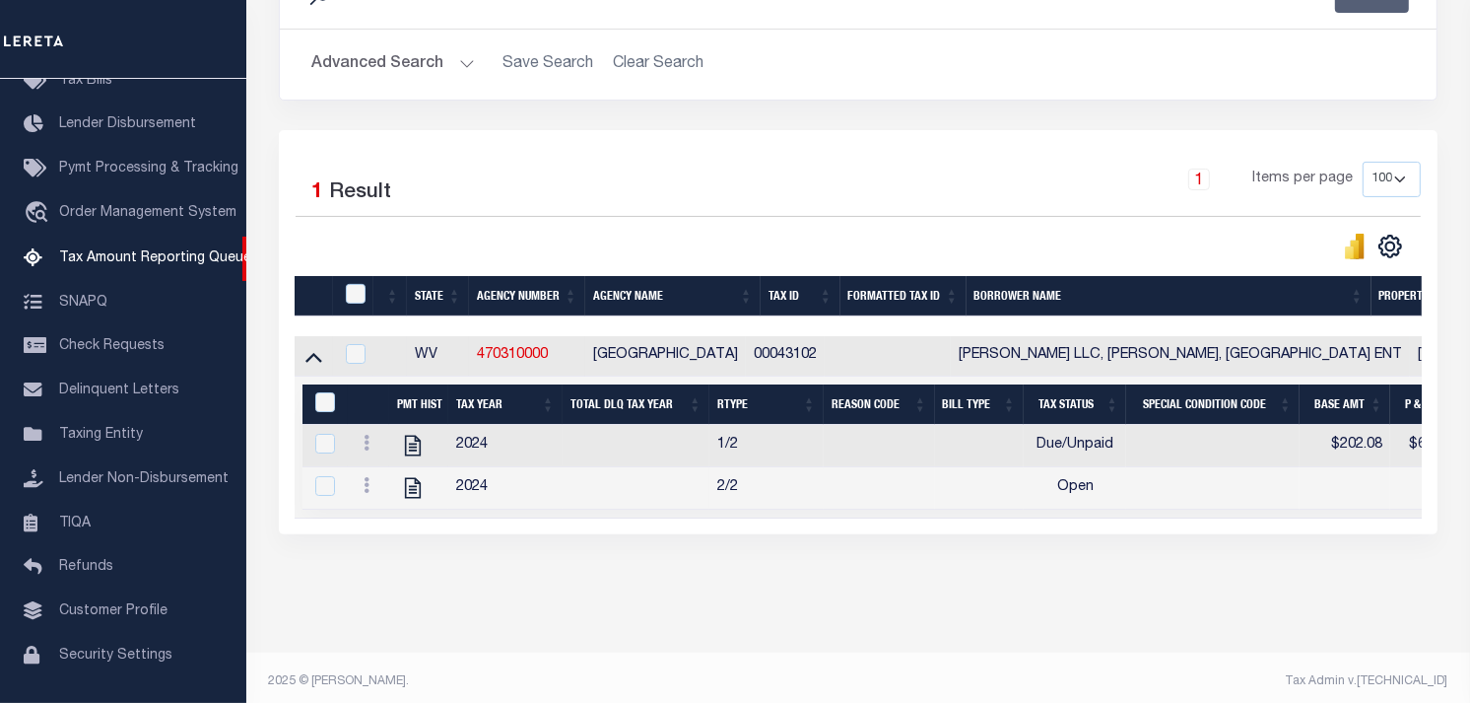
scroll to position [400, 0]
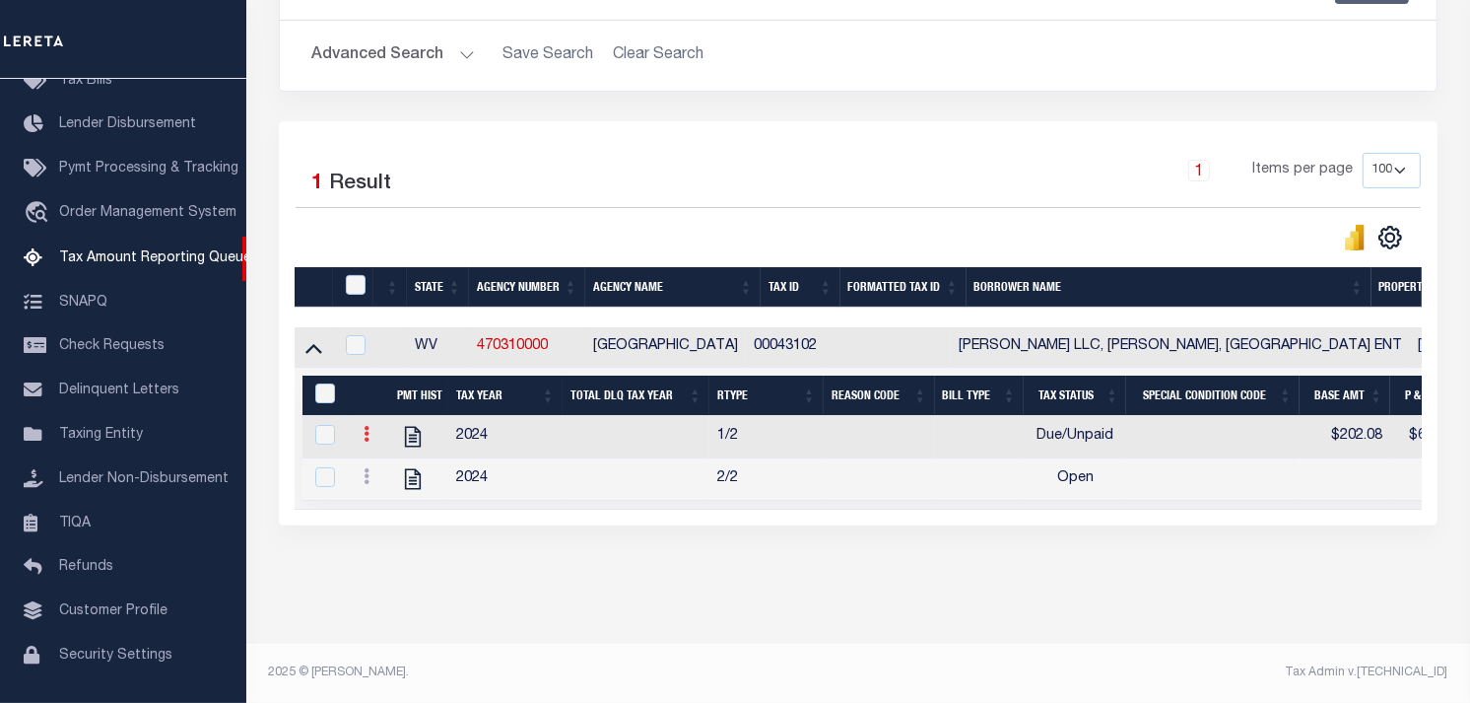
click at [368, 426] on icon at bounding box center [367, 434] width 6 height 16
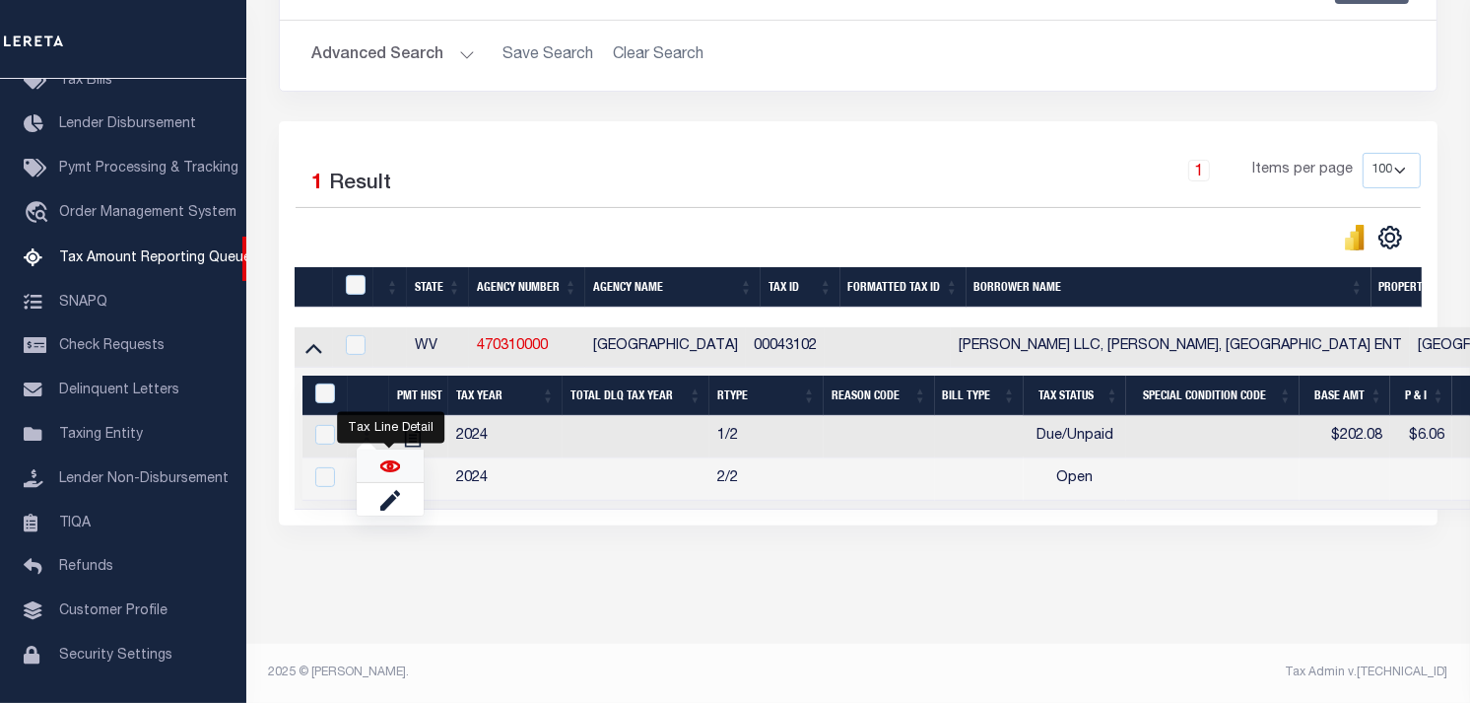
click at [380, 458] on img "" at bounding box center [390, 466] width 20 height 20
checkbox input "true"
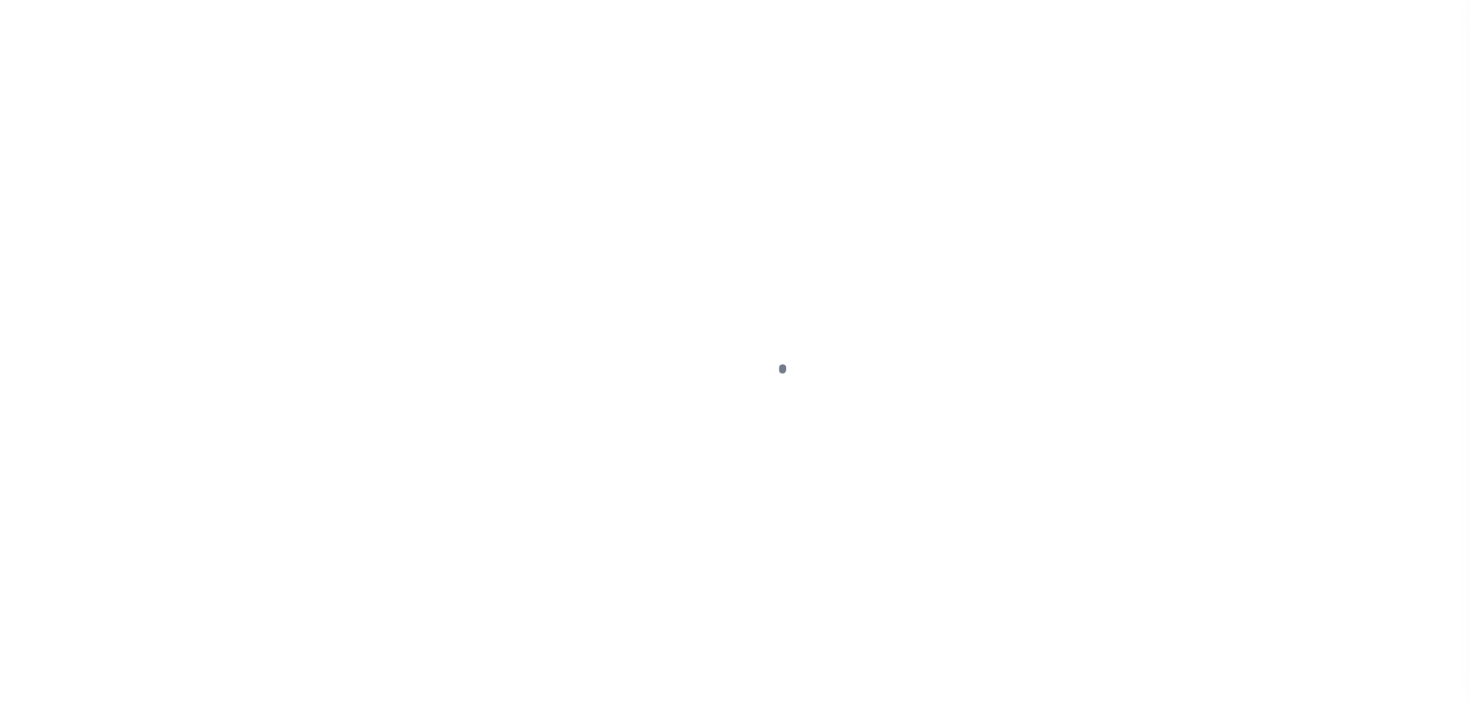
select select "PYD"
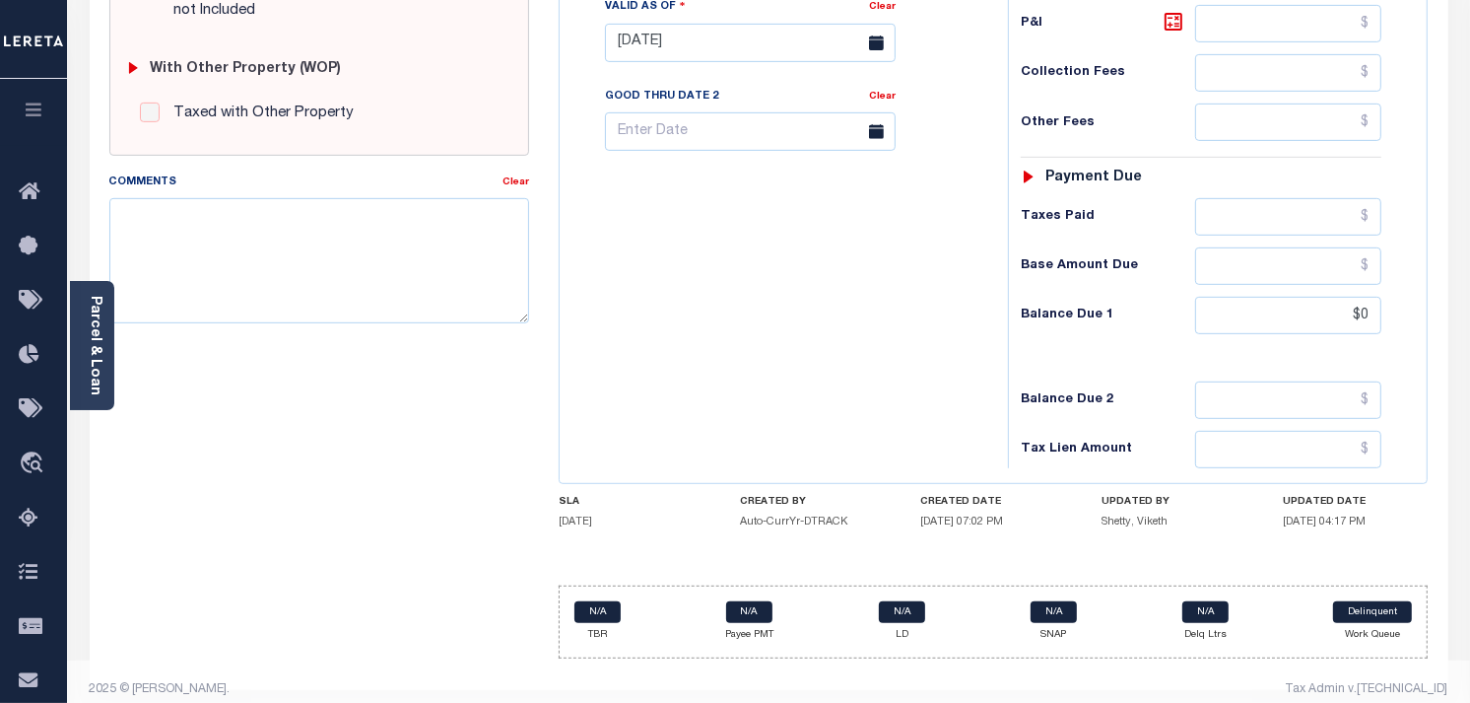
scroll to position [792, 0]
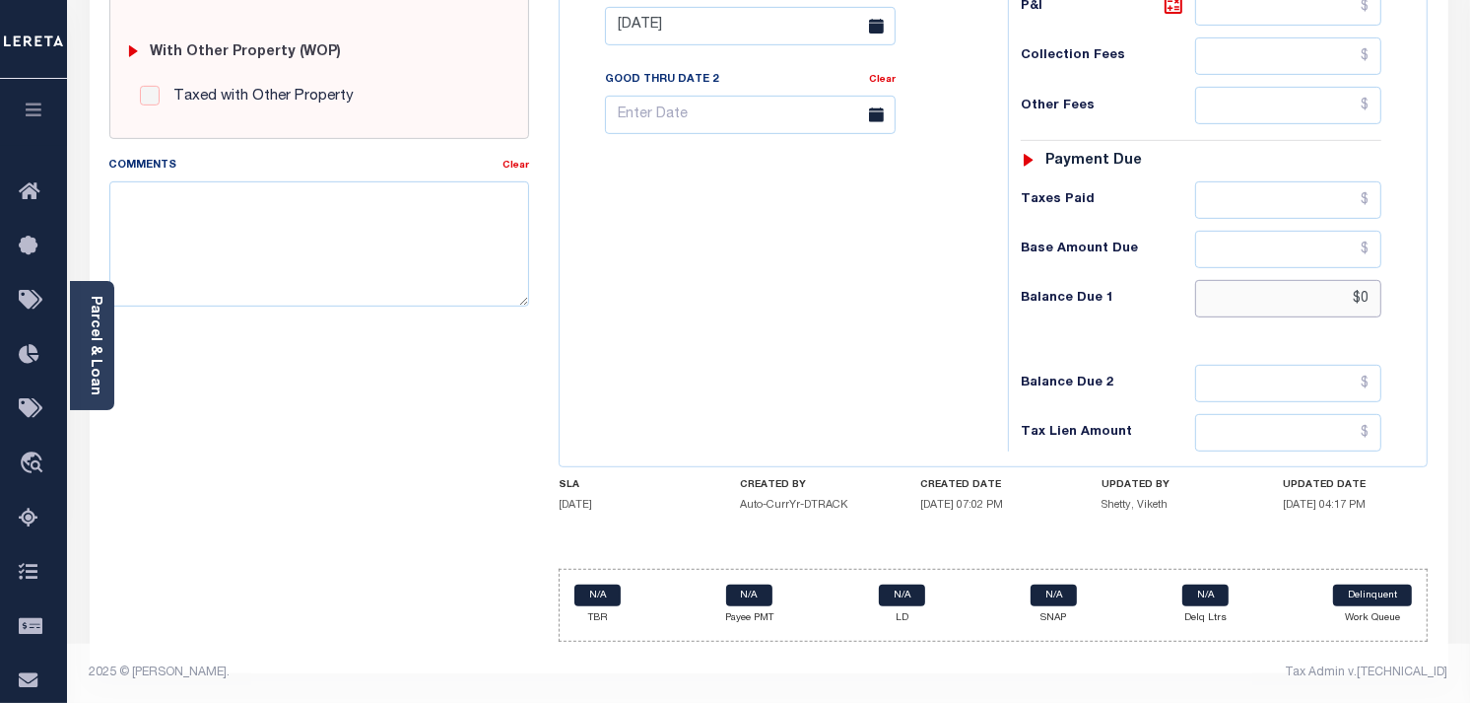
click at [1372, 293] on input "$0" at bounding box center [1288, 298] width 187 height 37
type input "$0.00"
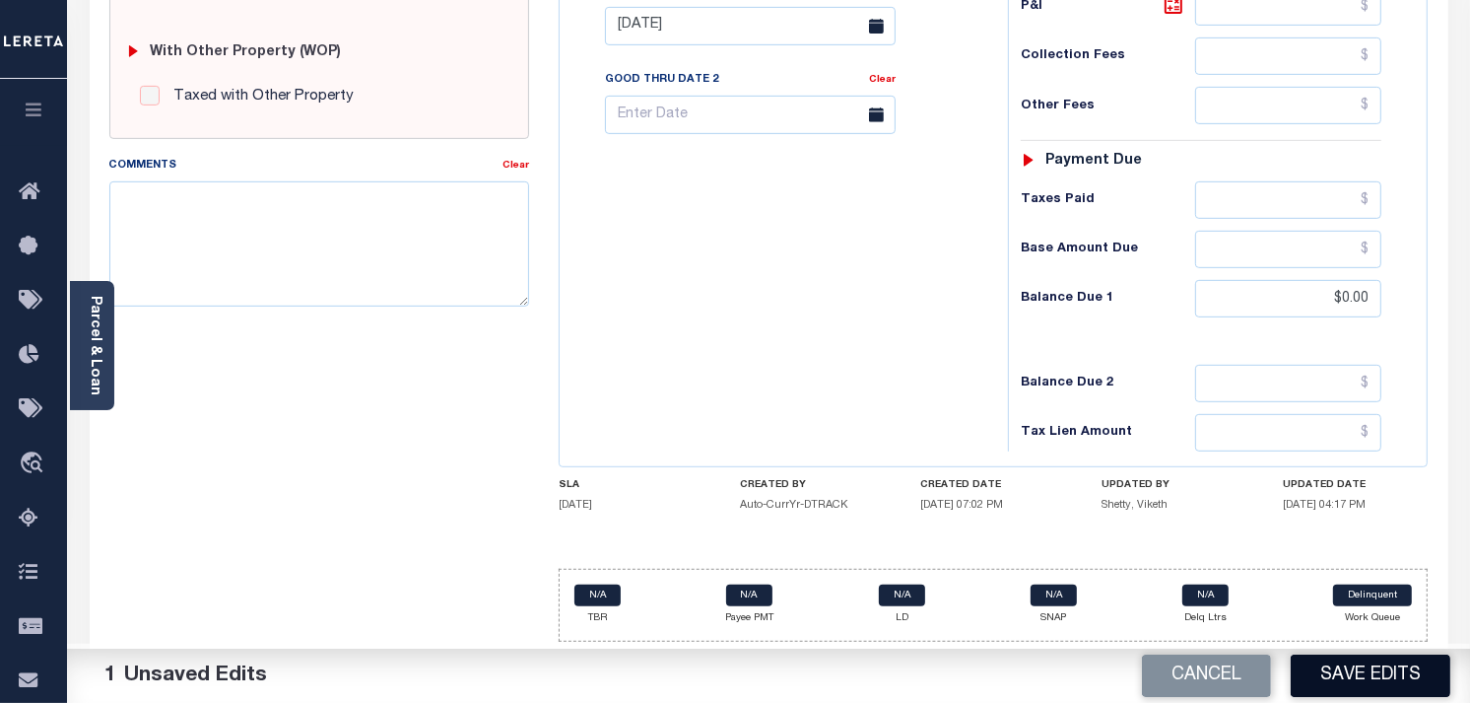
click at [1350, 671] on button "Save Edits" at bounding box center [1371, 675] width 160 height 42
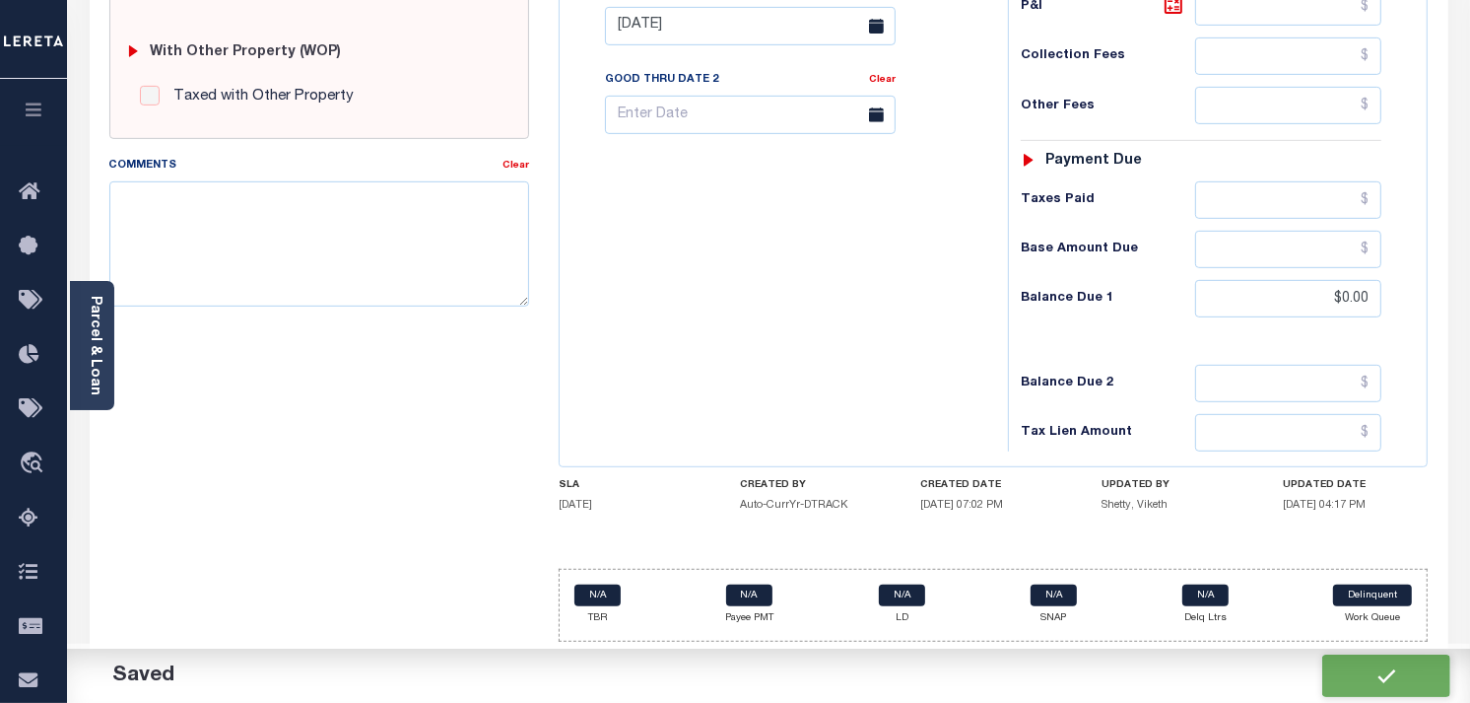
checkbox input "false"
type input "$0"
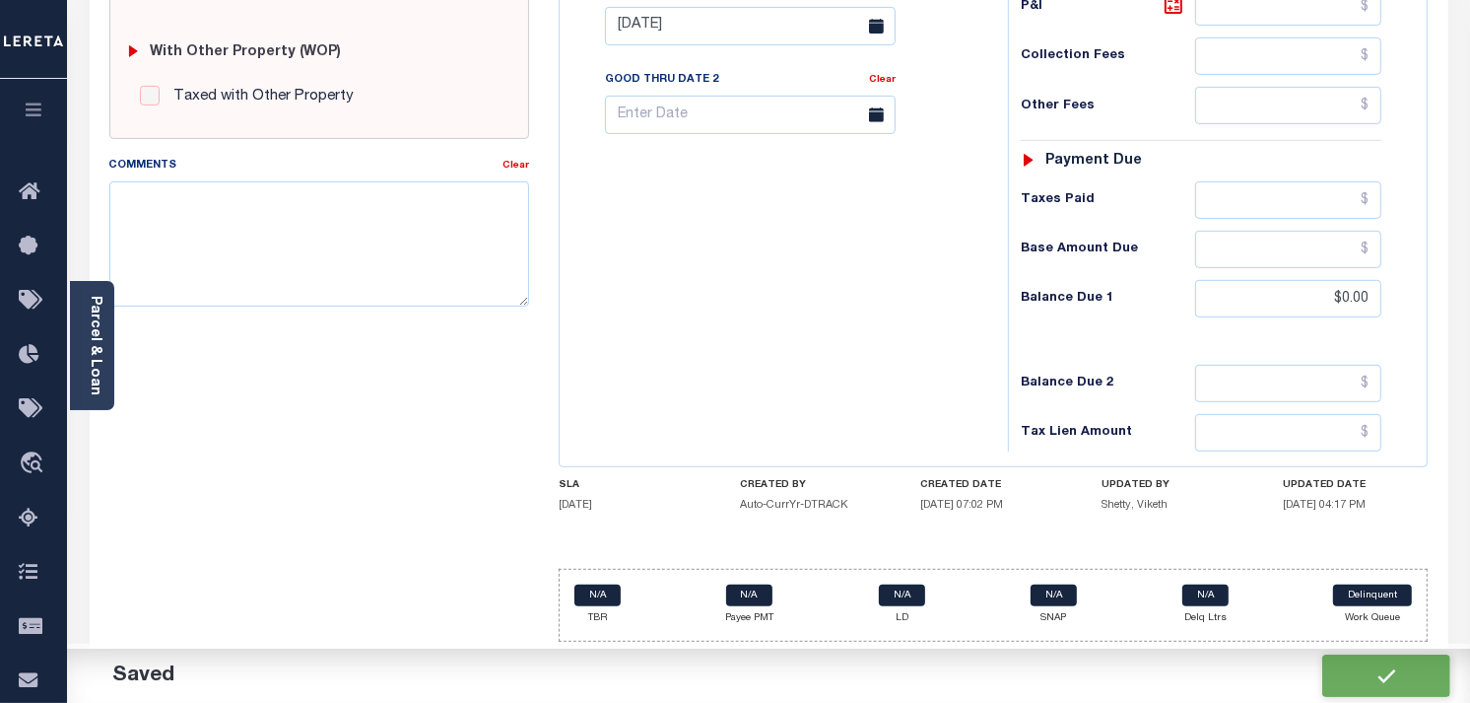
type input "$0"
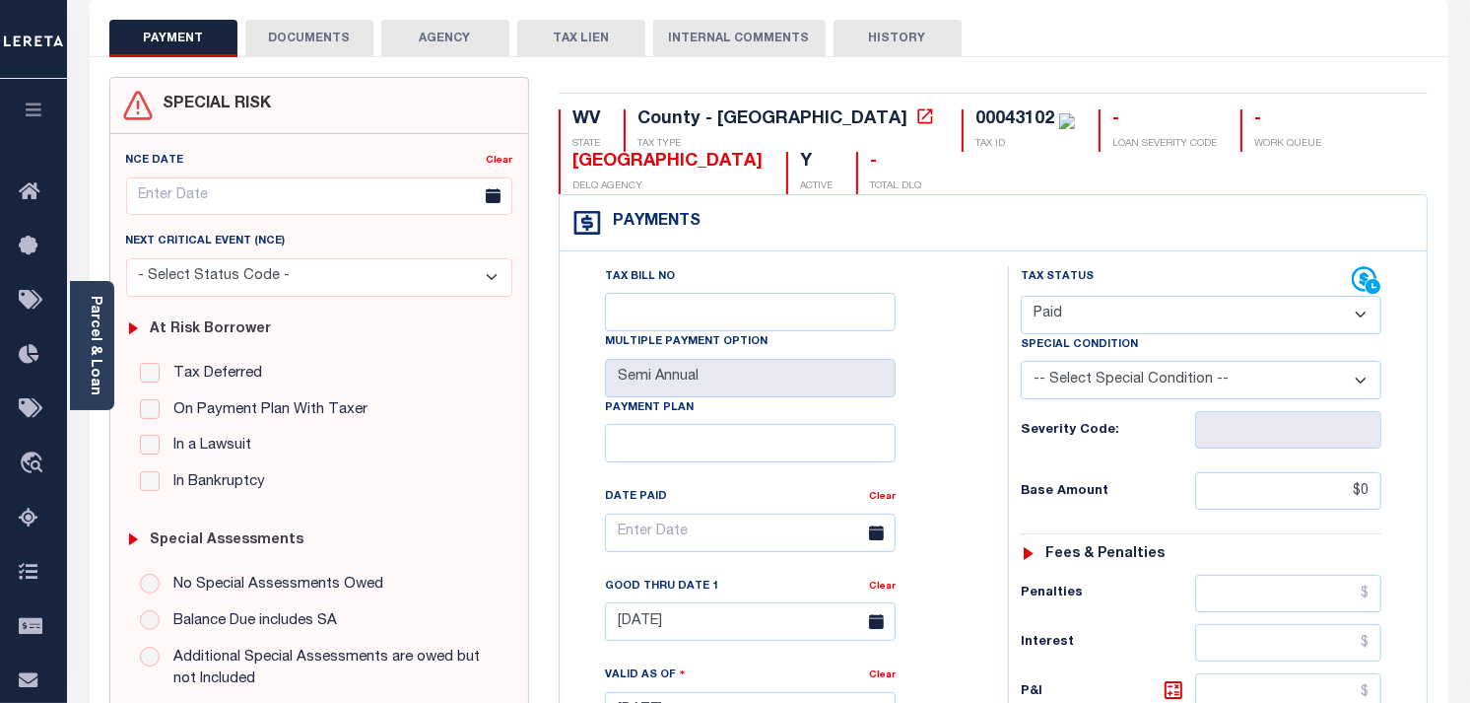
scroll to position [0, 0]
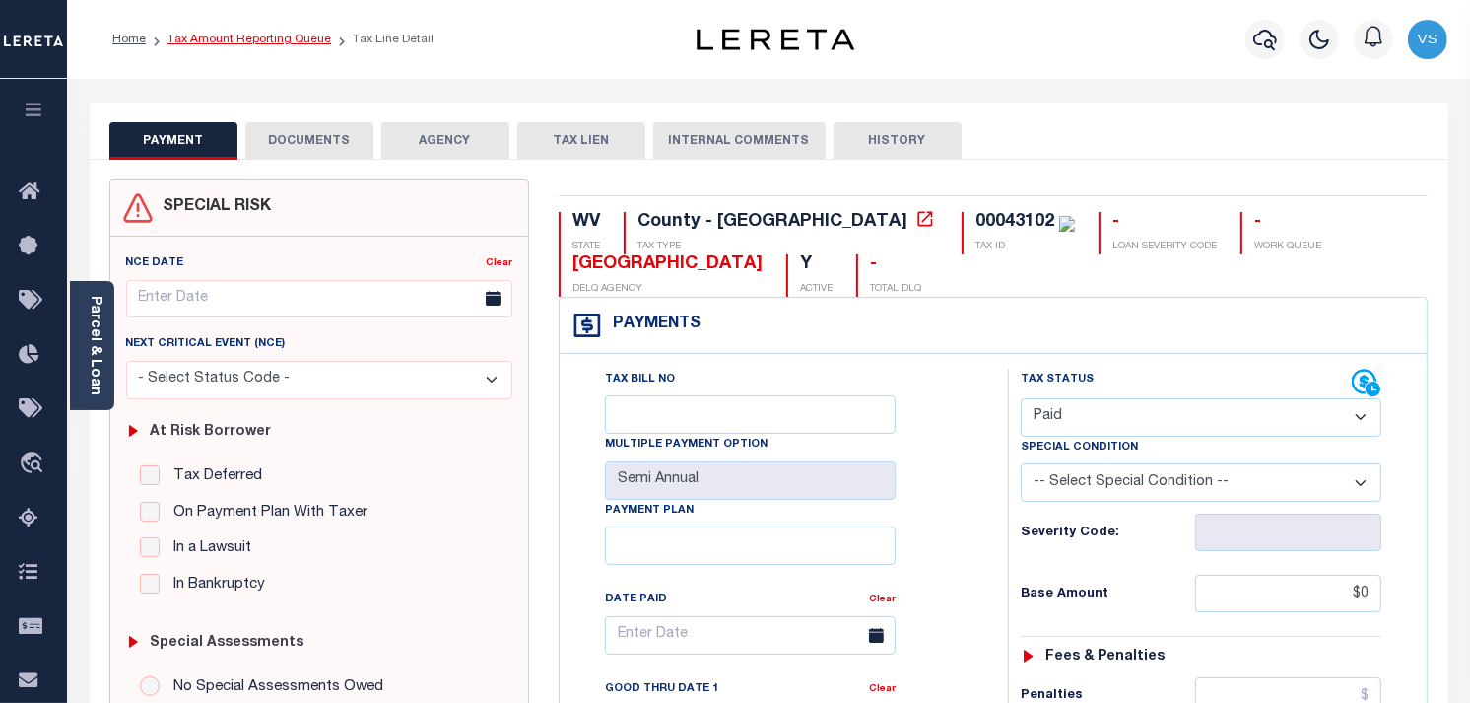
click at [243, 40] on link "Tax Amount Reporting Queue" at bounding box center [250, 40] width 164 height 12
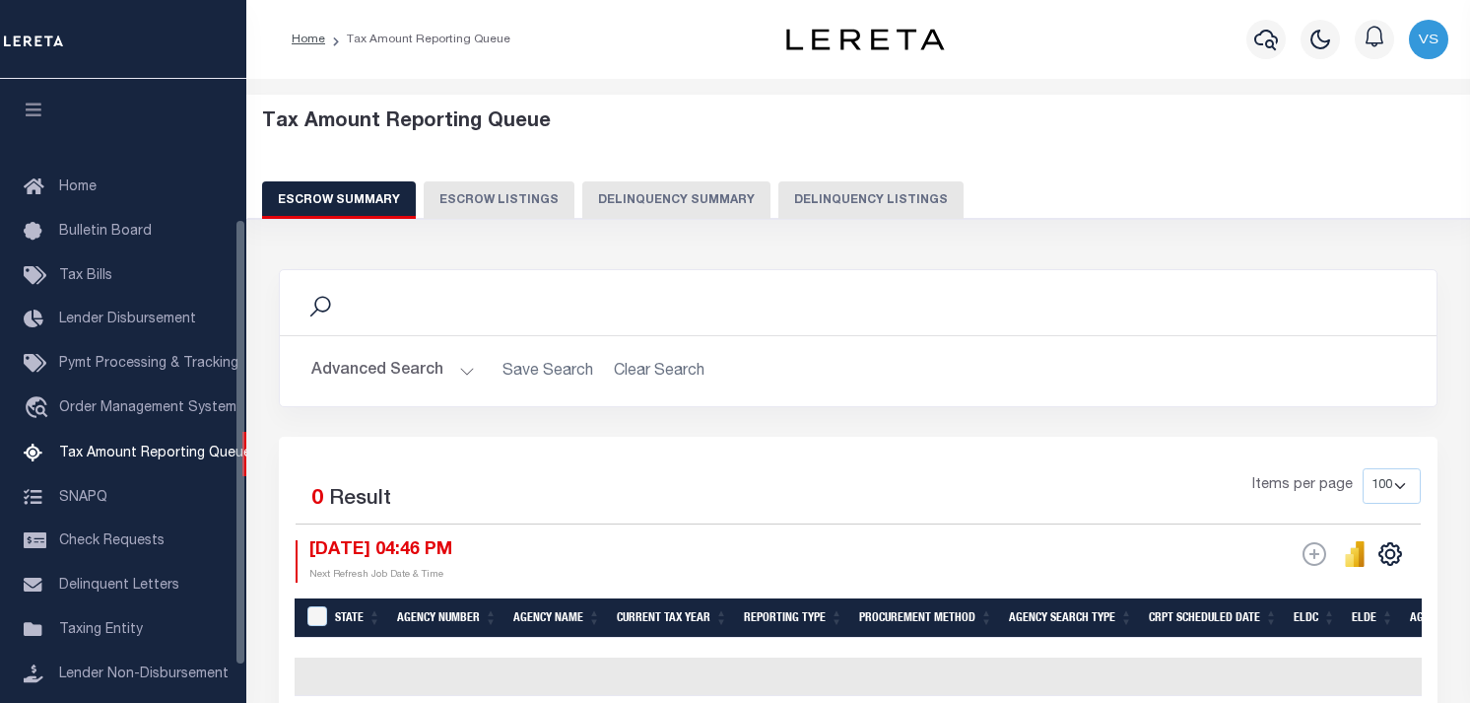
select select "100"
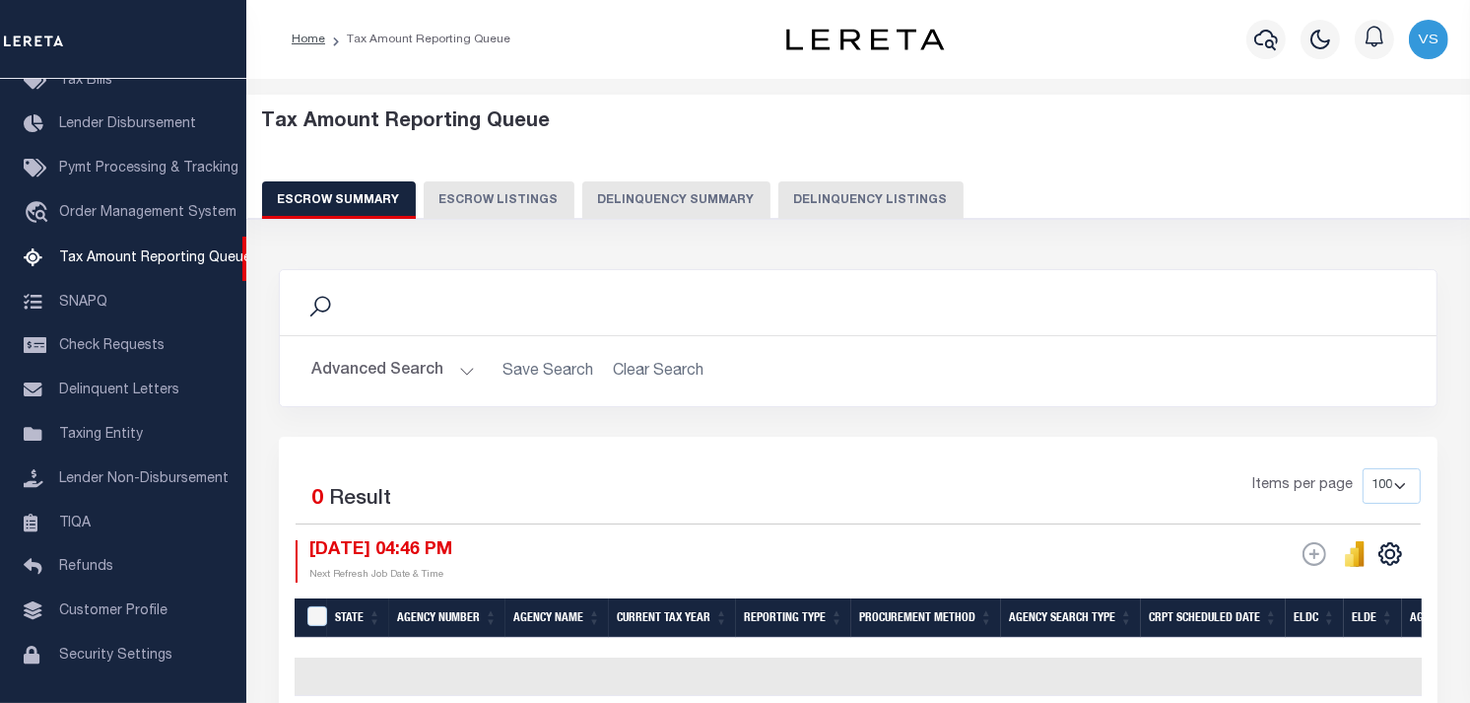
click at [793, 200] on button "Delinquency Listings" at bounding box center [871, 199] width 185 height 37
select select "100"
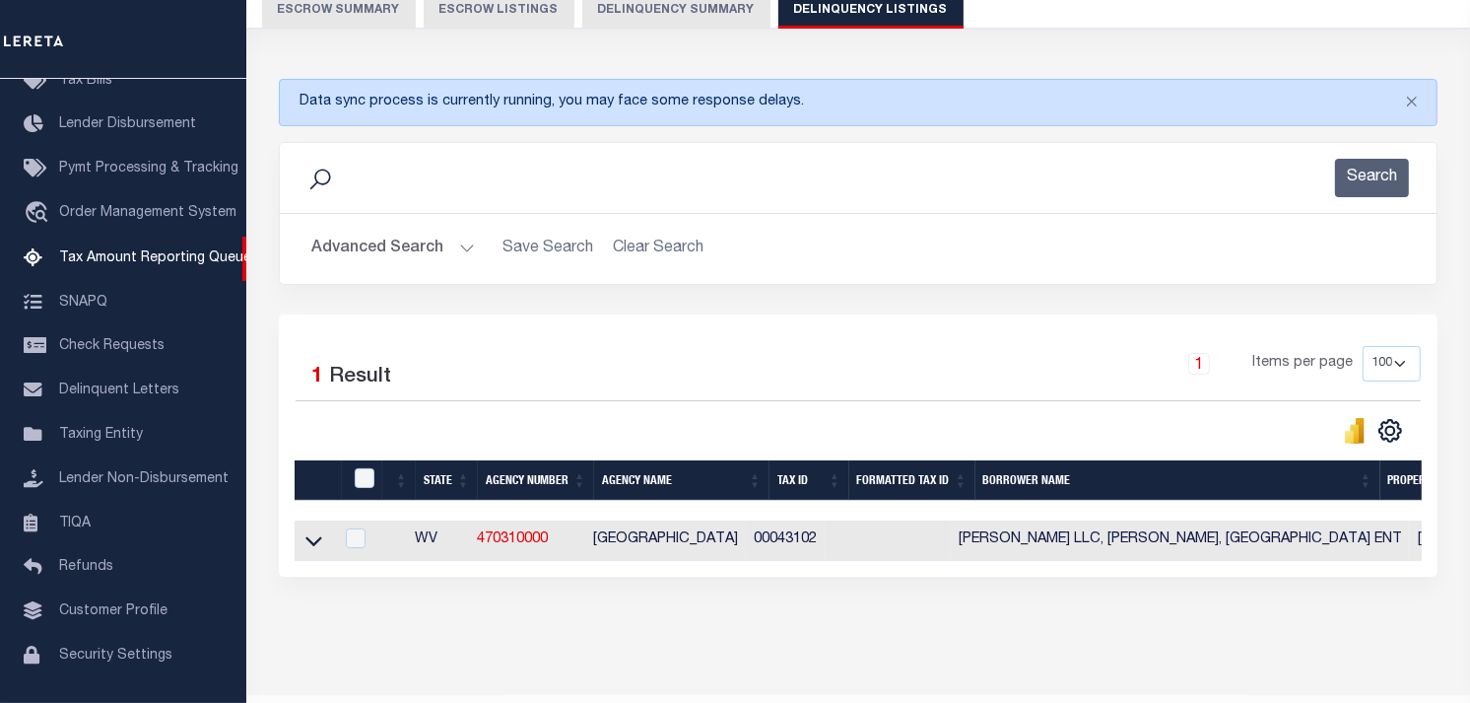
scroll to position [257, 0]
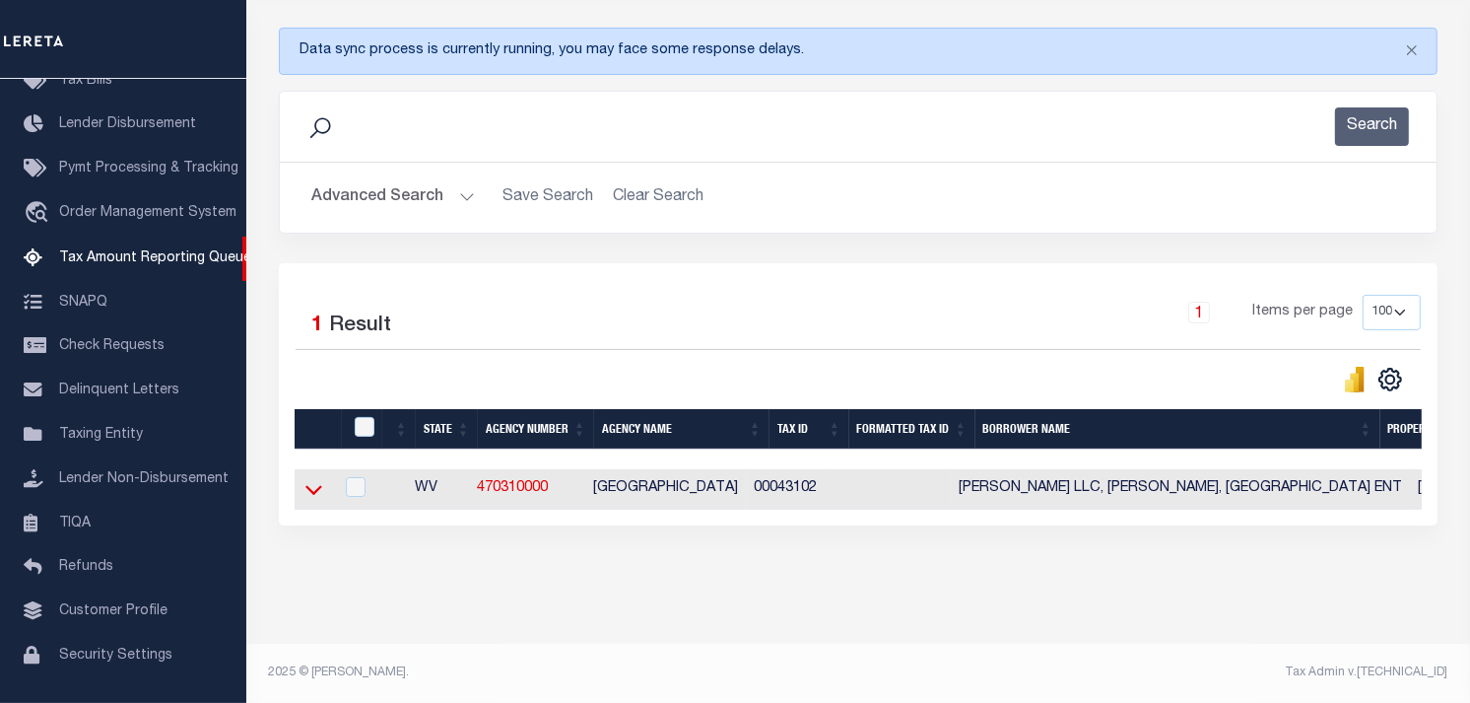
click at [307, 480] on icon at bounding box center [313, 489] width 17 height 21
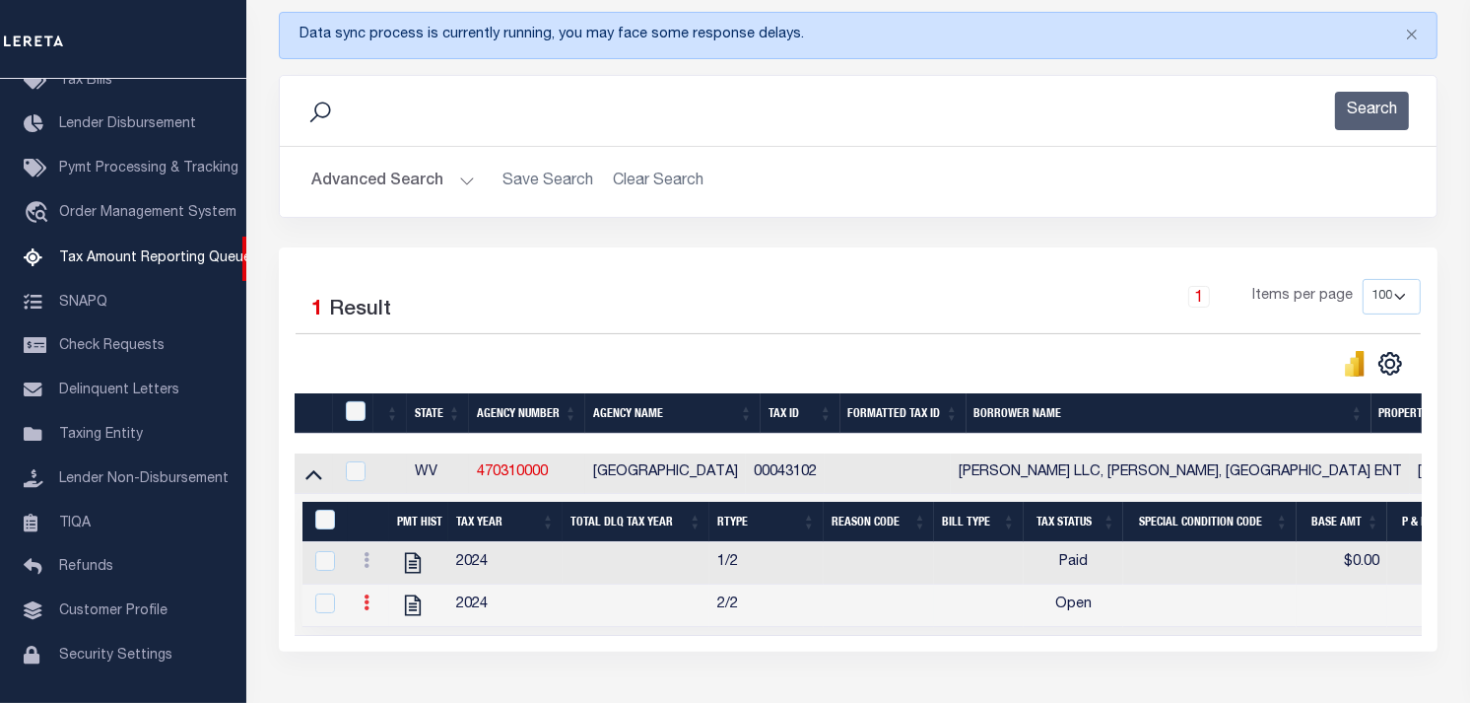
click at [366, 606] on icon at bounding box center [367, 602] width 6 height 16
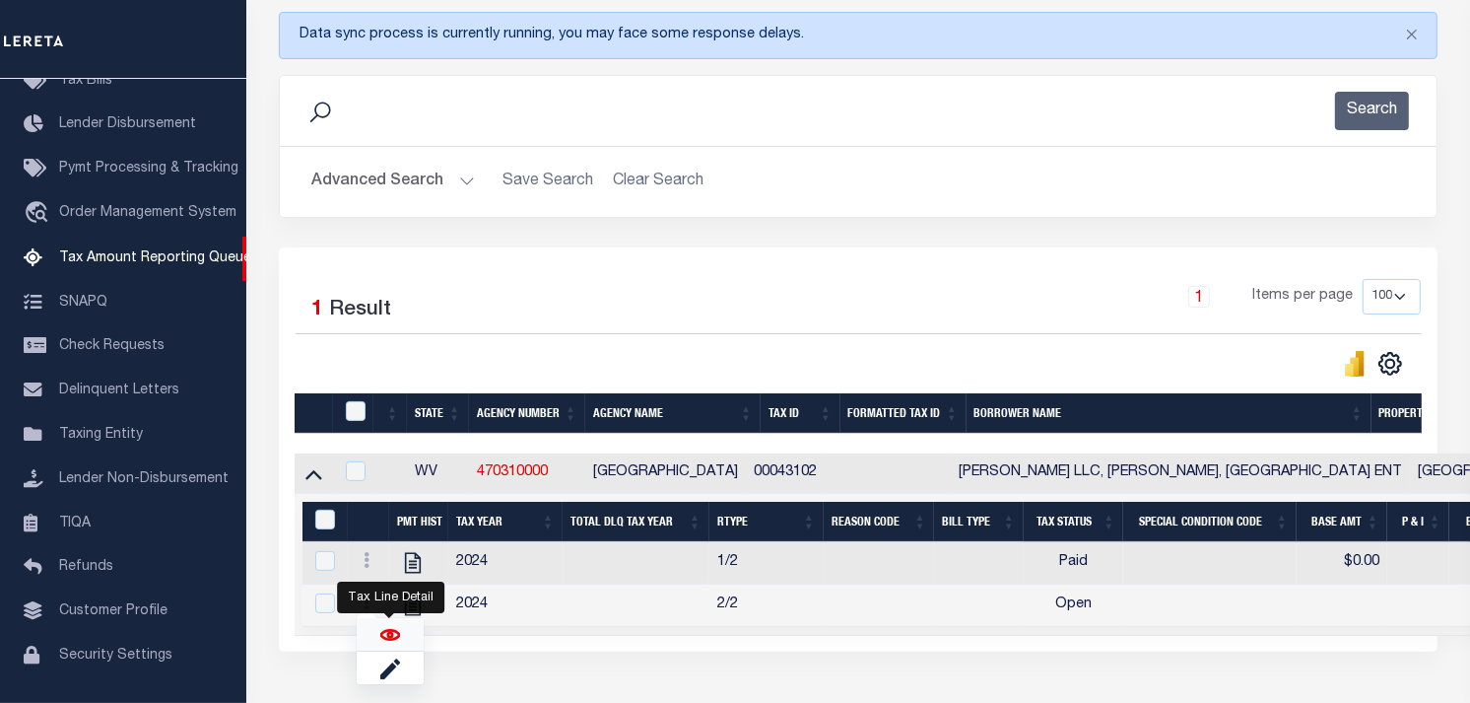
click at [385, 639] on img "" at bounding box center [390, 635] width 20 height 20
checkbox input "true"
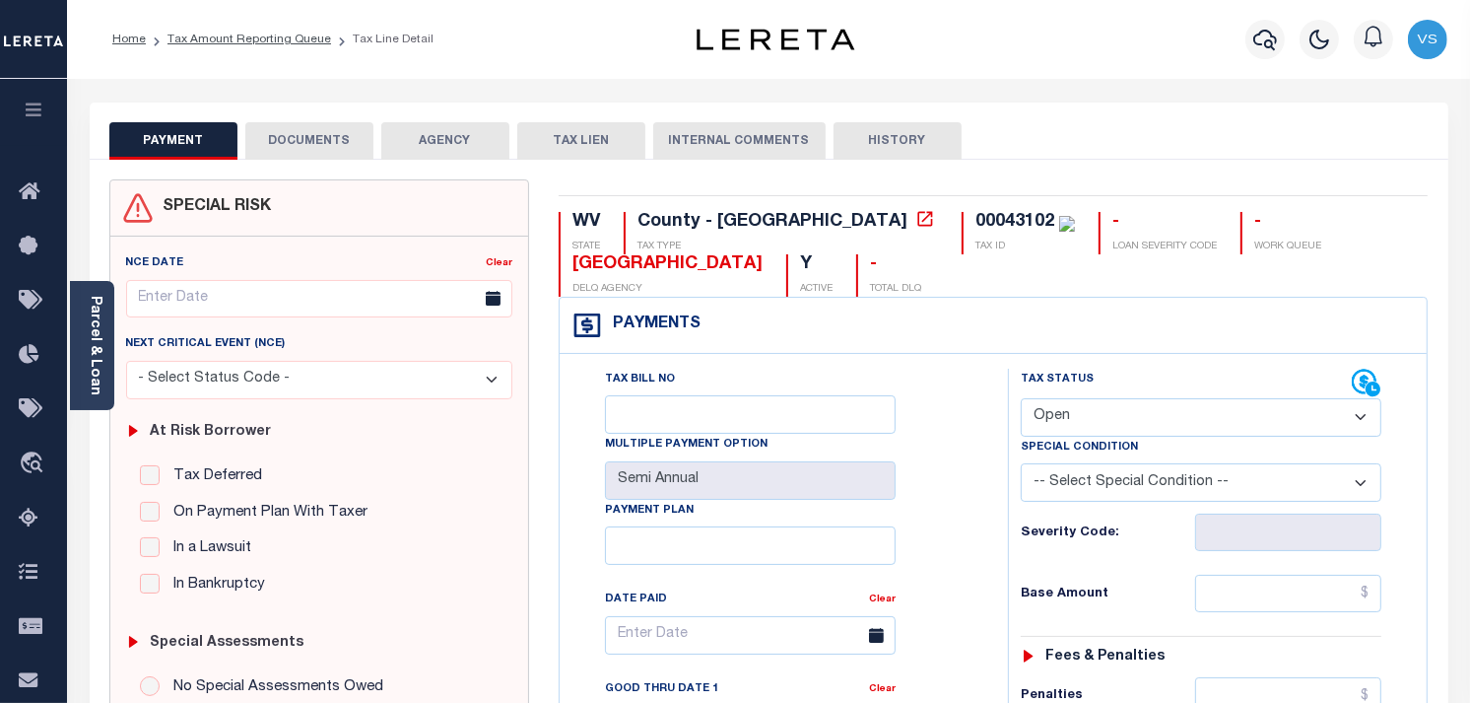
click at [1081, 415] on select "- Select Status Code - Open Due/Unpaid Paid Incomplete No Tax Due Internal Refu…" at bounding box center [1201, 417] width 361 height 38
select select "PYD"
click at [1021, 399] on select "- Select Status Code - Open Due/Unpaid Paid Incomplete No Tax Due Internal Refu…" at bounding box center [1201, 417] width 361 height 38
type input "[DATE]"
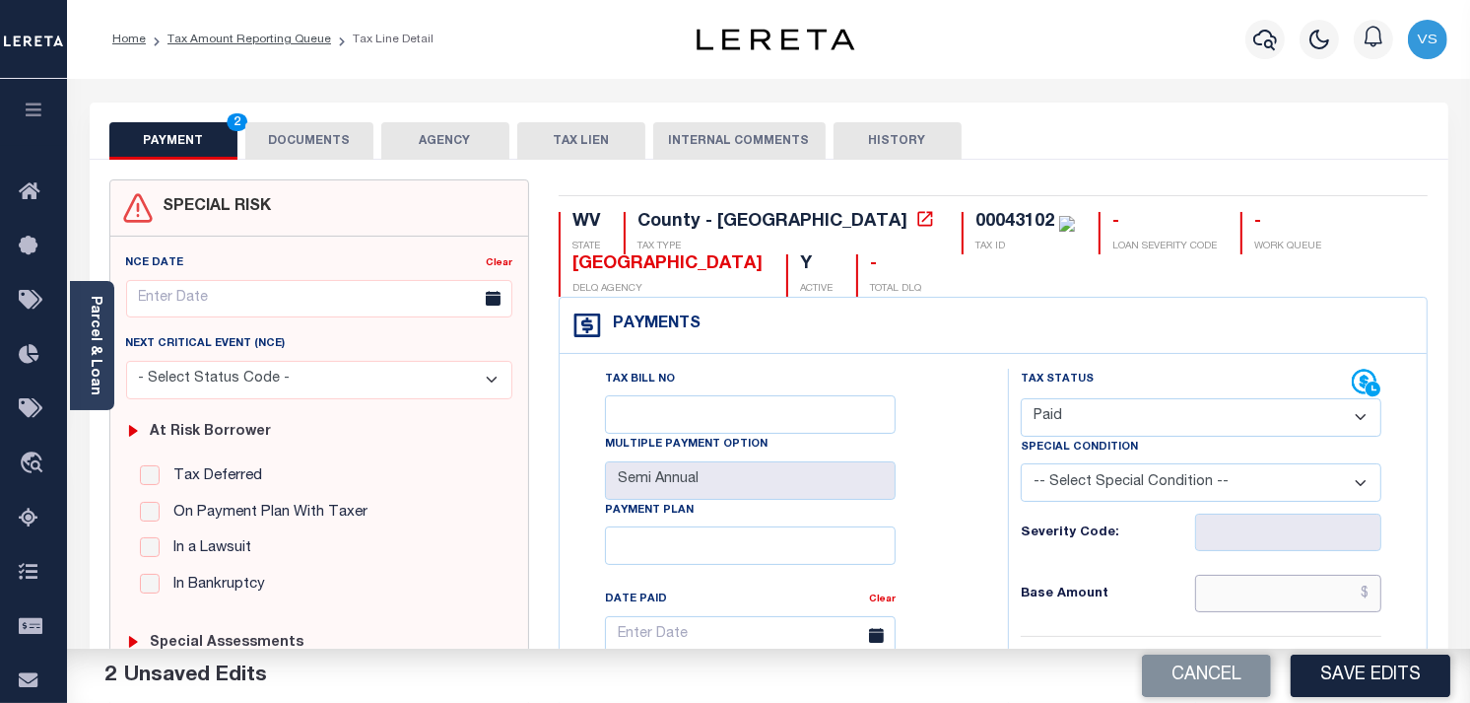
click at [1307, 593] on input "text" at bounding box center [1288, 593] width 187 height 37
type input "$0.00"
click at [312, 122] on button "DOCUMENTS" at bounding box center [309, 140] width 128 height 37
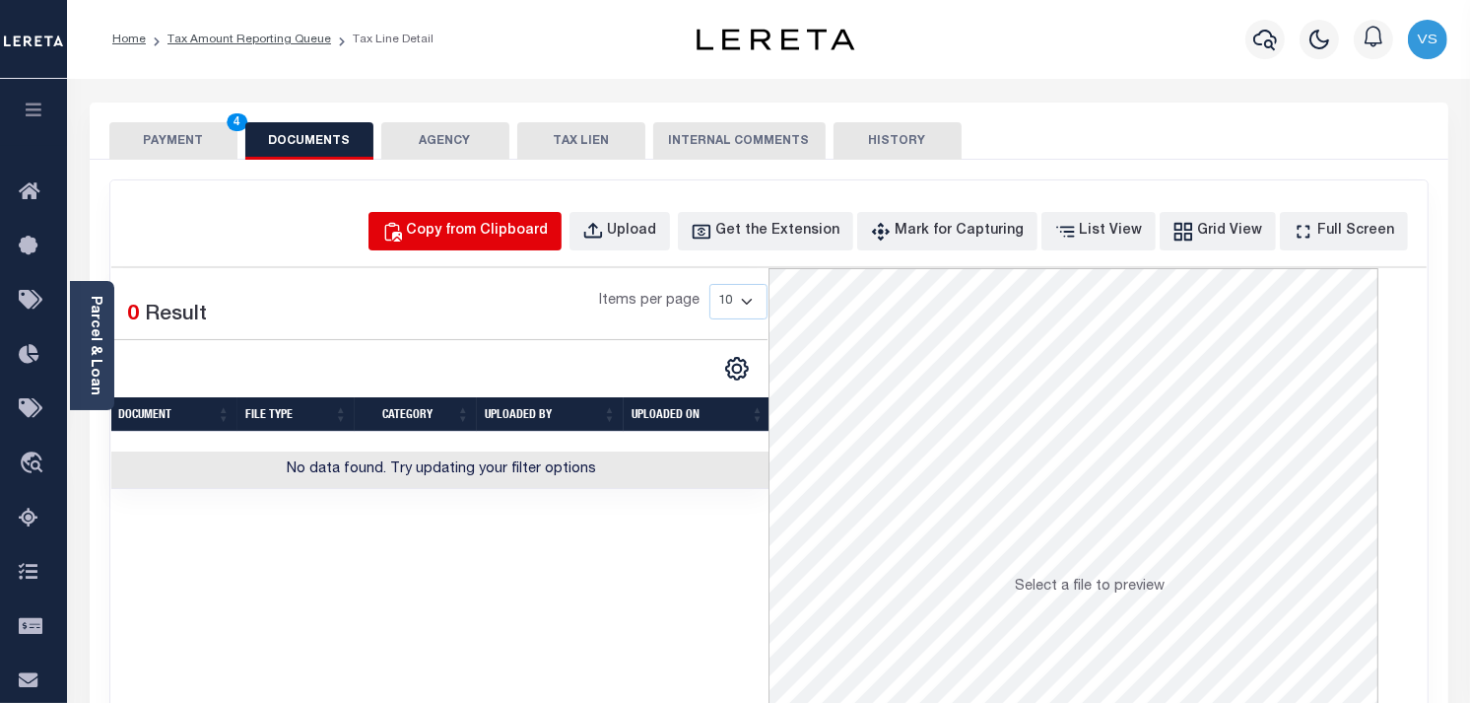
click at [506, 222] on div "Copy from Clipboard" at bounding box center [478, 232] width 142 height 22
select select "POP"
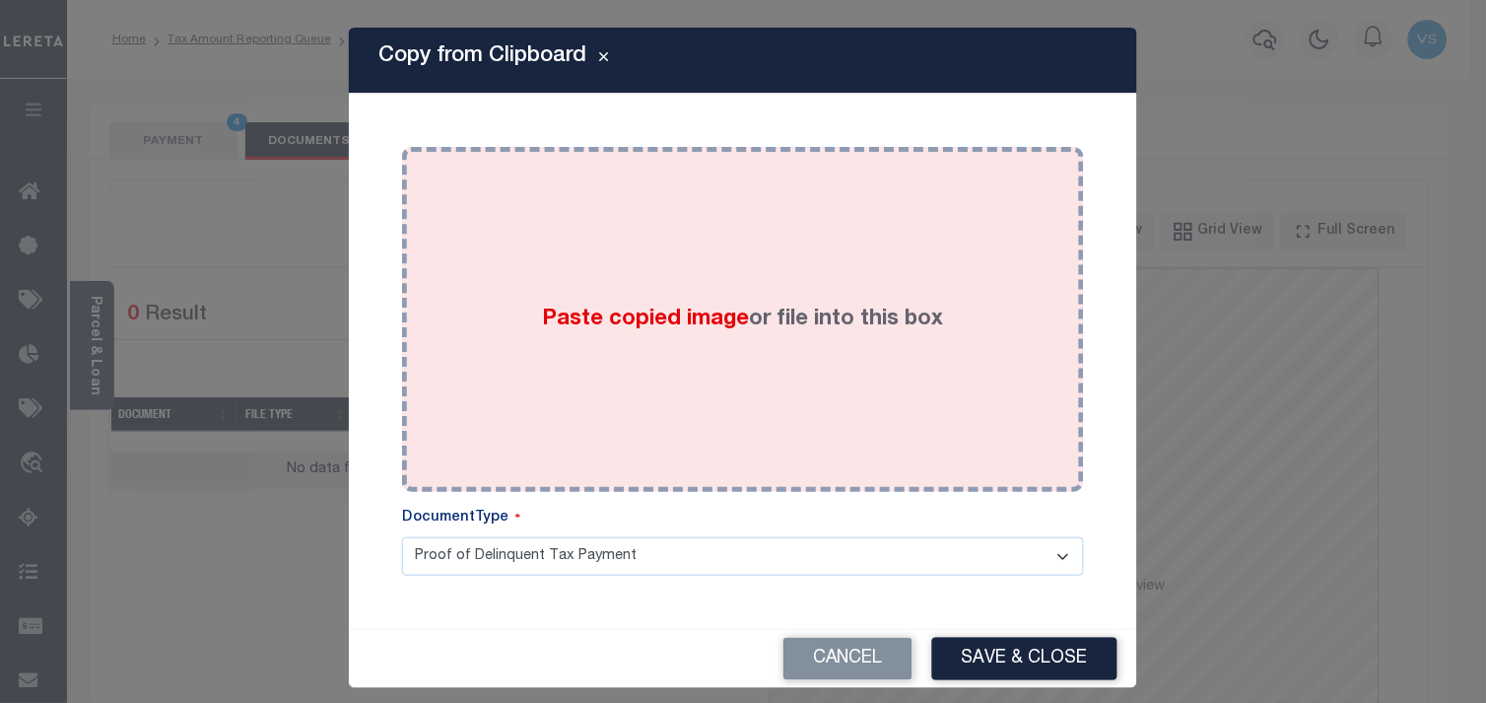
click at [696, 315] on span "Paste copied image" at bounding box center [646, 319] width 207 height 22
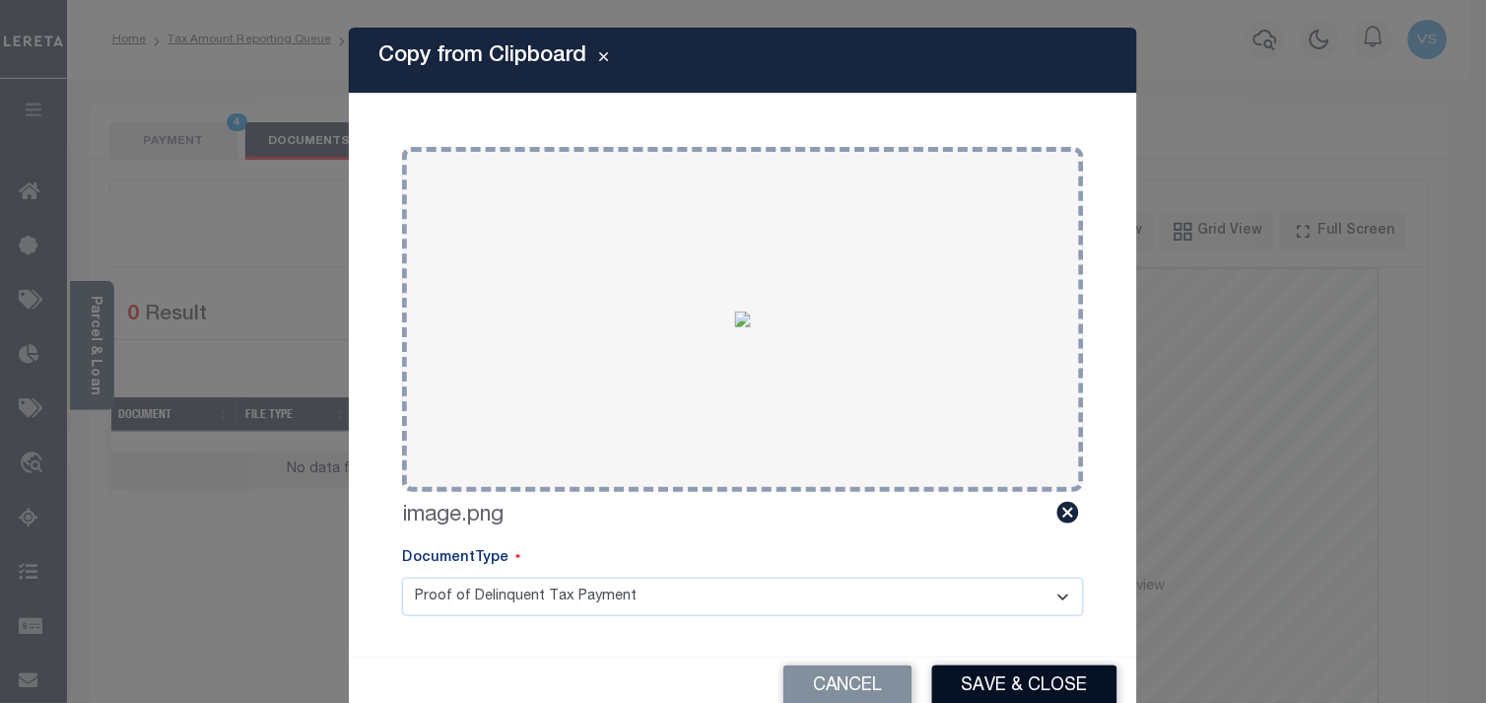
click at [1047, 692] on button "Save & Close" at bounding box center [1024, 686] width 185 height 42
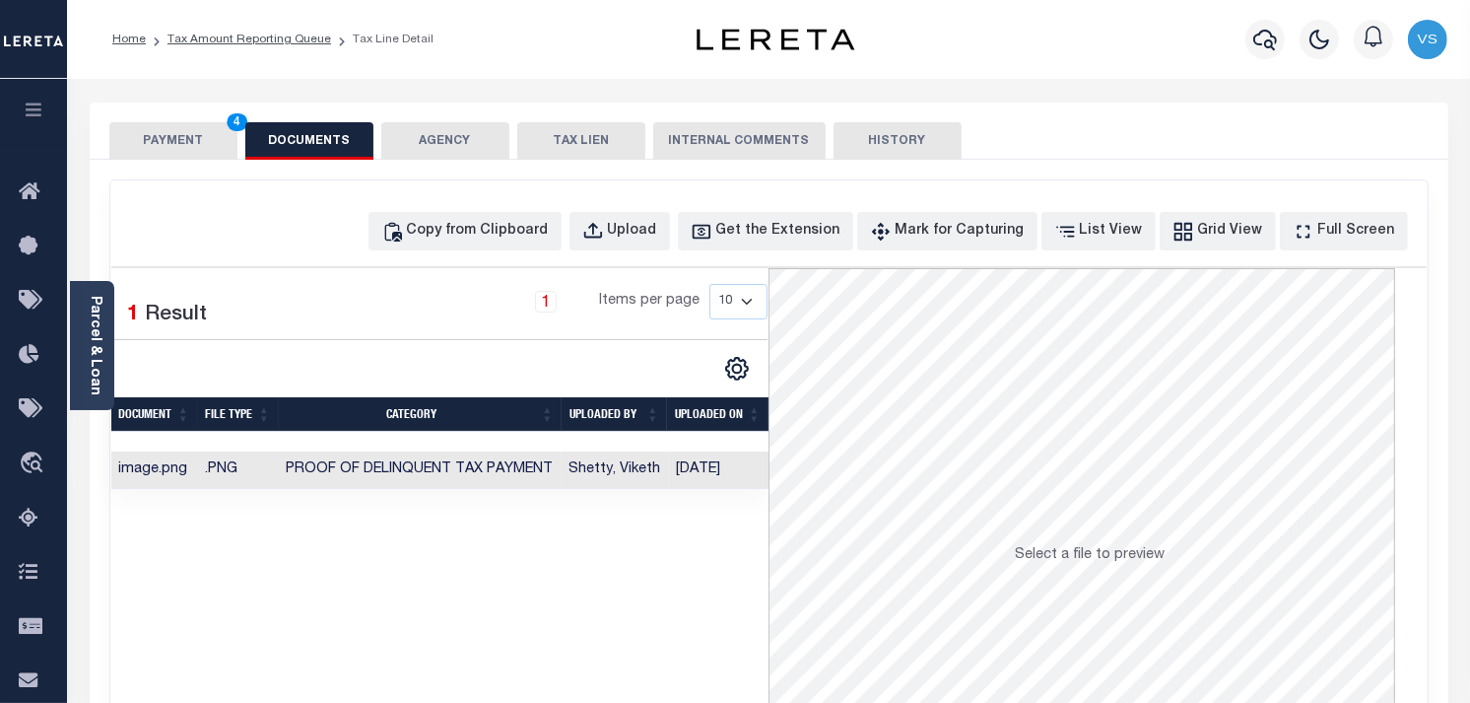
click at [171, 141] on button "PAYMENT 4" at bounding box center [173, 140] width 128 height 37
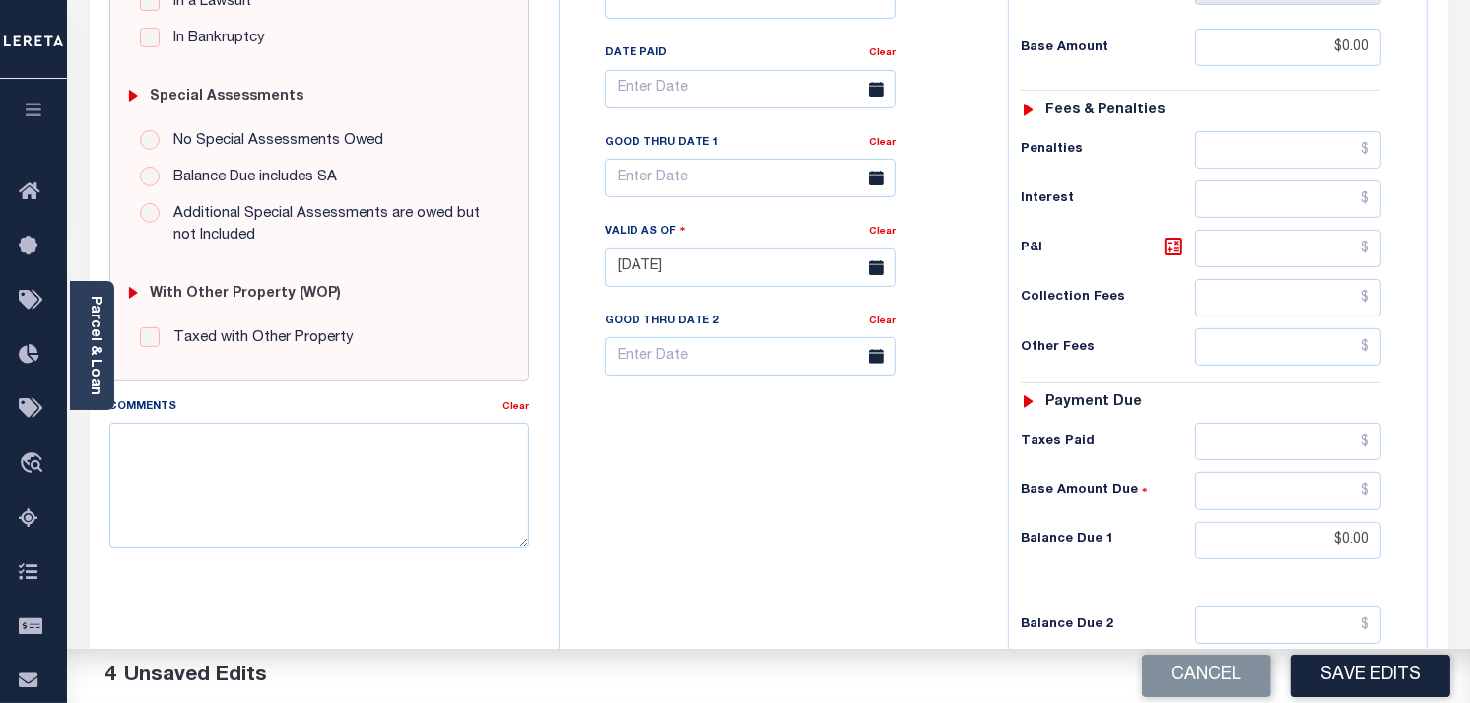
scroll to position [547, 0]
click at [1364, 680] on button "Save Edits" at bounding box center [1371, 675] width 160 height 42
checkbox input "false"
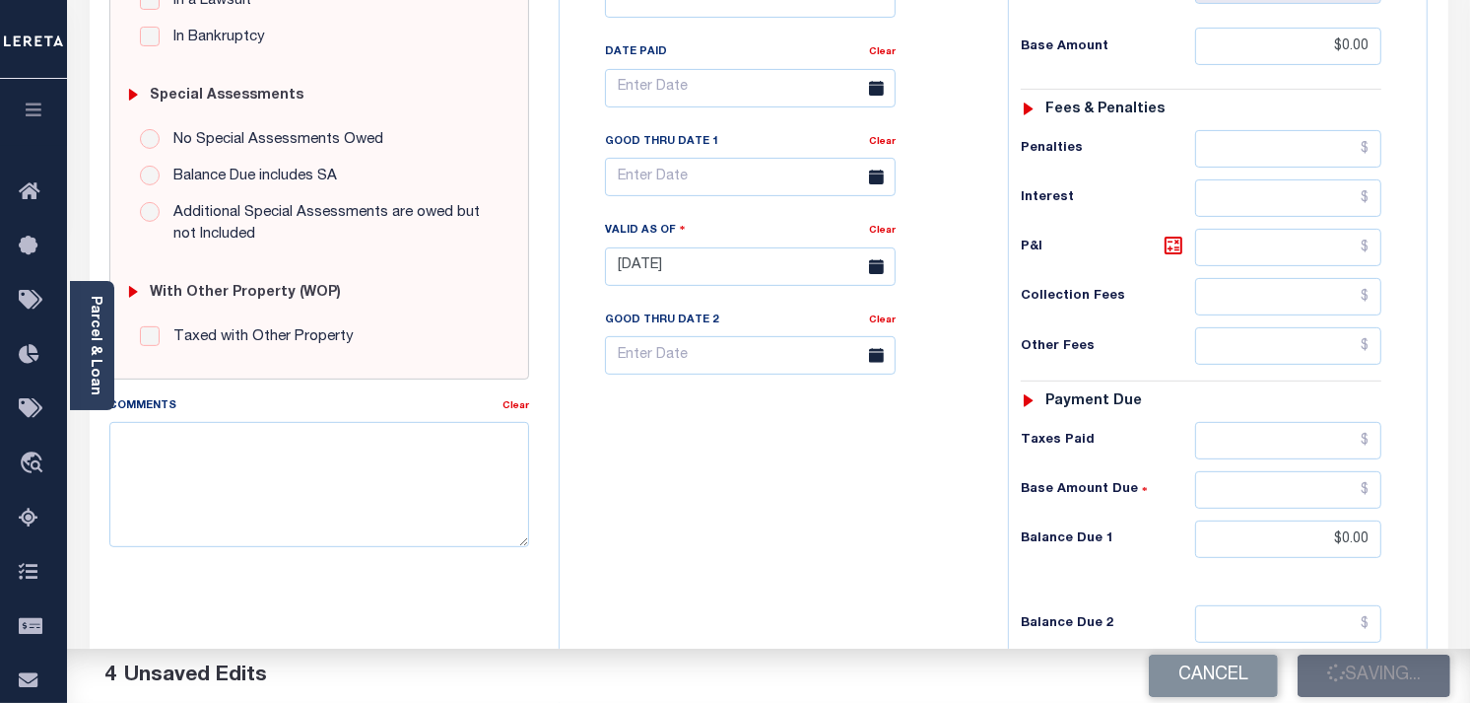
checkbox input "false"
type input "$0"
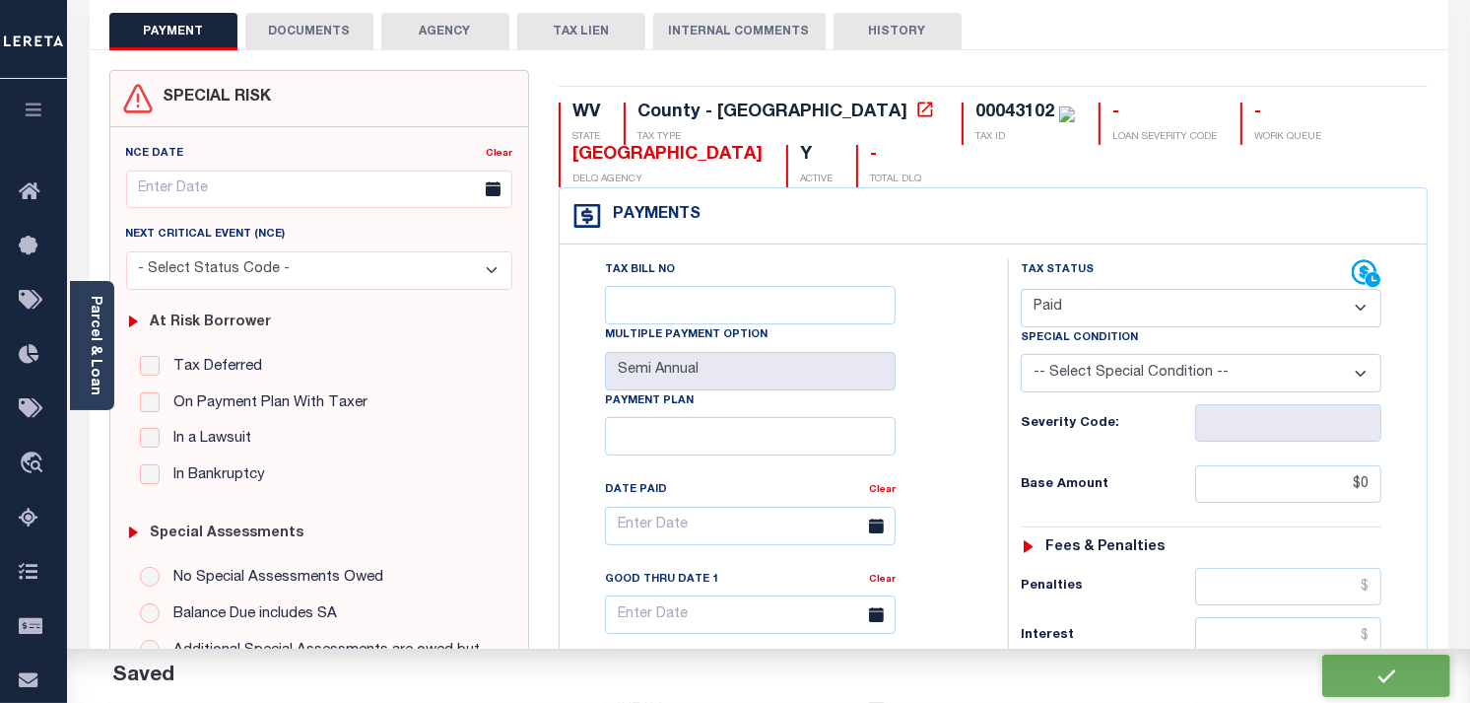
scroll to position [0, 0]
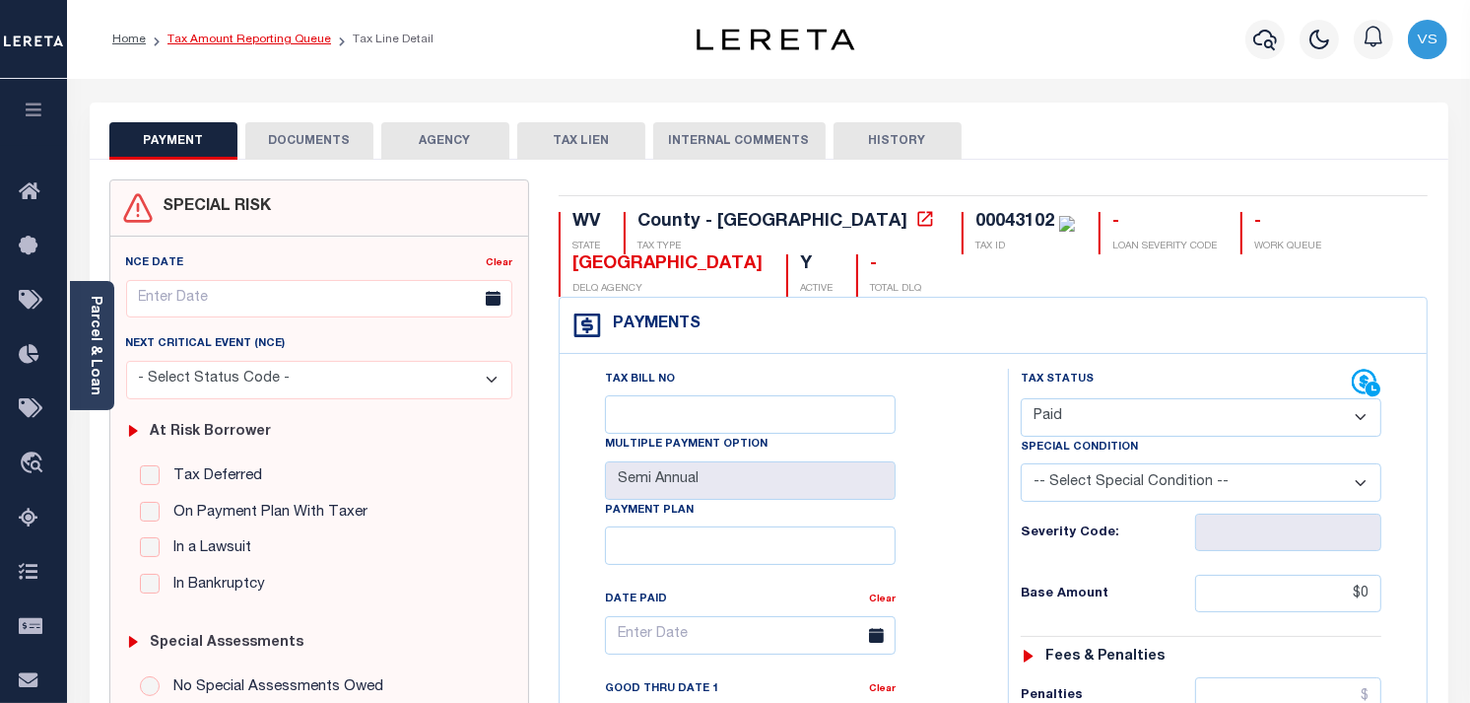
click at [253, 34] on link "Tax Amount Reporting Queue" at bounding box center [250, 40] width 164 height 12
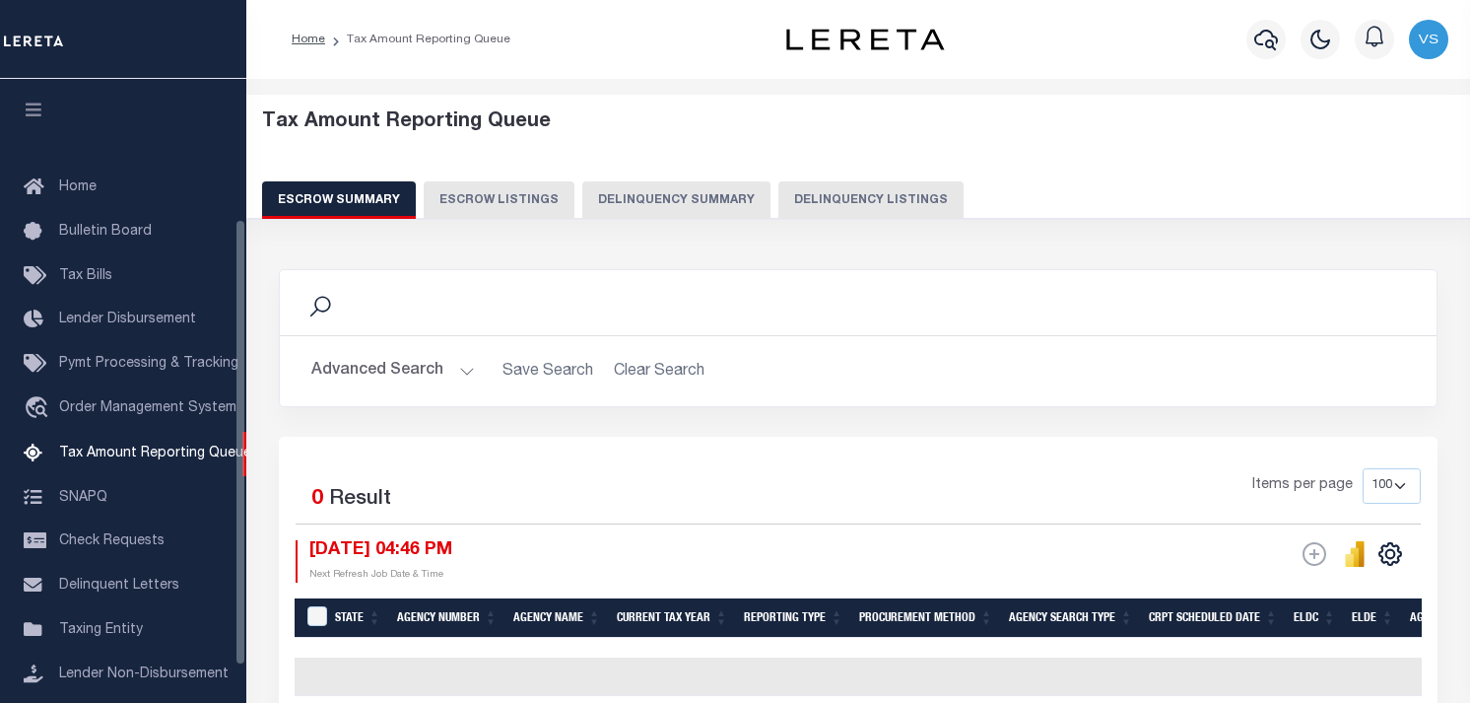
select select "100"
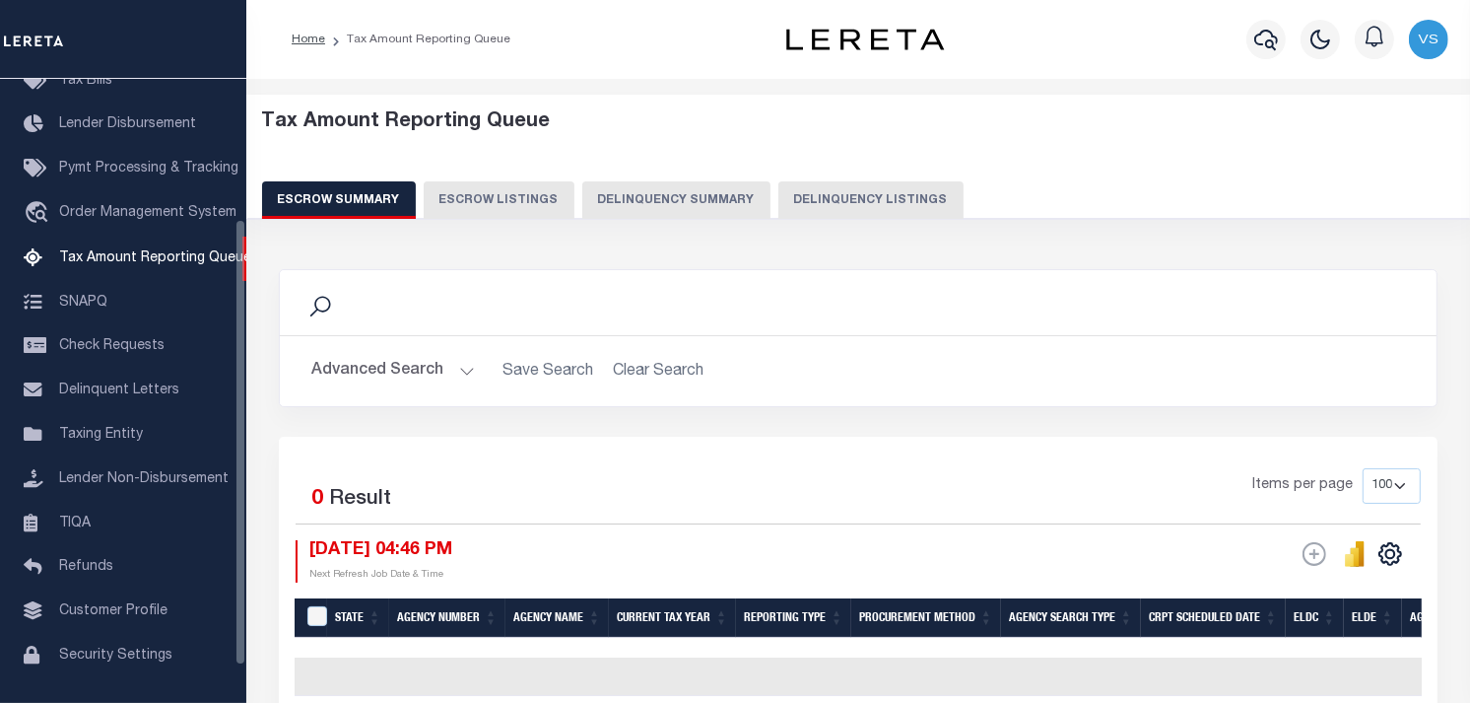
click at [834, 204] on button "Delinquency Listings" at bounding box center [871, 199] width 185 height 37
select select "100"
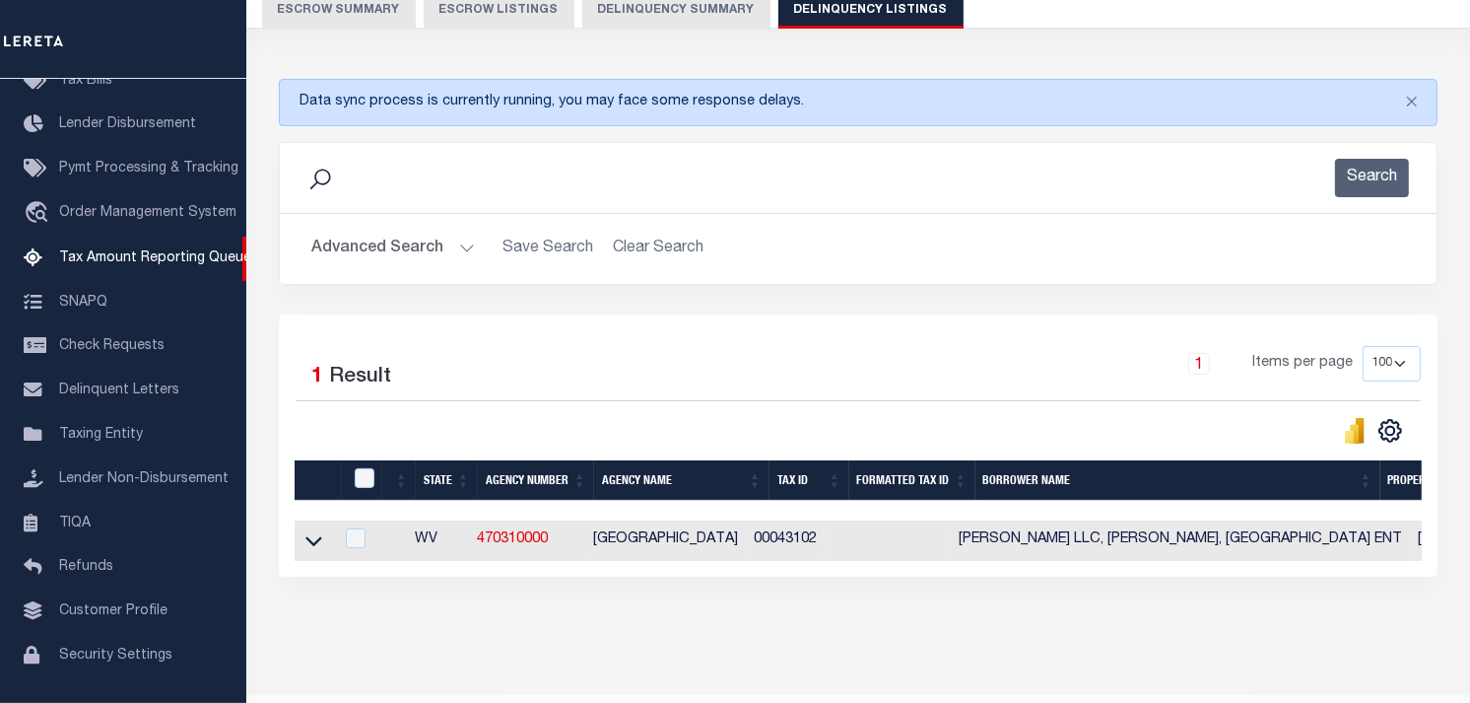
scroll to position [257, 0]
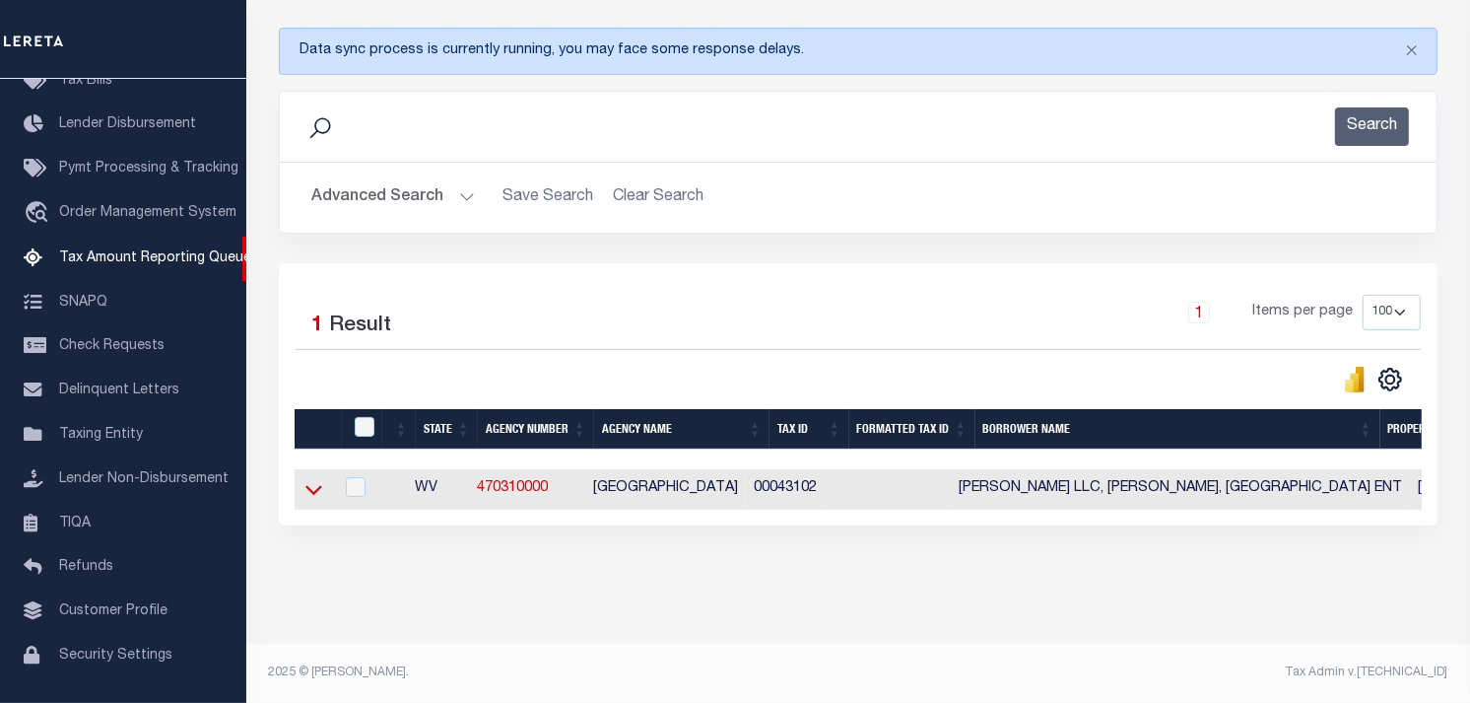
click at [305, 484] on icon at bounding box center [313, 489] width 17 height 21
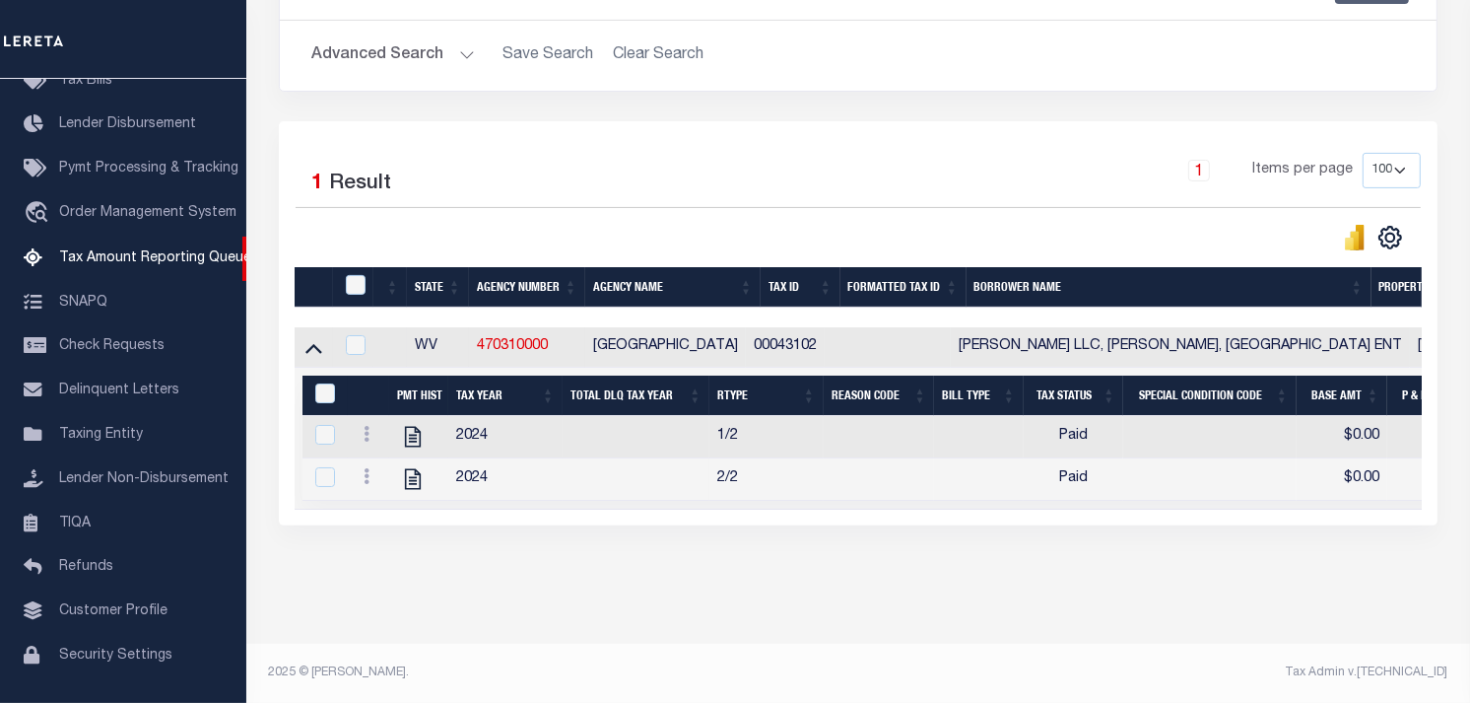
scroll to position [400, 0]
click at [359, 275] on input "checkbox" at bounding box center [356, 285] width 20 height 20
checkbox input "true"
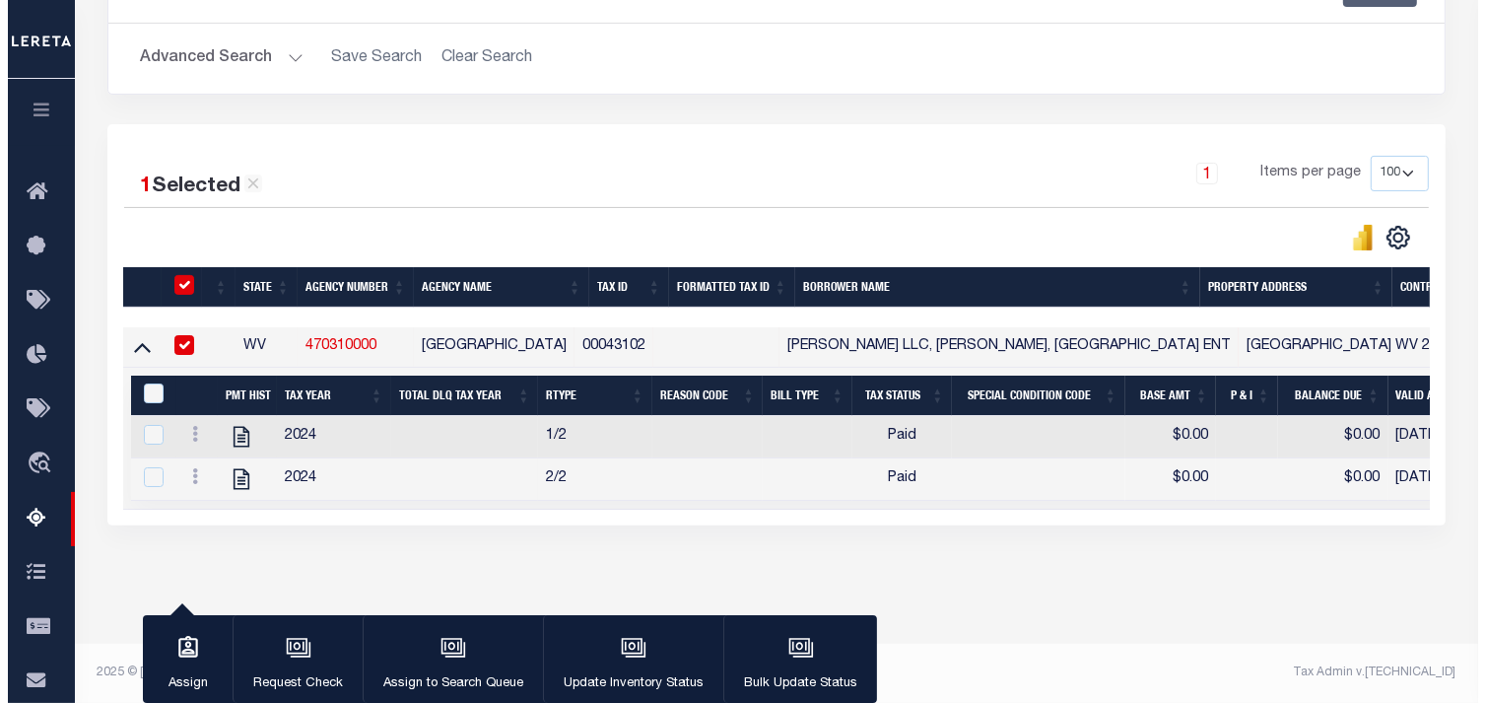
scroll to position [397, 0]
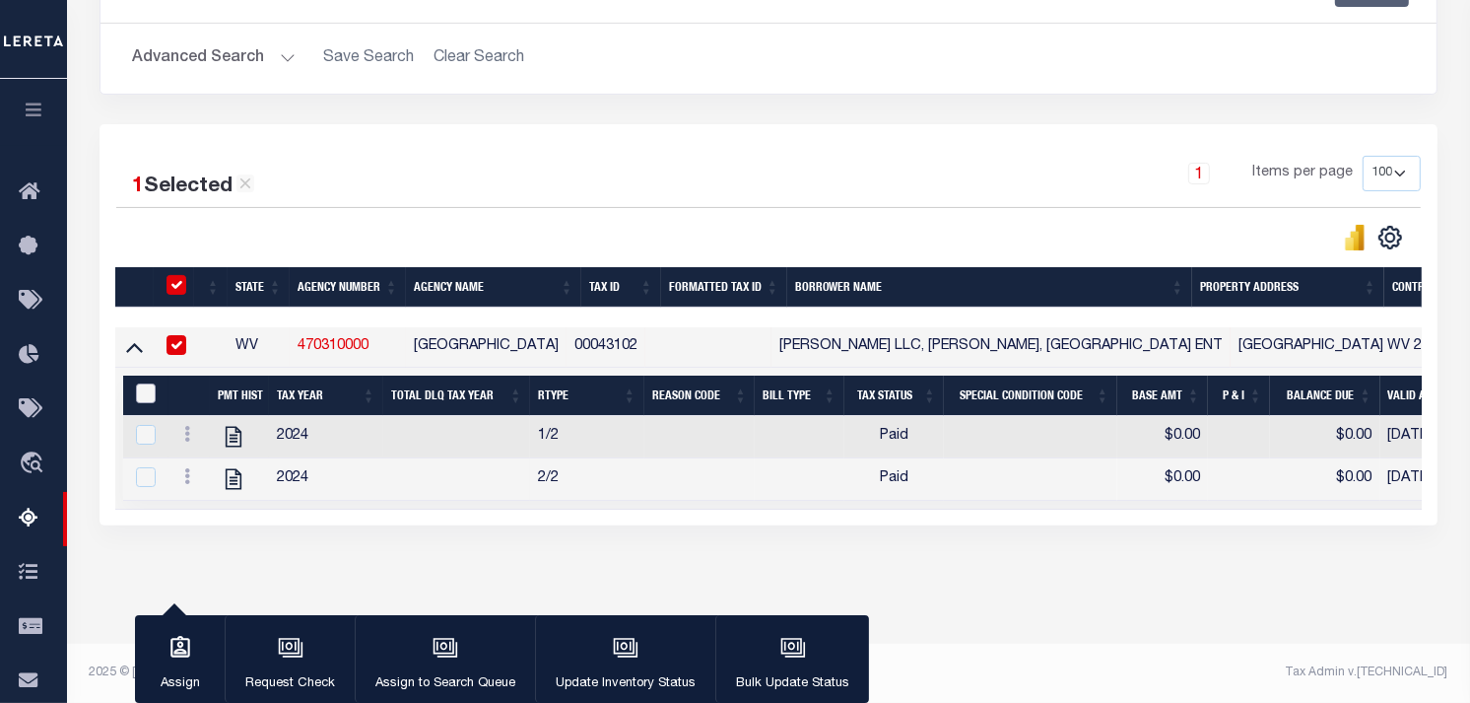
click at [150, 385] on input "&nbsp;" at bounding box center [146, 393] width 20 height 20
checkbox input "true"
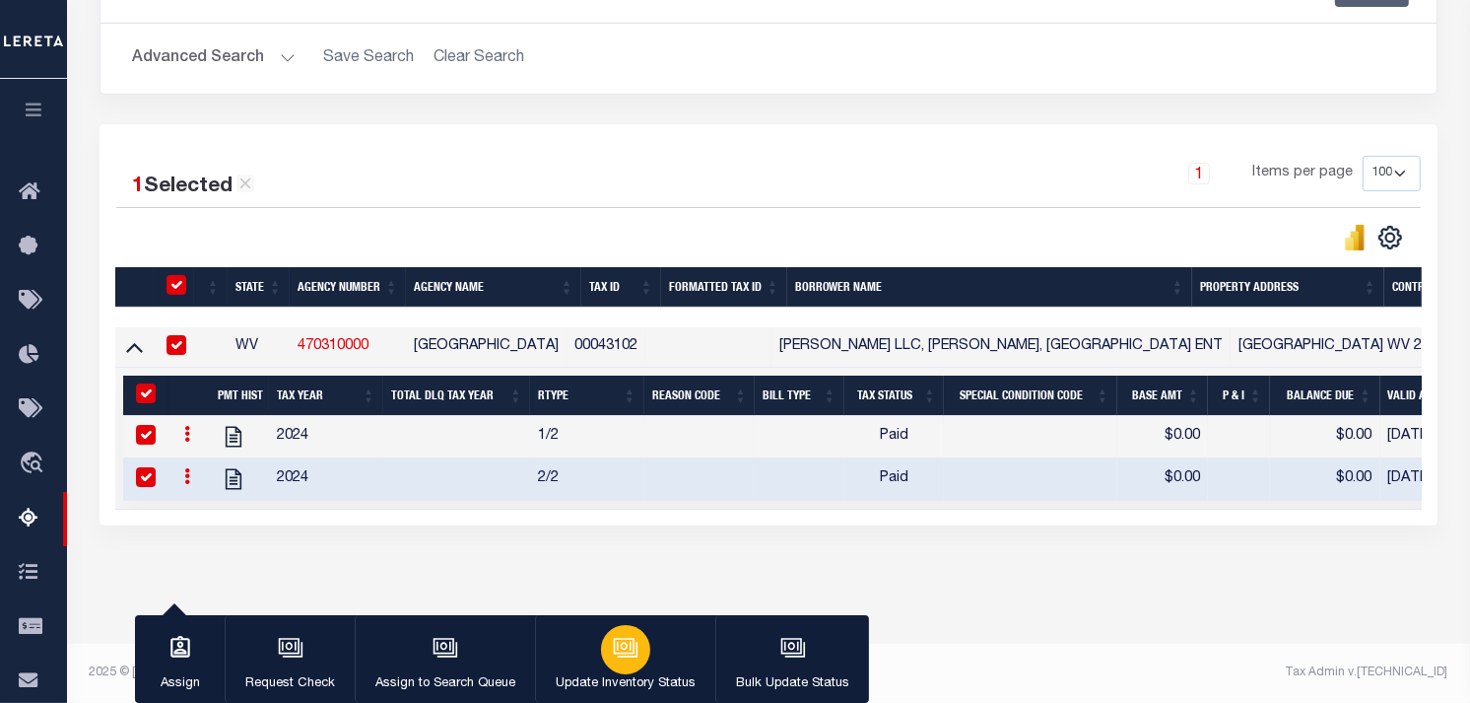
click at [619, 644] on icon "button" at bounding box center [624, 646] width 15 height 9
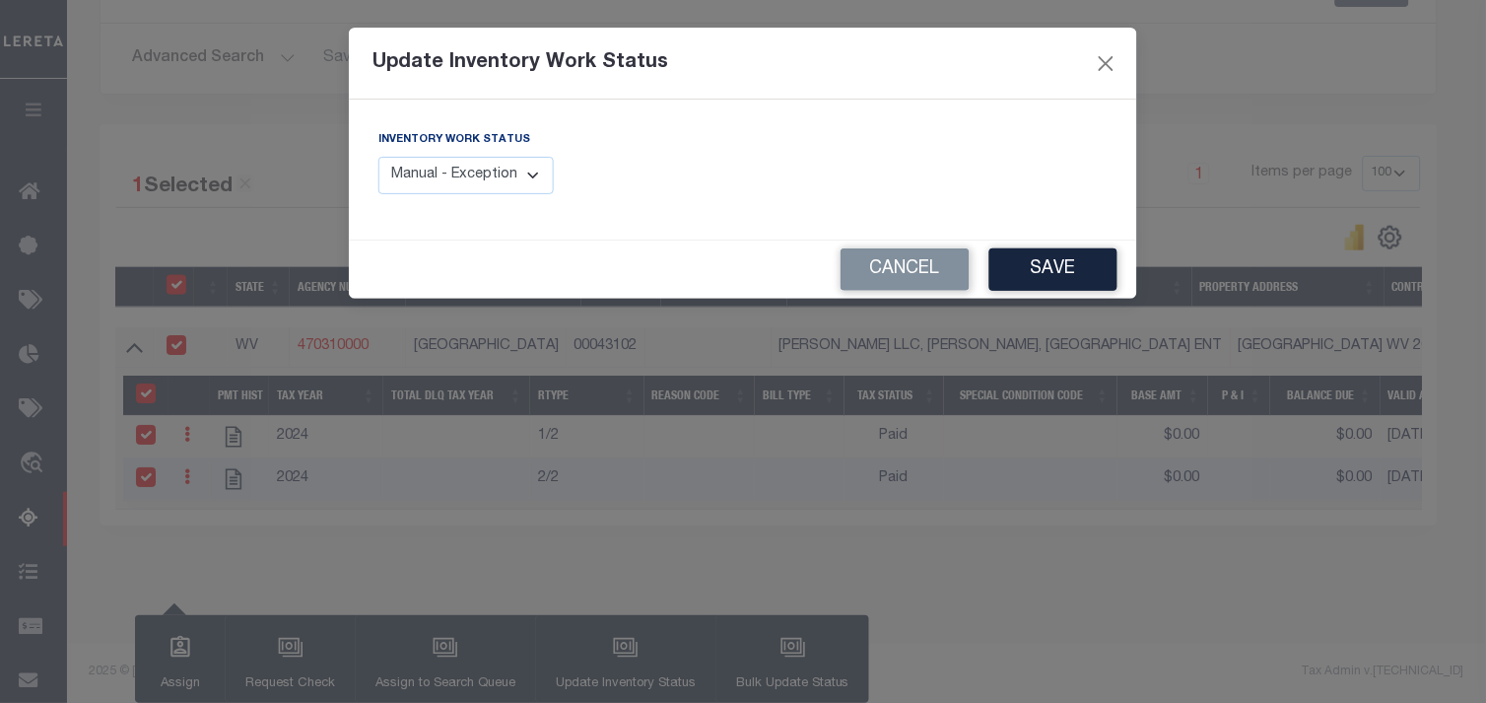
click at [488, 192] on select "Manual - Exception Pended - Awaiting Search Late Add Exception Completed" at bounding box center [465, 176] width 175 height 38
select select "4"
click at [378, 157] on select "Manual - Exception Pended - Awaiting Search Late Add Exception Completed" at bounding box center [465, 176] width 175 height 38
click at [1064, 261] on button "Save" at bounding box center [1053, 269] width 128 height 42
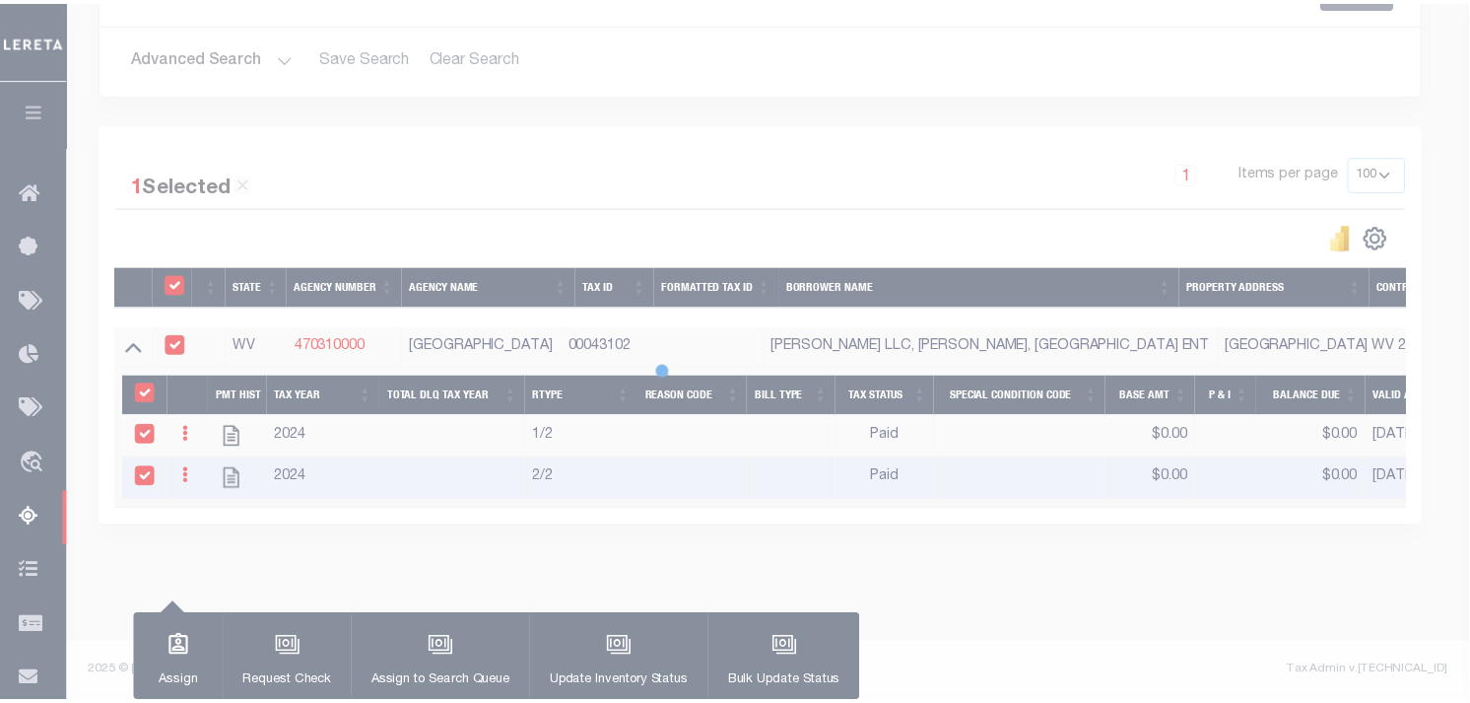
scroll to position [341, 0]
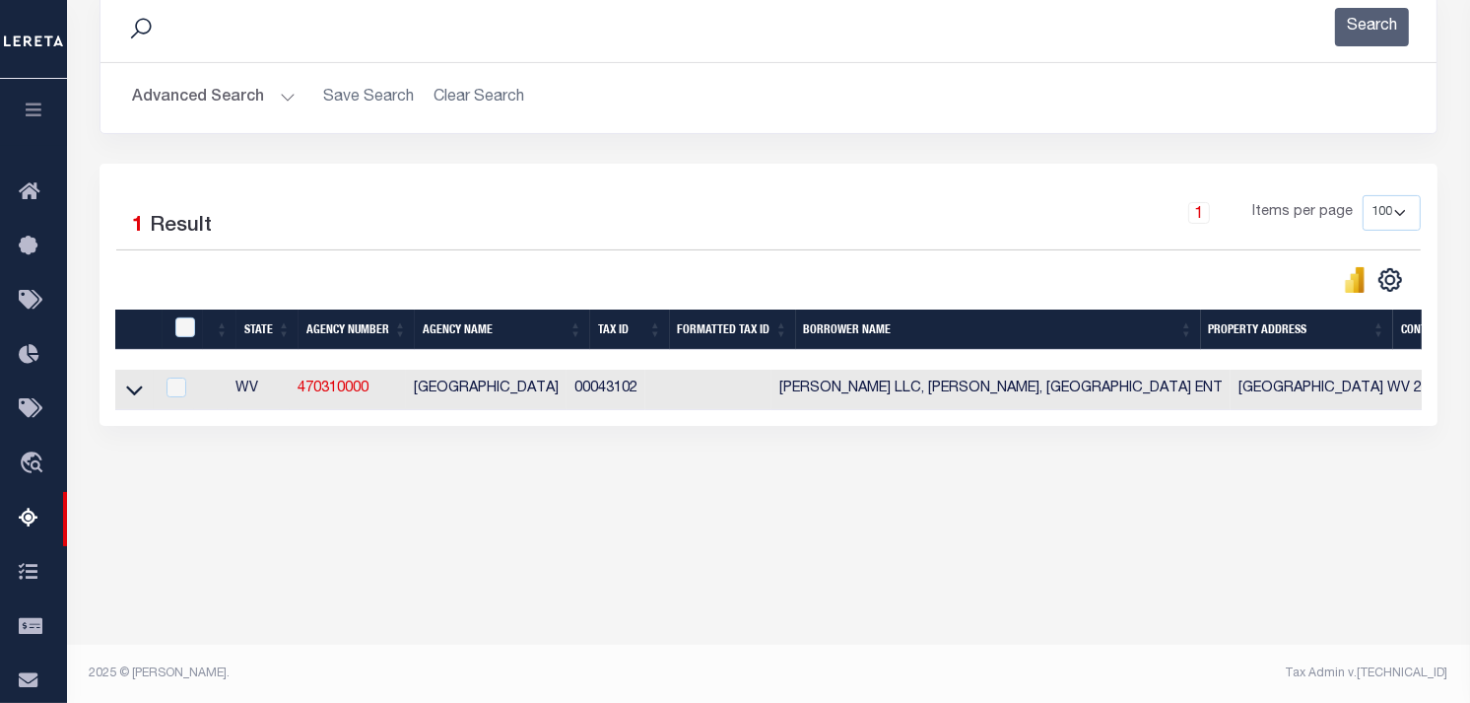
click at [173, 96] on button "Advanced Search" at bounding box center [214, 98] width 164 height 38
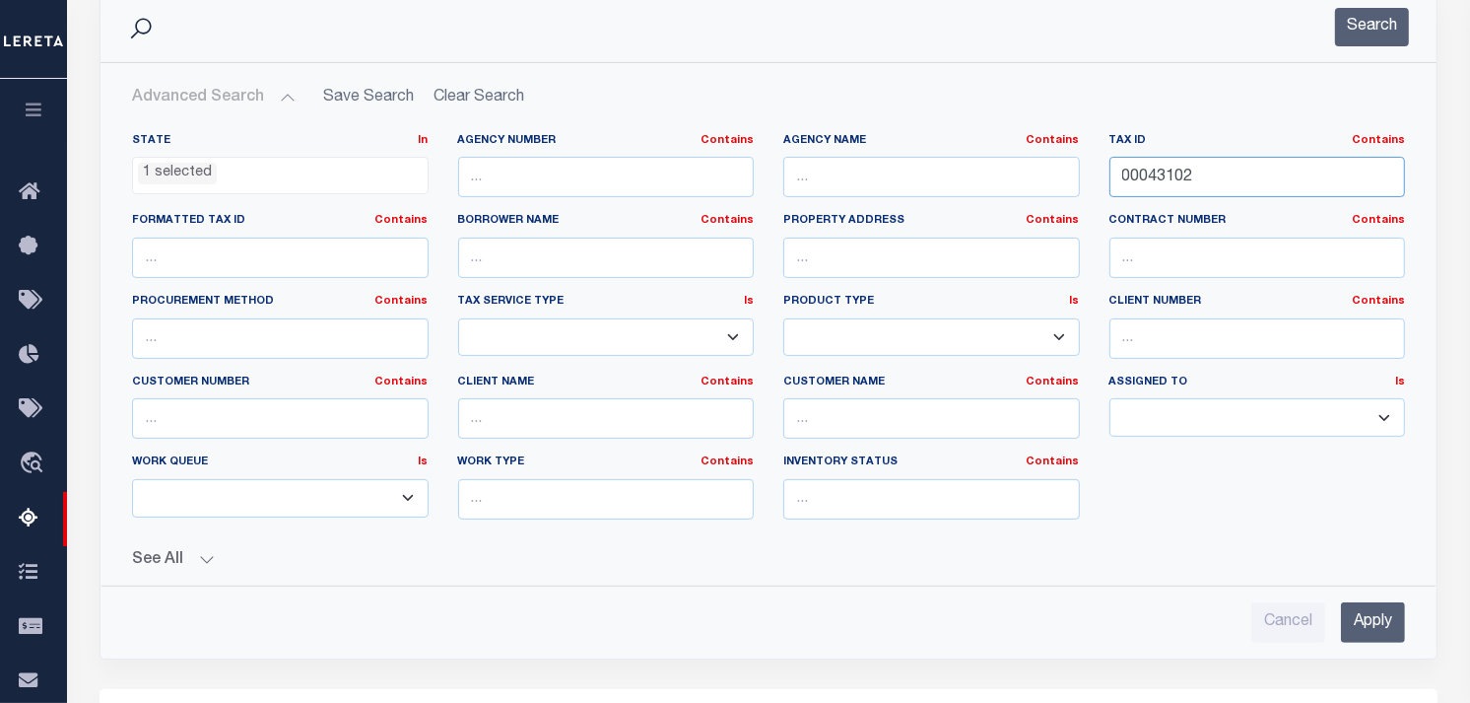
click at [1160, 182] on input "00043102" at bounding box center [1258, 177] width 297 height 40
paste input "00043106"
type input "00043106"
click at [1382, 33] on button "Search" at bounding box center [1372, 27] width 74 height 38
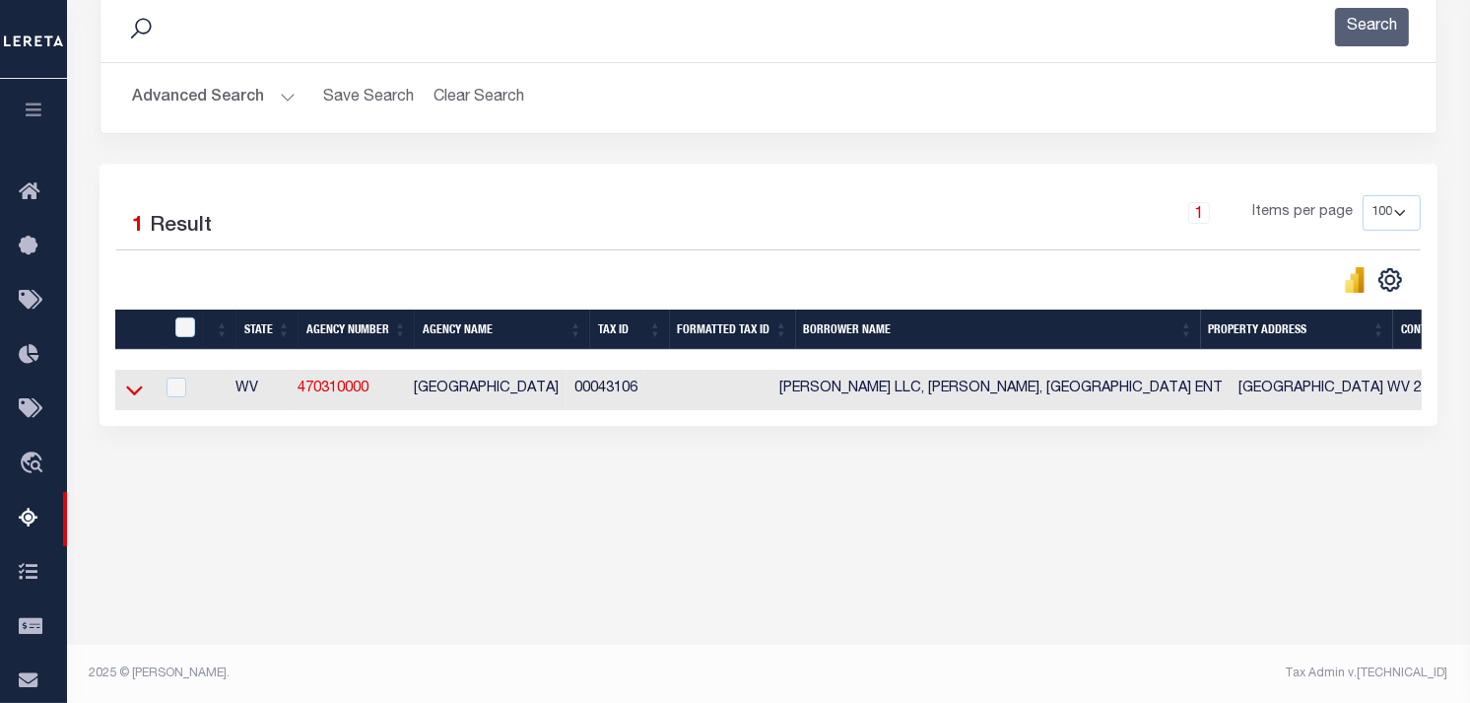
click at [134, 395] on icon at bounding box center [134, 389] width 17 height 21
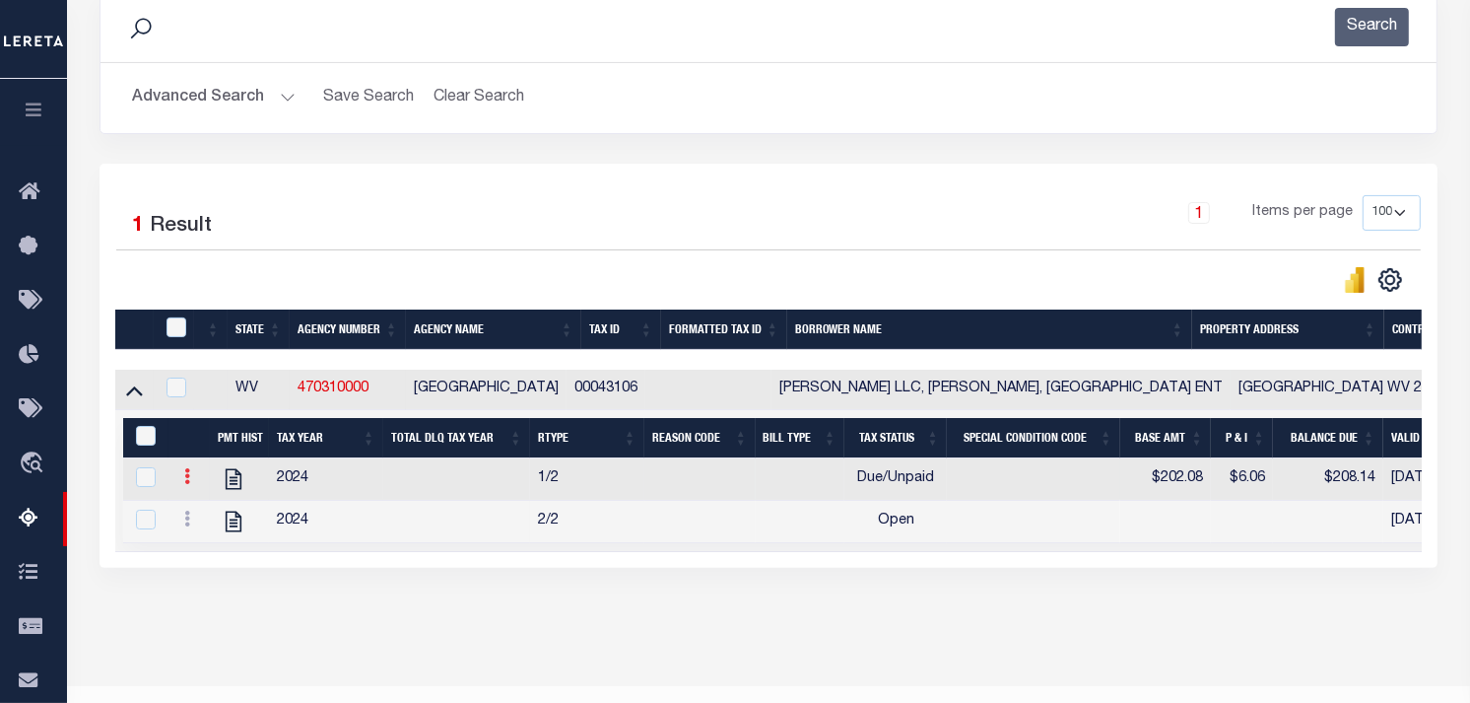
click at [180, 483] on link at bounding box center [187, 479] width 22 height 16
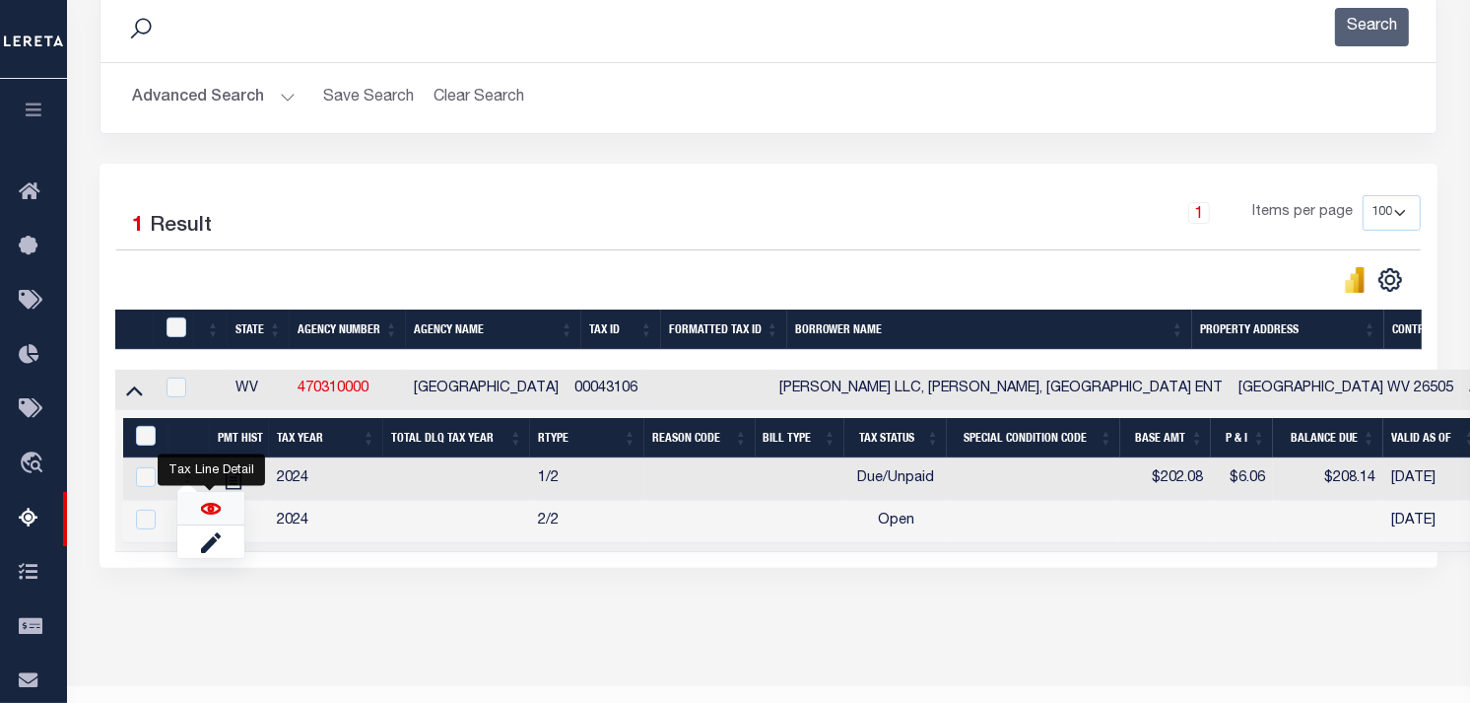
click at [205, 518] on img "" at bounding box center [211, 509] width 20 height 20
checkbox input "false"
checkbox input "true"
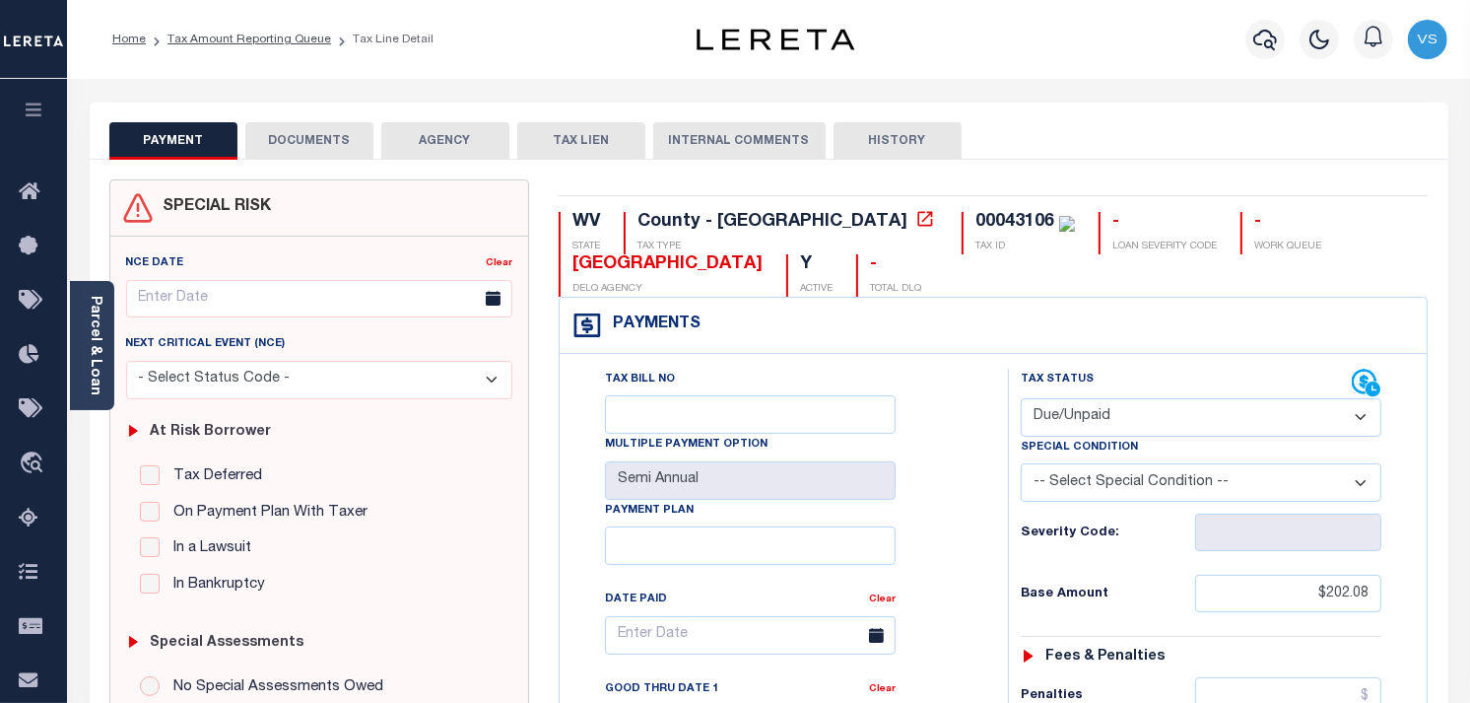
click at [1092, 411] on select "- Select Status Code - Open Due/Unpaid Paid Incomplete No Tax Due Internal Refu…" at bounding box center [1201, 417] width 361 height 38
select select "PYD"
click at [1021, 399] on select "- Select Status Code - Open Due/Unpaid Paid Incomplete No Tax Due Internal Refu…" at bounding box center [1201, 417] width 361 height 38
type input "[DATE]"
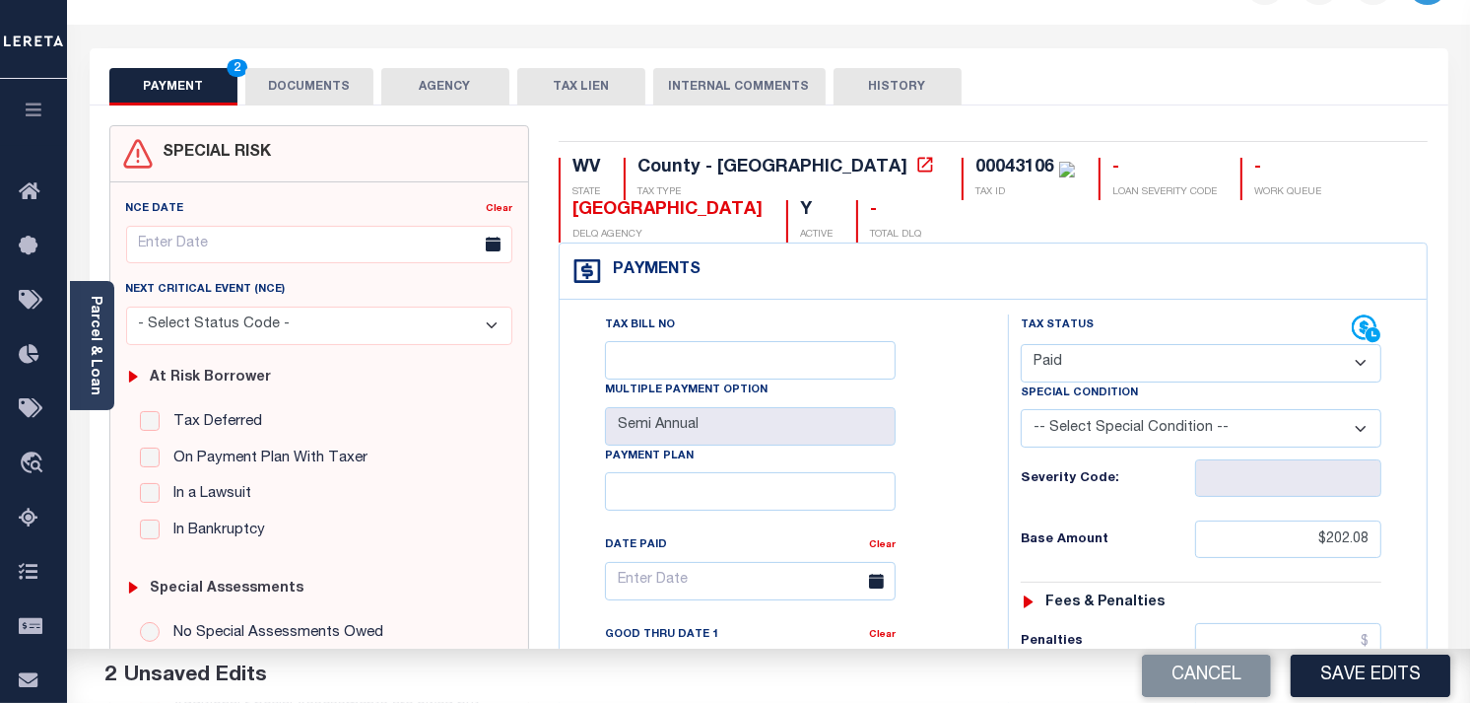
scroll to position [109, 0]
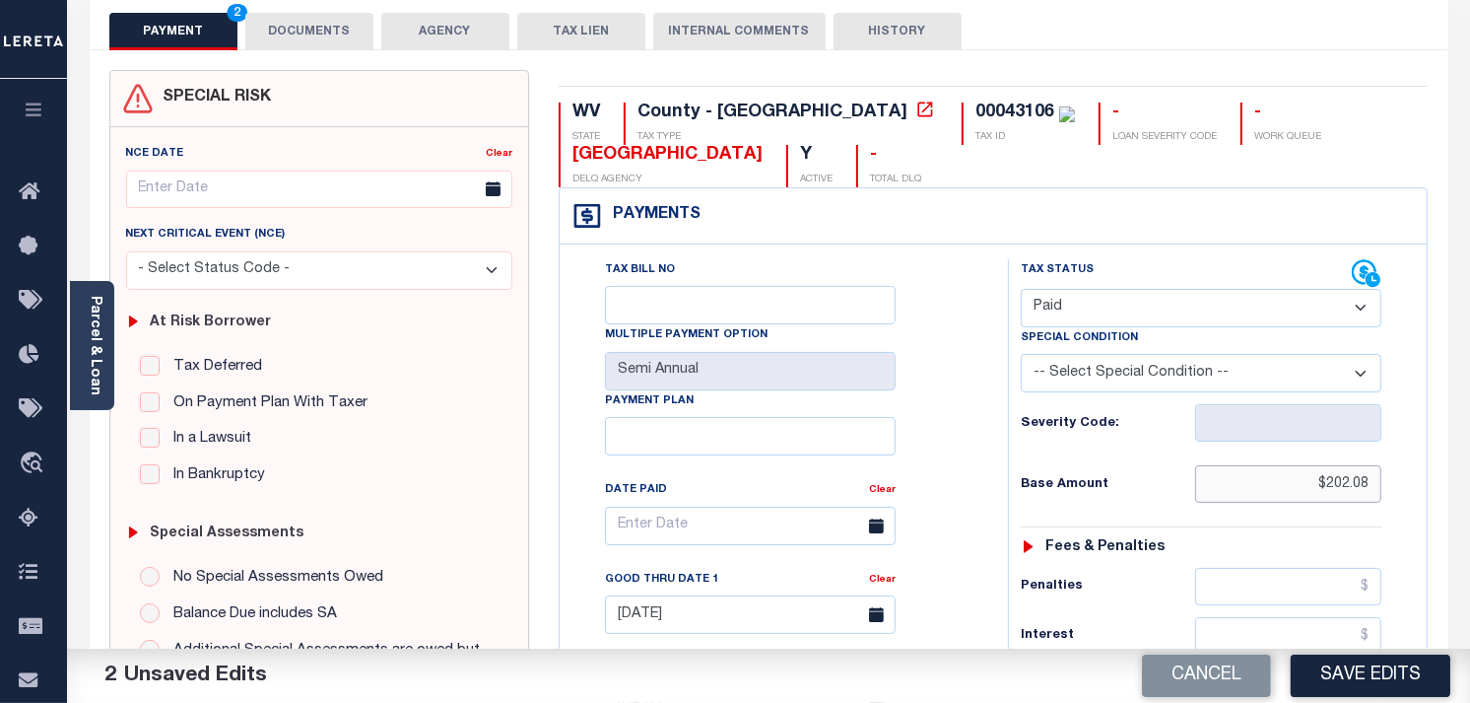
click at [1350, 483] on input "$202.08" at bounding box center [1288, 483] width 187 height 37
type input "$"
click at [1350, 483] on input "text" at bounding box center [1288, 483] width 187 height 37
type input "$0.00"
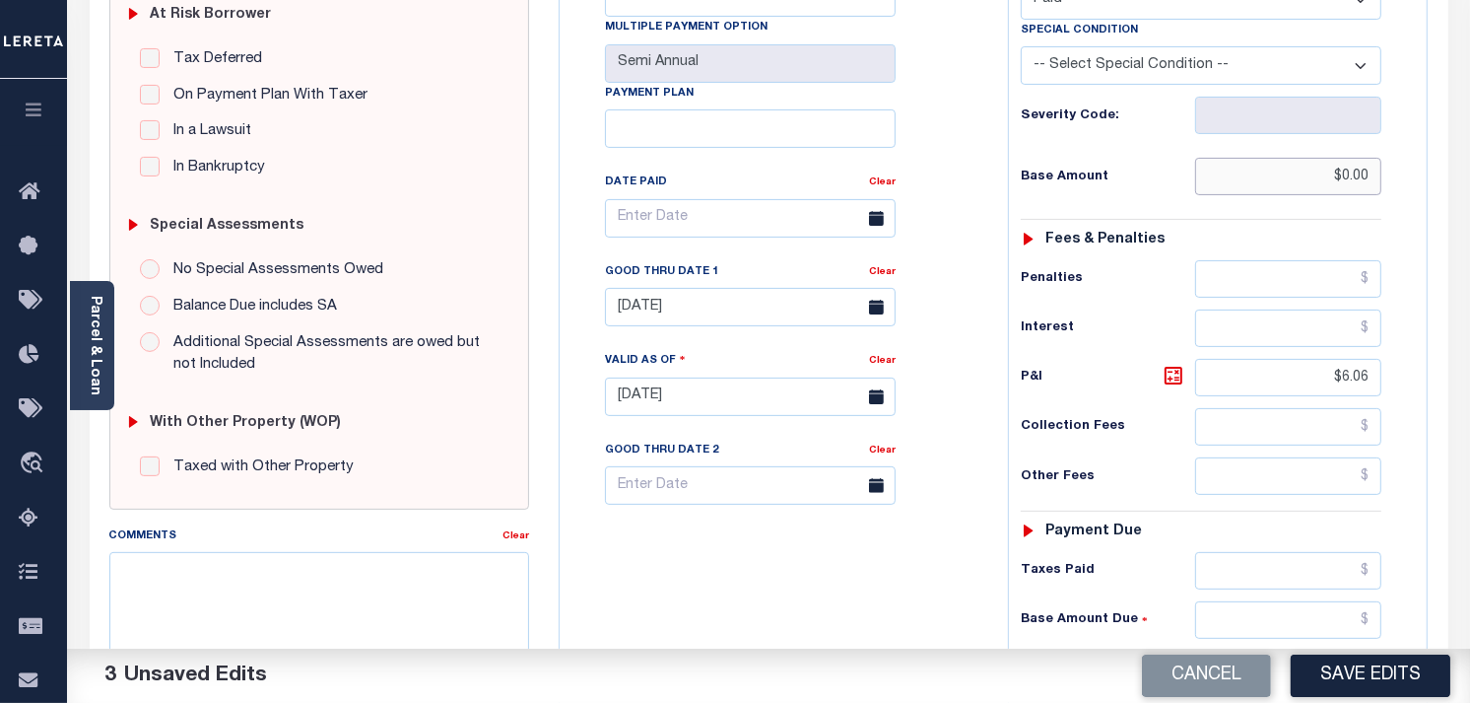
scroll to position [547, 0]
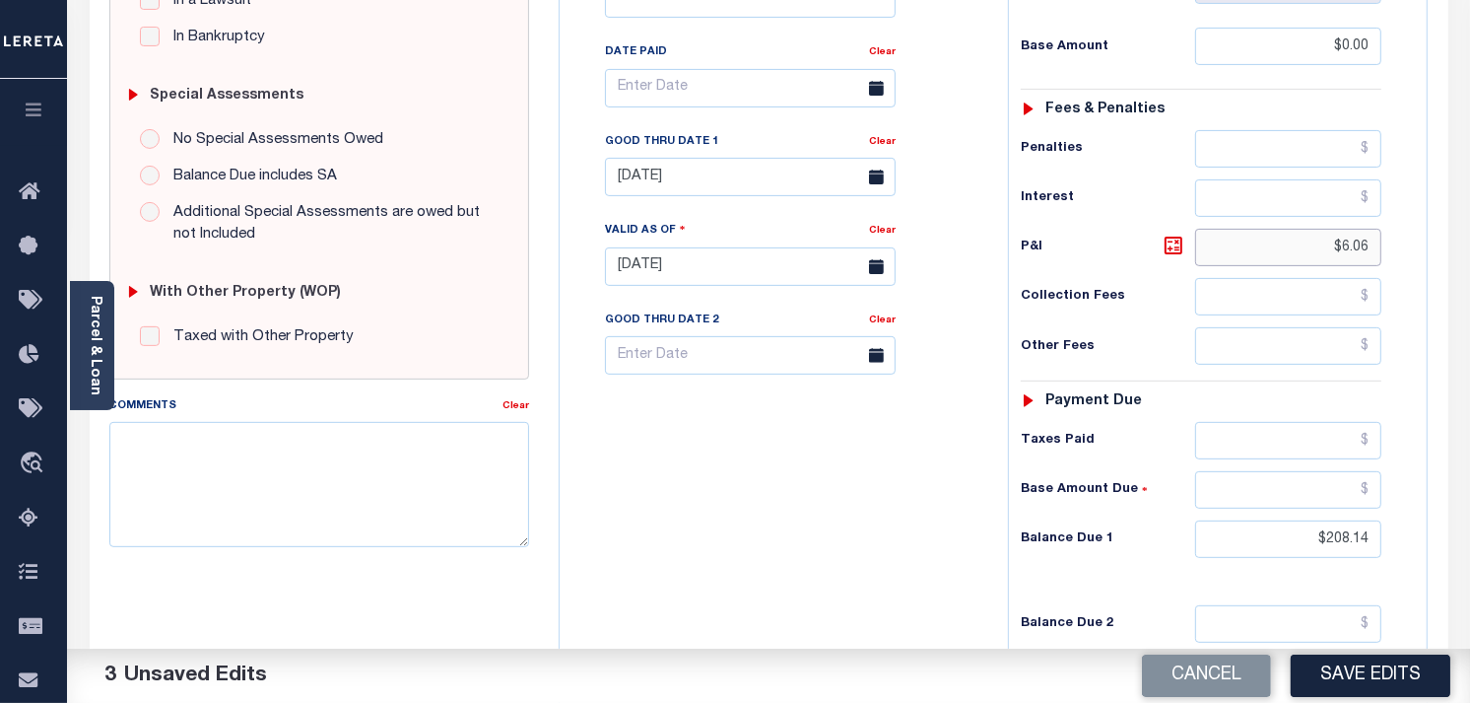
click at [1352, 247] on input "$6.06" at bounding box center [1288, 247] width 187 height 37
type input "$"
click at [1343, 538] on input "$208.14" at bounding box center [1288, 538] width 187 height 37
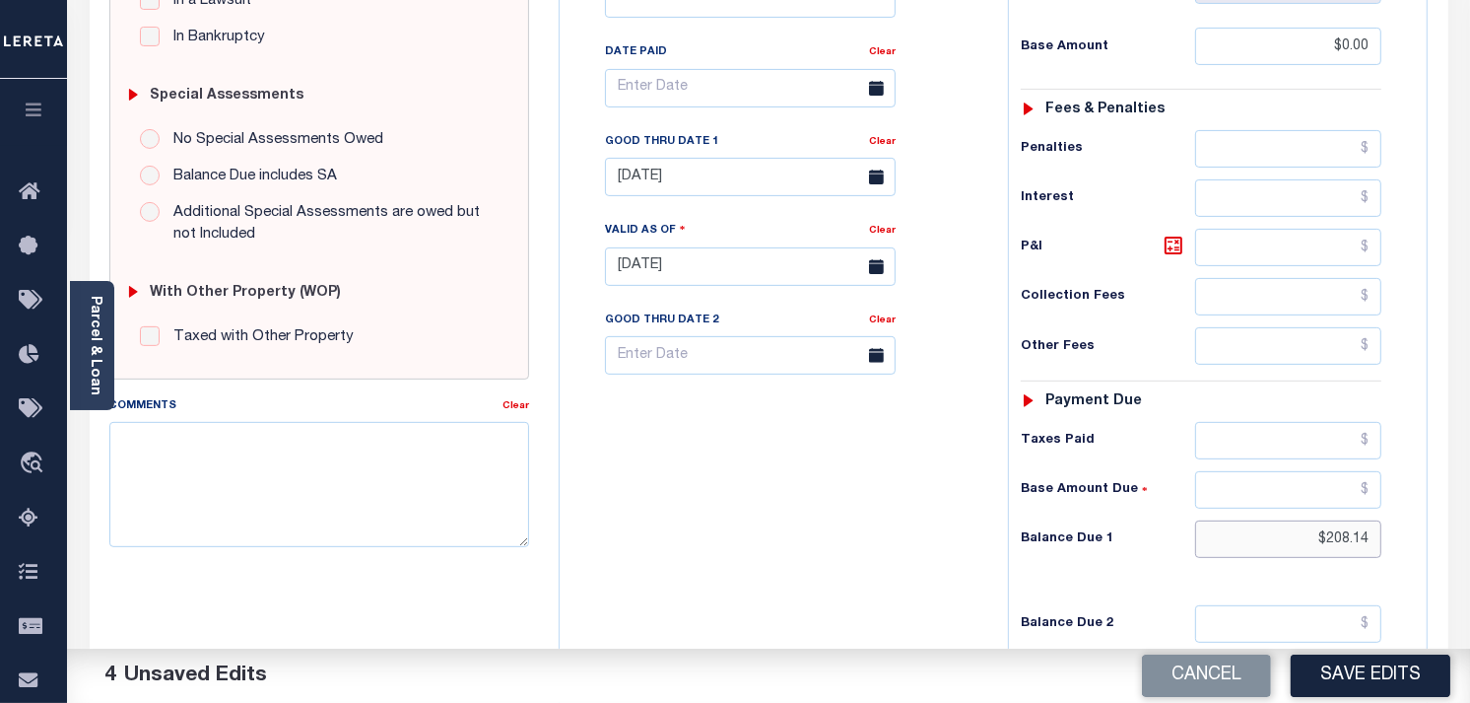
type input "$"
click at [1343, 538] on input "text" at bounding box center [1288, 538] width 187 height 37
type input "$0.00"
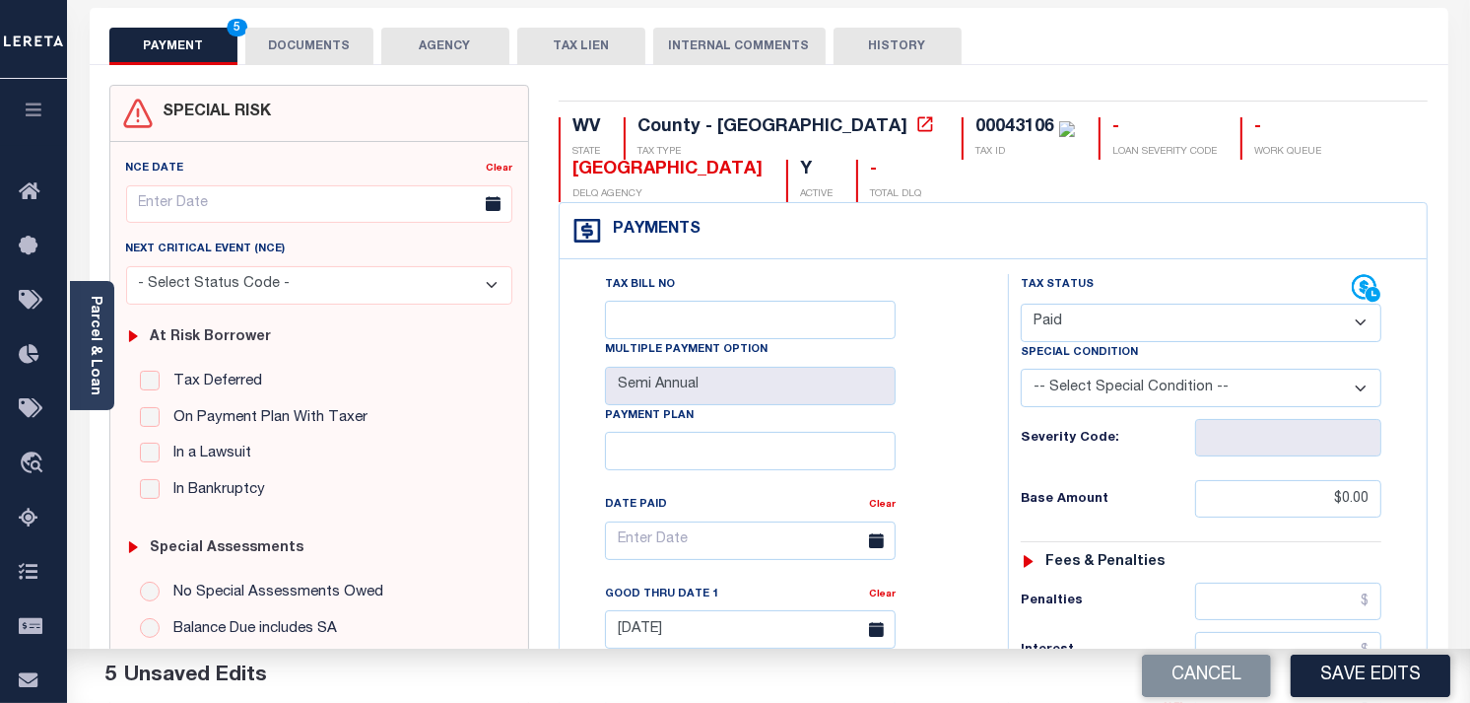
scroll to position [0, 0]
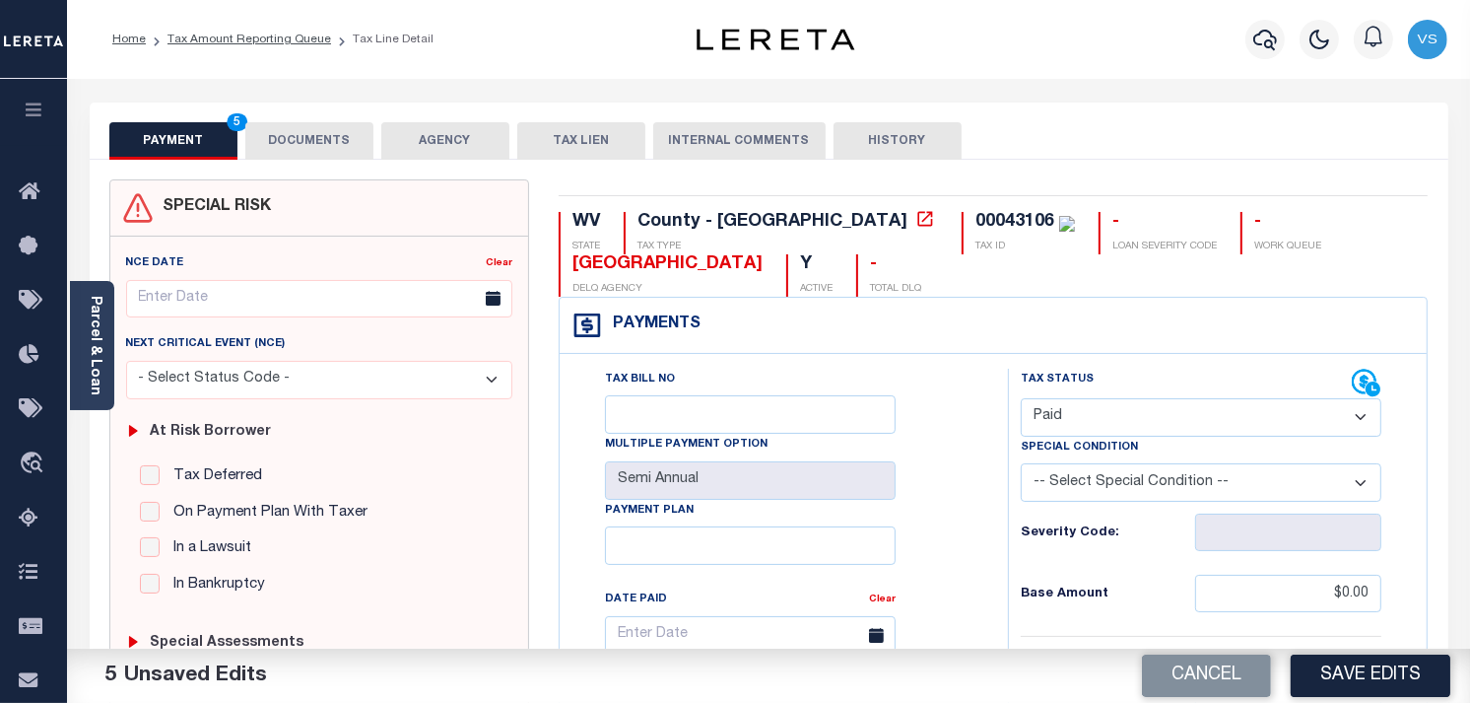
click at [294, 135] on button "DOCUMENTS" at bounding box center [309, 140] width 128 height 37
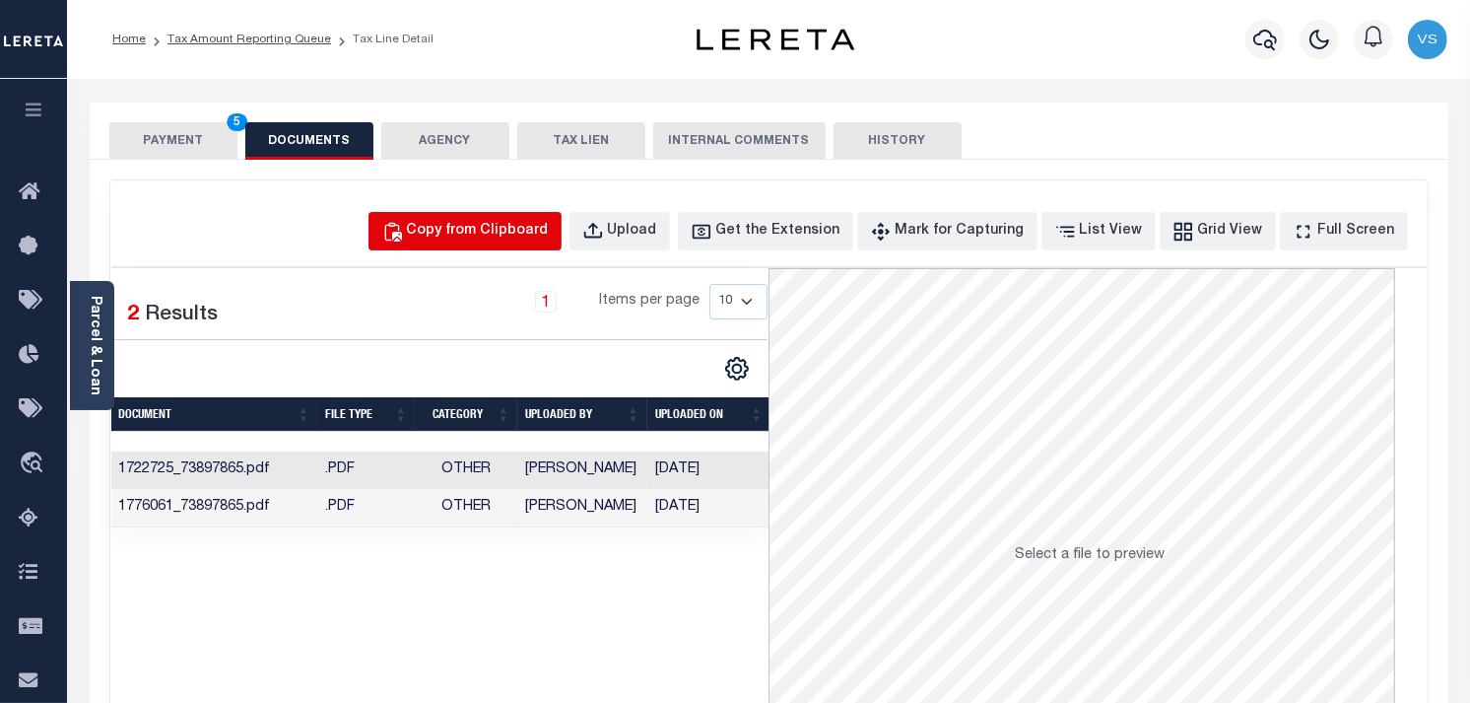
click at [501, 238] on div "Copy from Clipboard" at bounding box center [478, 232] width 142 height 22
select select "POP"
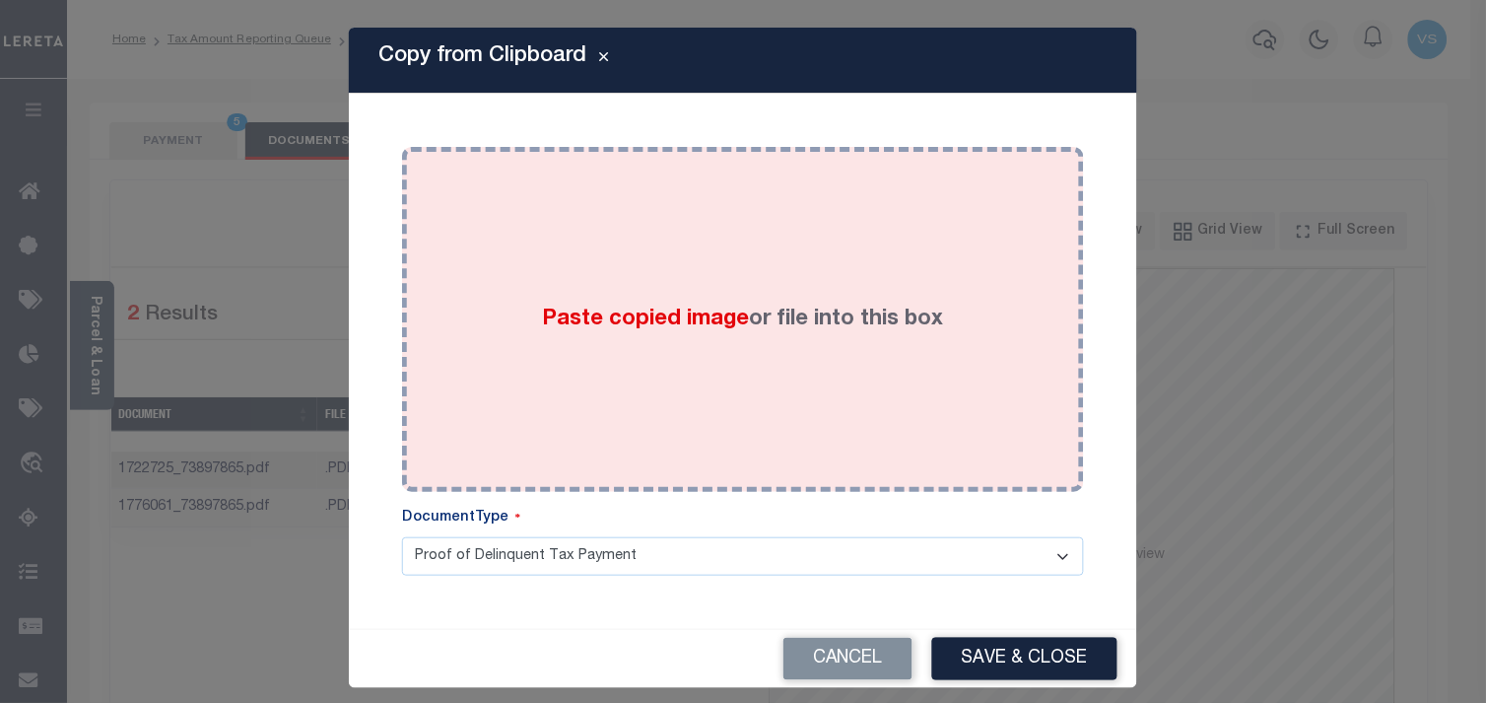
click at [525, 332] on div "Paste copied image or file into this box" at bounding box center [743, 319] width 652 height 315
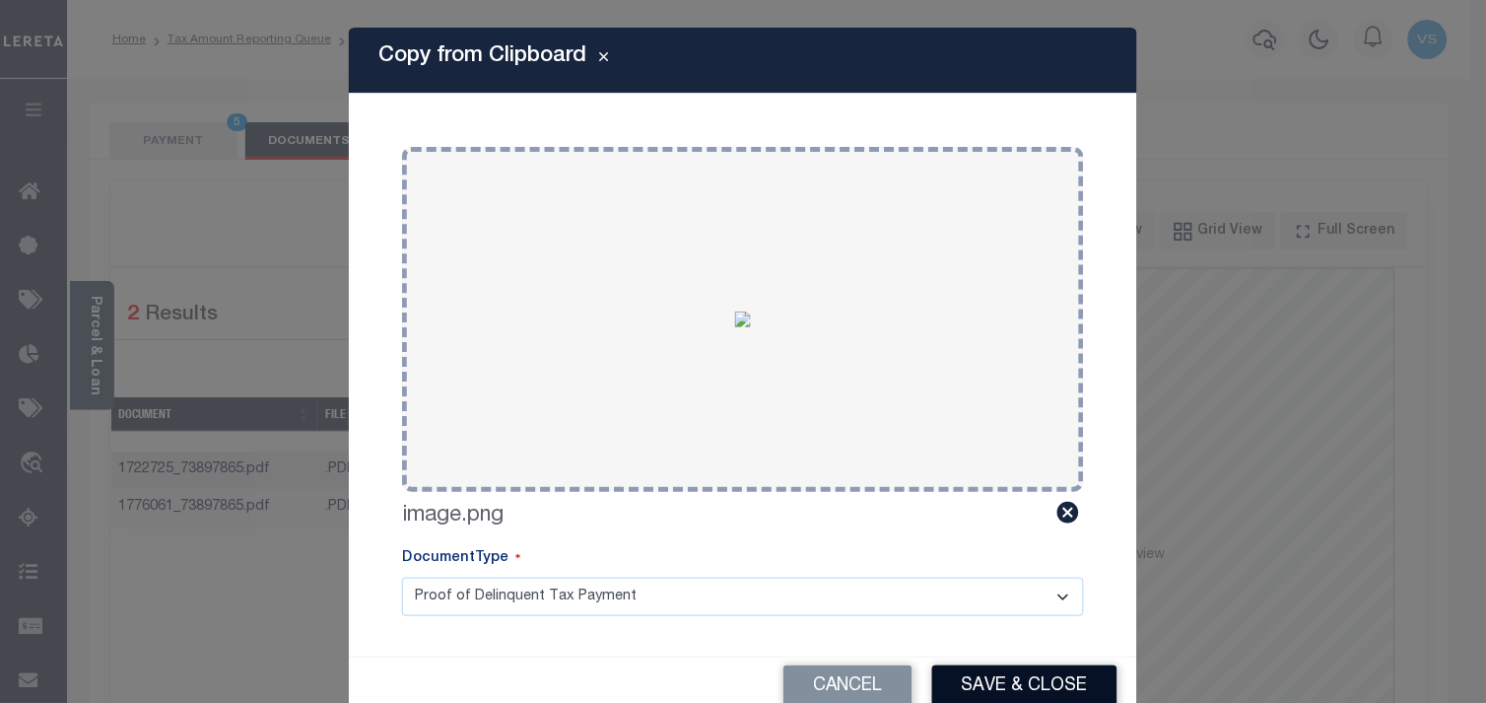
click at [960, 682] on button "Save & Close" at bounding box center [1024, 686] width 185 height 42
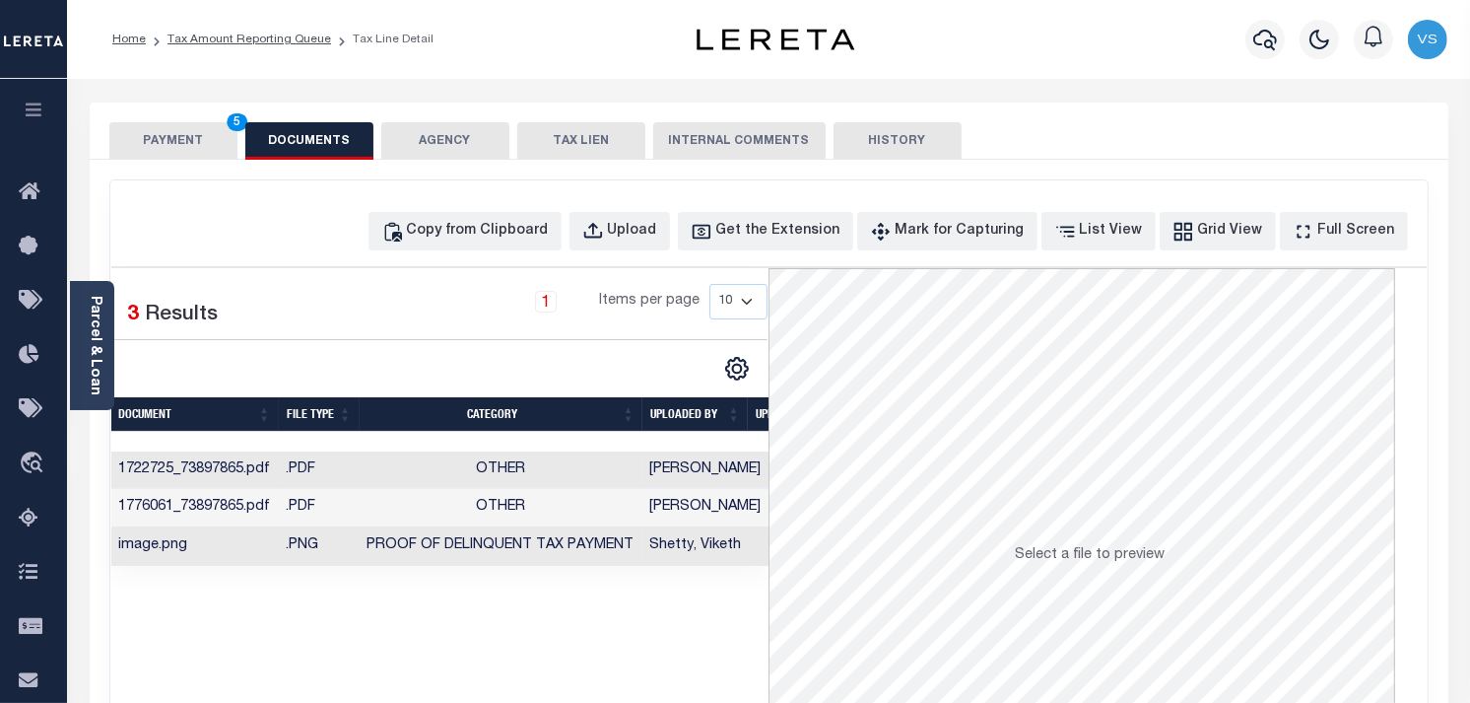
click at [169, 143] on button "PAYMENT 5" at bounding box center [173, 140] width 128 height 37
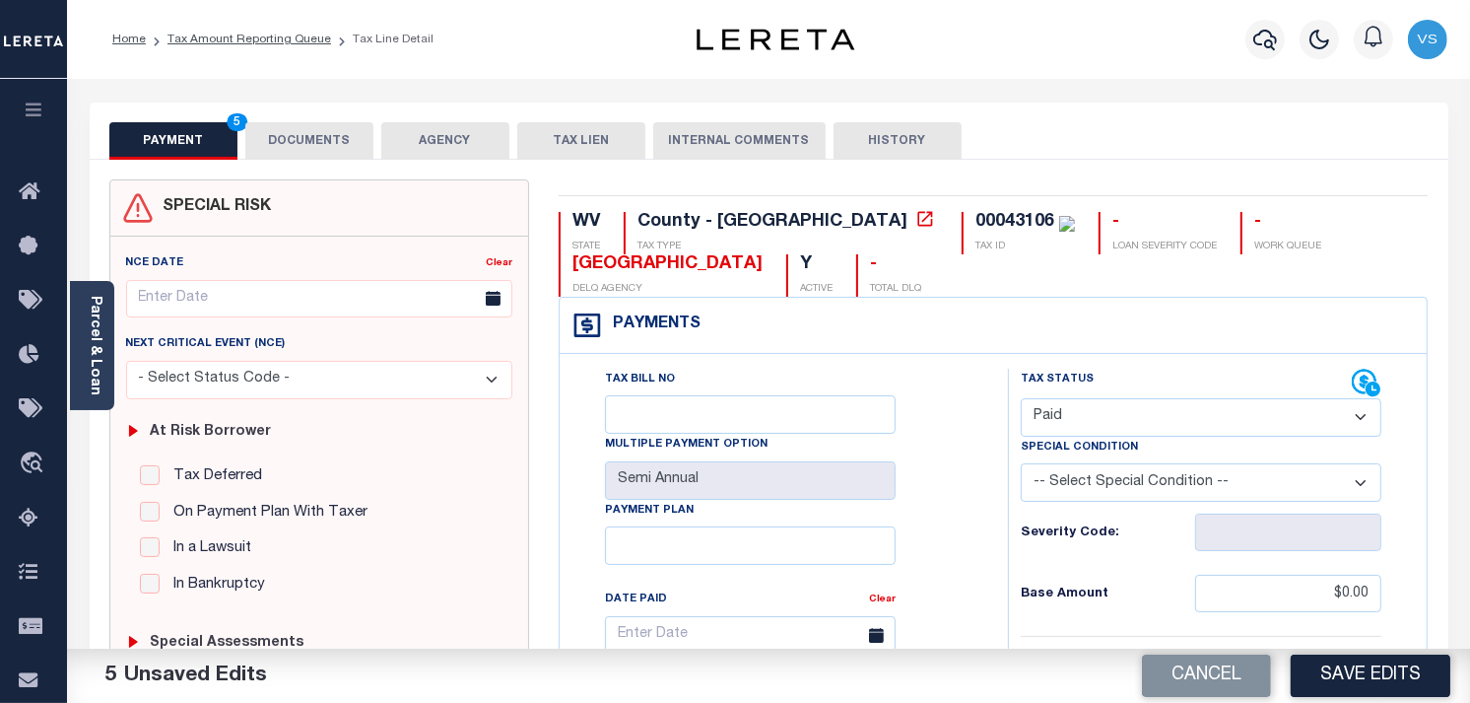
drag, startPoint x: 1026, startPoint y: 496, endPoint x: 969, endPoint y: 458, distance: 68.3
click at [1396, 677] on button "Save Edits" at bounding box center [1371, 675] width 160 height 42
checkbox input "false"
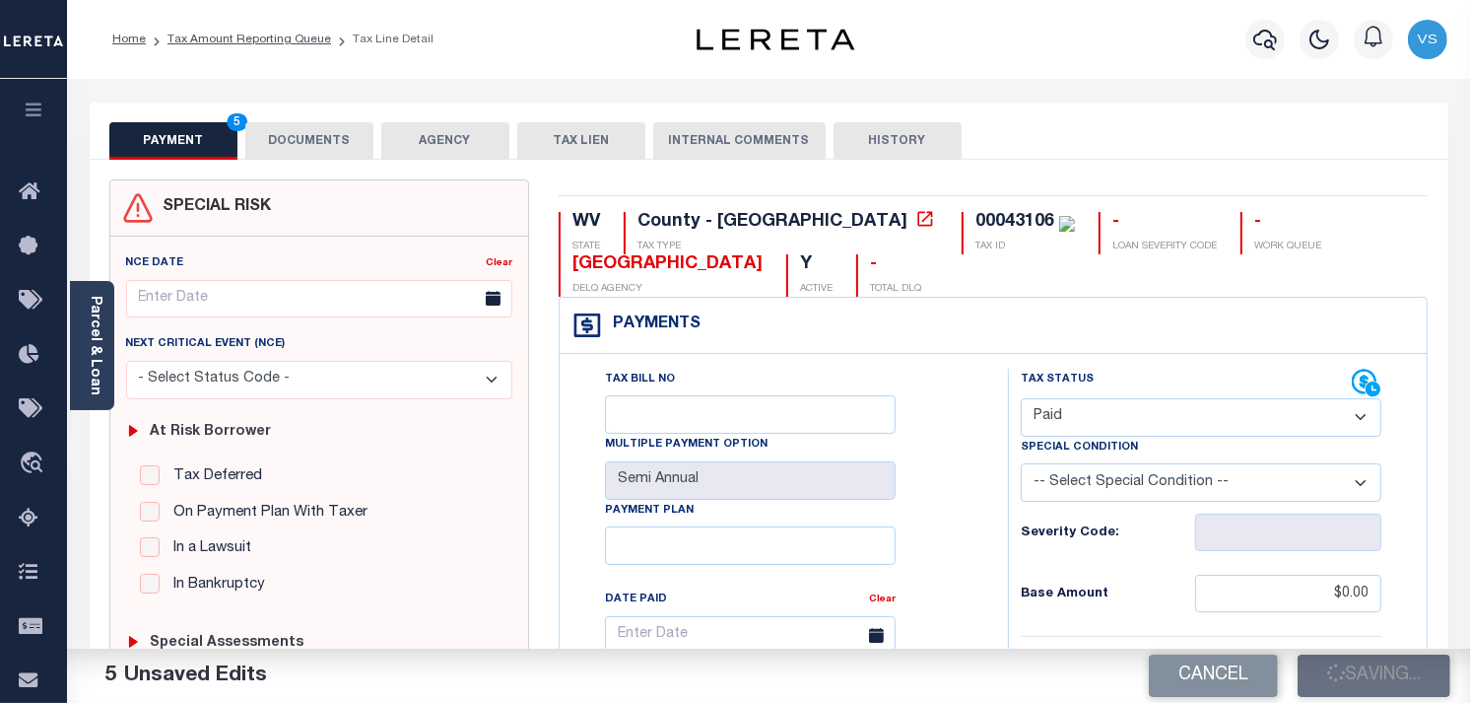
checkbox input "false"
type input "$0"
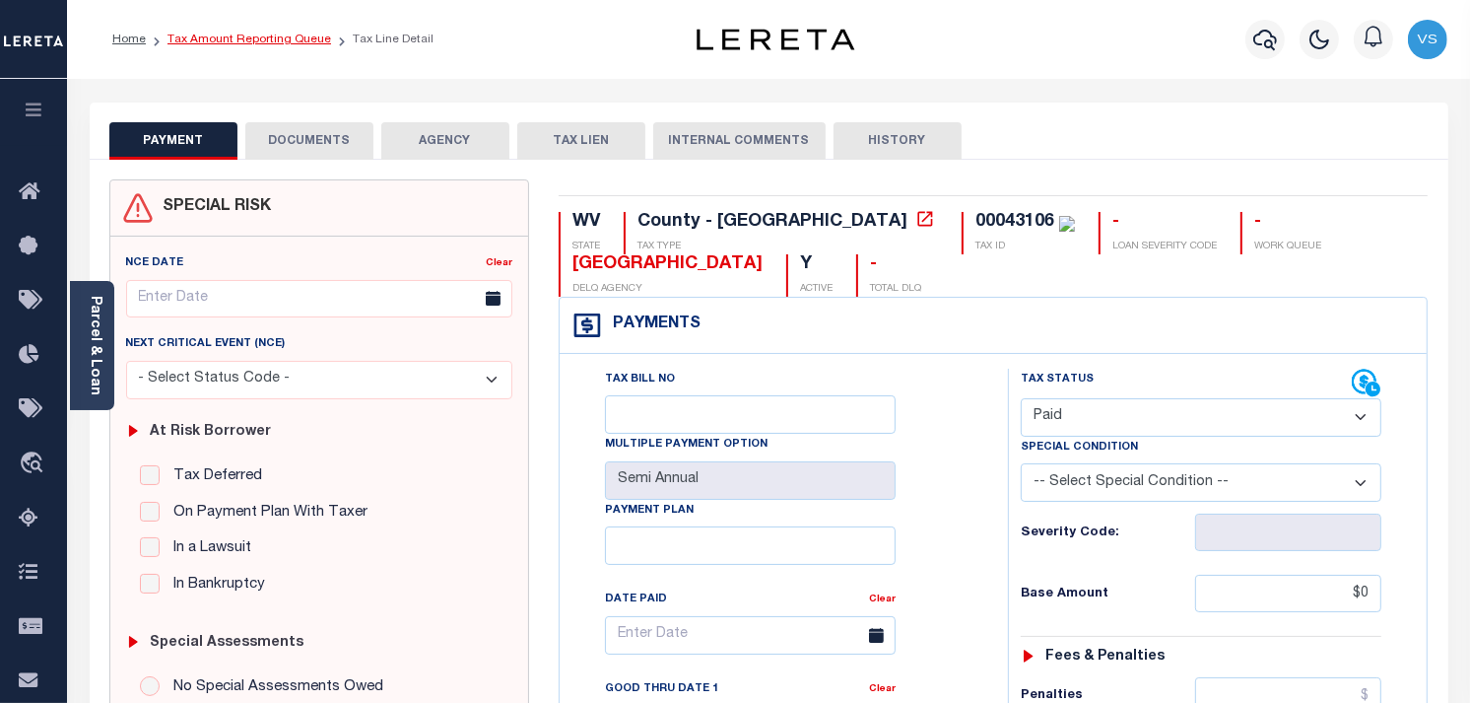
click at [218, 40] on link "Tax Amount Reporting Queue" at bounding box center [250, 40] width 164 height 12
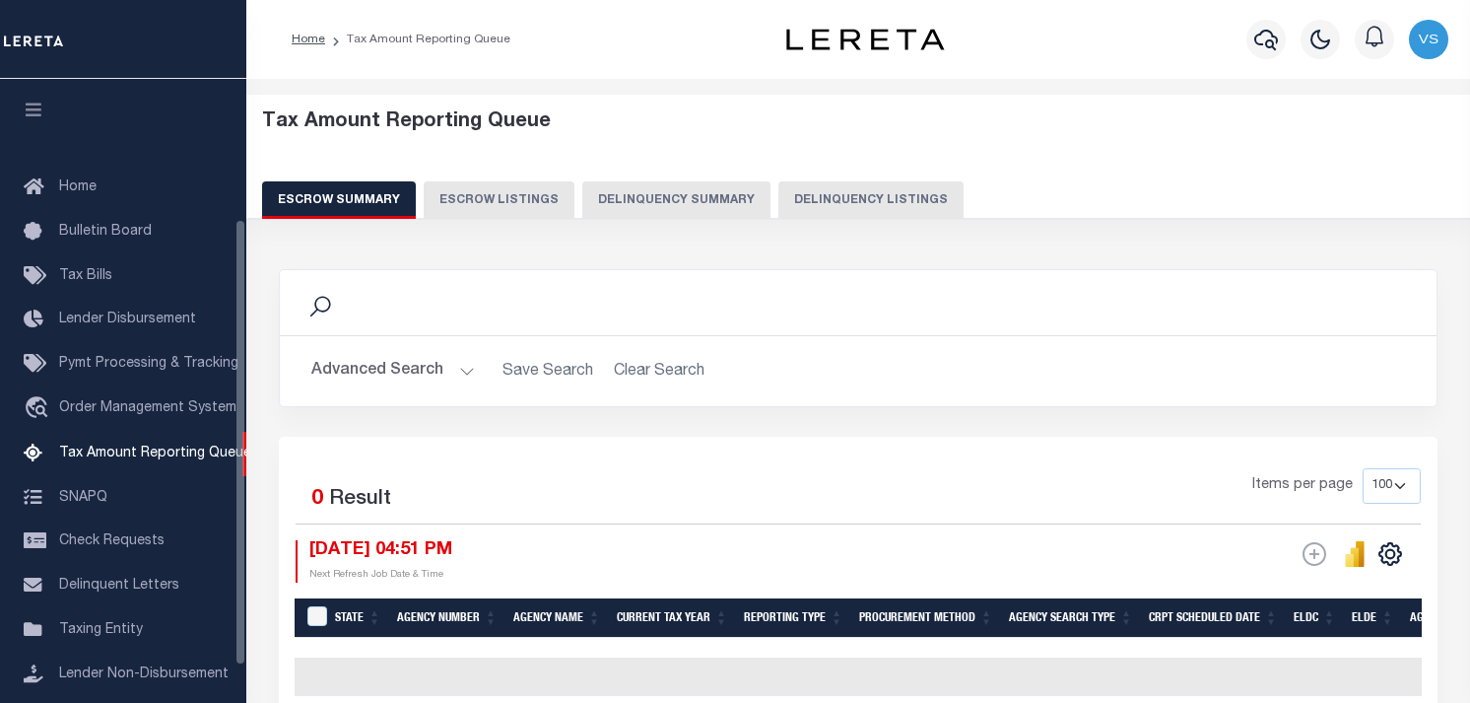
select select "100"
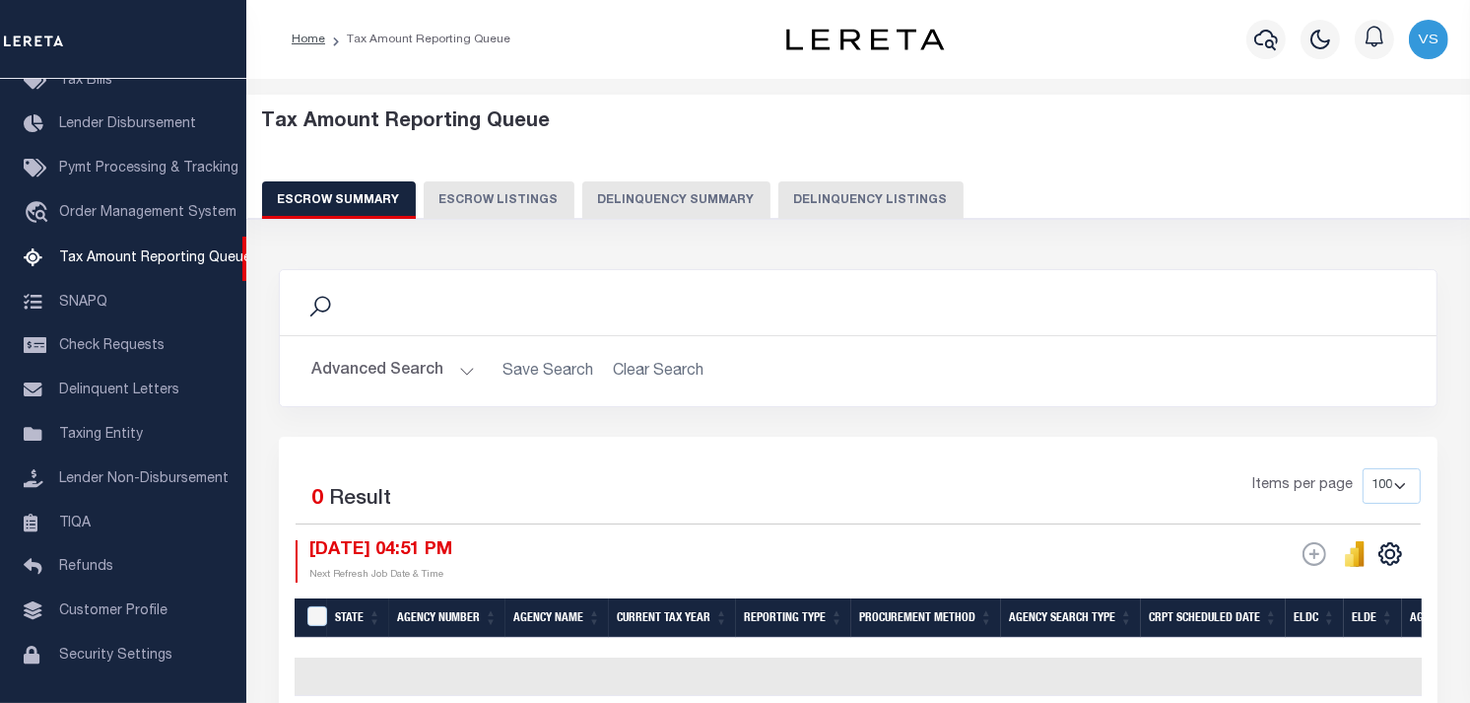
click at [833, 204] on button "Delinquency Listings" at bounding box center [871, 199] width 185 height 37
select select "100"
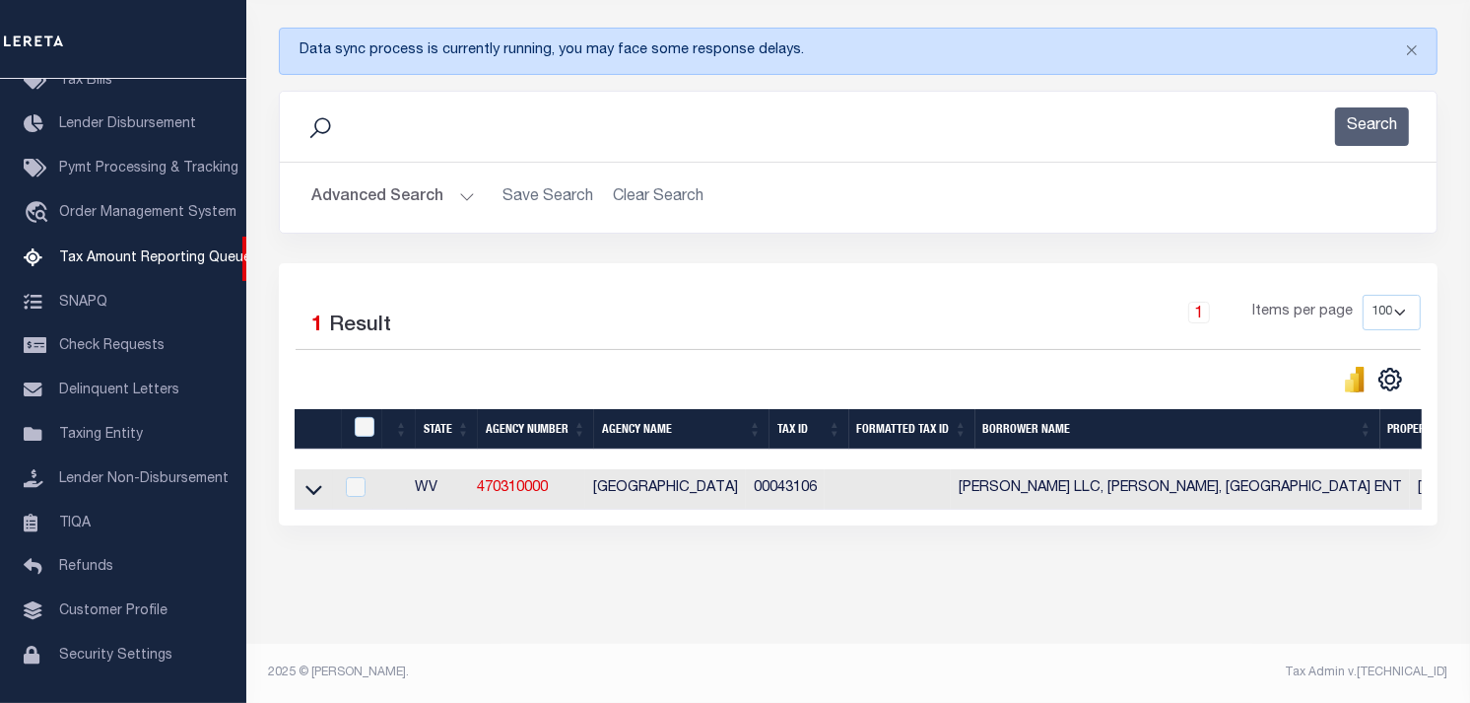
scroll to position [257, 0]
click at [315, 479] on icon at bounding box center [313, 489] width 17 height 21
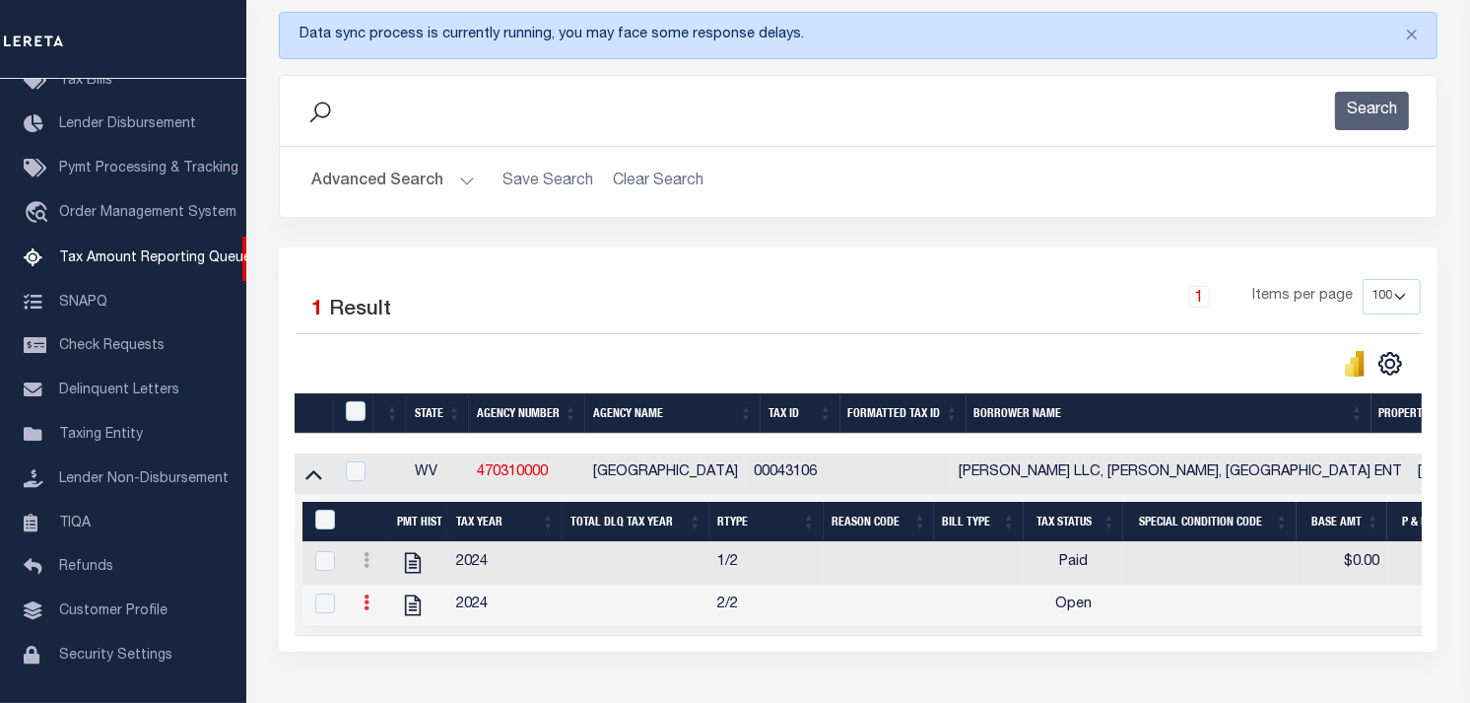
click at [367, 610] on icon at bounding box center [367, 602] width 6 height 16
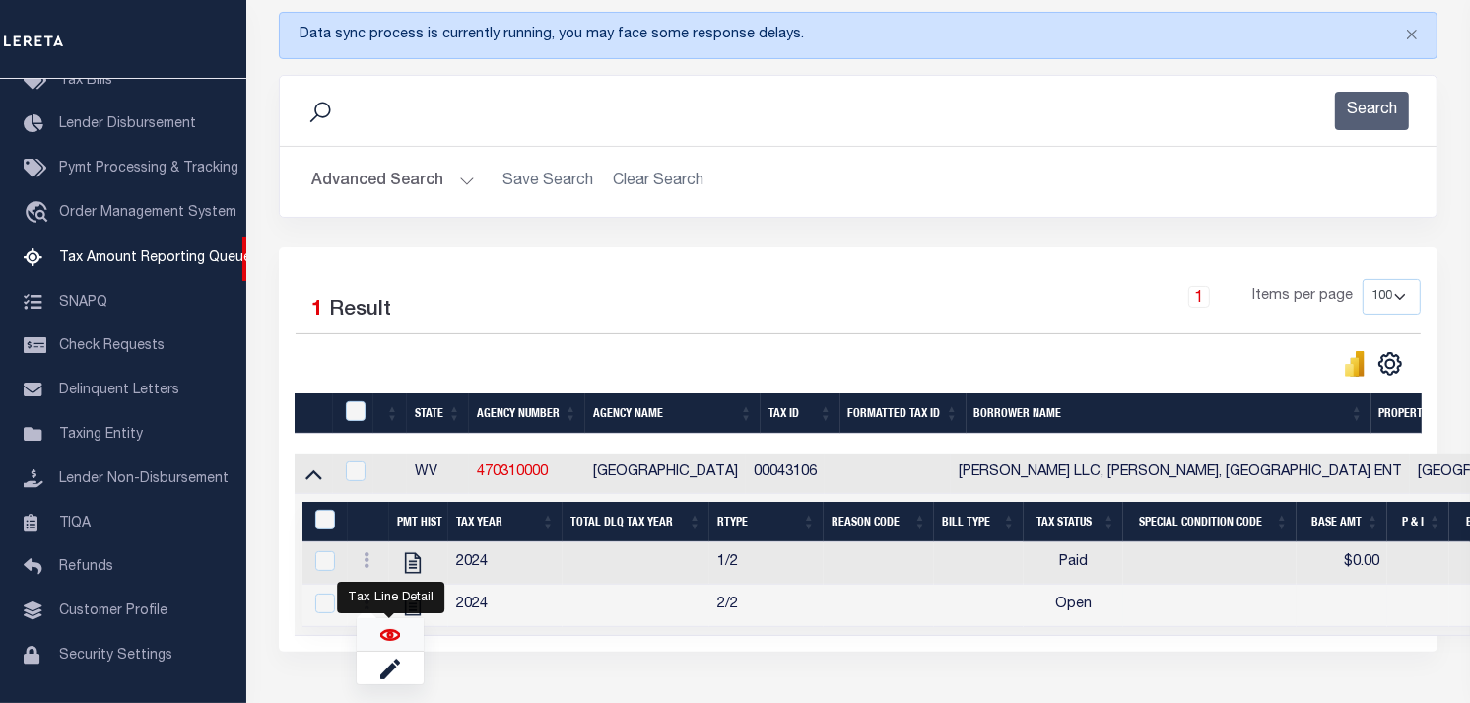
click at [382, 642] on img "" at bounding box center [390, 635] width 20 height 20
checkbox input "true"
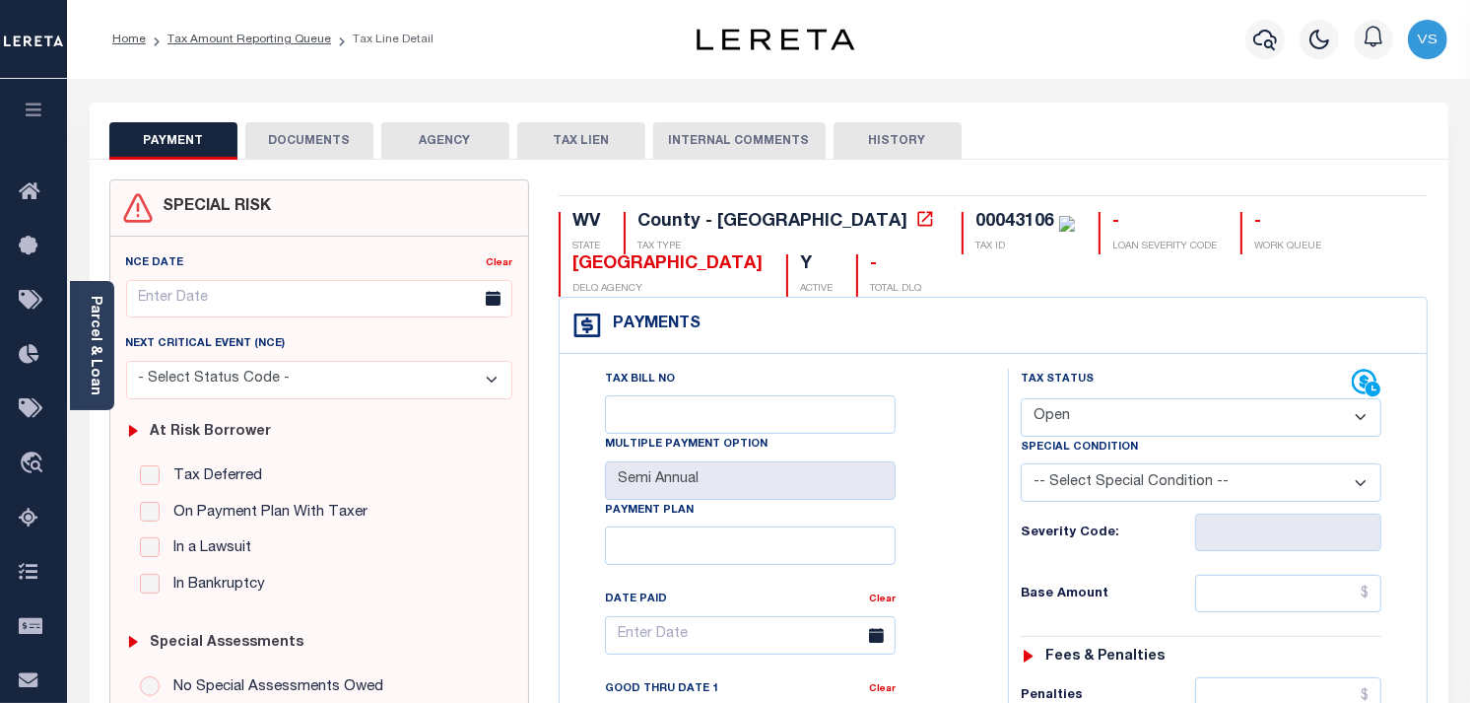
click at [1070, 410] on select "- Select Status Code - Open Due/Unpaid Paid Incomplete No Tax Due Internal Refu…" at bounding box center [1201, 417] width 361 height 38
select select "PYD"
click at [1021, 399] on select "- Select Status Code - Open Due/Unpaid Paid Incomplete No Tax Due Internal Refu…" at bounding box center [1201, 417] width 361 height 38
type input "[DATE]"
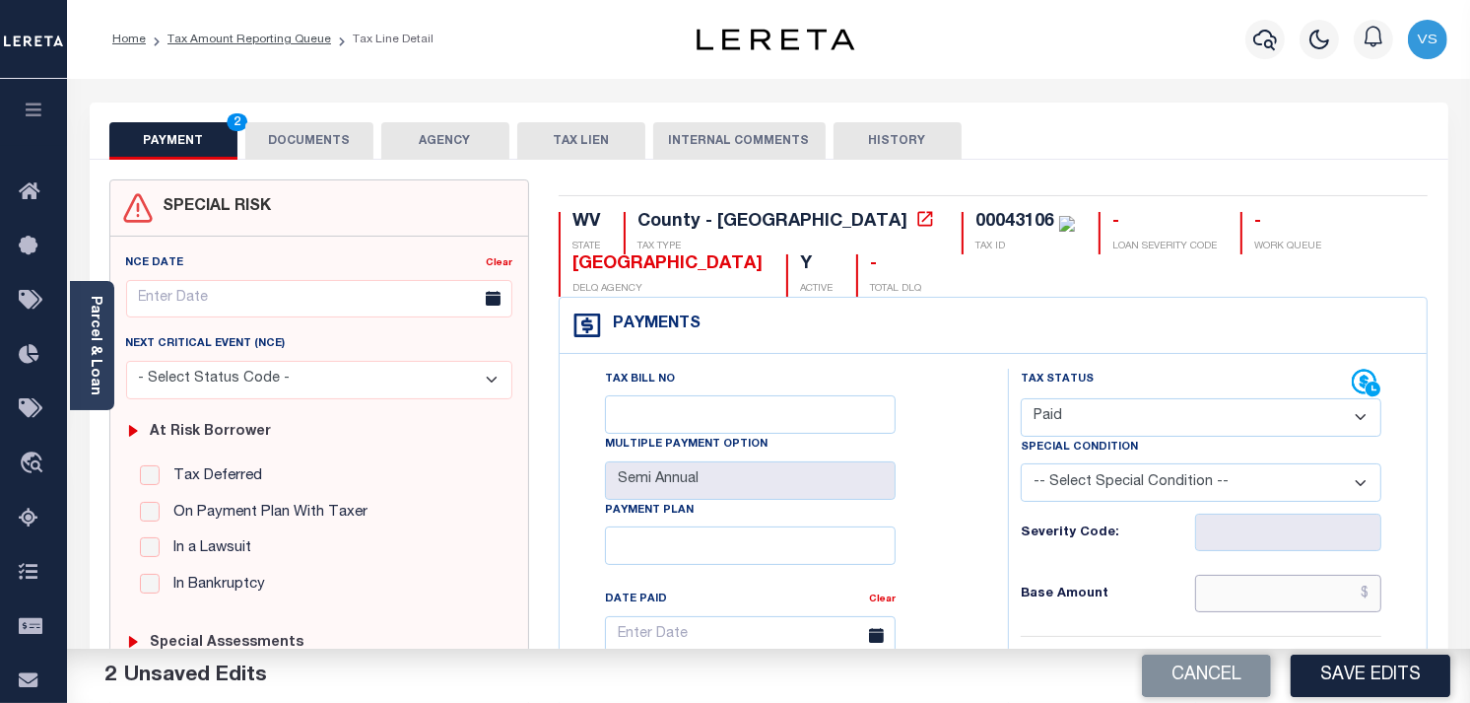
click at [1256, 594] on input "text" at bounding box center [1288, 593] width 187 height 37
type input "$0.00"
click at [312, 146] on button "DOCUMENTS" at bounding box center [309, 140] width 128 height 37
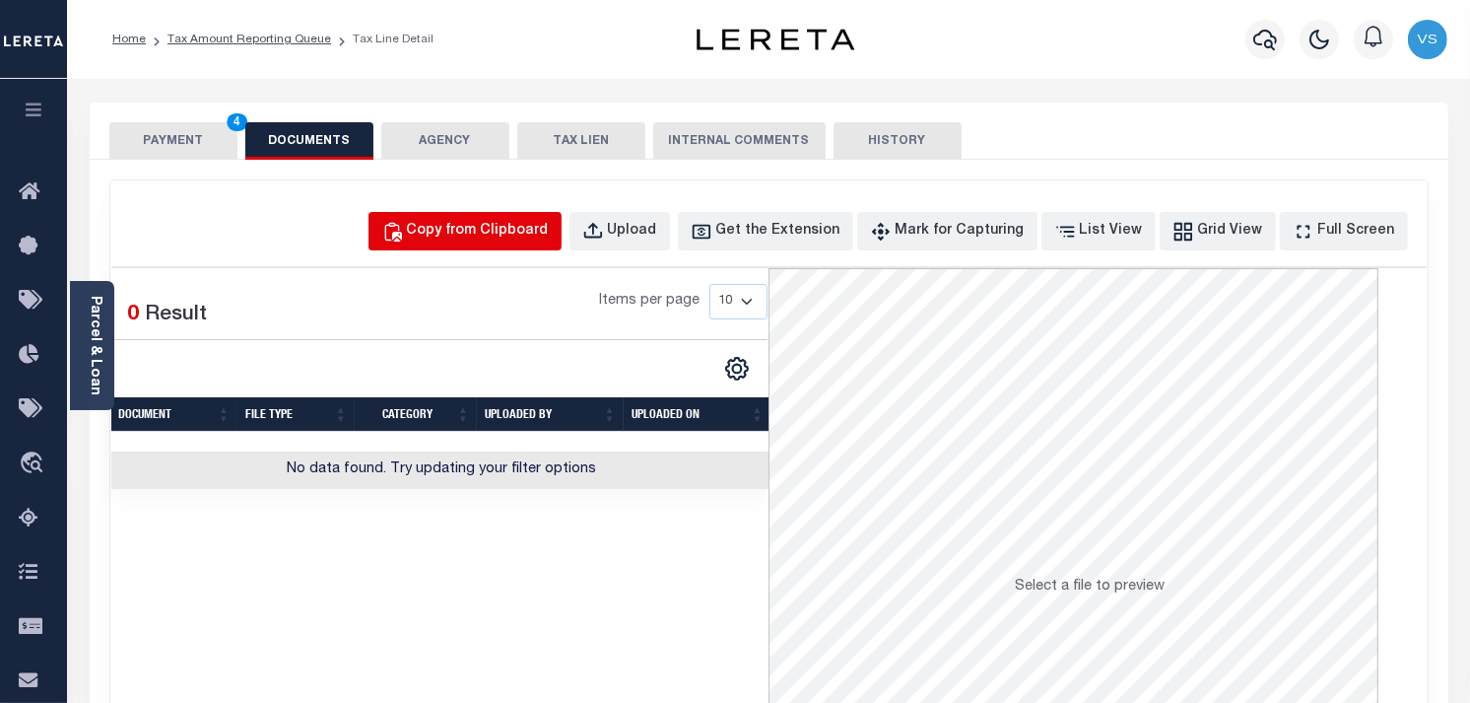
click at [480, 232] on div "Copy from Clipboard" at bounding box center [478, 232] width 142 height 22
select select "POP"
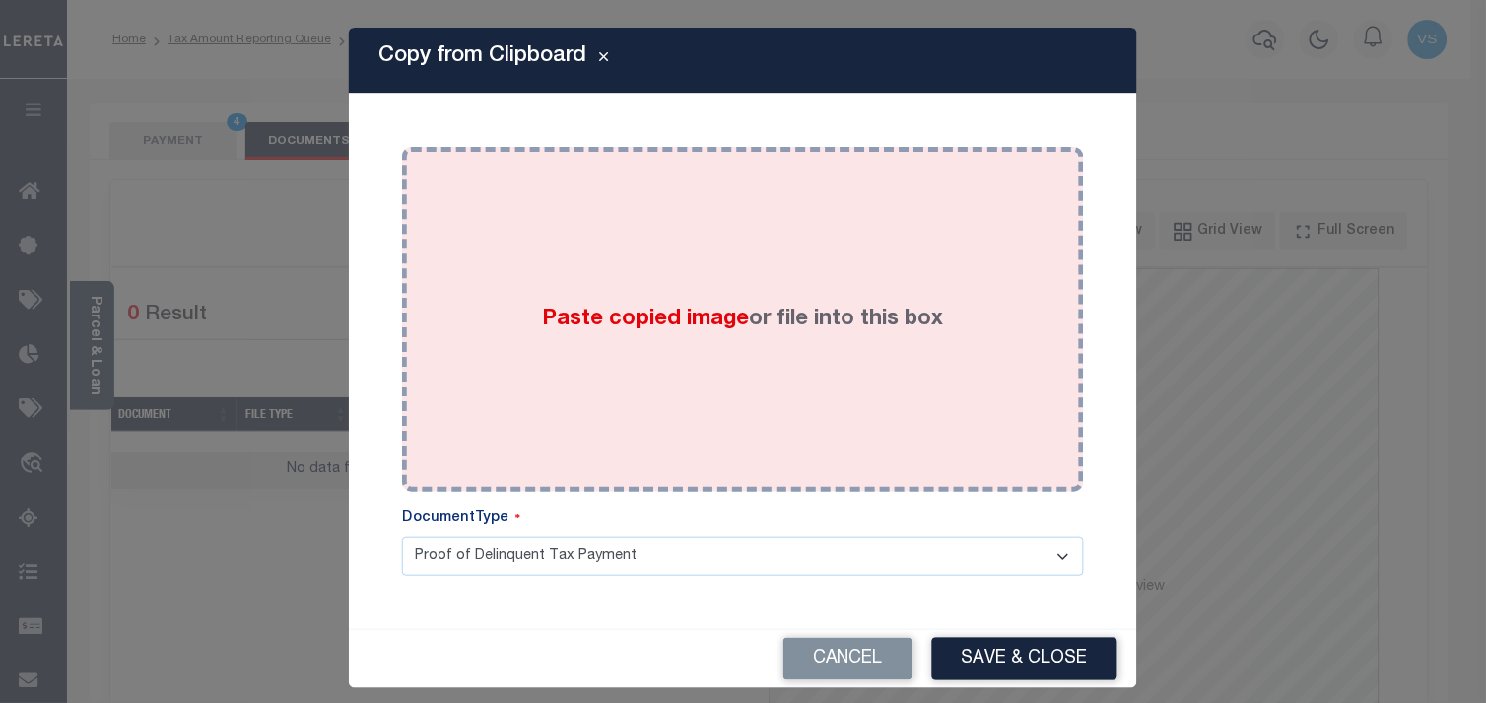
click at [476, 347] on div "Paste copied image or file into this box" at bounding box center [743, 319] width 652 height 315
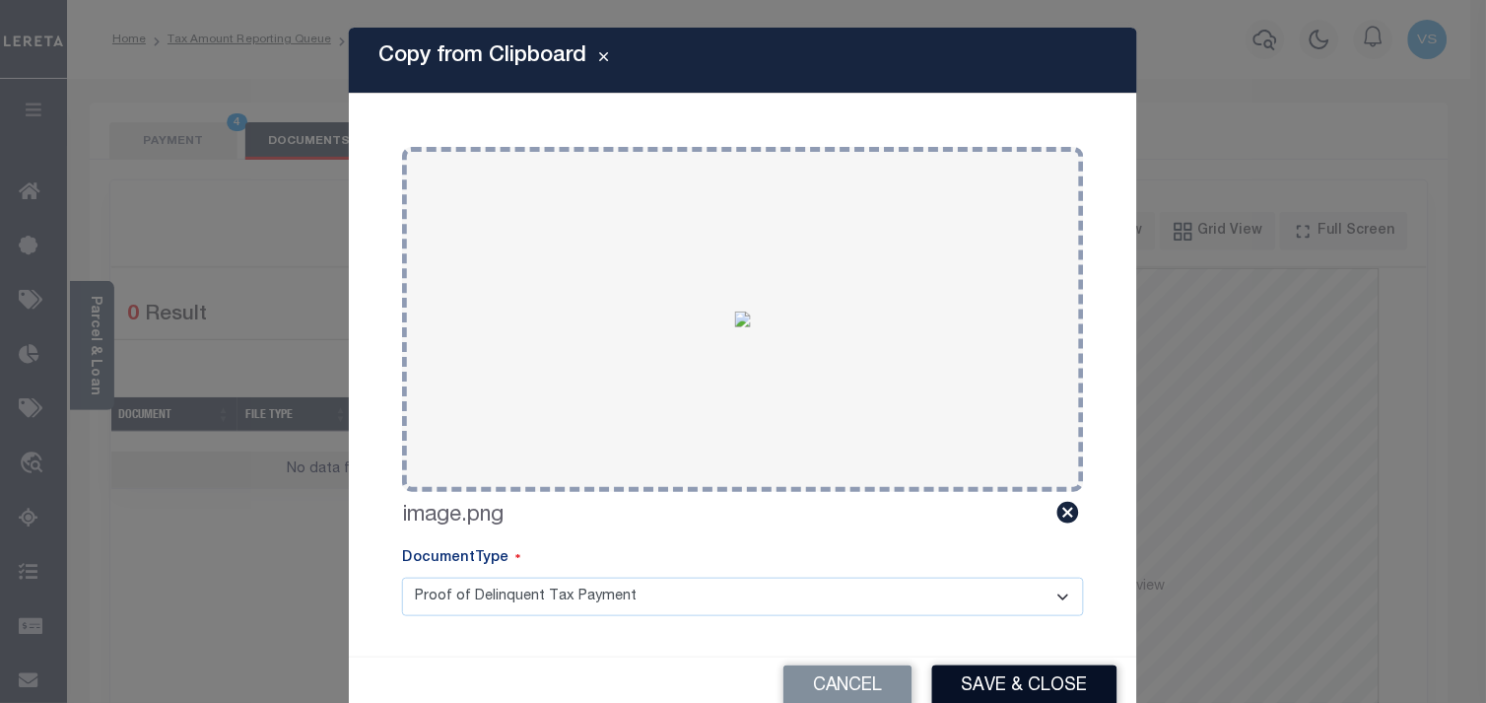
click at [1001, 680] on button "Save & Close" at bounding box center [1024, 686] width 185 height 42
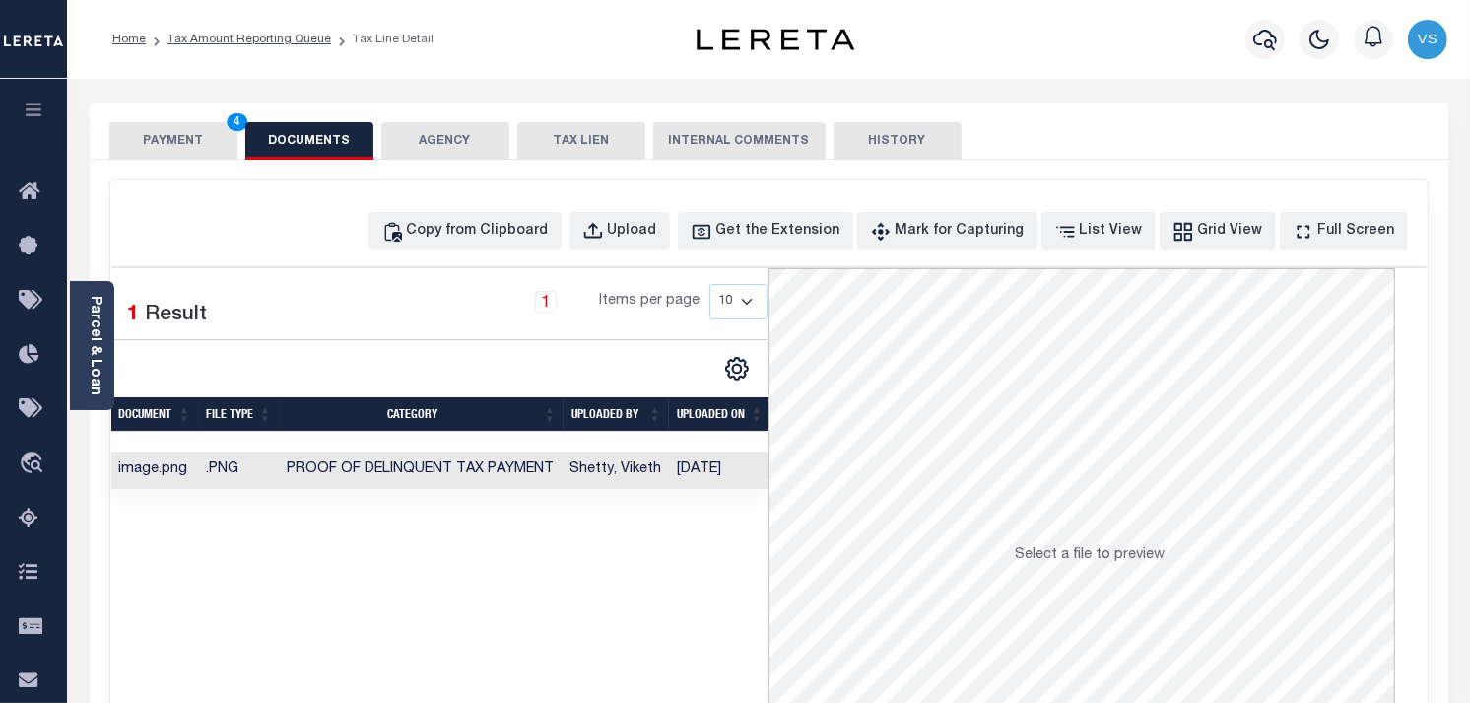
click at [173, 145] on button "PAYMENT 4" at bounding box center [173, 140] width 128 height 37
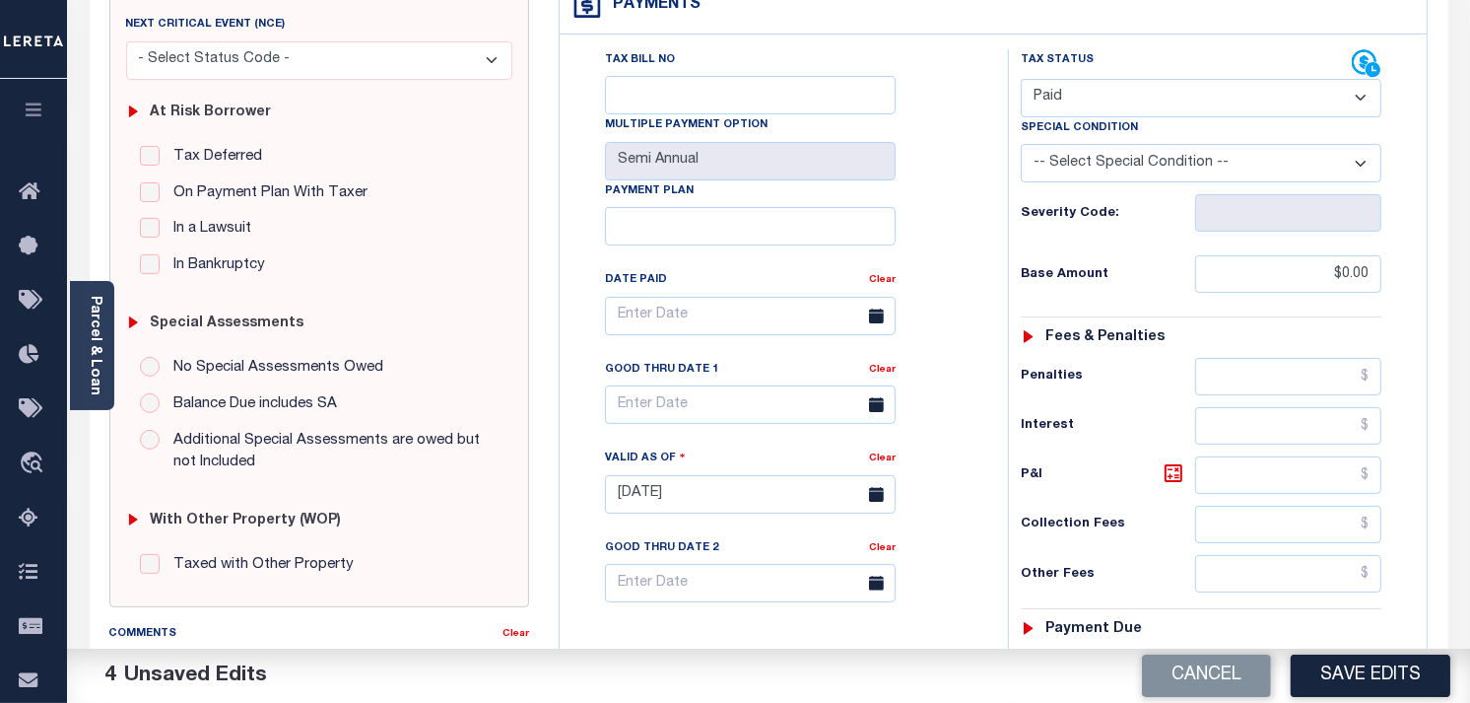
scroll to position [328, 0]
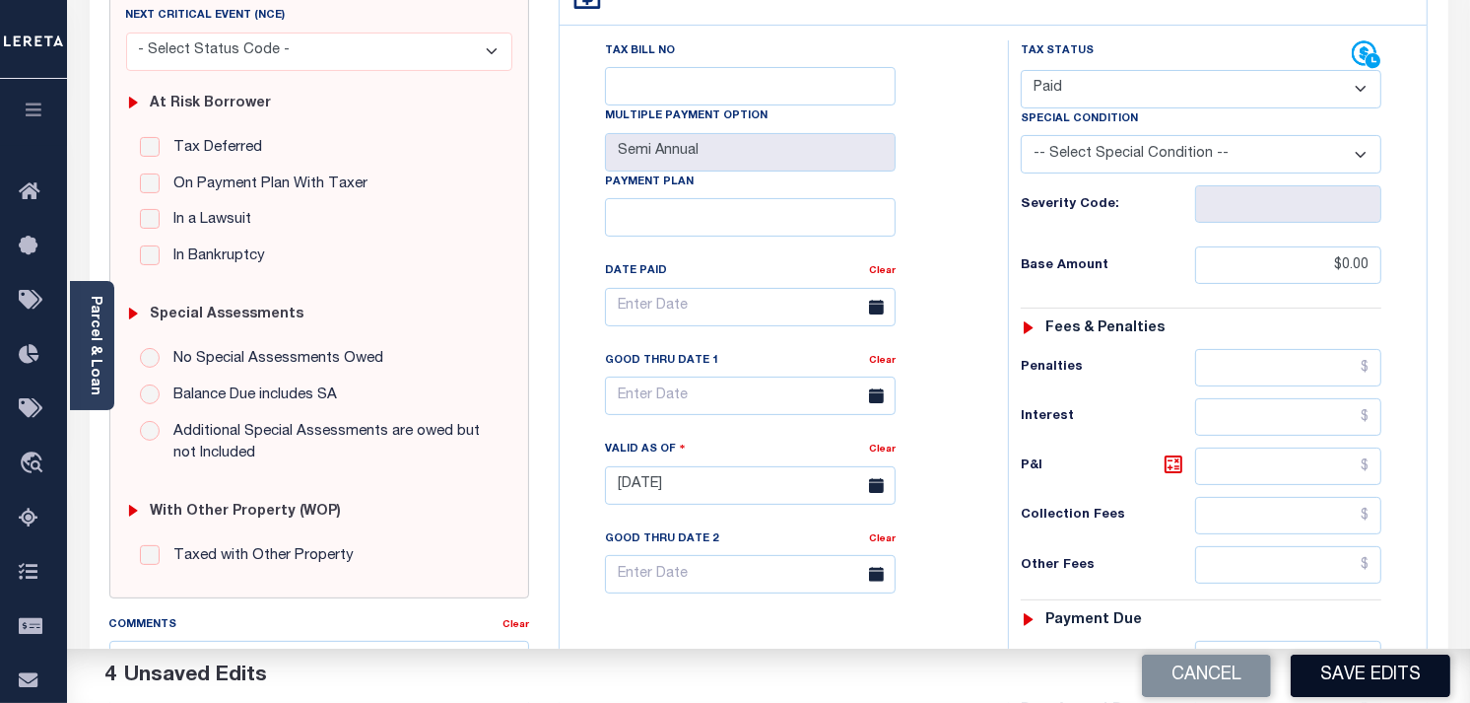
click at [1343, 672] on button "Save Edits" at bounding box center [1371, 675] width 160 height 42
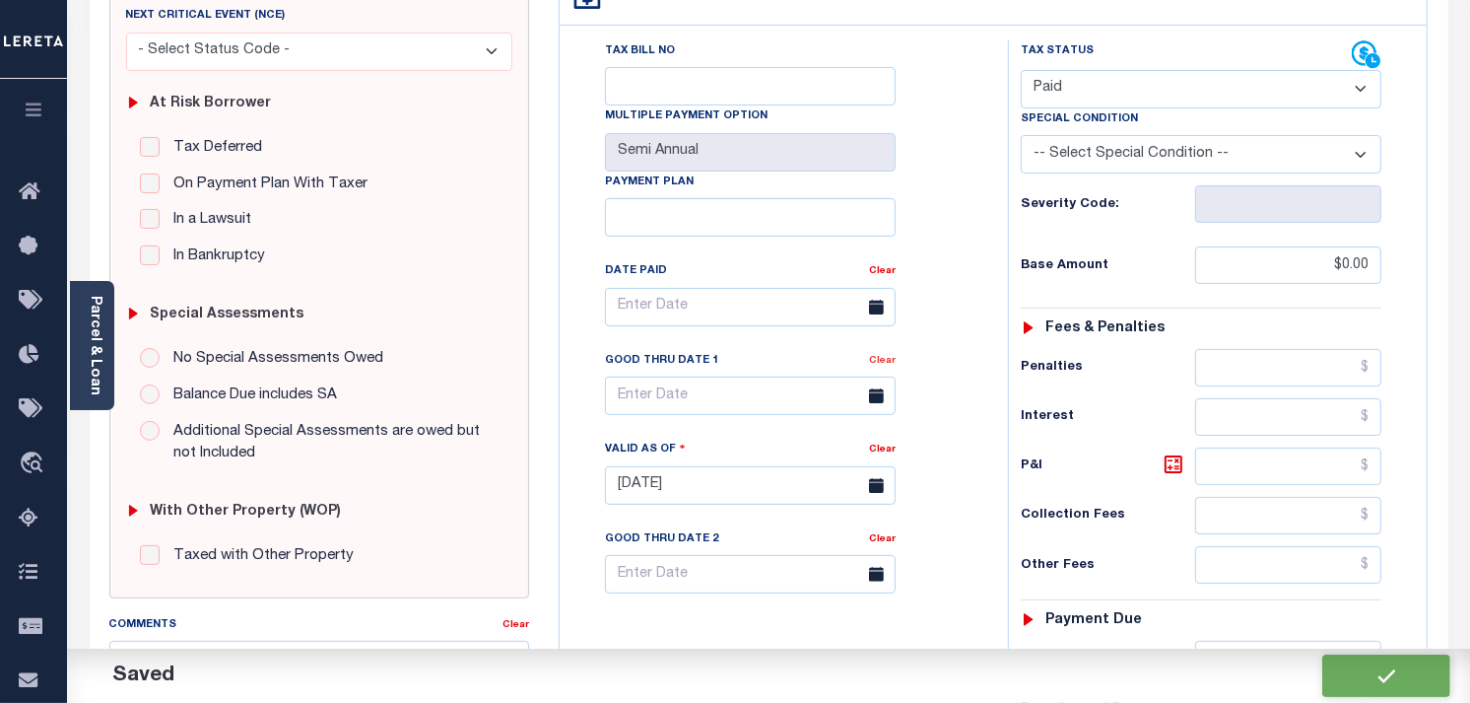
checkbox input "false"
type input "$0"
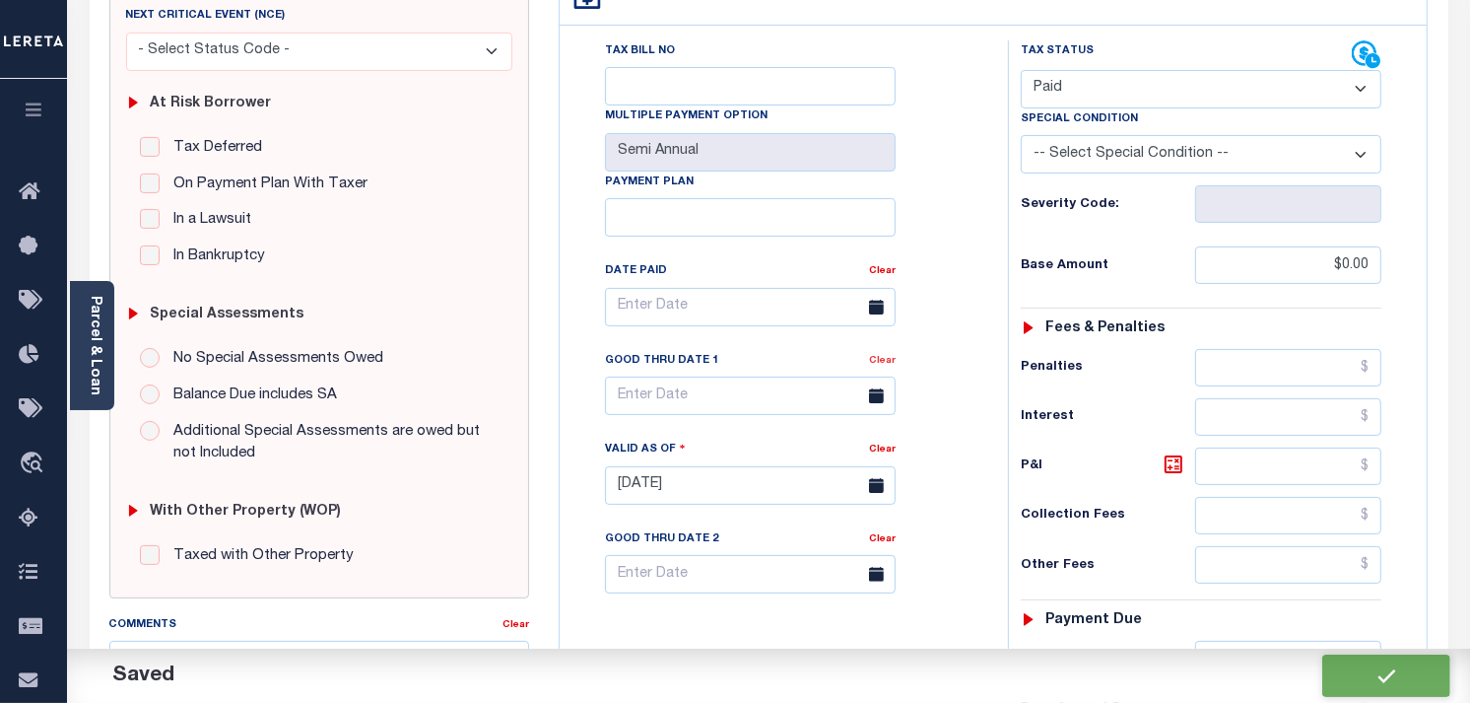
type input "$0"
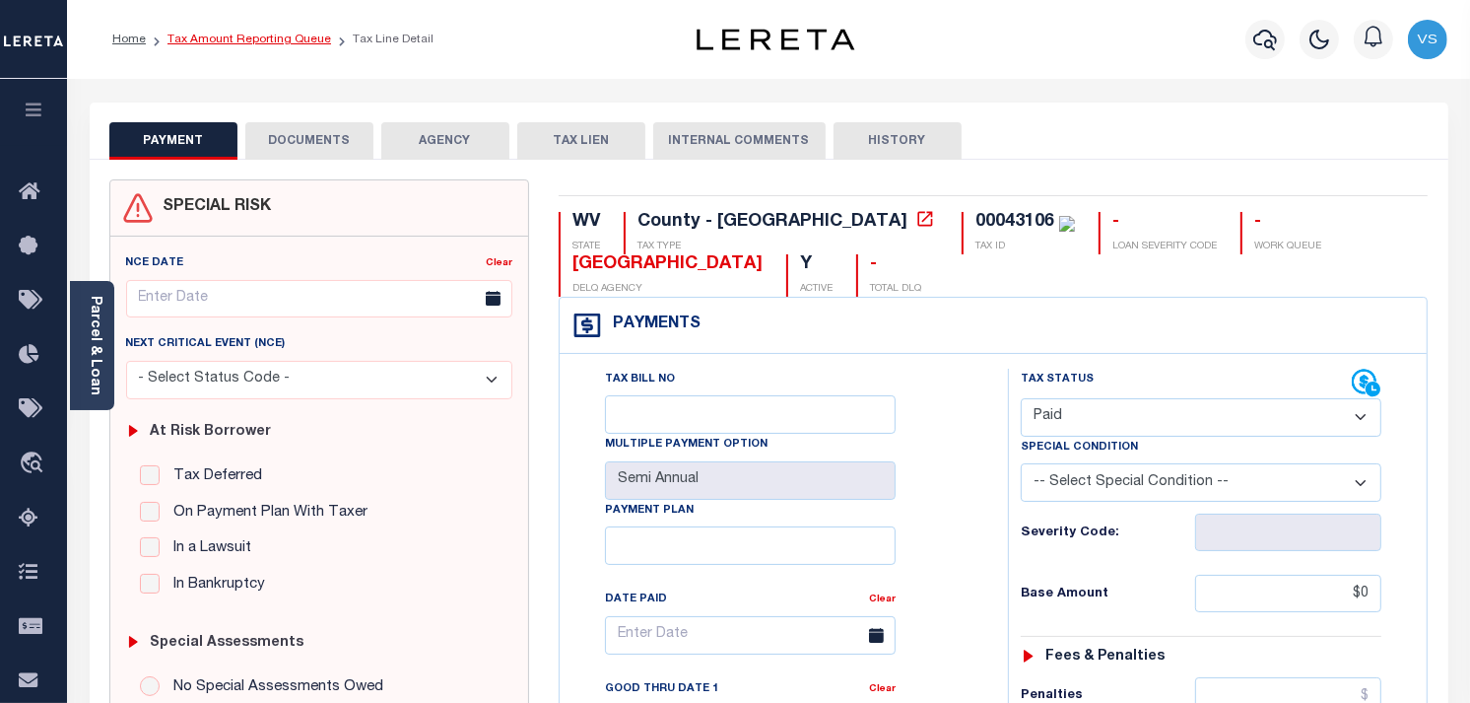
click at [213, 41] on link "Tax Amount Reporting Queue" at bounding box center [250, 40] width 164 height 12
click at [328, 148] on button "DOCUMENTS" at bounding box center [309, 140] width 128 height 37
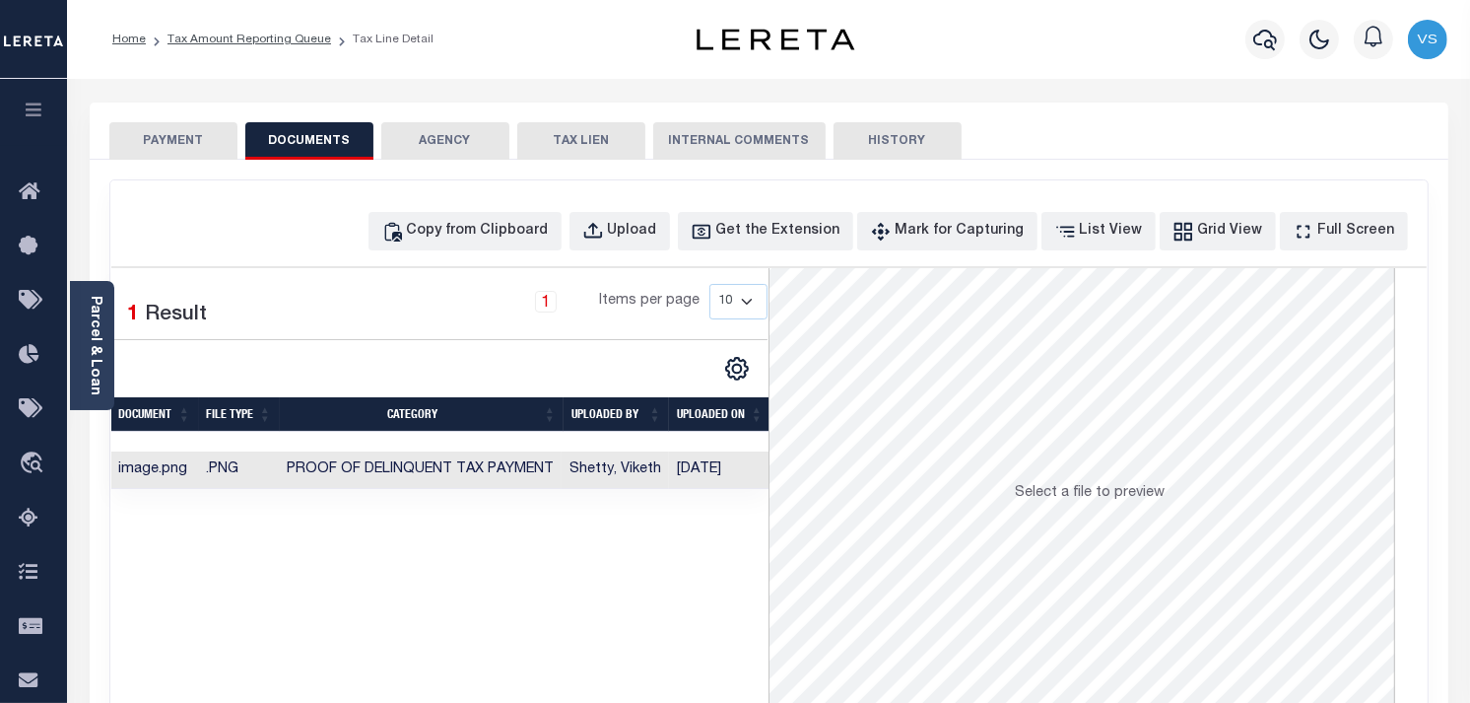
click at [180, 139] on button "PAYMENT" at bounding box center [173, 140] width 128 height 37
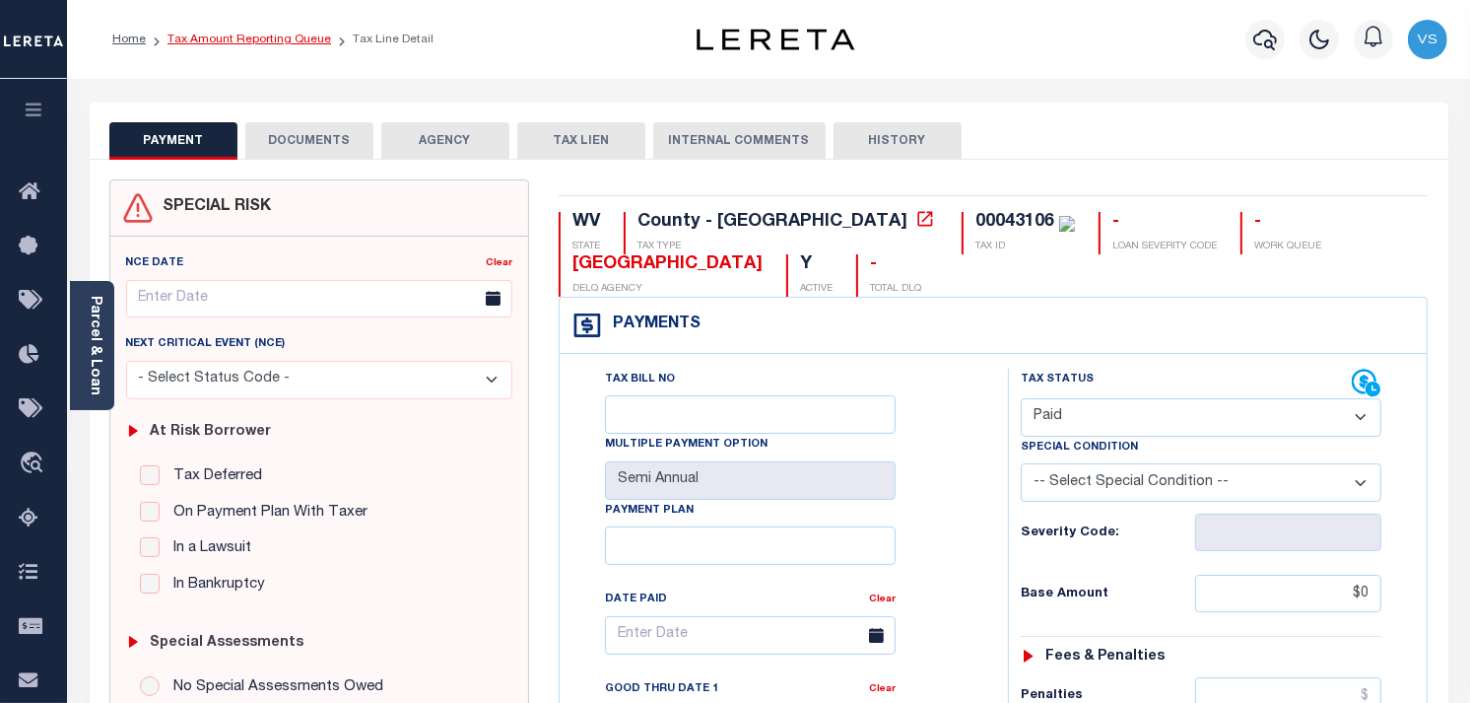
click at [204, 34] on link "Tax Amount Reporting Queue" at bounding box center [250, 40] width 164 height 12
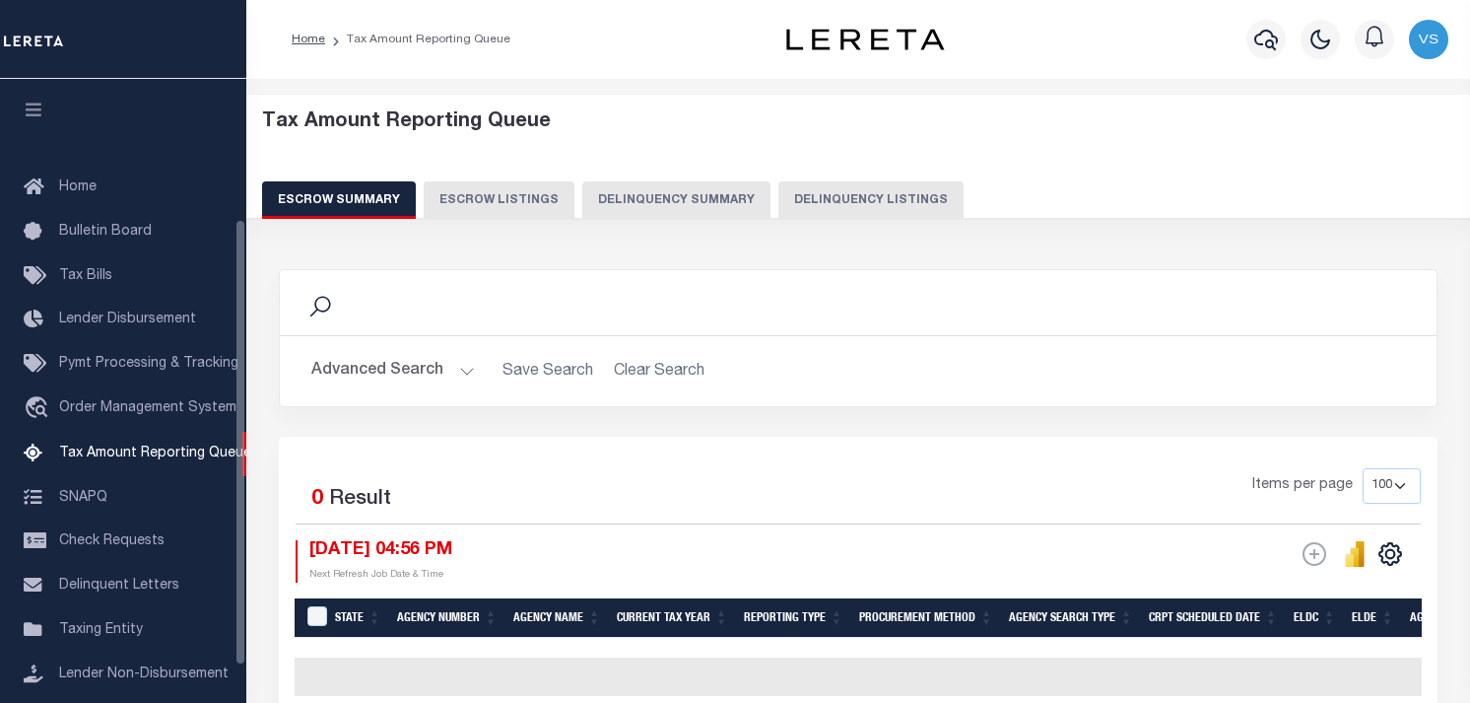
select select "100"
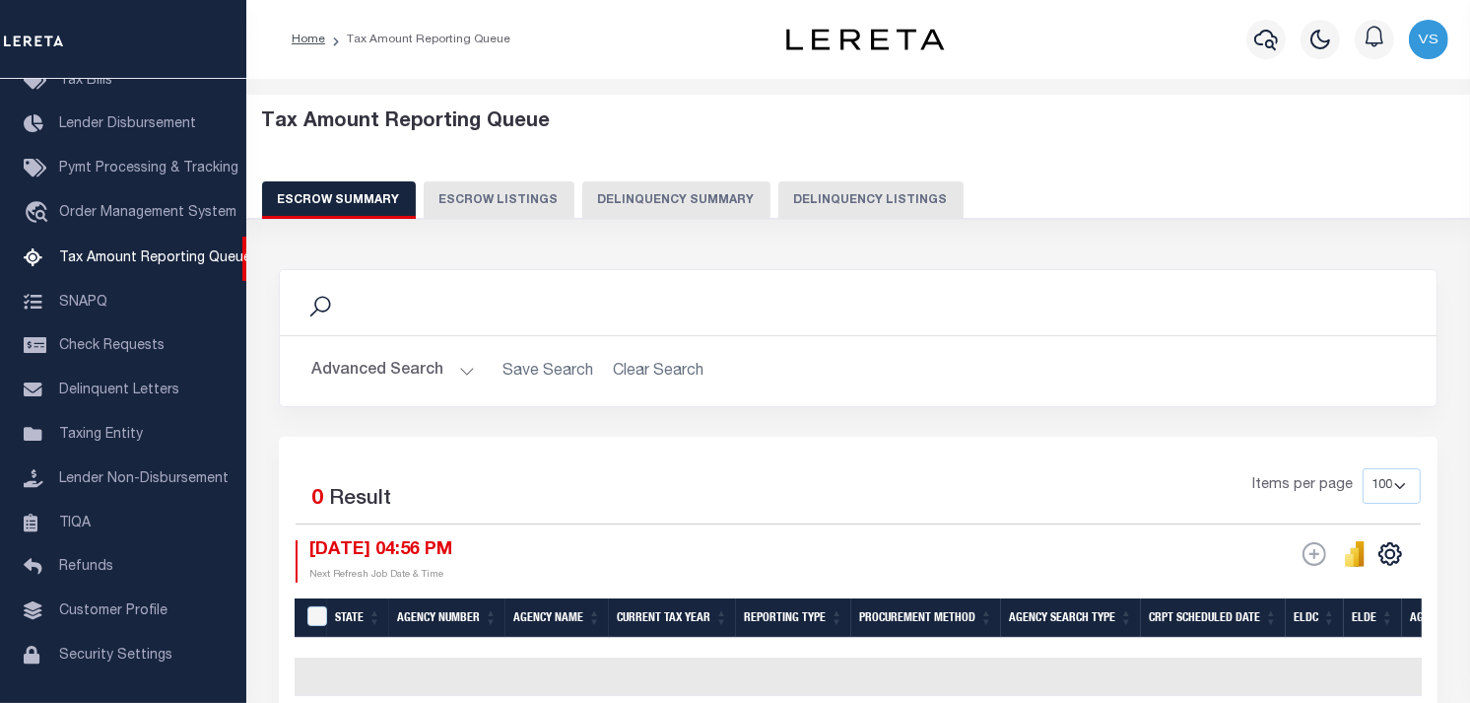
click at [825, 189] on button "Delinquency Listings" at bounding box center [871, 199] width 185 height 37
select select "100"
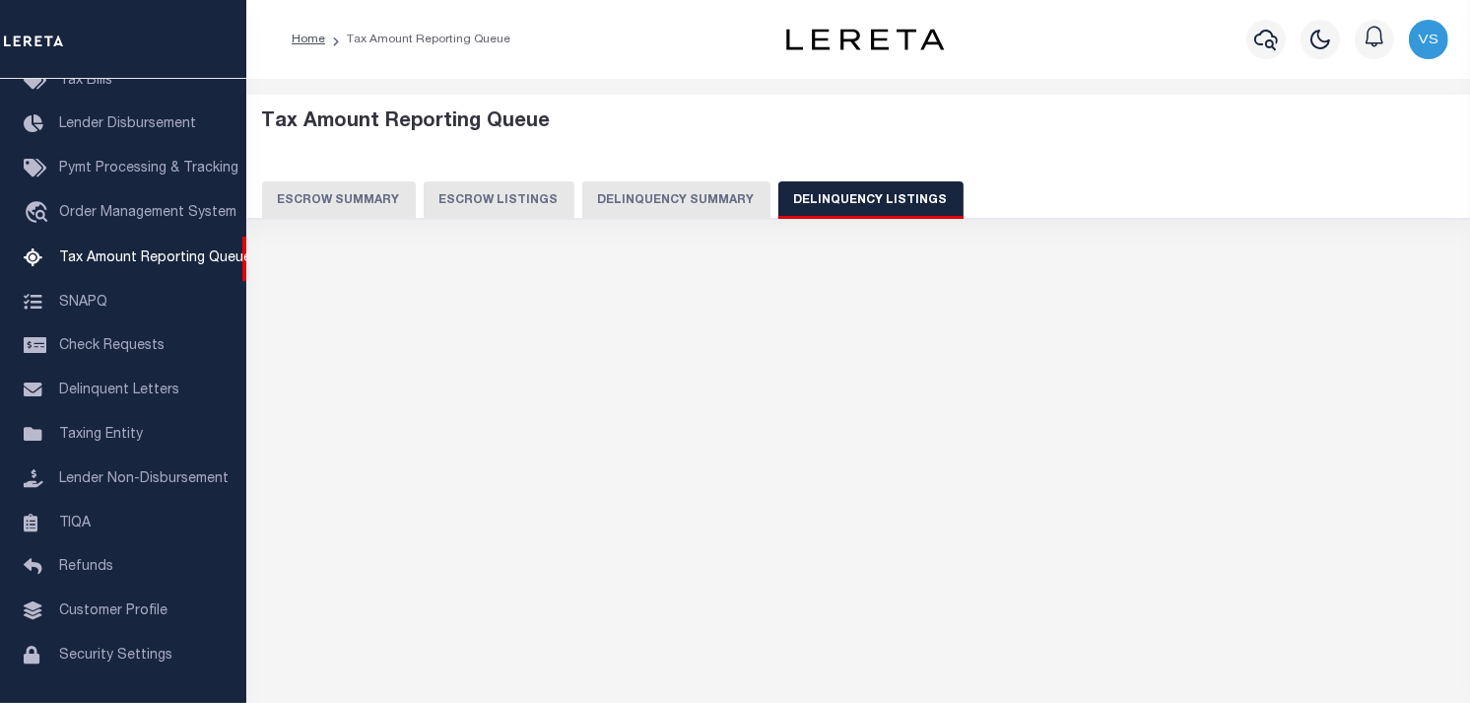
select select "100"
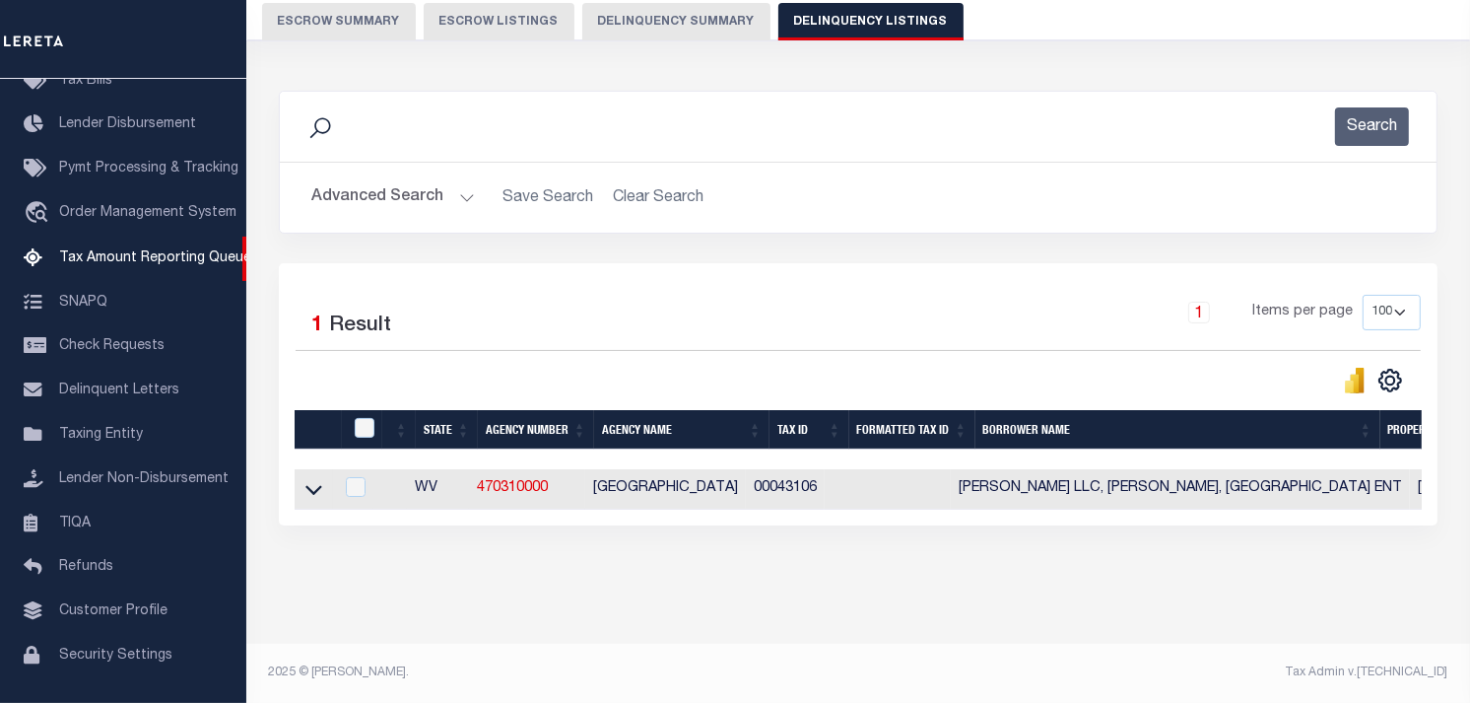
scroll to position [194, 0]
click at [309, 479] on icon at bounding box center [313, 489] width 17 height 21
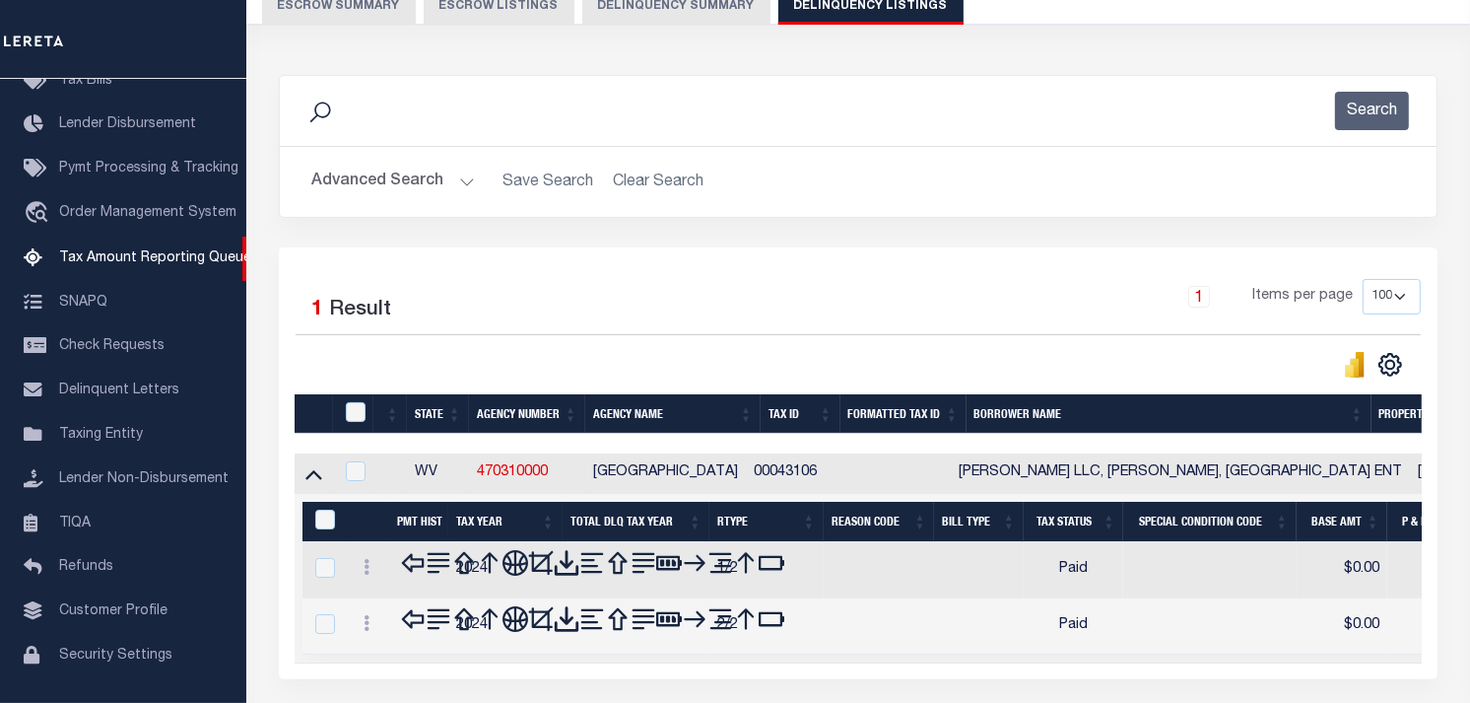
scroll to position [338, 0]
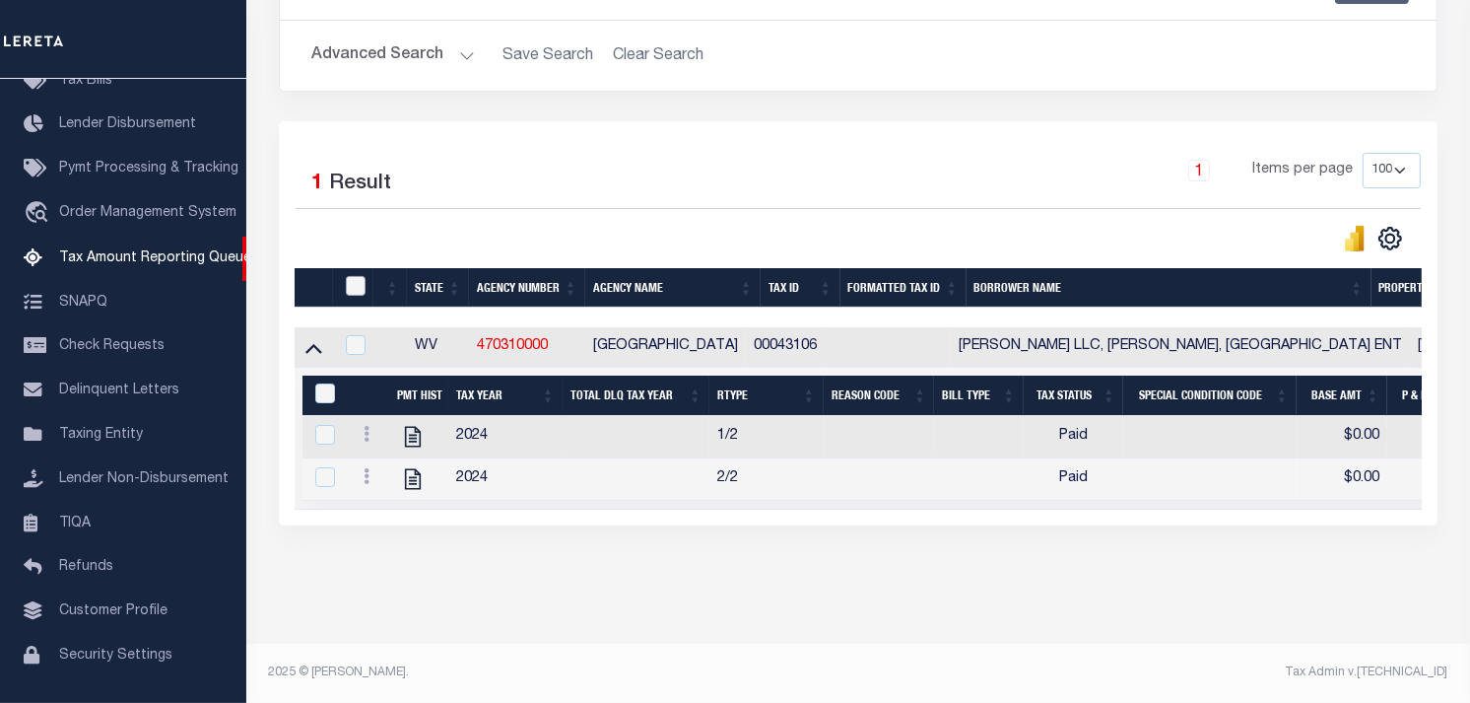
click at [353, 276] on input "checkbox" at bounding box center [356, 286] width 20 height 20
checkbox input "true"
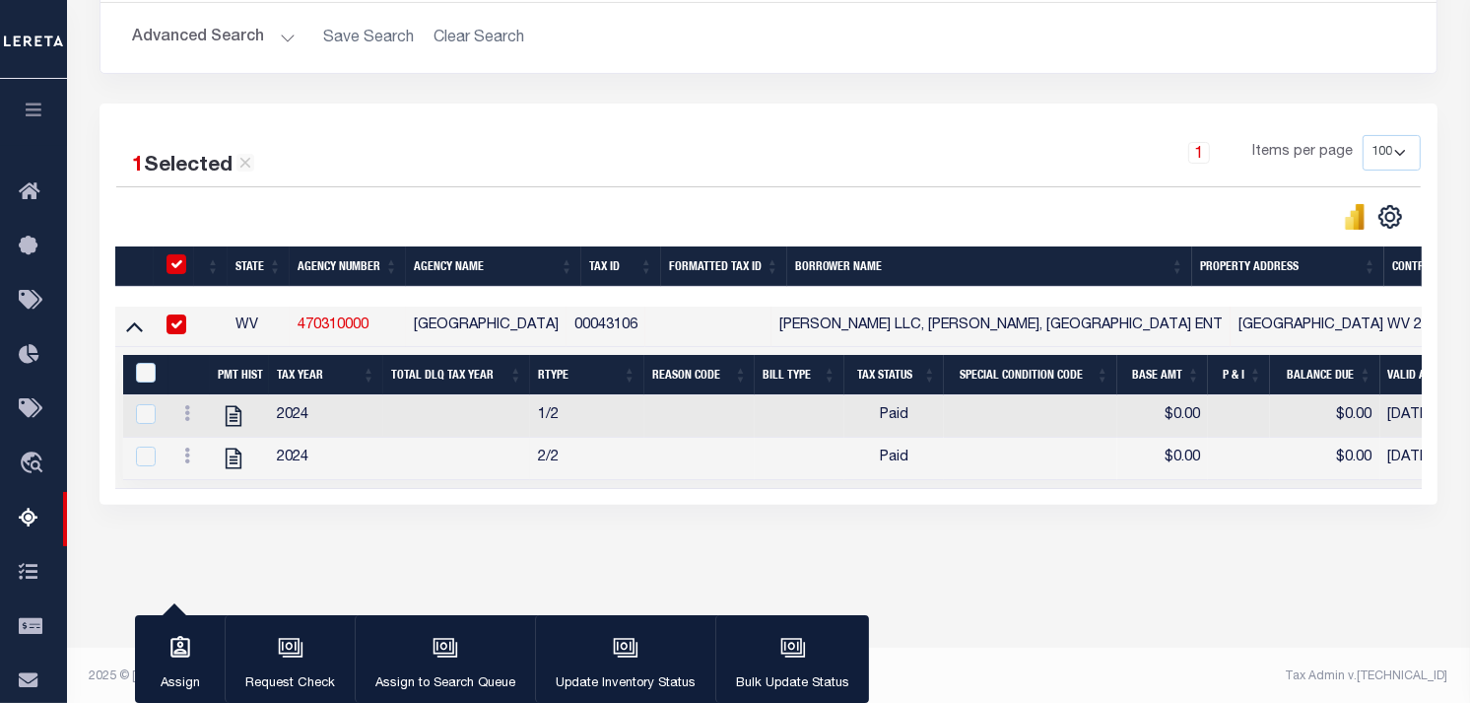
scroll to position [335, 0]
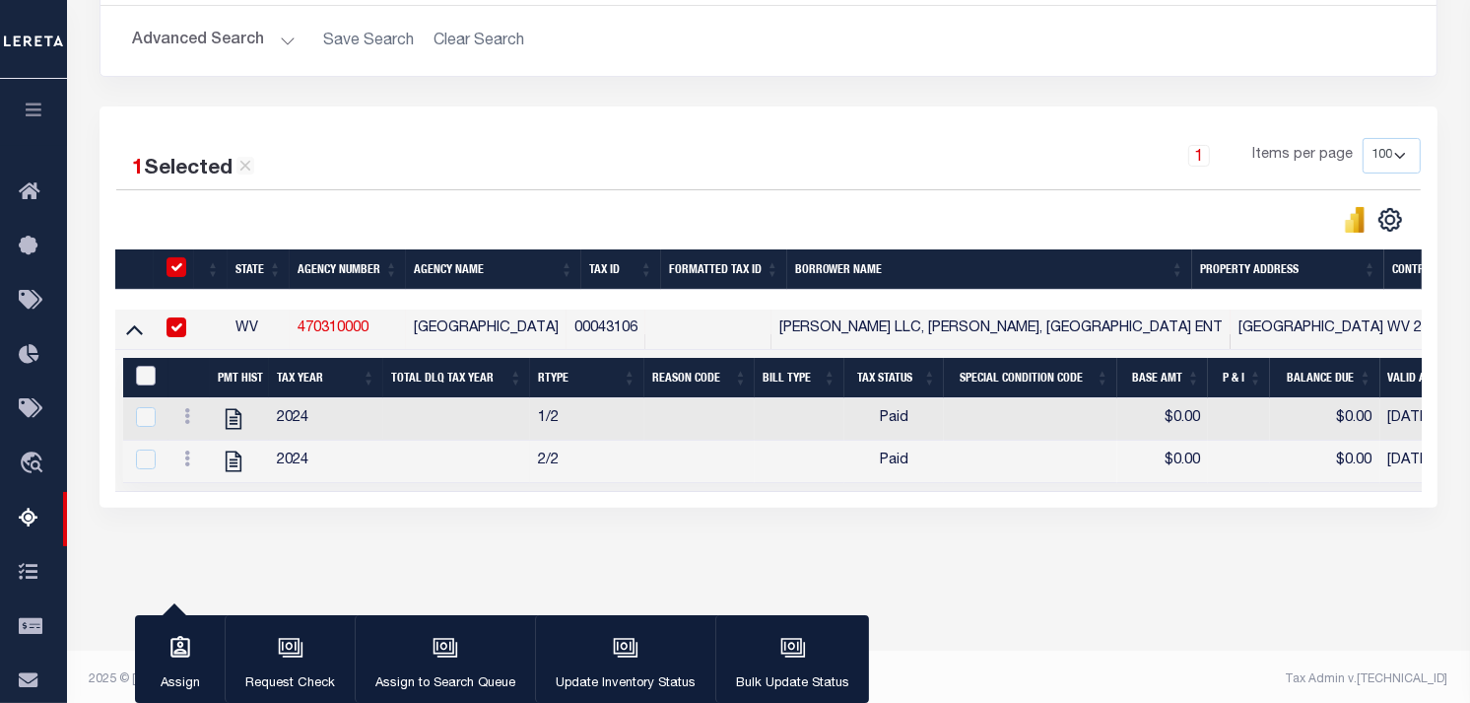
click at [144, 380] on input "&nbsp;" at bounding box center [146, 376] width 20 height 20
checkbox input "true"
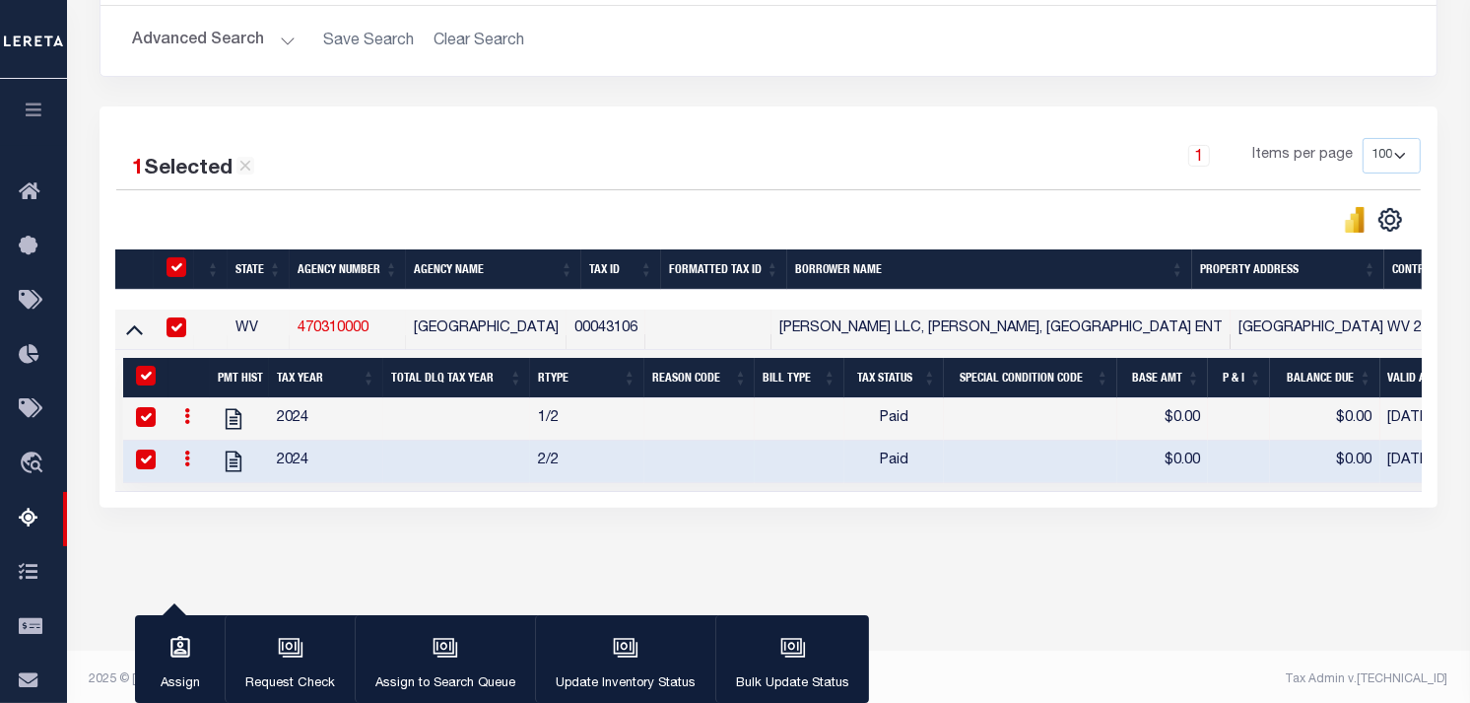
checkbox input "true"
click at [607, 645] on div "button" at bounding box center [625, 649] width 49 height 49
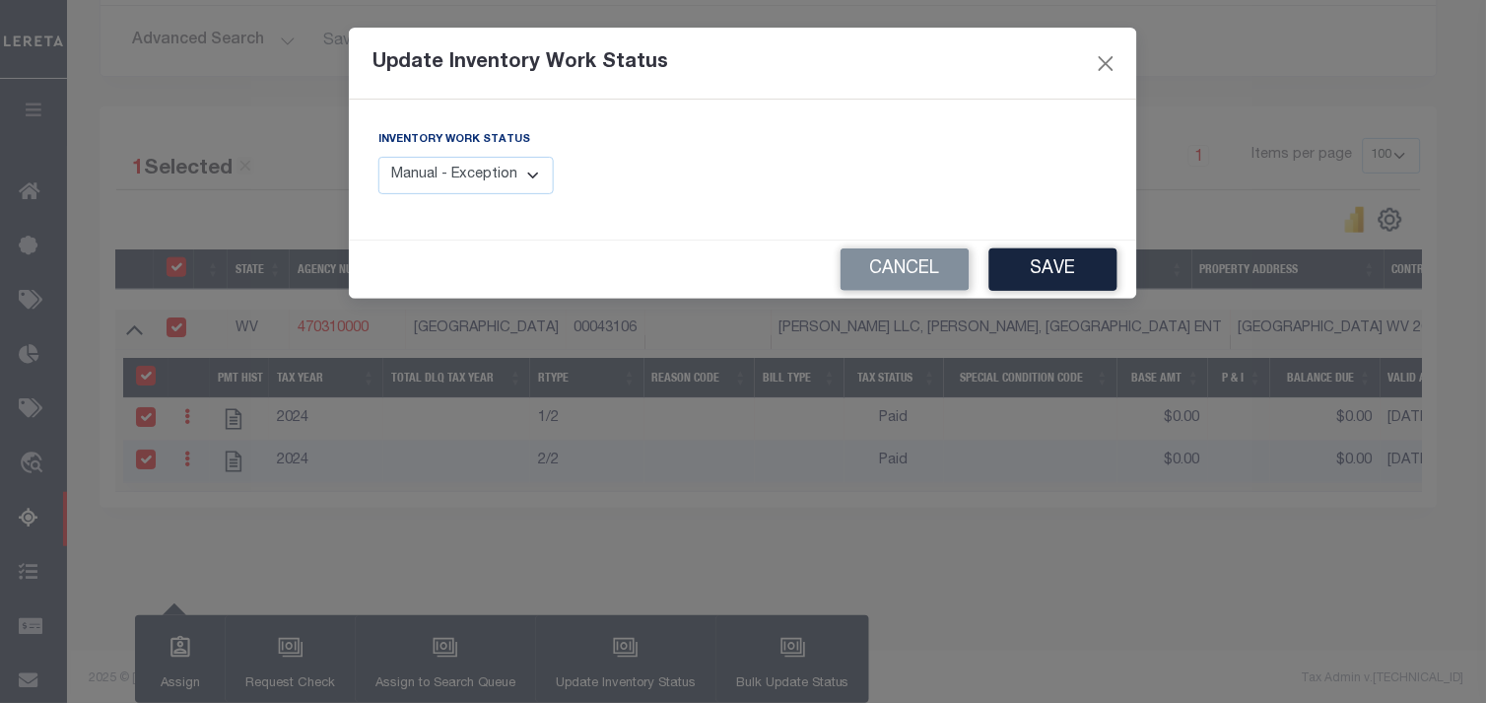
click at [517, 179] on select "Manual - Exception Pended - Awaiting Search Late Add Exception Completed" at bounding box center [465, 176] width 175 height 38
select select "4"
click at [378, 157] on select "Manual - Exception Pended - Awaiting Search Late Add Exception Completed" at bounding box center [465, 176] width 175 height 38
click at [1058, 263] on button "Save" at bounding box center [1053, 269] width 128 height 42
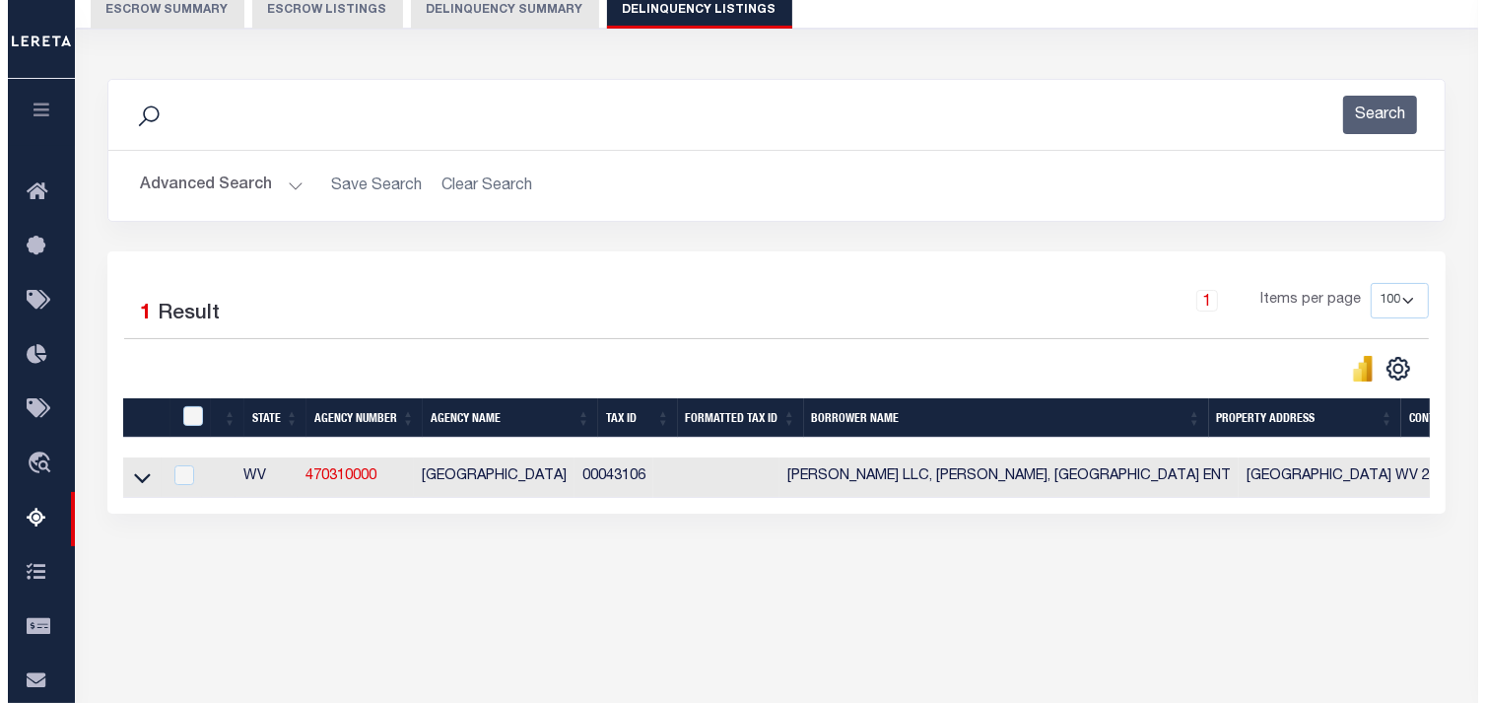
scroll to position [0, 0]
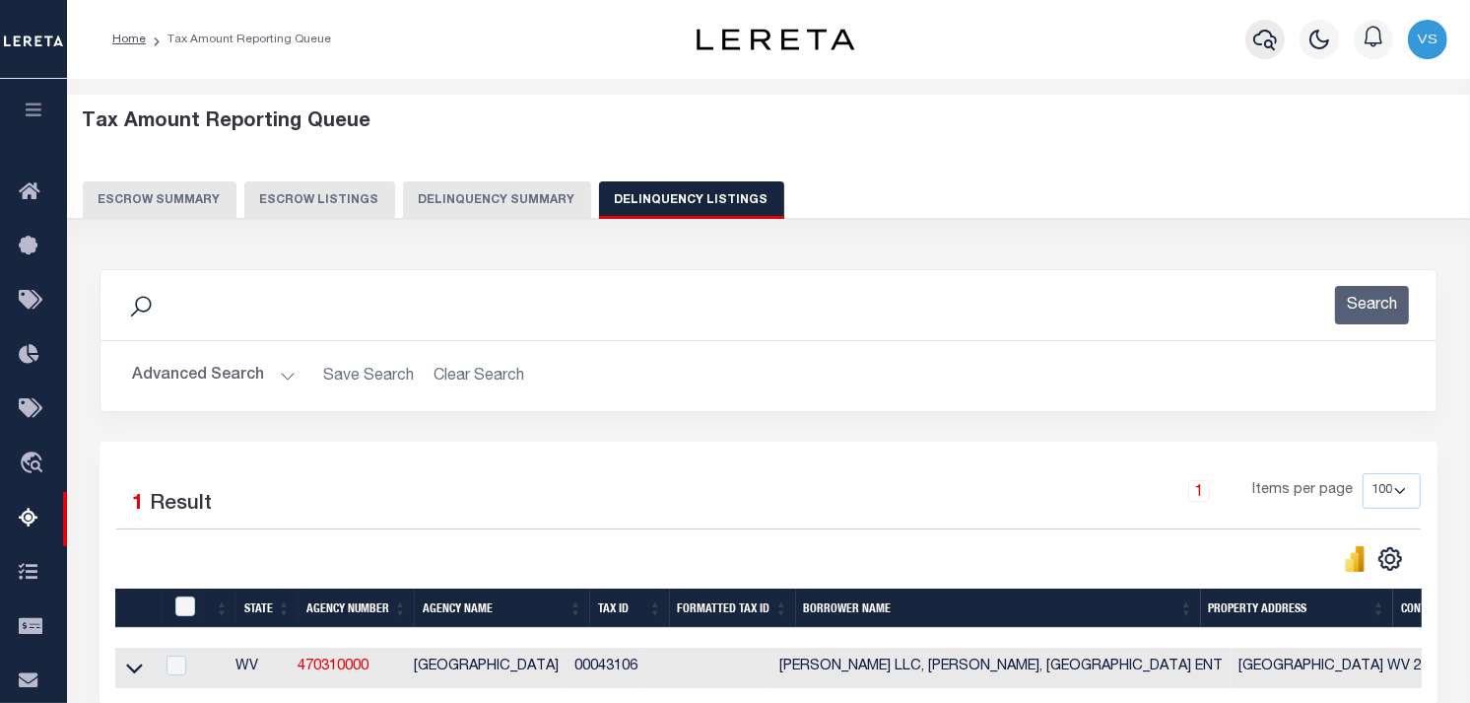
click at [1257, 47] on icon "button" at bounding box center [1265, 40] width 24 height 24
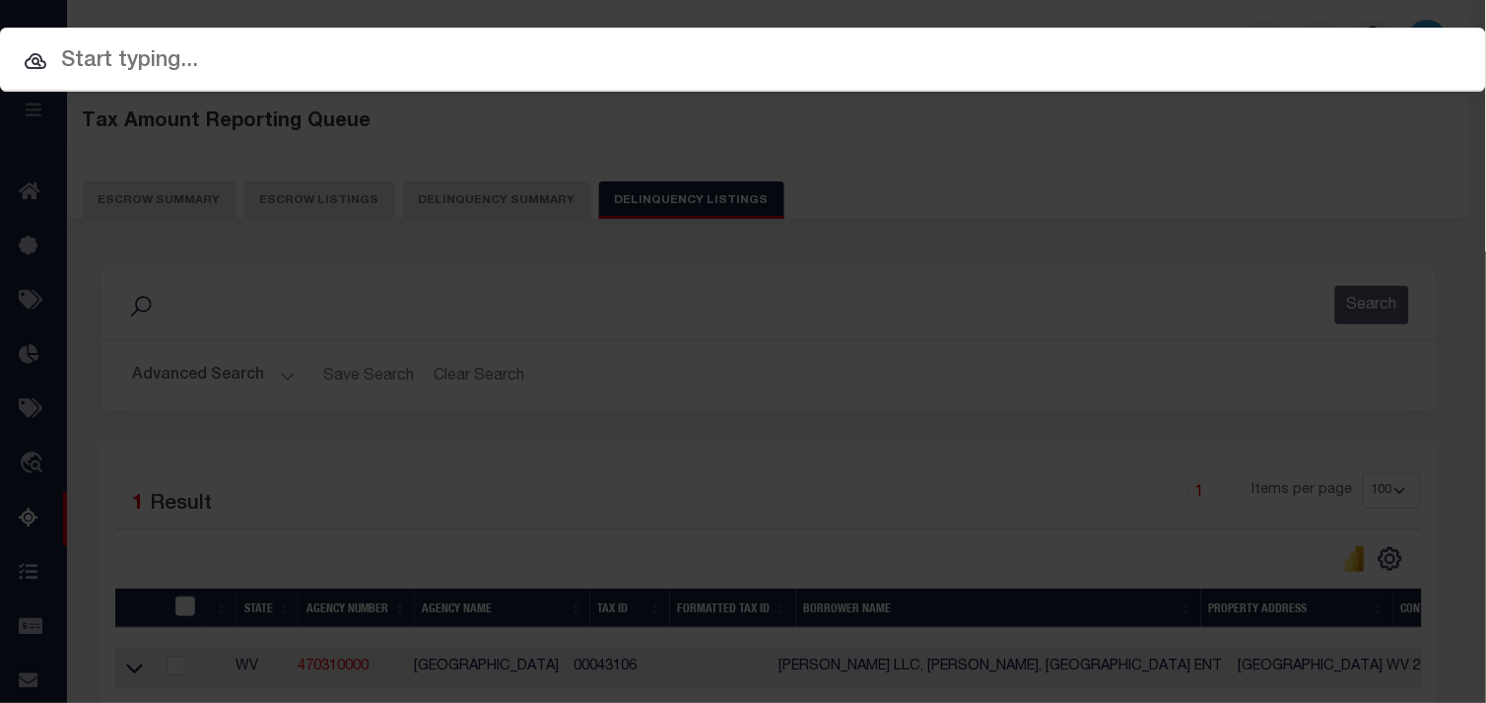
click at [250, 63] on input "text" at bounding box center [743, 61] width 1486 height 34
paste input "00043106"
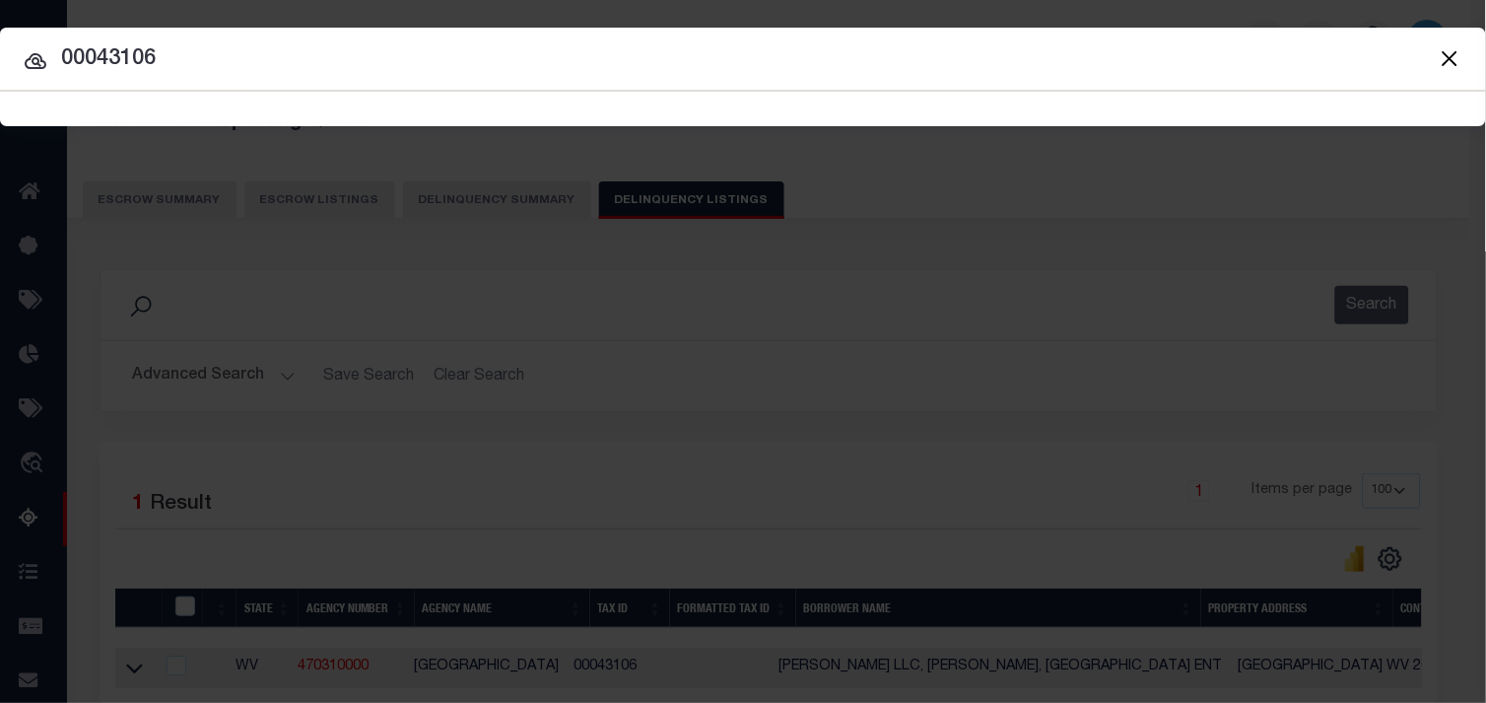
type input "00043106"
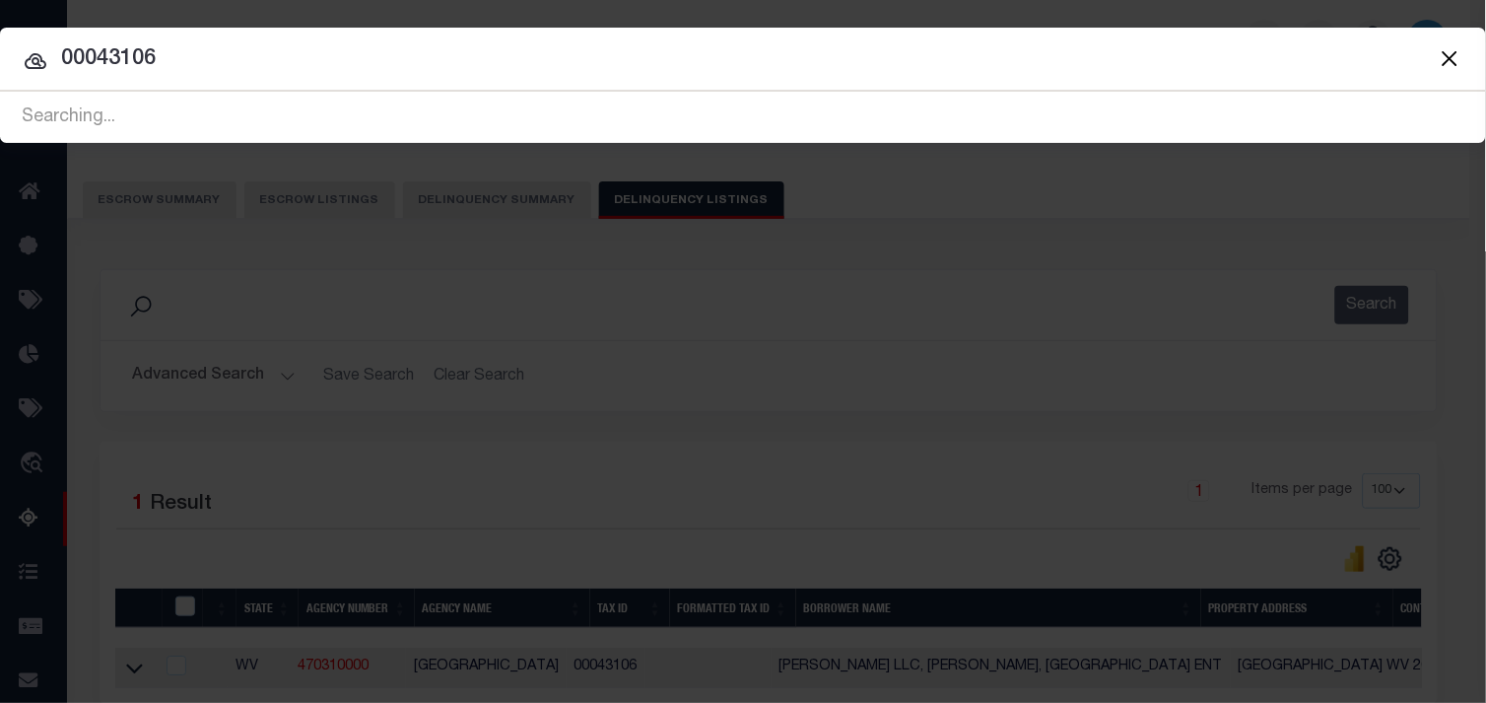
click at [44, 63] on icon at bounding box center [36, 61] width 22 height 16
click at [33, 59] on icon at bounding box center [36, 61] width 22 height 16
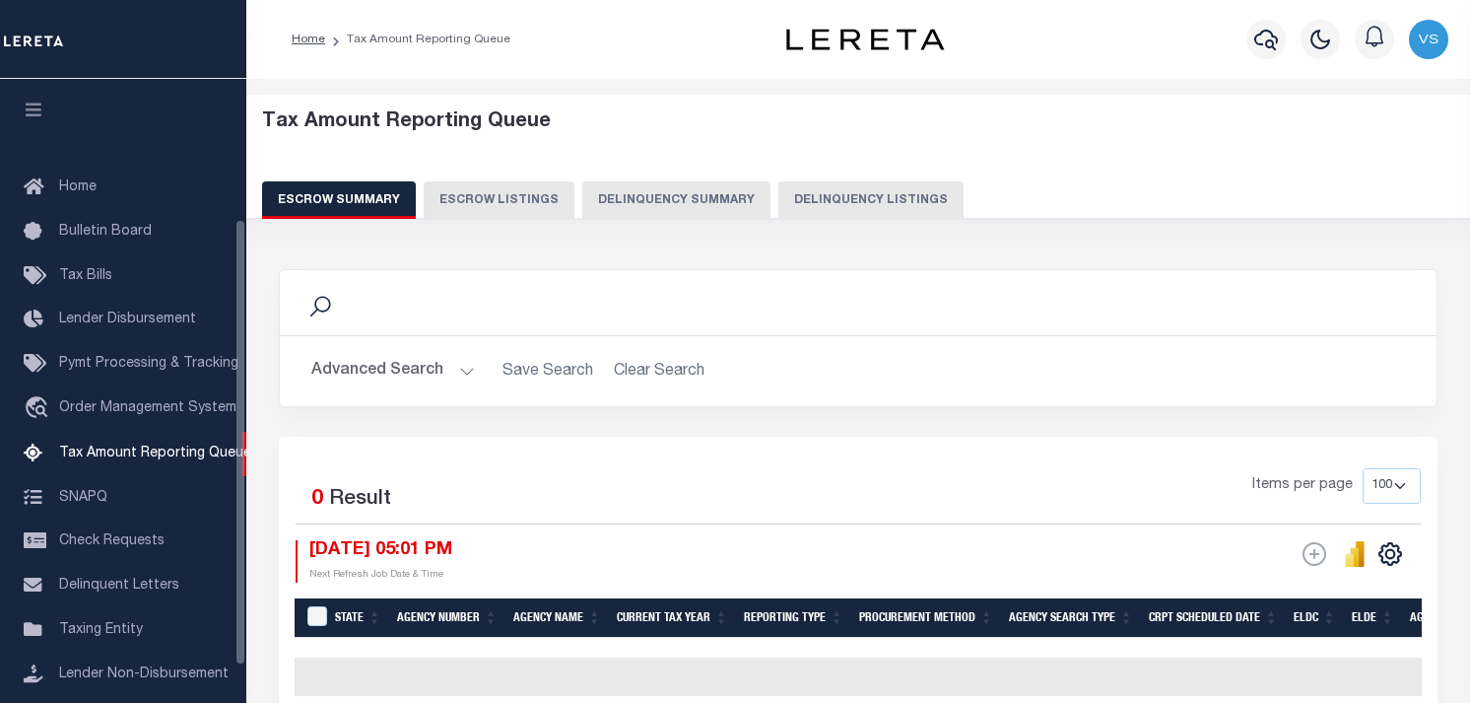
select select "100"
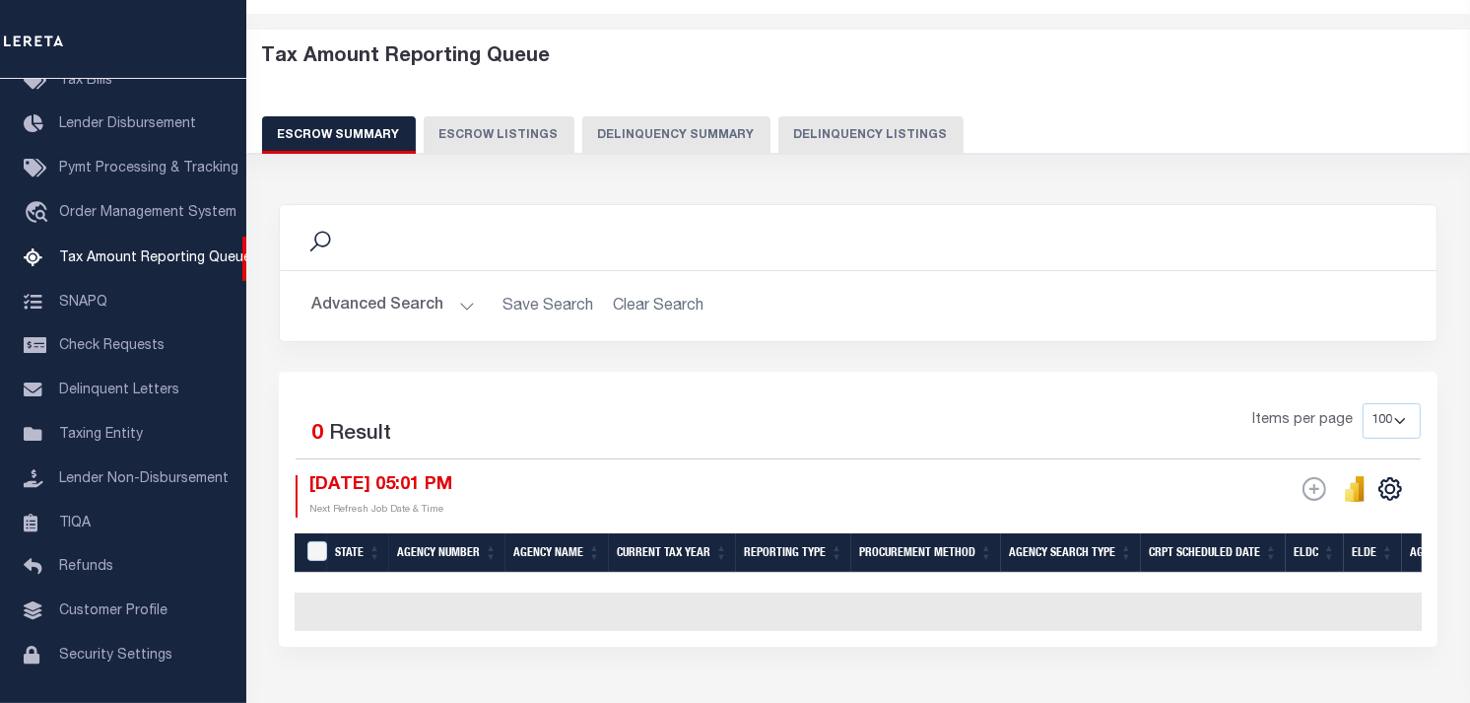
scroll to position [109, 0]
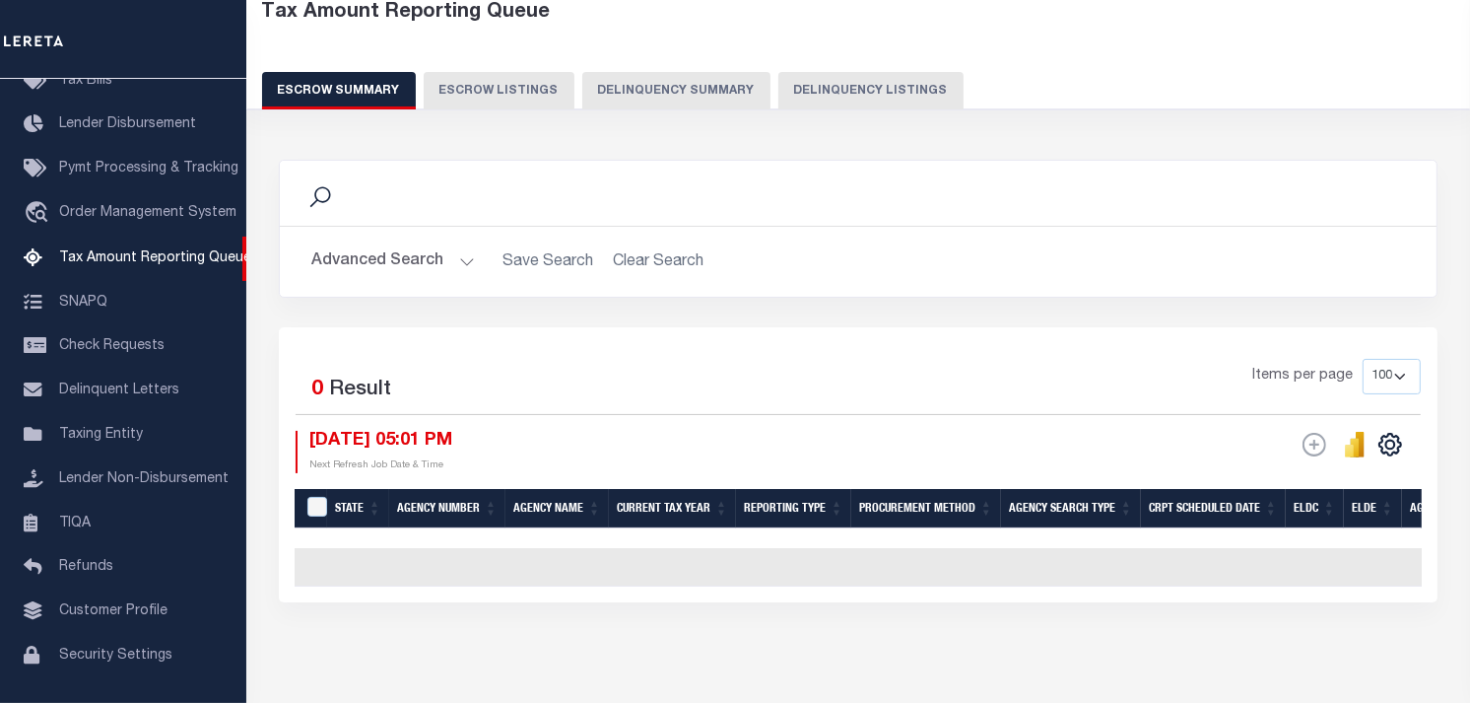
click at [813, 94] on button "Delinquency Listings" at bounding box center [871, 90] width 185 height 37
select select "100"
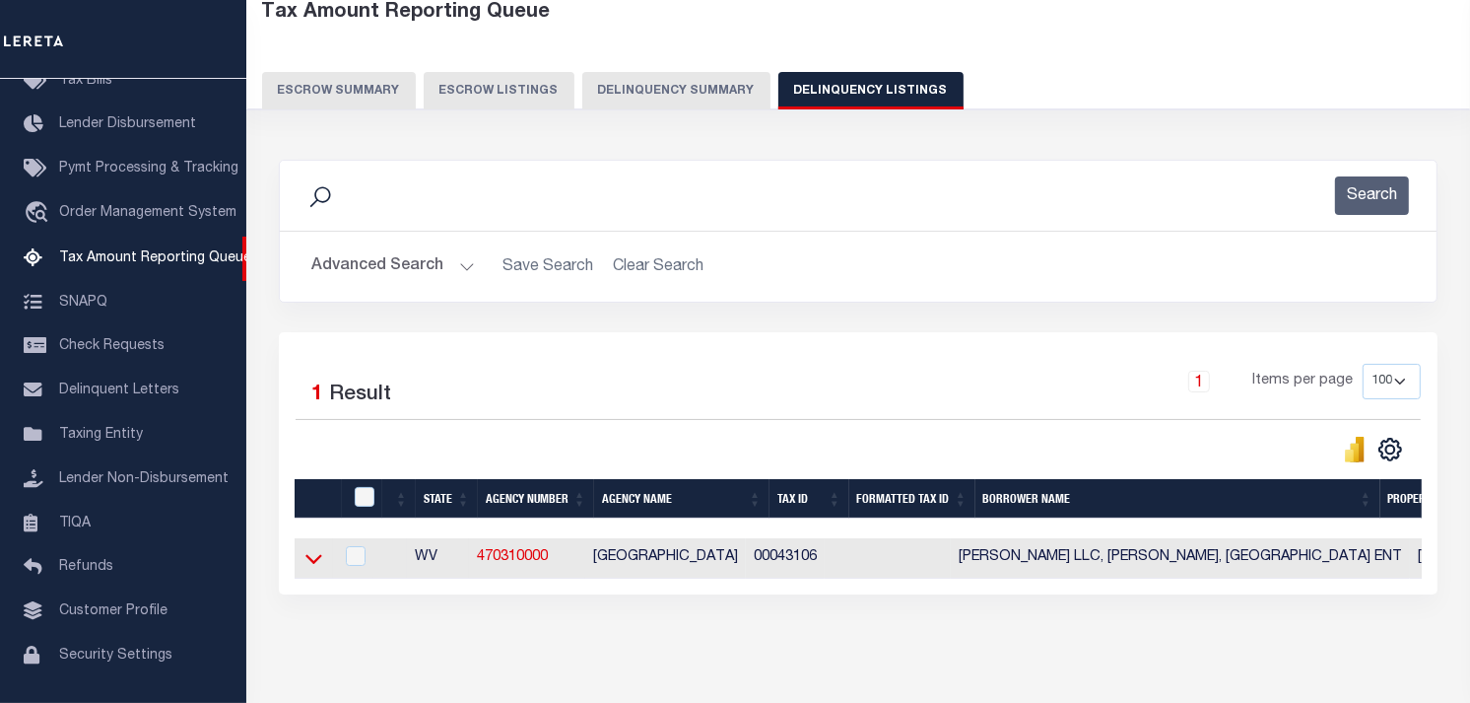
click at [308, 569] on icon at bounding box center [313, 558] width 17 height 21
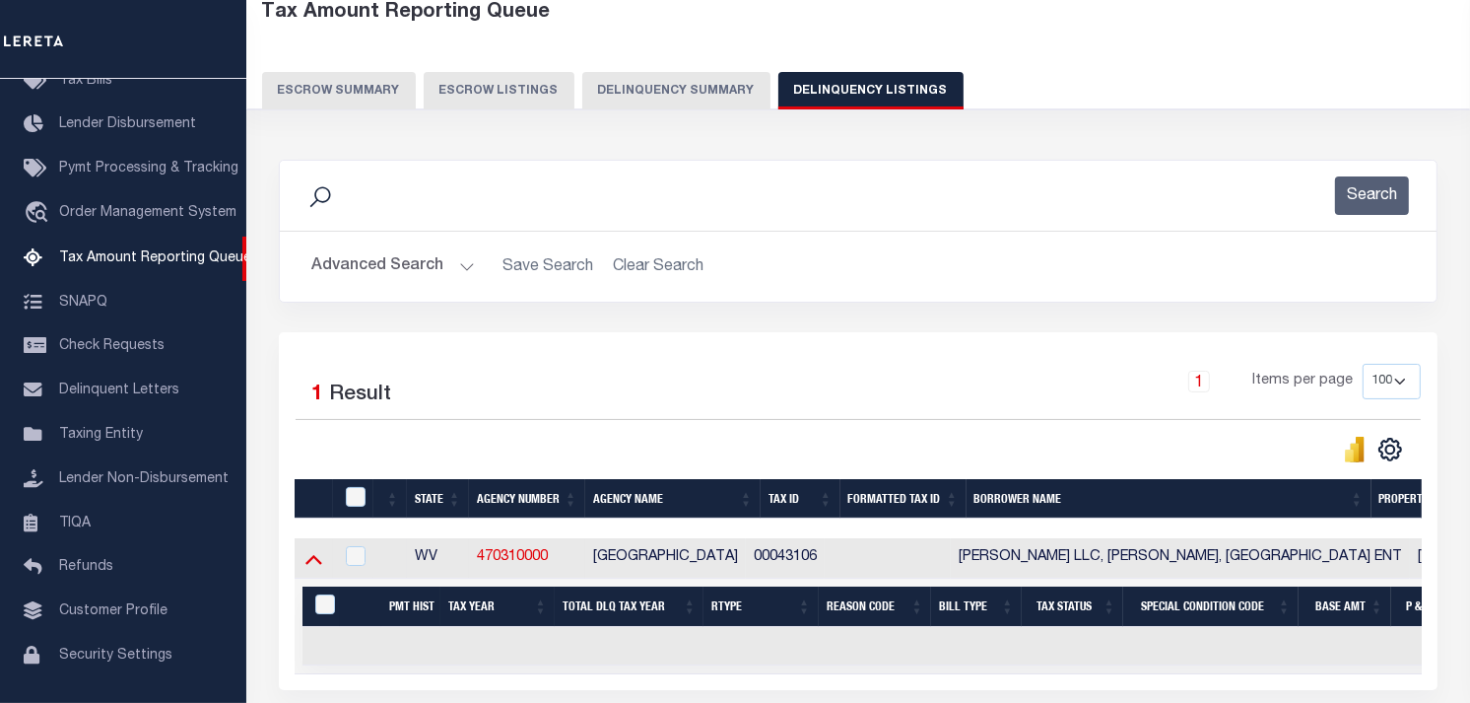
click at [312, 563] on icon at bounding box center [313, 560] width 17 height 10
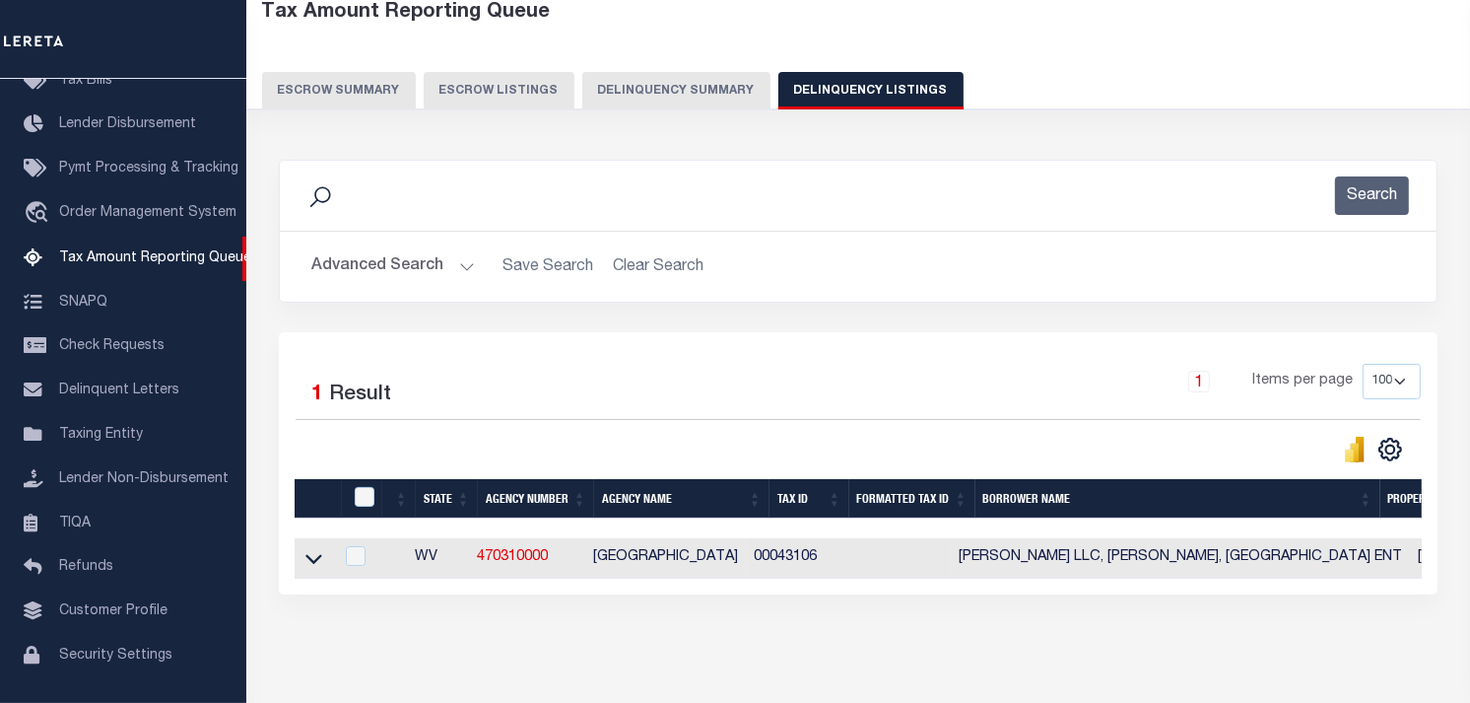
click at [312, 563] on icon at bounding box center [313, 558] width 17 height 21
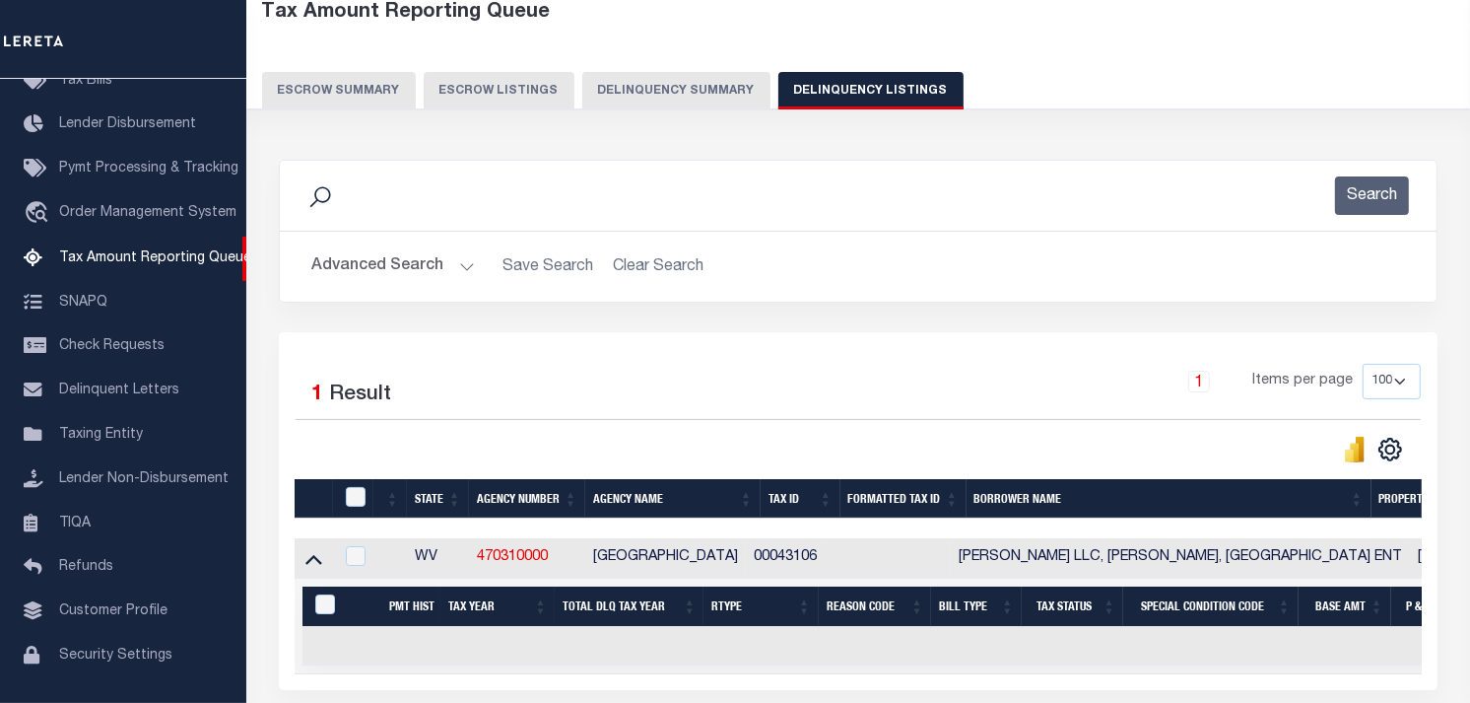
click at [301, 560] on td at bounding box center [314, 558] width 38 height 40
checkbox input "true"
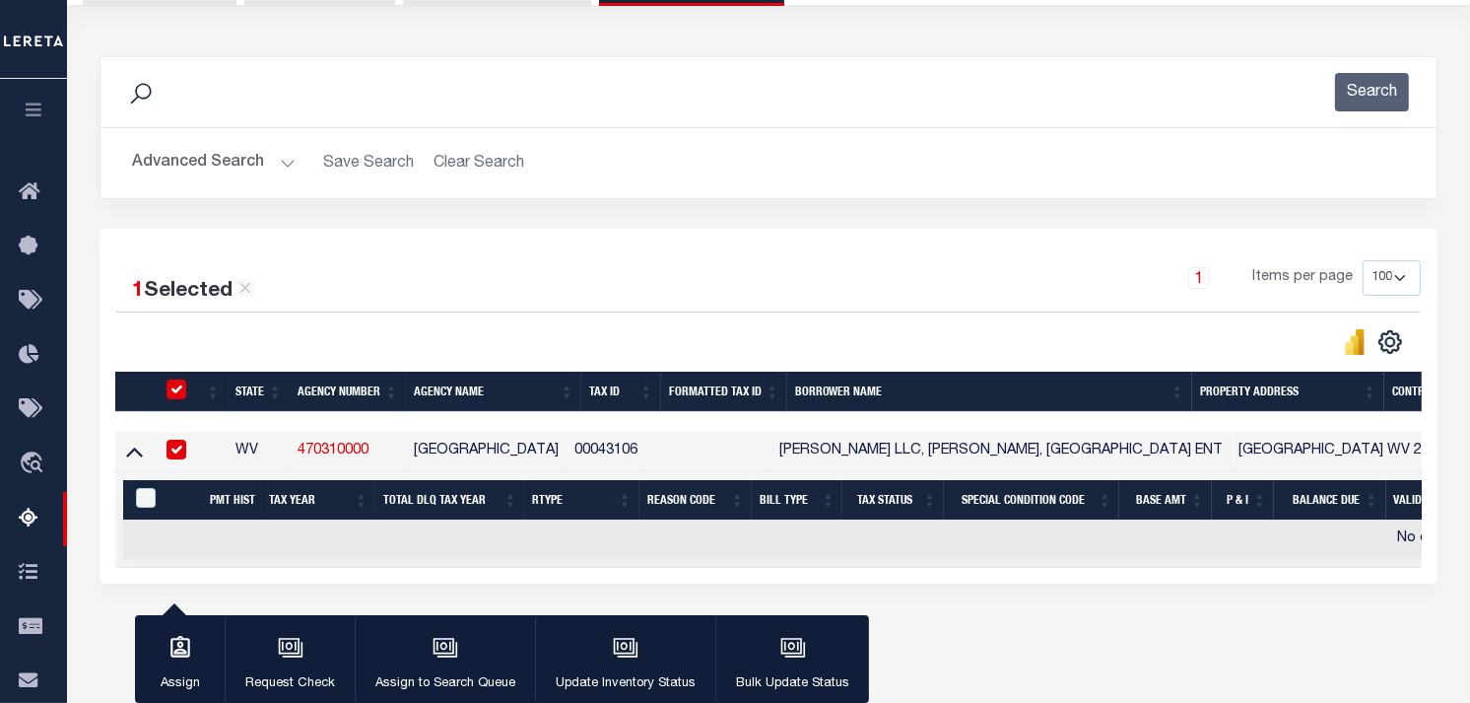
scroll to position [219, 0]
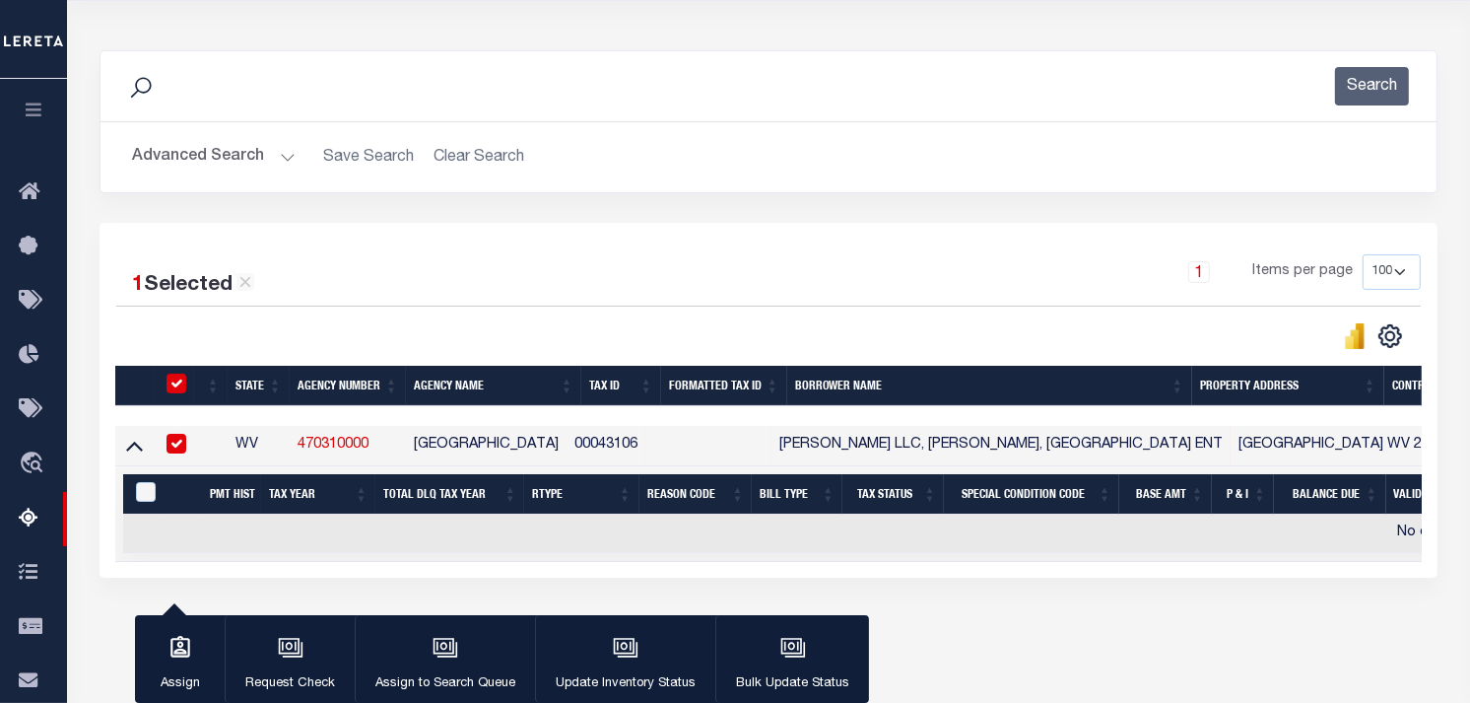
click at [197, 159] on button "Advanced Search" at bounding box center [214, 157] width 164 height 38
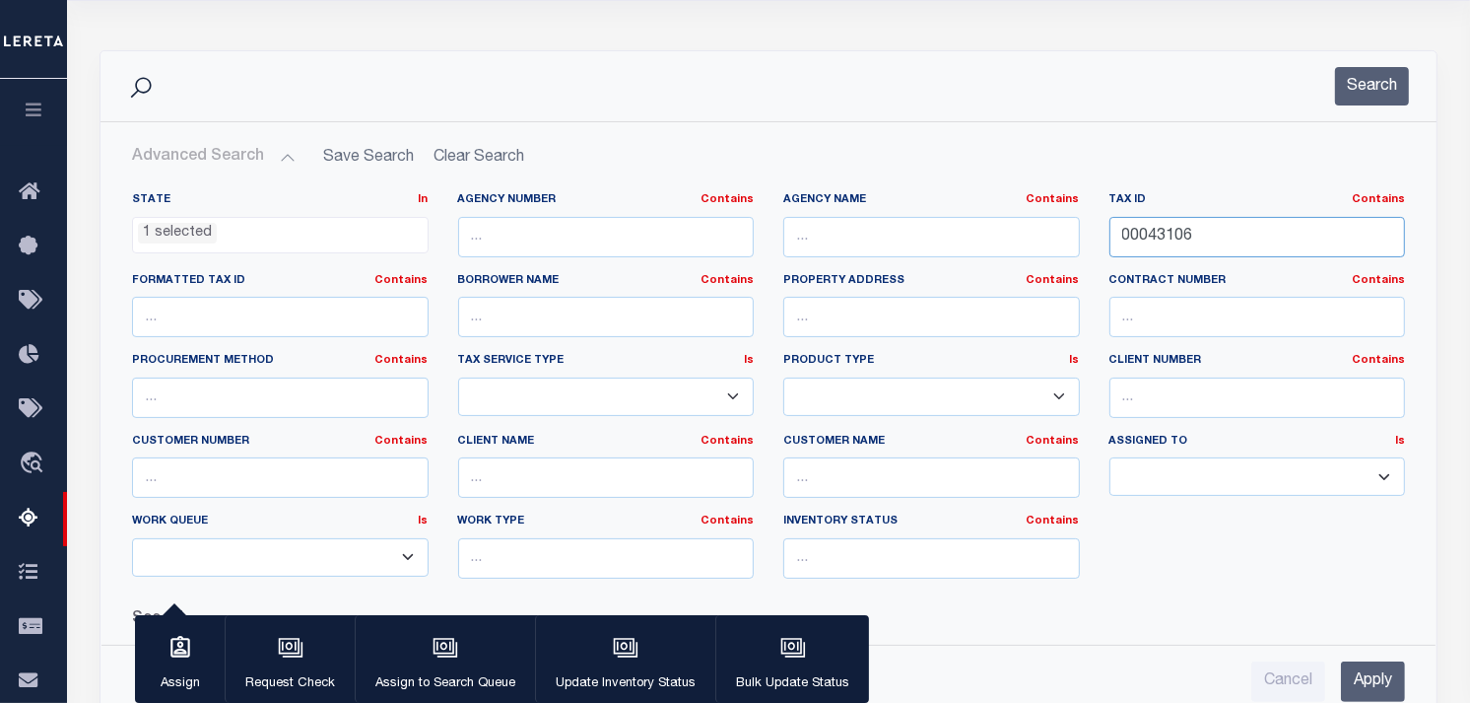
click at [1144, 234] on input "00043106" at bounding box center [1258, 237] width 297 height 40
paste input "00043577"
type input "00043577"
click at [1356, 87] on button "Search" at bounding box center [1372, 86] width 74 height 38
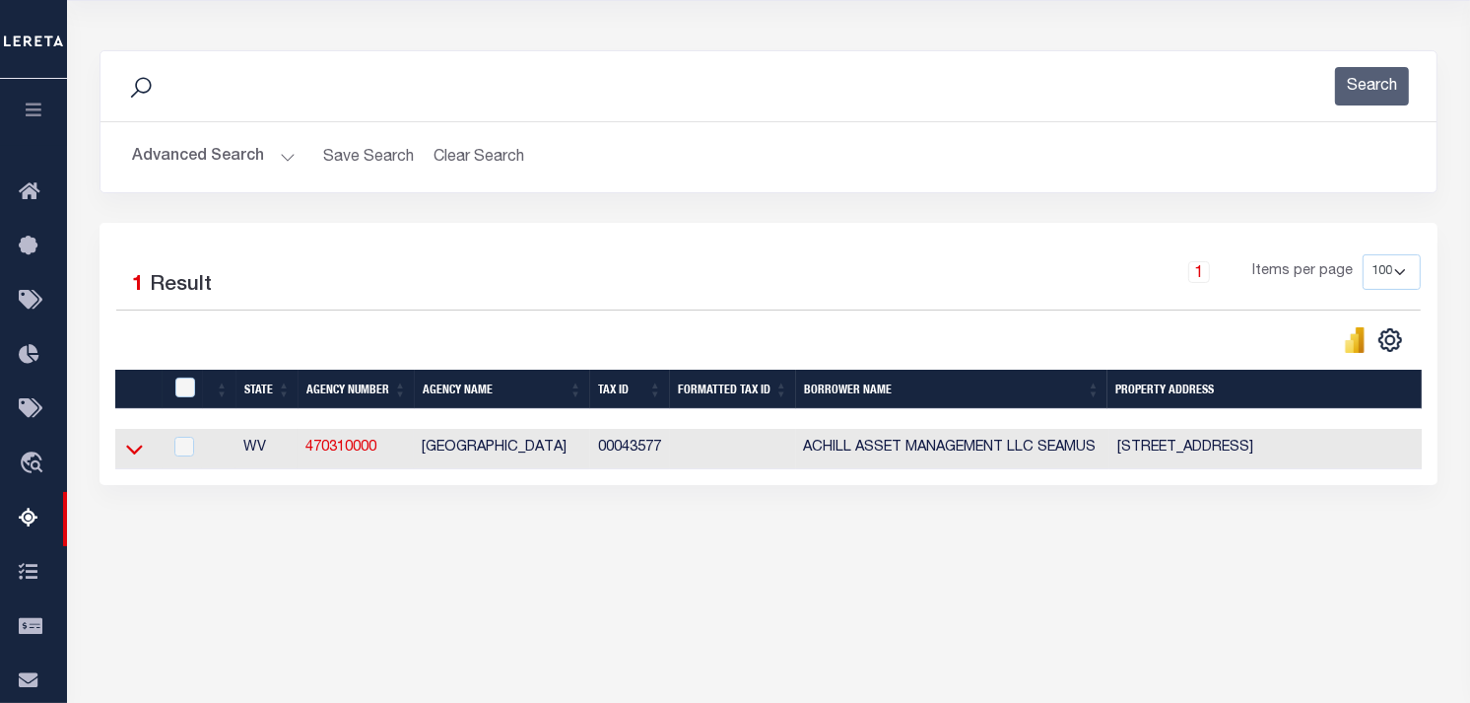
click at [132, 449] on icon at bounding box center [134, 449] width 17 height 21
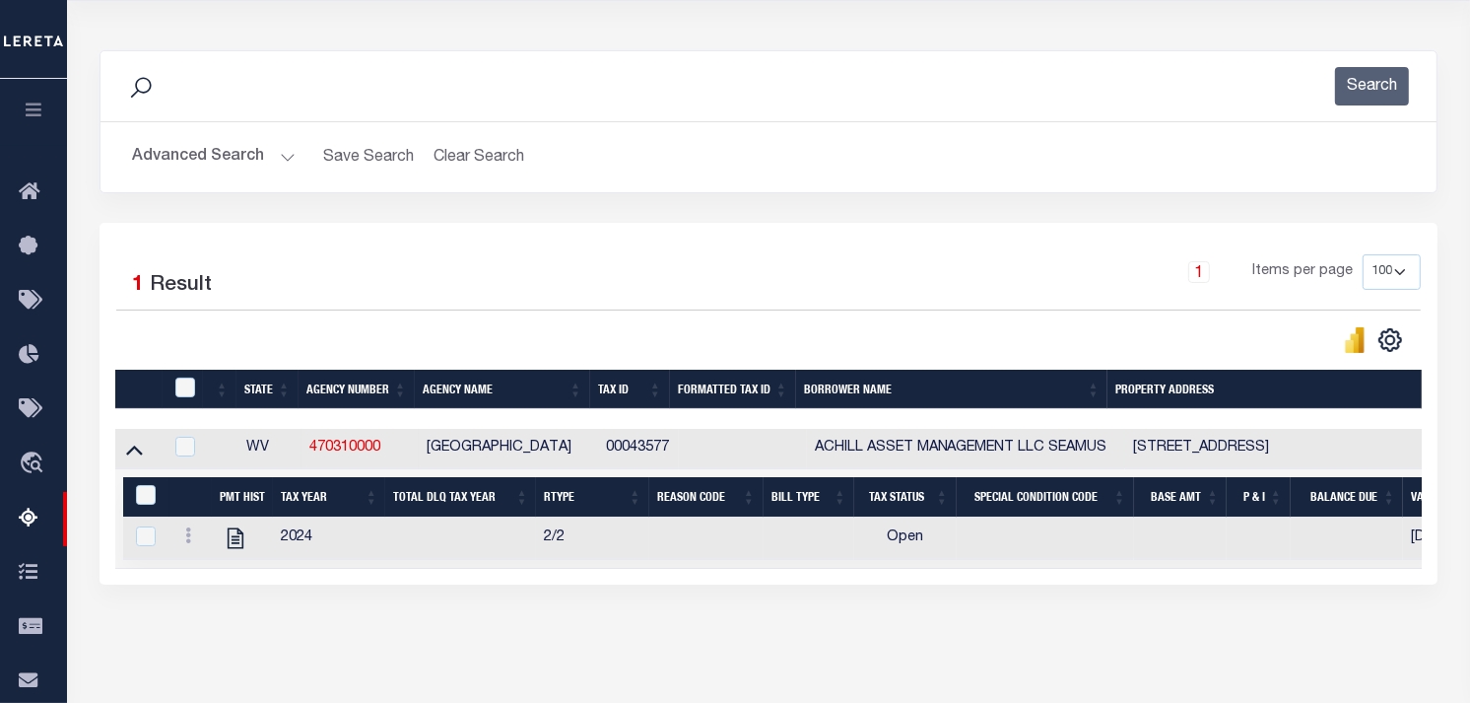
scroll to position [341, 0]
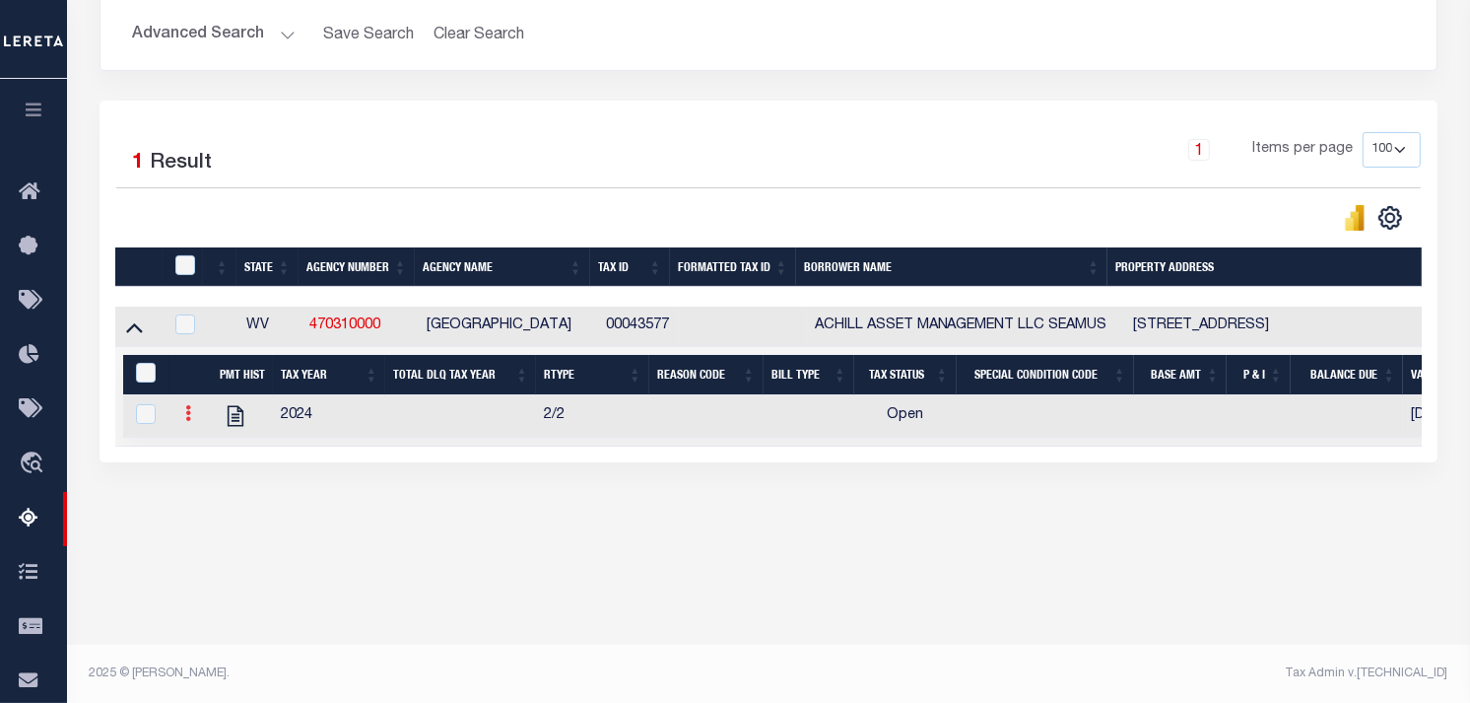
click at [189, 412] on icon at bounding box center [188, 413] width 6 height 16
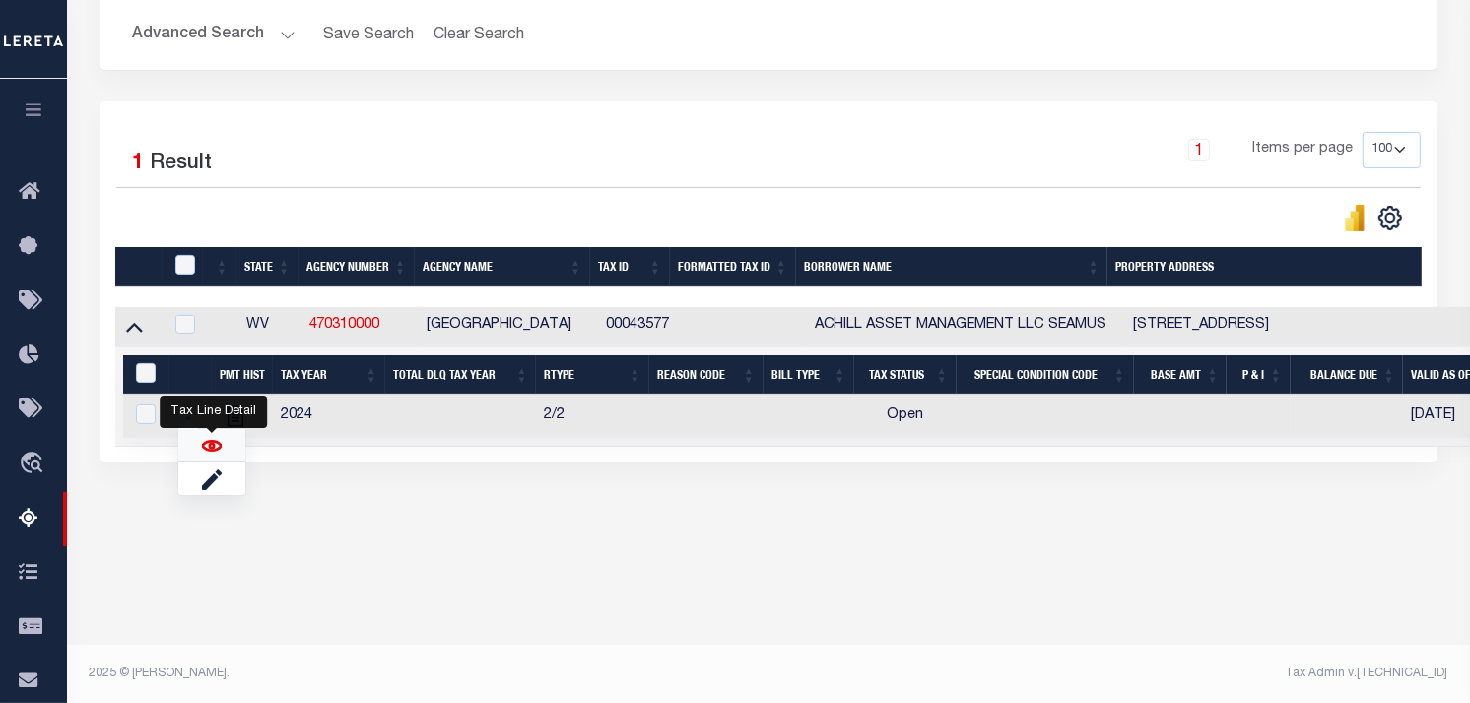
click at [215, 449] on img "" at bounding box center [212, 446] width 20 height 20
checkbox input "true"
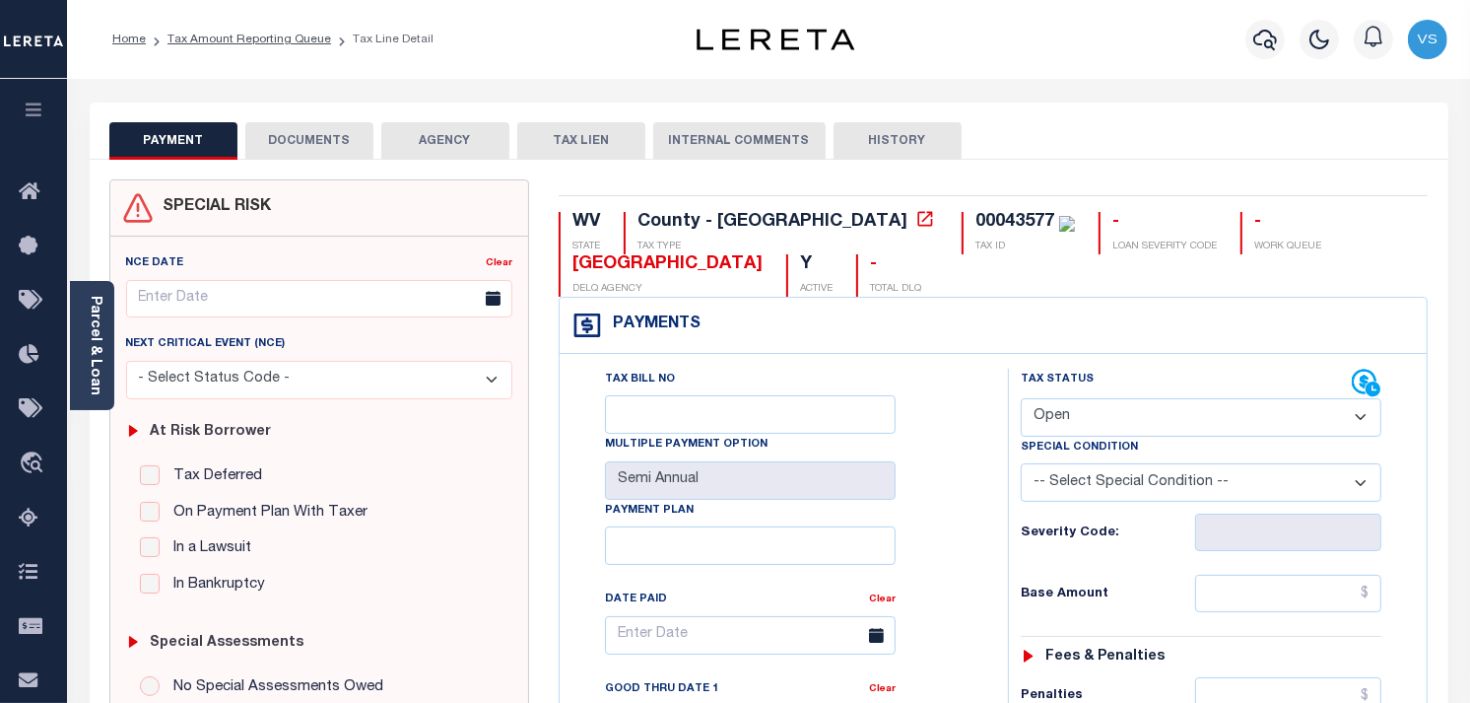
click at [1139, 407] on select "- Select Status Code - Open Due/Unpaid Paid Incomplete No Tax Due Internal Refu…" at bounding box center [1201, 417] width 361 height 38
select select "PYD"
click at [1021, 399] on select "- Select Status Code - Open Due/Unpaid Paid Incomplete No Tax Due Internal Refu…" at bounding box center [1201, 417] width 361 height 38
type input "[DATE]"
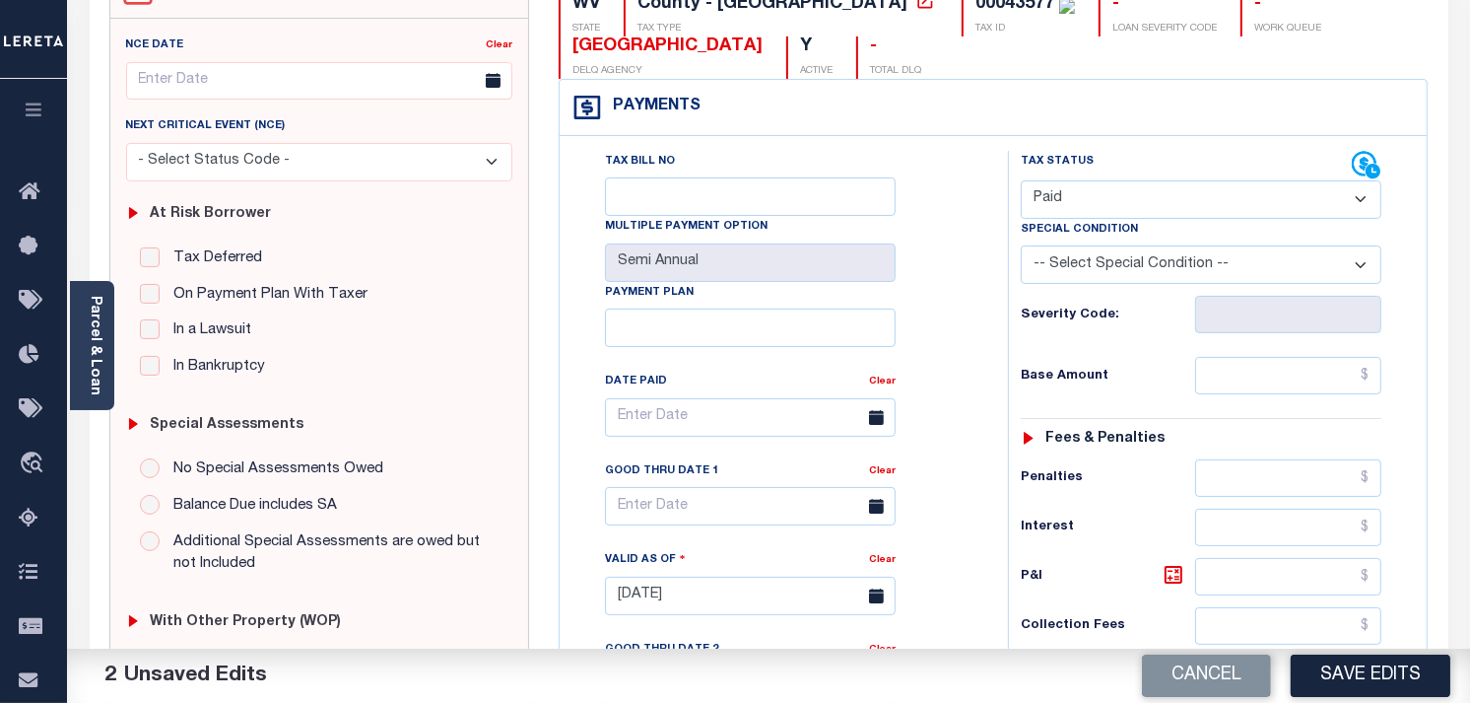
scroll to position [219, 0]
click at [1302, 384] on input "text" at bounding box center [1288, 374] width 187 height 37
type input "$0.00"
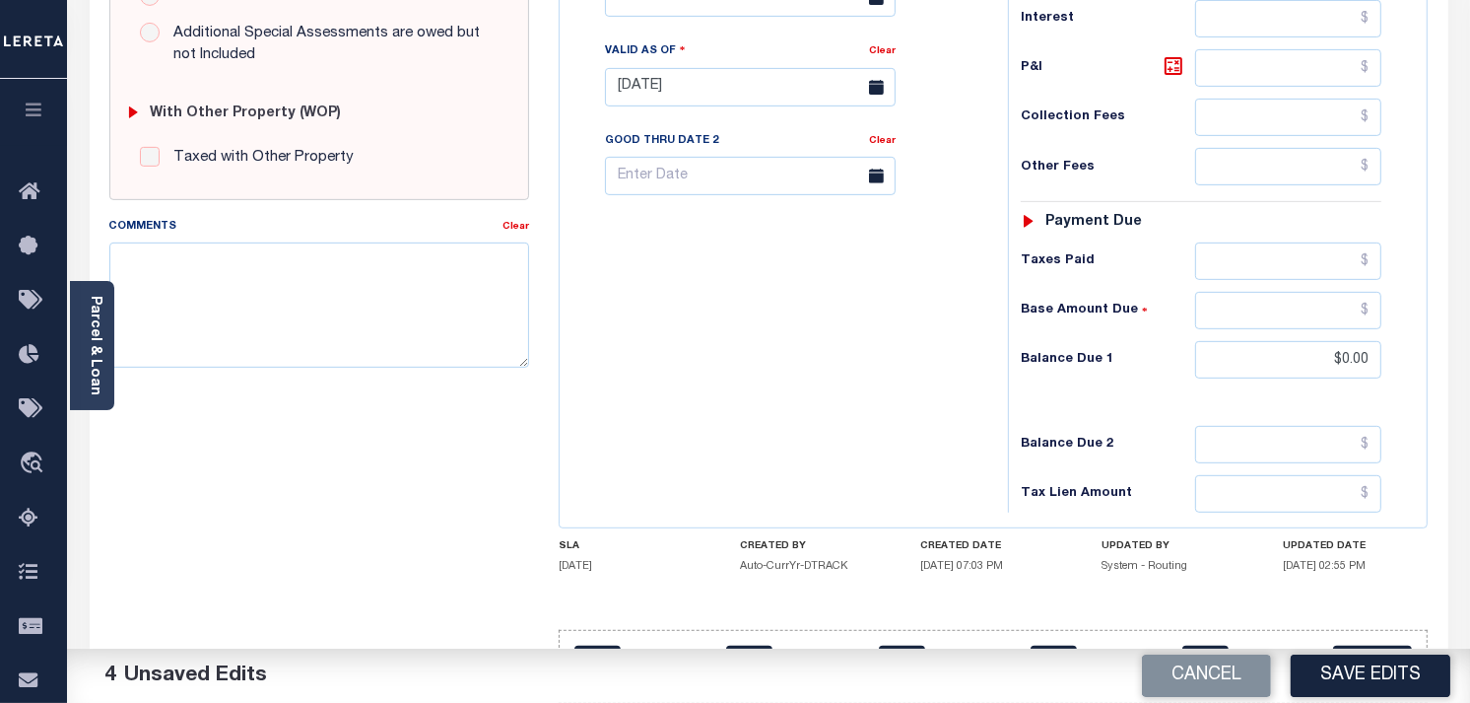
scroll to position [792, 0]
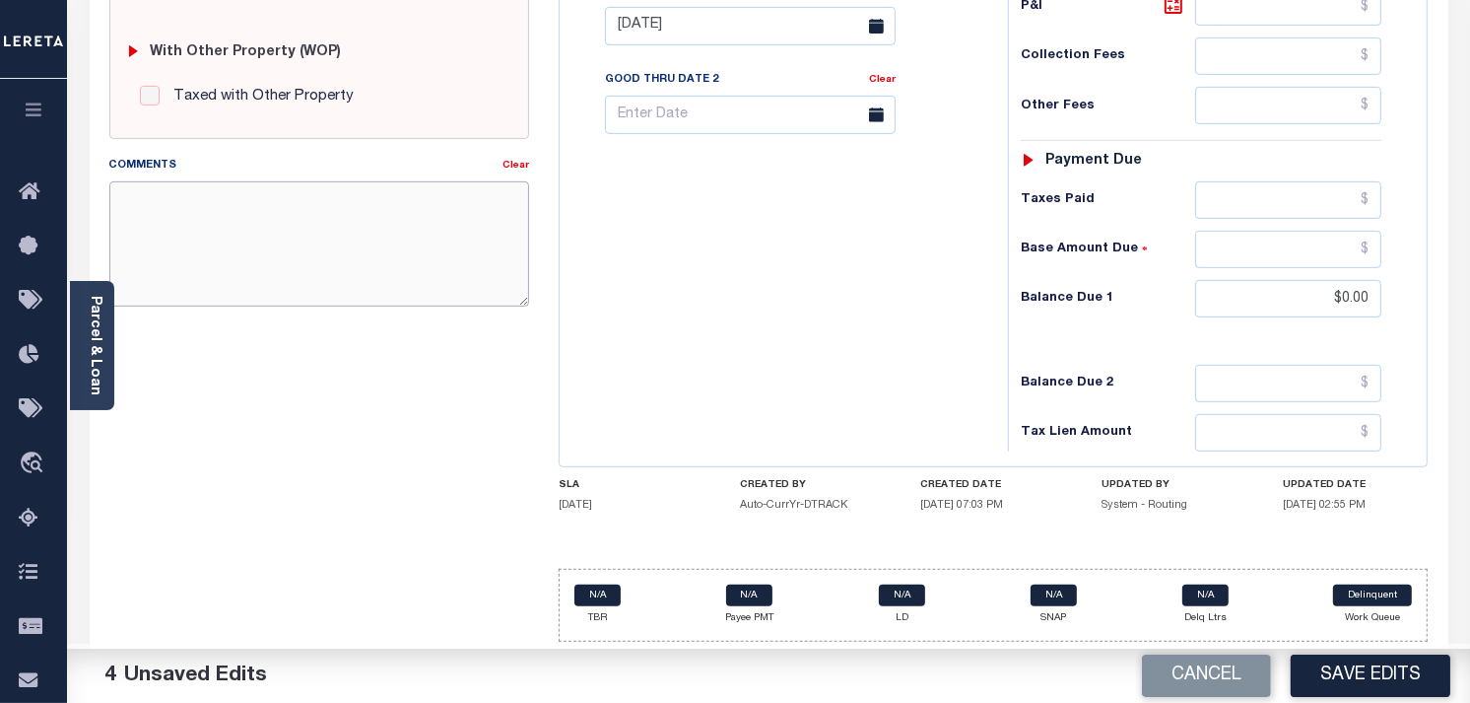
click at [155, 208] on textarea "Comments" at bounding box center [319, 243] width 420 height 124
type textarea "as per TC paid"
click at [1358, 674] on button "Save Edits" at bounding box center [1371, 675] width 160 height 42
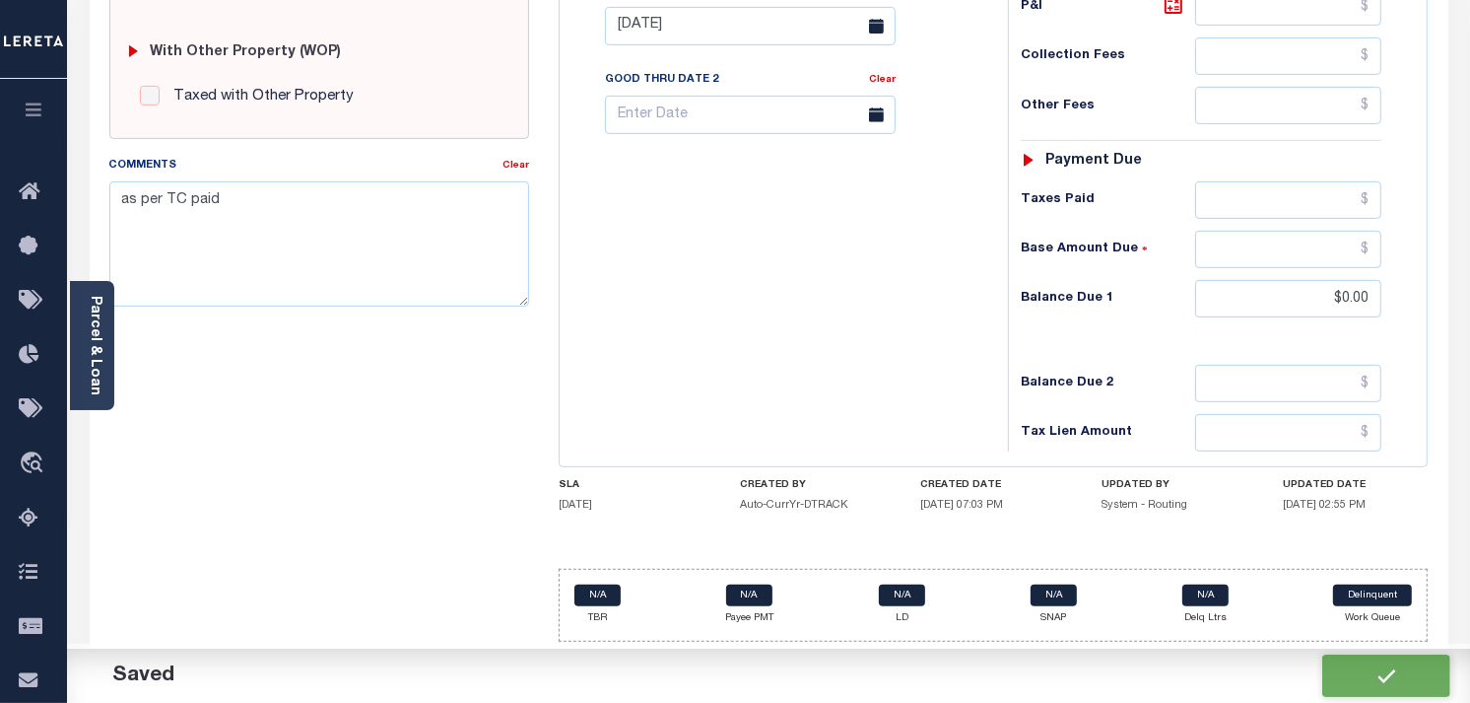
checkbox input "false"
type input "$0"
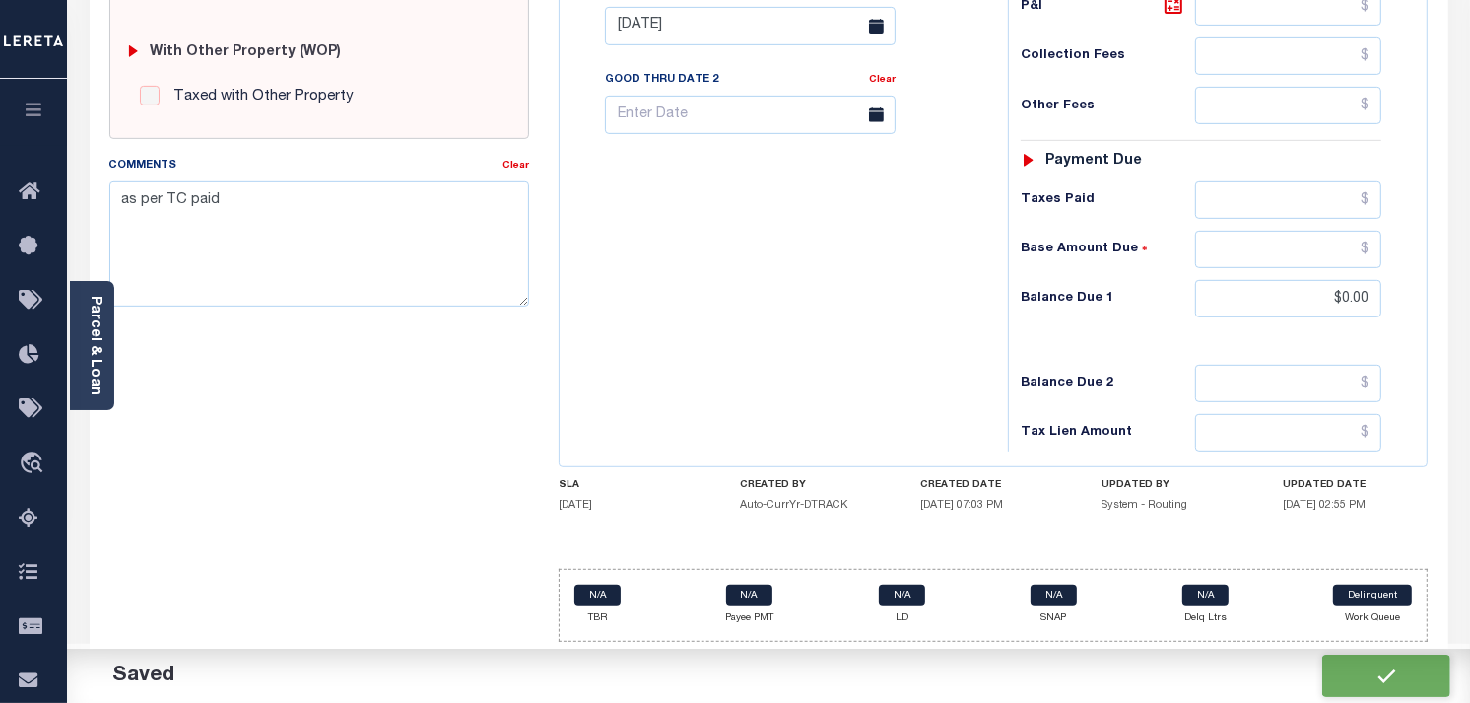
type input "$0"
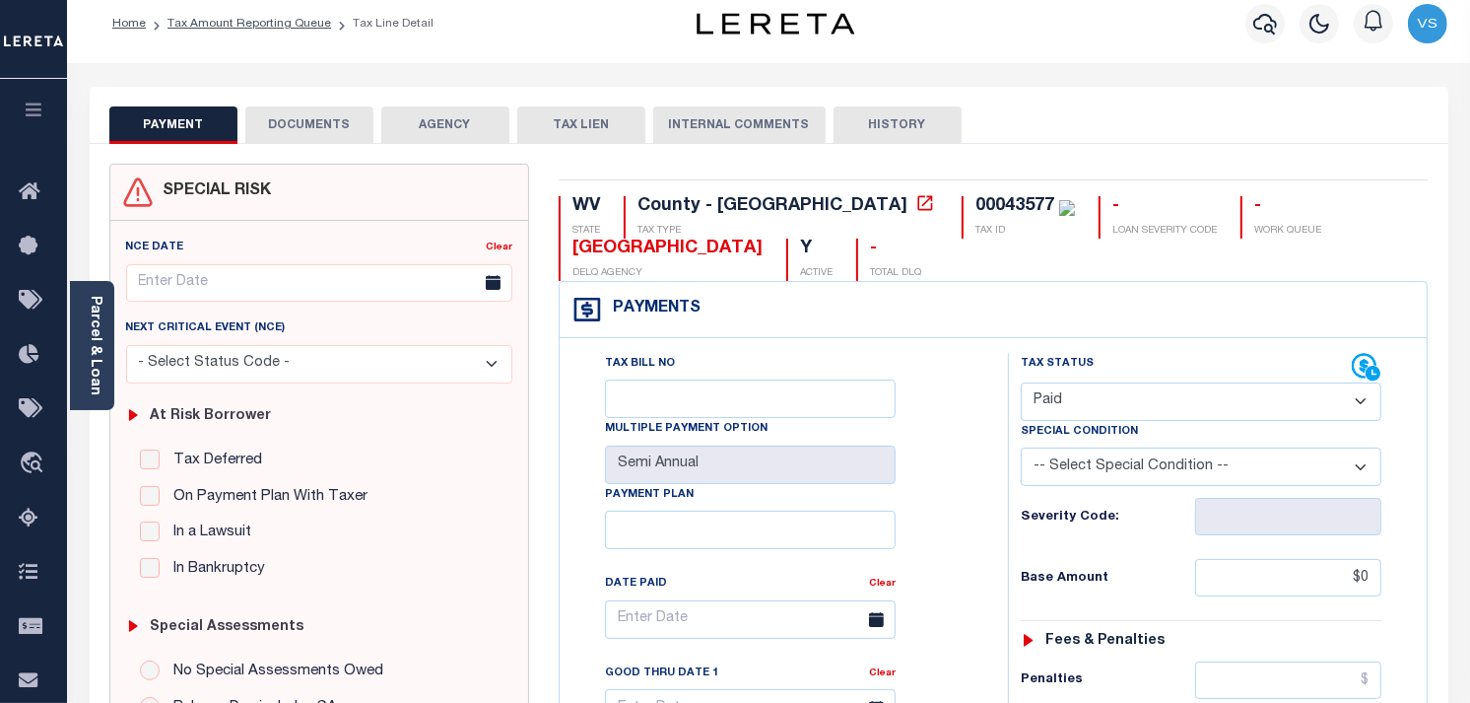
scroll to position [0, 0]
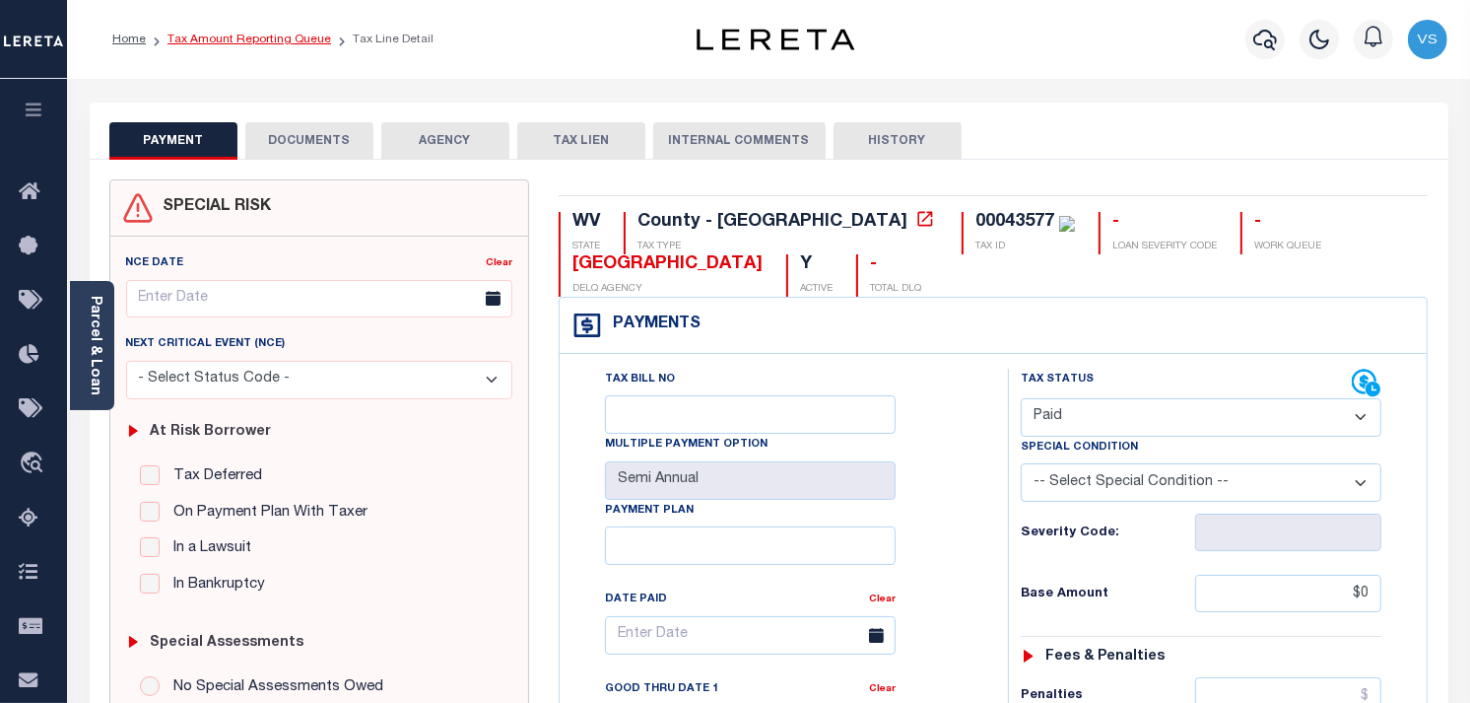
click at [195, 42] on link "Tax Amount Reporting Queue" at bounding box center [250, 40] width 164 height 12
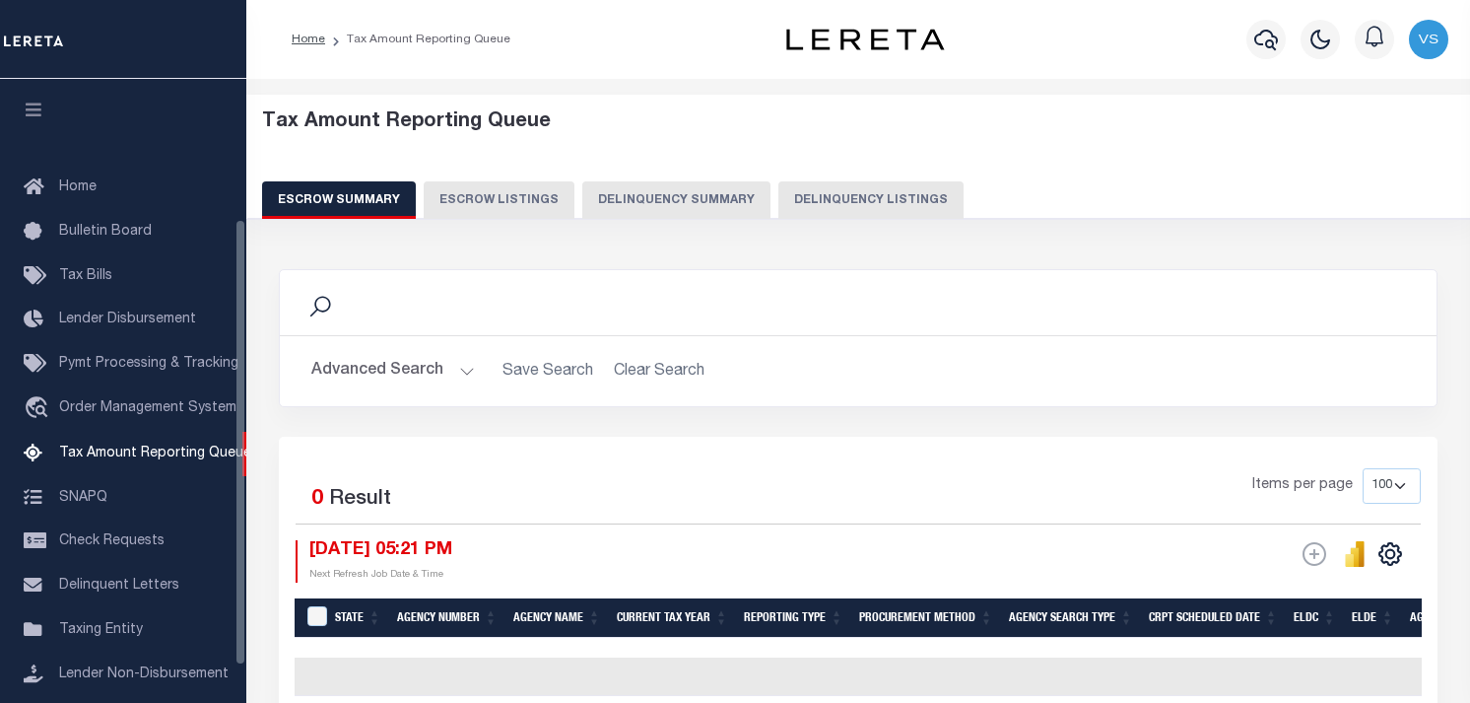
select select "100"
